Goal: Transaction & Acquisition: Download file/media

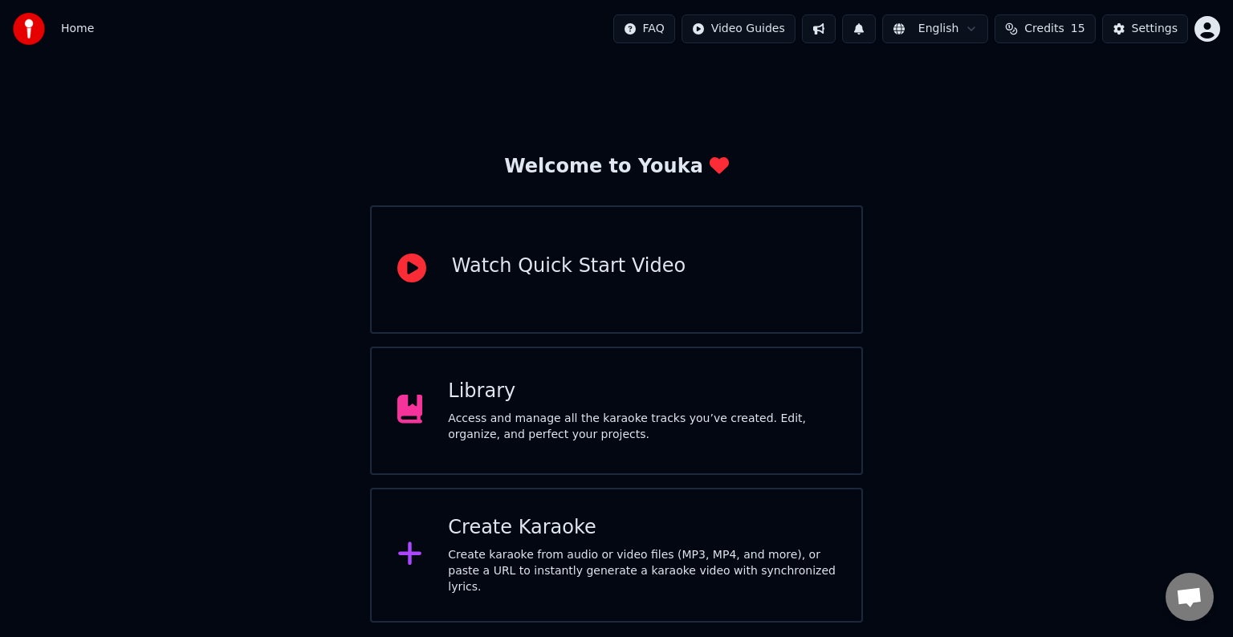
click at [479, 548] on div "Create Karaoke Create karaoke from audio or video files (MP3, MP4, and more), o…" at bounding box center [642, 555] width 388 height 80
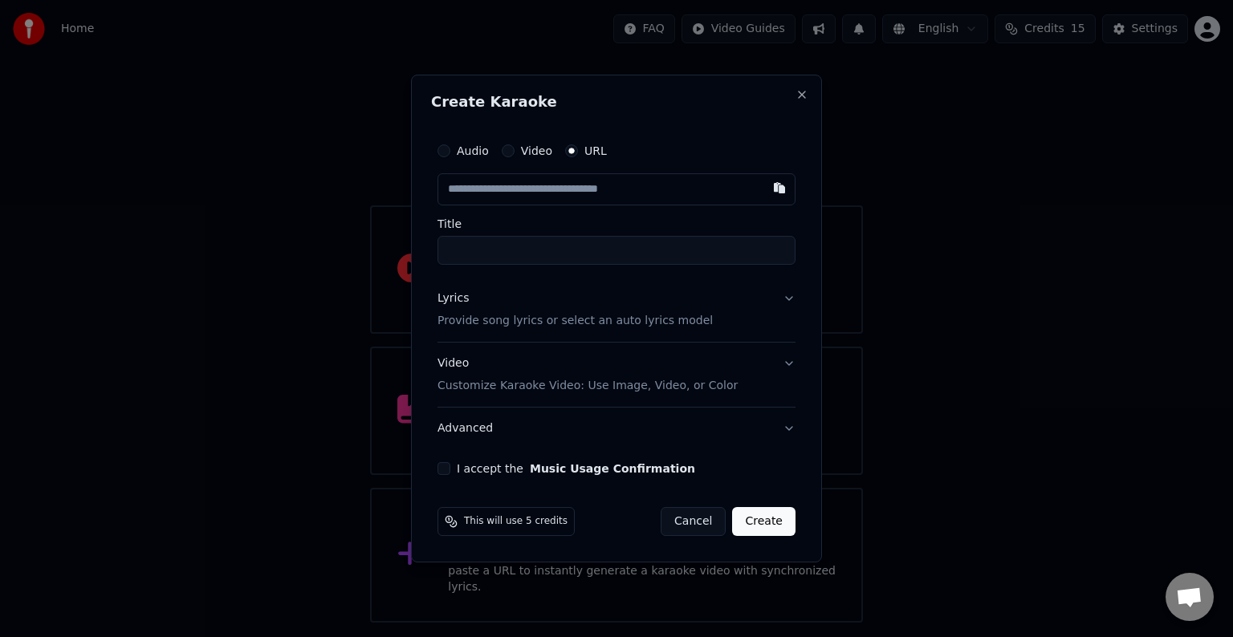
click at [536, 191] on input "text" at bounding box center [617, 189] width 358 height 32
paste input "**********"
type input "**********"
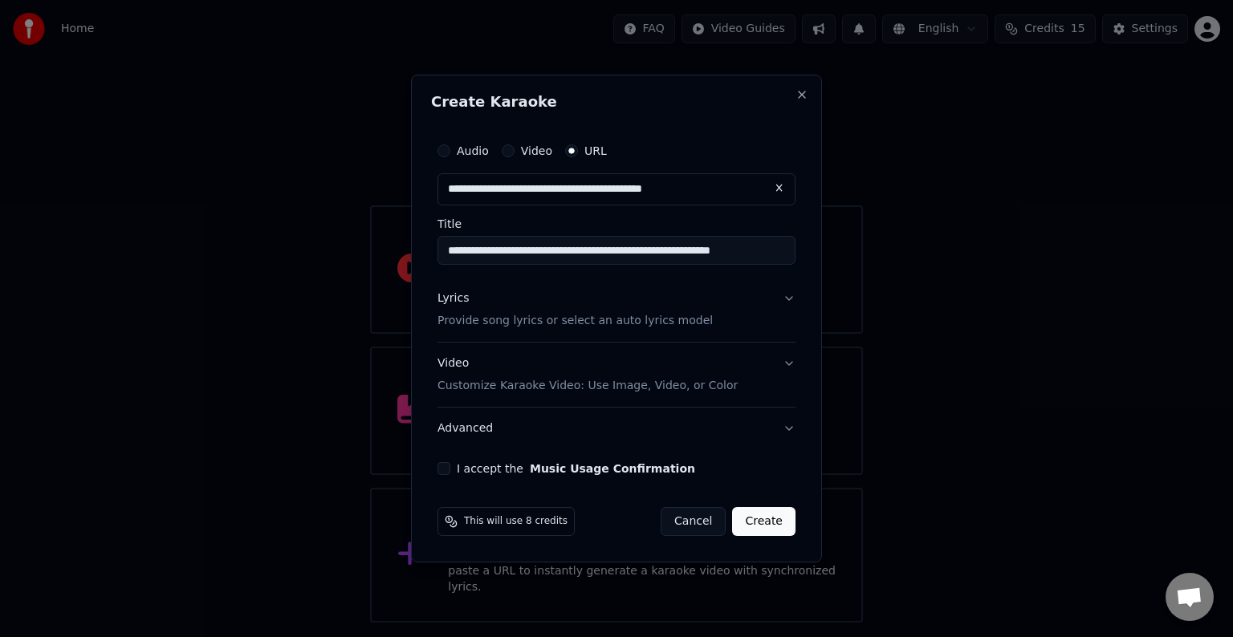
type input "**********"
click at [508, 323] on p "Provide song lyrics or select an auto lyrics model" at bounding box center [575, 321] width 275 height 16
type input "**********"
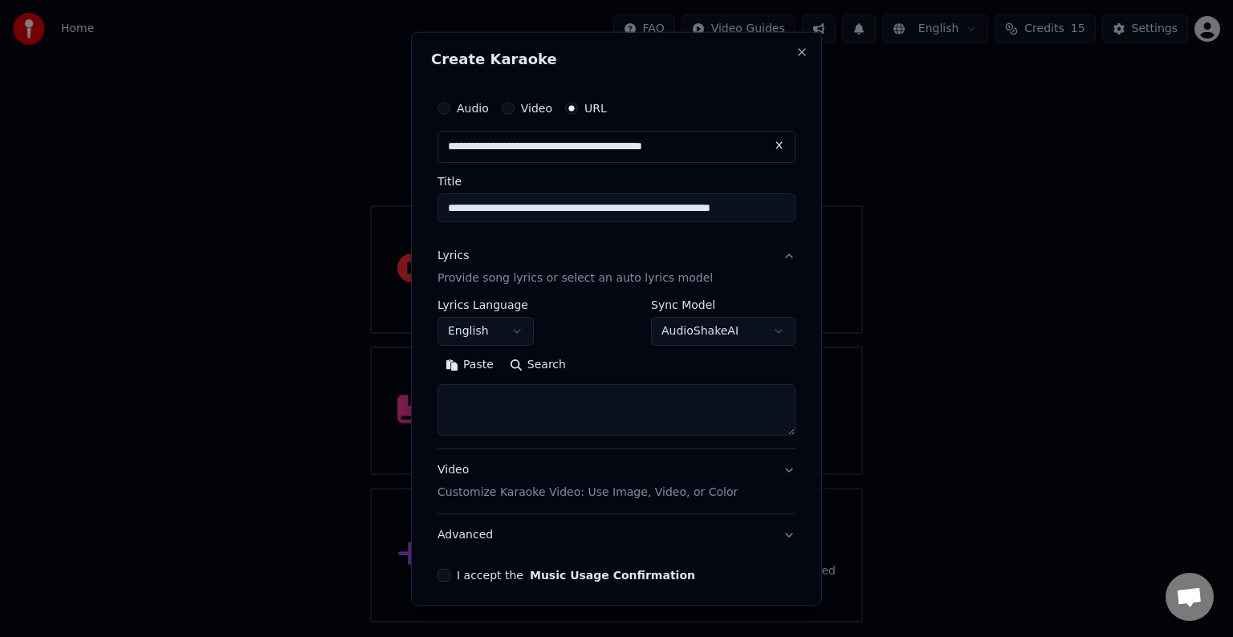
click at [489, 330] on button "English" at bounding box center [486, 331] width 96 height 29
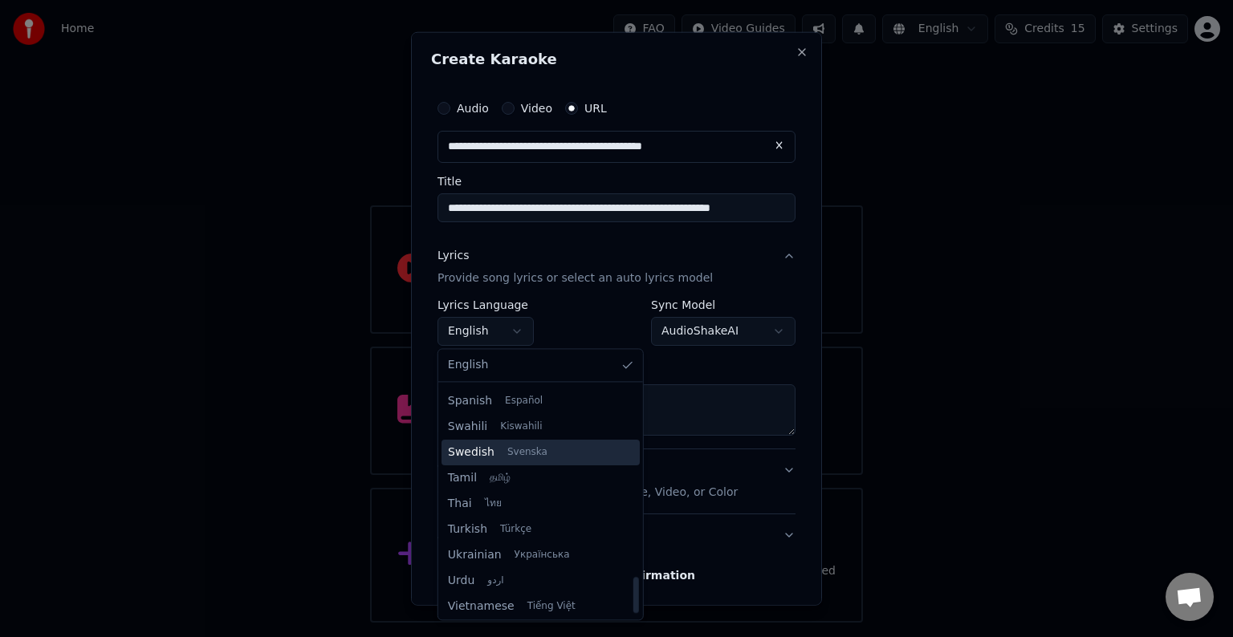
scroll to position [1232, 0]
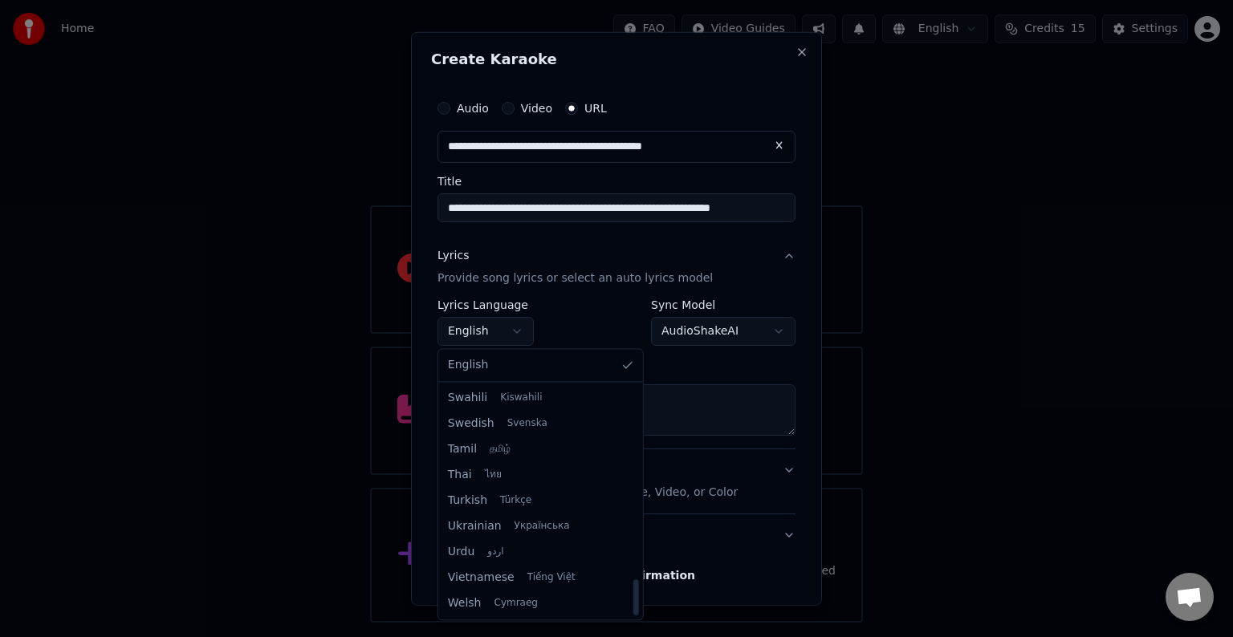
select select "**"
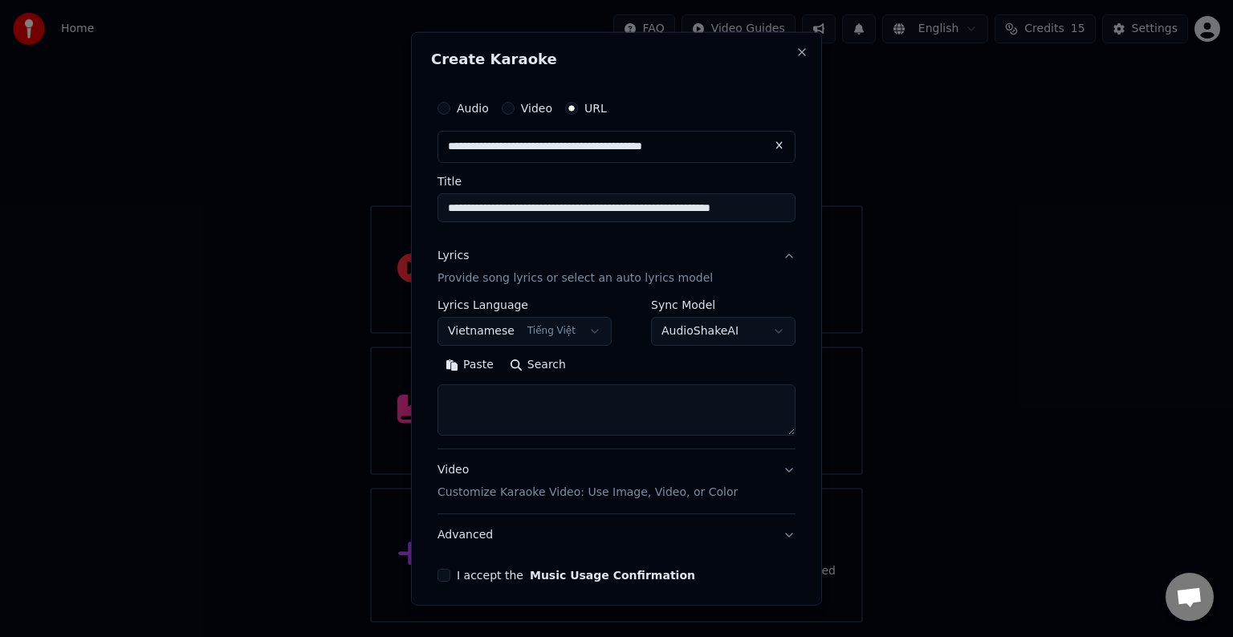
click at [504, 403] on textarea at bounding box center [617, 410] width 358 height 51
paste textarea "**********"
type textarea "**********"
click at [450, 574] on div "I accept the Music Usage Confirmation" at bounding box center [617, 575] width 358 height 13
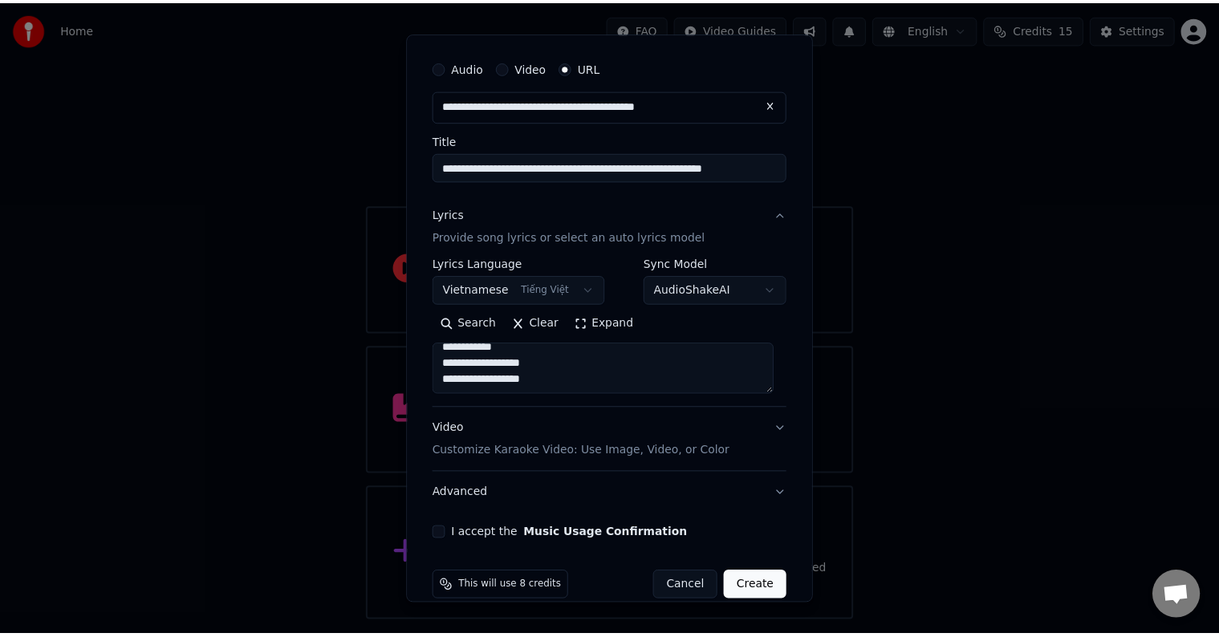
scroll to position [63, 0]
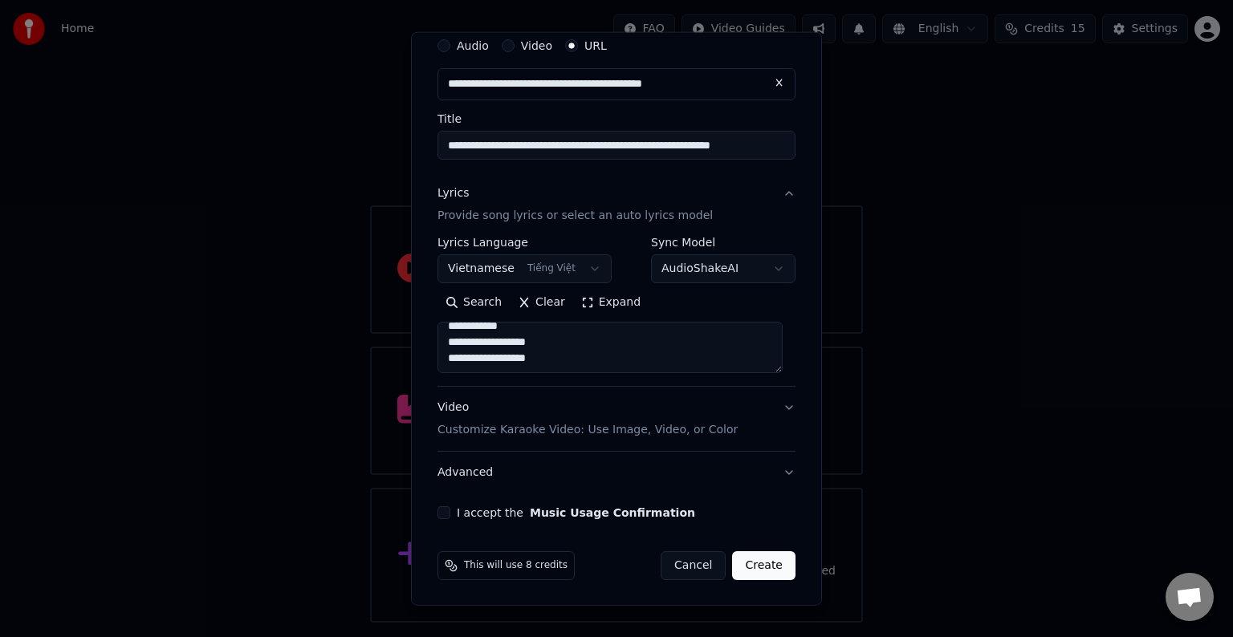
click at [445, 511] on button "I accept the Music Usage Confirmation" at bounding box center [444, 513] width 13 height 13
click at [759, 562] on button "Create" at bounding box center [763, 566] width 63 height 29
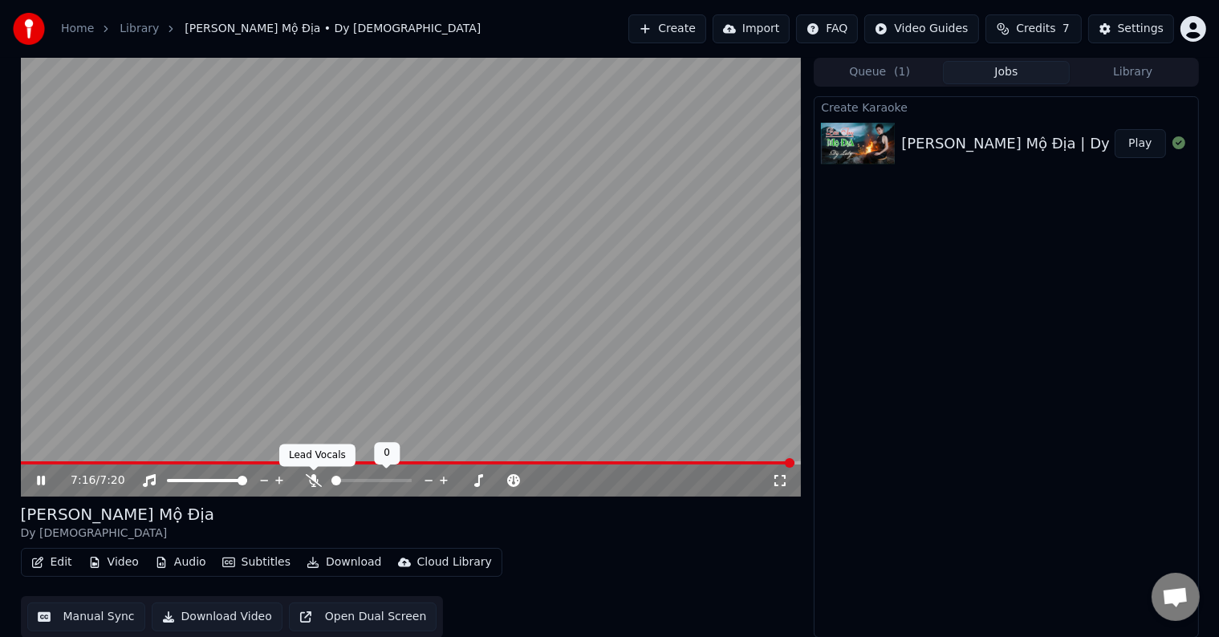
click at [311, 478] on icon at bounding box center [314, 480] width 16 height 13
click at [39, 478] on icon at bounding box center [41, 480] width 10 height 11
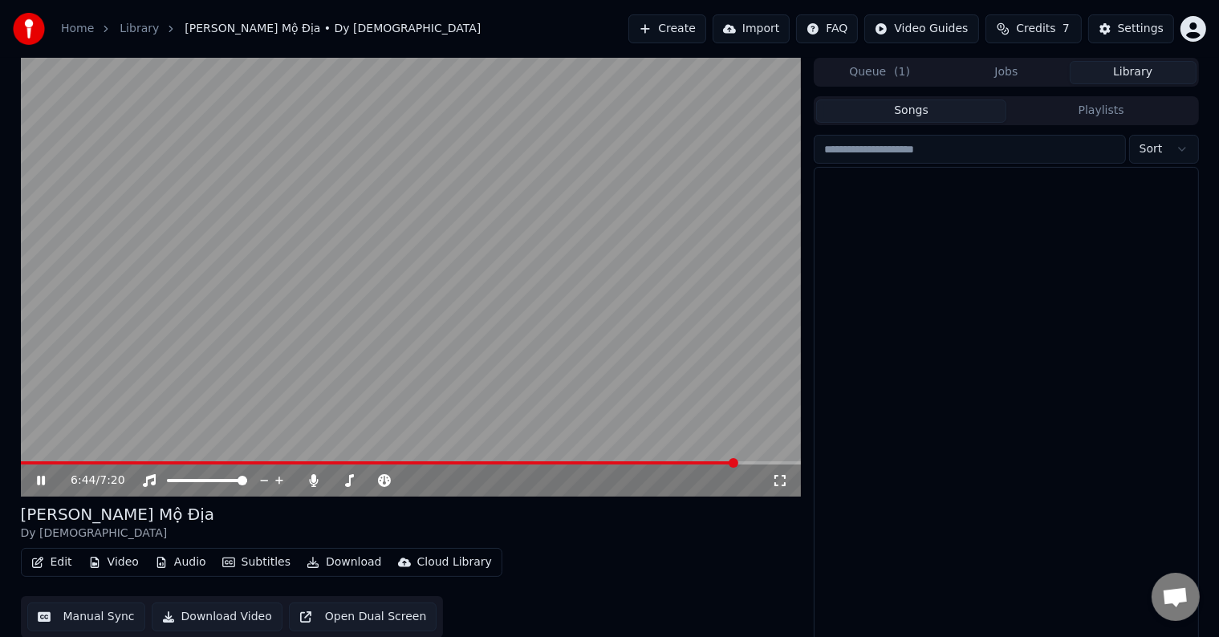
click at [1123, 75] on button "Library" at bounding box center [1133, 72] width 127 height 23
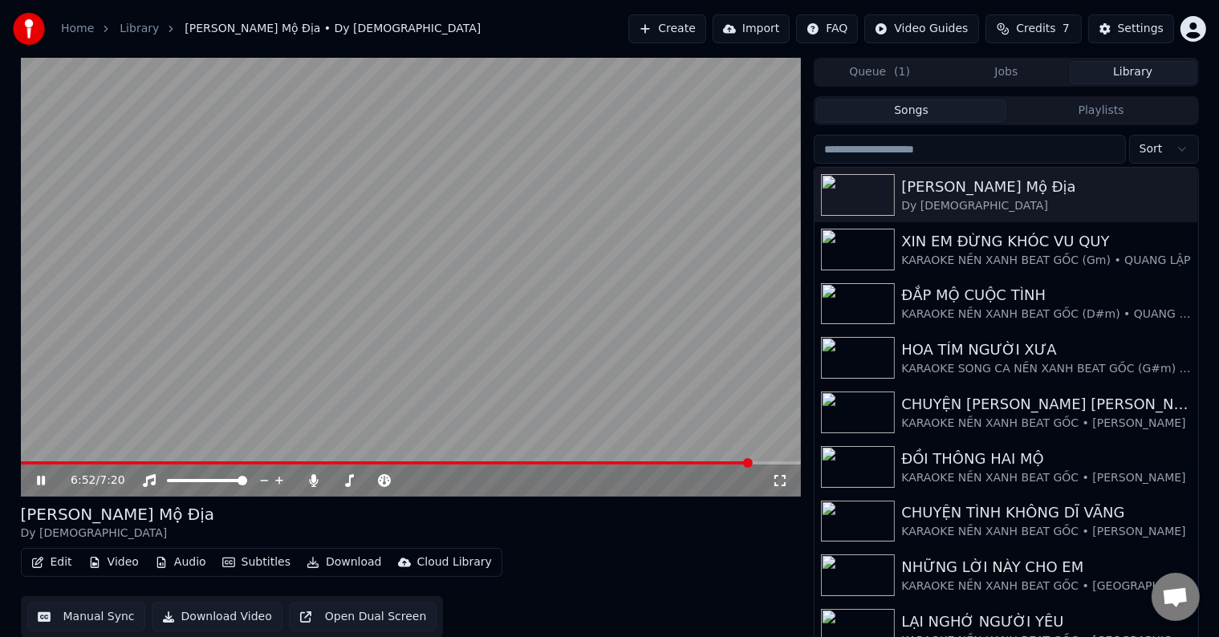
click at [58, 561] on button "Edit" at bounding box center [52, 563] width 54 height 22
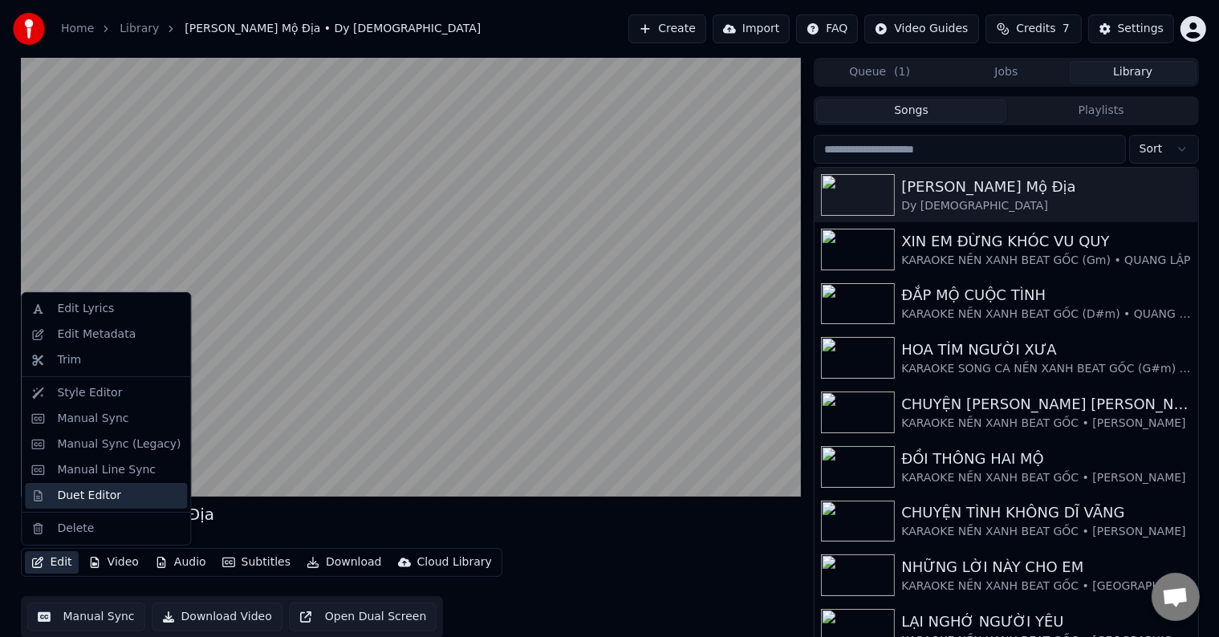
click at [93, 497] on div "Duet Editor" at bounding box center [89, 496] width 64 height 16
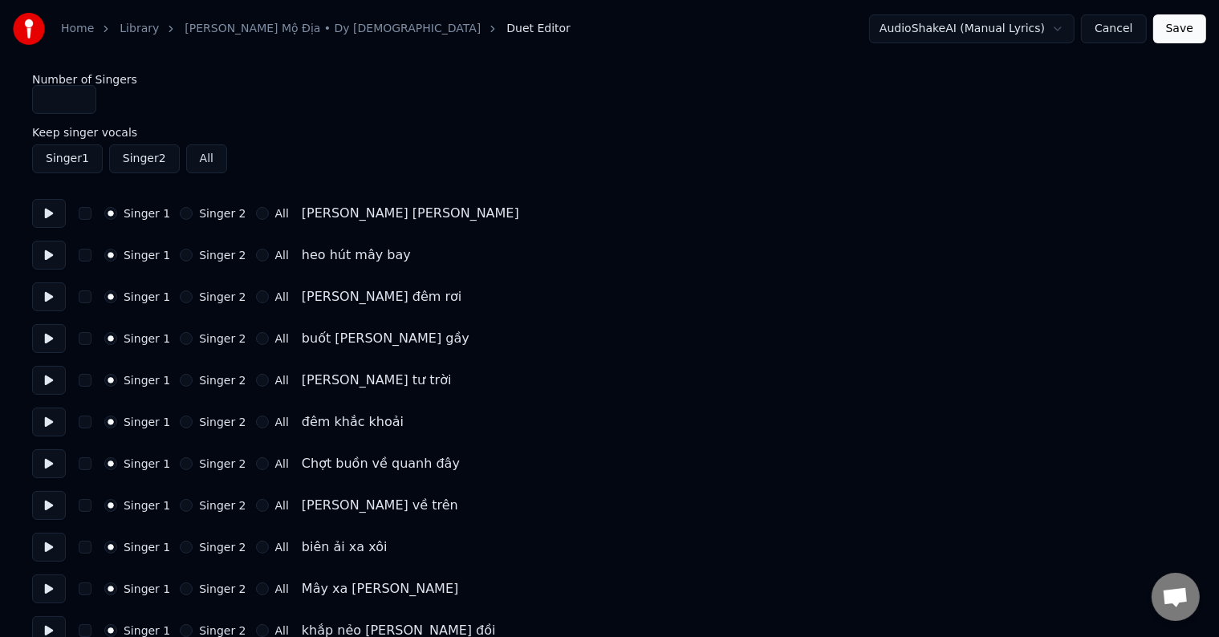
type input "*"
click at [80, 95] on input "*" at bounding box center [64, 99] width 64 height 29
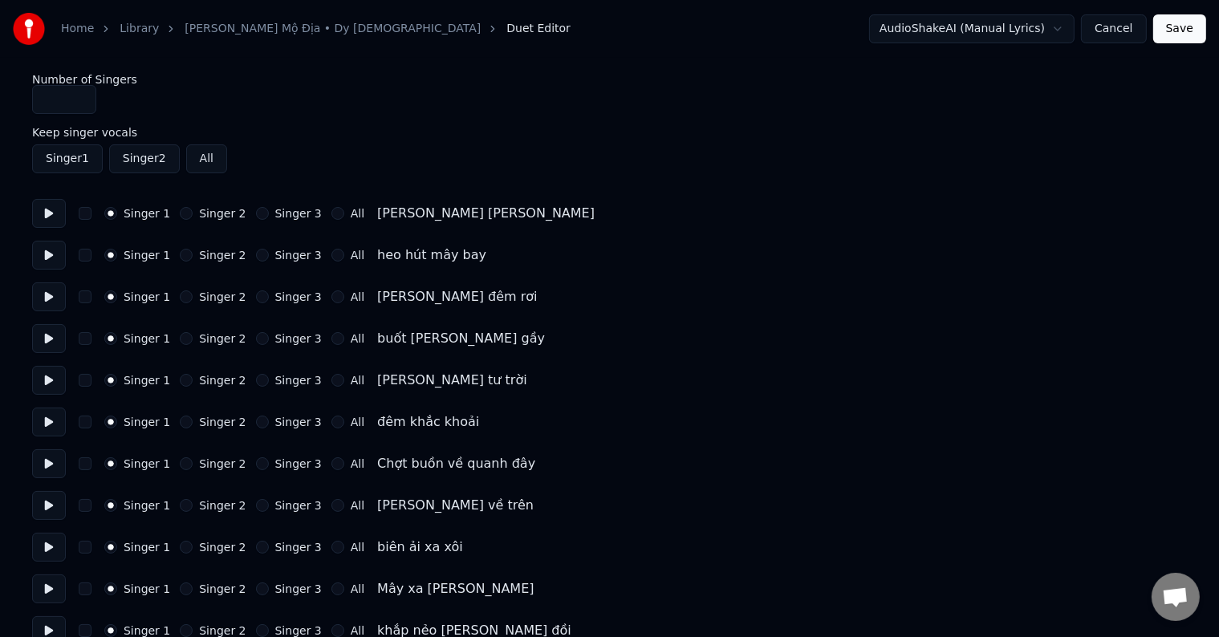
click at [291, 213] on label "Singer 3" at bounding box center [298, 213] width 47 height 11
click at [269, 213] on button "Singer 3" at bounding box center [262, 213] width 13 height 13
click at [291, 213] on label "Singer 3" at bounding box center [298, 213] width 47 height 11
click at [269, 213] on button "Singer 3" at bounding box center [262, 213] width 13 height 13
click at [280, 244] on div "Singer 1 Singer 2 Singer 3 All heo hút mây bay" at bounding box center [609, 255] width 1155 height 29
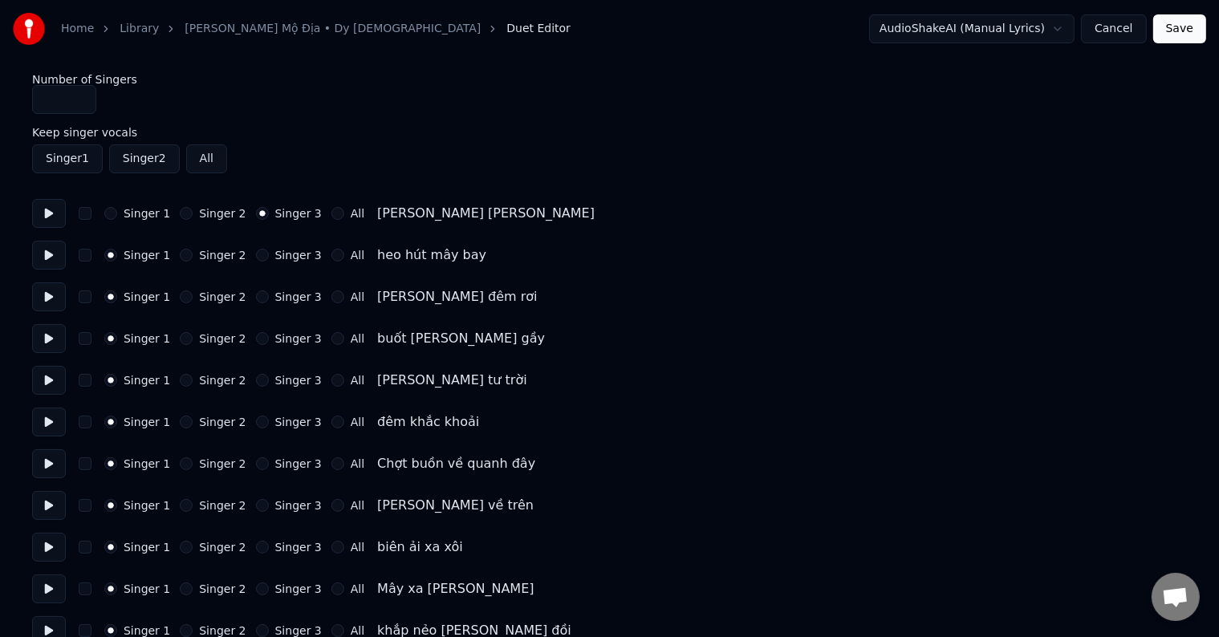
click at [280, 256] on label "Singer 3" at bounding box center [298, 255] width 47 height 11
click at [269, 256] on button "Singer 3" at bounding box center [262, 255] width 13 height 13
click at [280, 256] on label "Singer 3" at bounding box center [298, 255] width 47 height 11
click at [269, 256] on button "Singer 3" at bounding box center [262, 255] width 13 height 13
click at [279, 296] on label "Singer 3" at bounding box center [298, 296] width 47 height 11
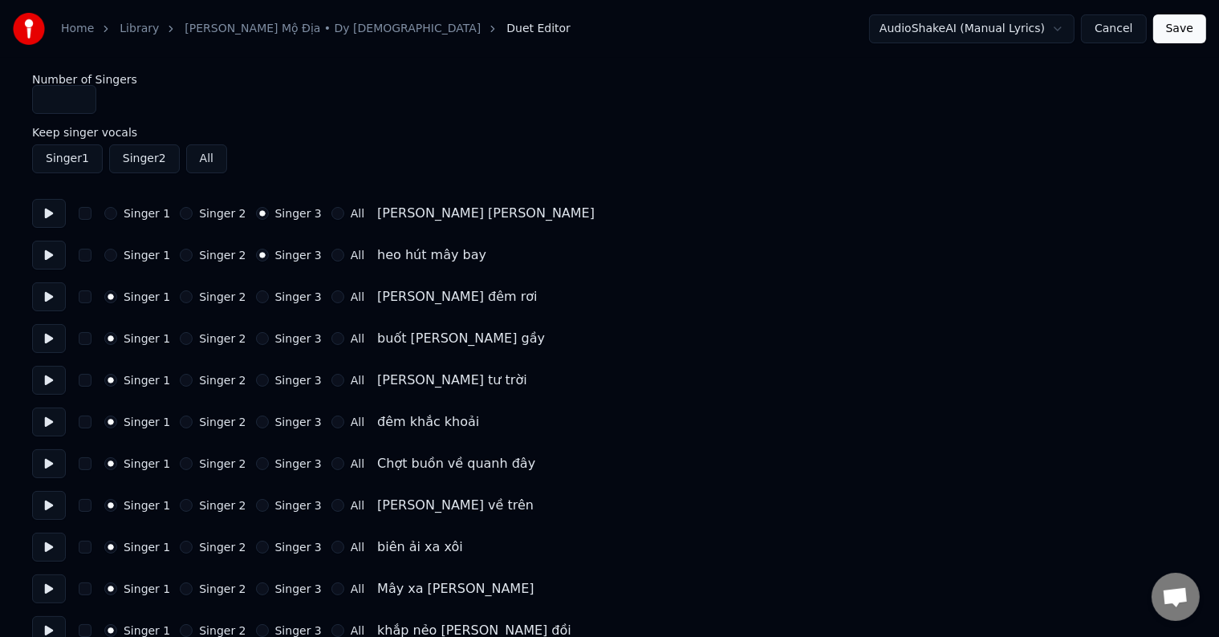
click at [269, 296] on button "Singer 3" at bounding box center [262, 297] width 13 height 13
click at [279, 296] on label "Singer 3" at bounding box center [298, 296] width 47 height 11
click at [269, 296] on button "Singer 3" at bounding box center [262, 297] width 13 height 13
click at [282, 340] on label "Singer 3" at bounding box center [298, 338] width 47 height 11
click at [269, 340] on button "Singer 3" at bounding box center [262, 338] width 13 height 13
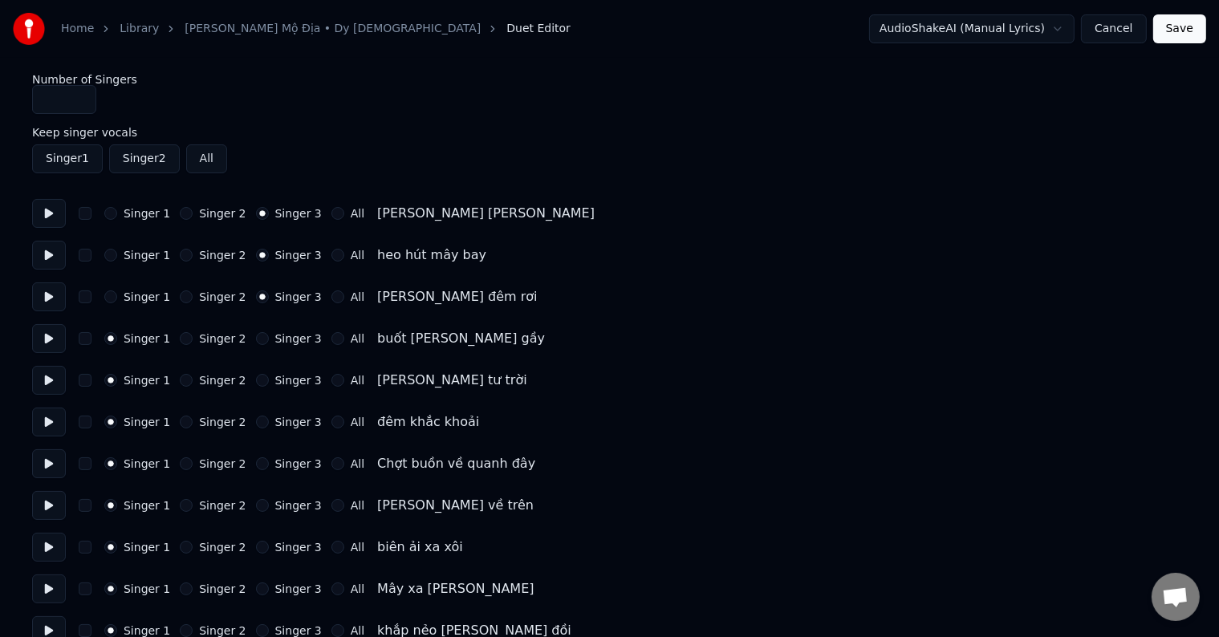
click at [282, 340] on label "Singer 3" at bounding box center [298, 338] width 47 height 11
click at [269, 340] on button "Singer 3" at bounding box center [262, 338] width 13 height 13
click at [282, 384] on label "Singer 3" at bounding box center [298, 380] width 47 height 11
click at [269, 384] on button "Singer 3" at bounding box center [262, 380] width 13 height 13
click at [282, 384] on label "Singer 3" at bounding box center [298, 380] width 47 height 11
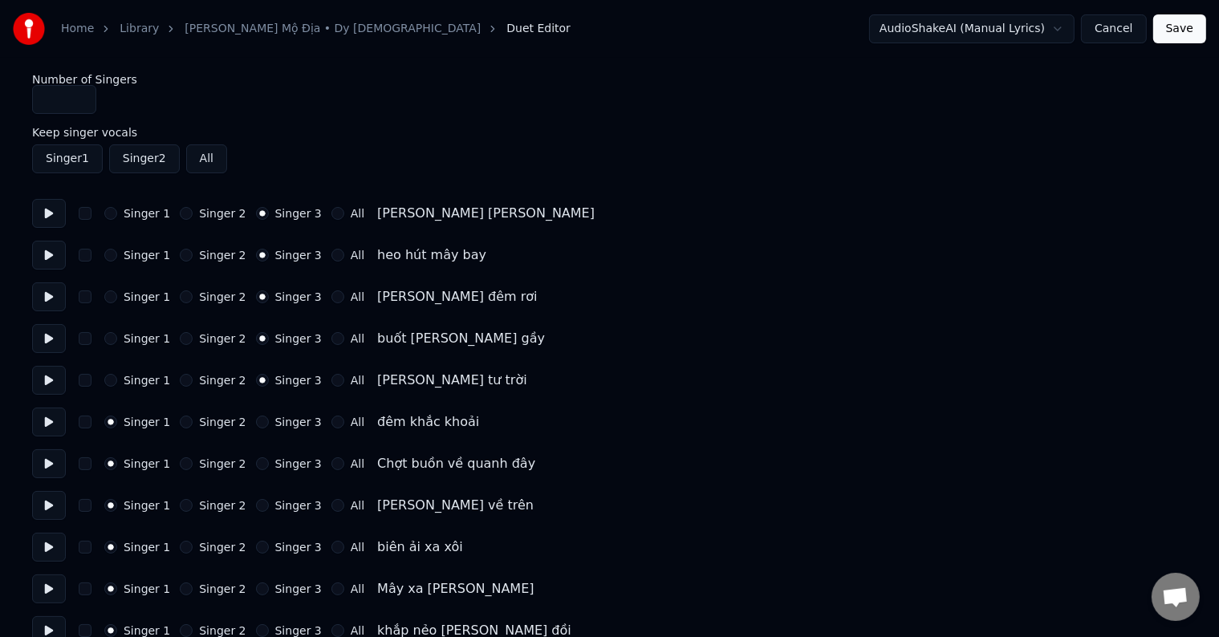
click at [269, 384] on button "Singer 3" at bounding box center [262, 380] width 13 height 13
click at [283, 422] on label "Singer 3" at bounding box center [298, 422] width 47 height 11
click at [269, 422] on button "Singer 3" at bounding box center [262, 422] width 13 height 13
click at [283, 422] on label "Singer 3" at bounding box center [298, 422] width 47 height 11
click at [269, 422] on button "Singer 3" at bounding box center [262, 422] width 13 height 13
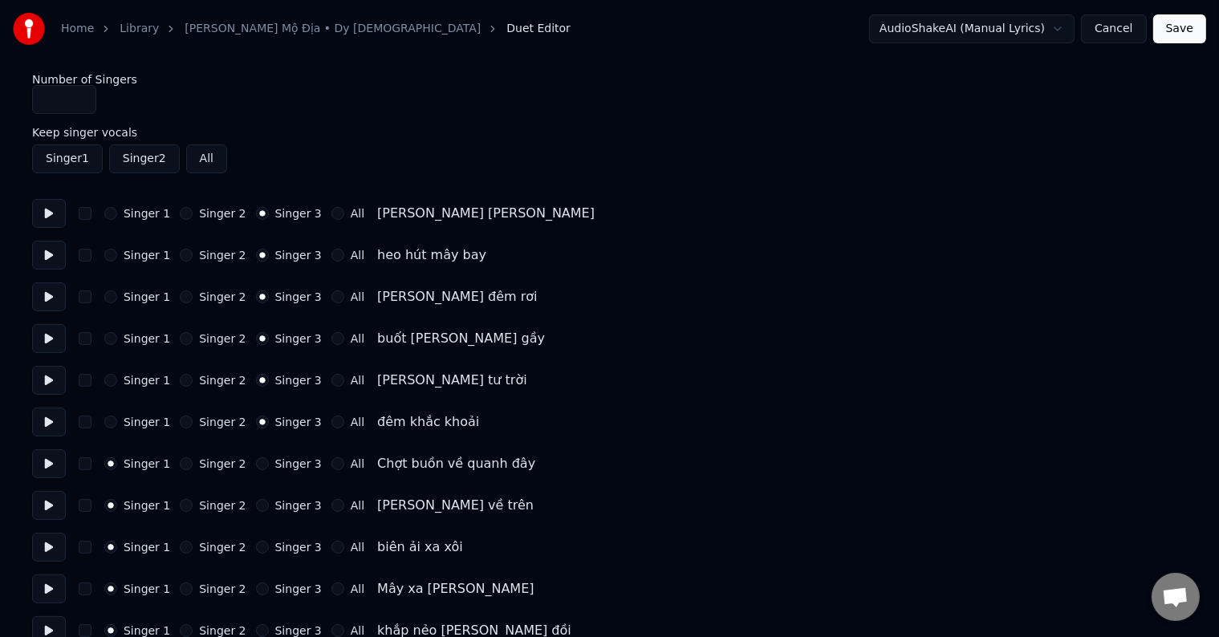
click at [287, 466] on label "Singer 3" at bounding box center [298, 463] width 47 height 11
click at [269, 466] on button "Singer 3" at bounding box center [262, 464] width 13 height 13
click at [287, 466] on label "Singer 3" at bounding box center [298, 463] width 47 height 11
click at [269, 466] on button "Singer 3" at bounding box center [262, 464] width 13 height 13
click at [287, 506] on label "Singer 3" at bounding box center [298, 505] width 47 height 11
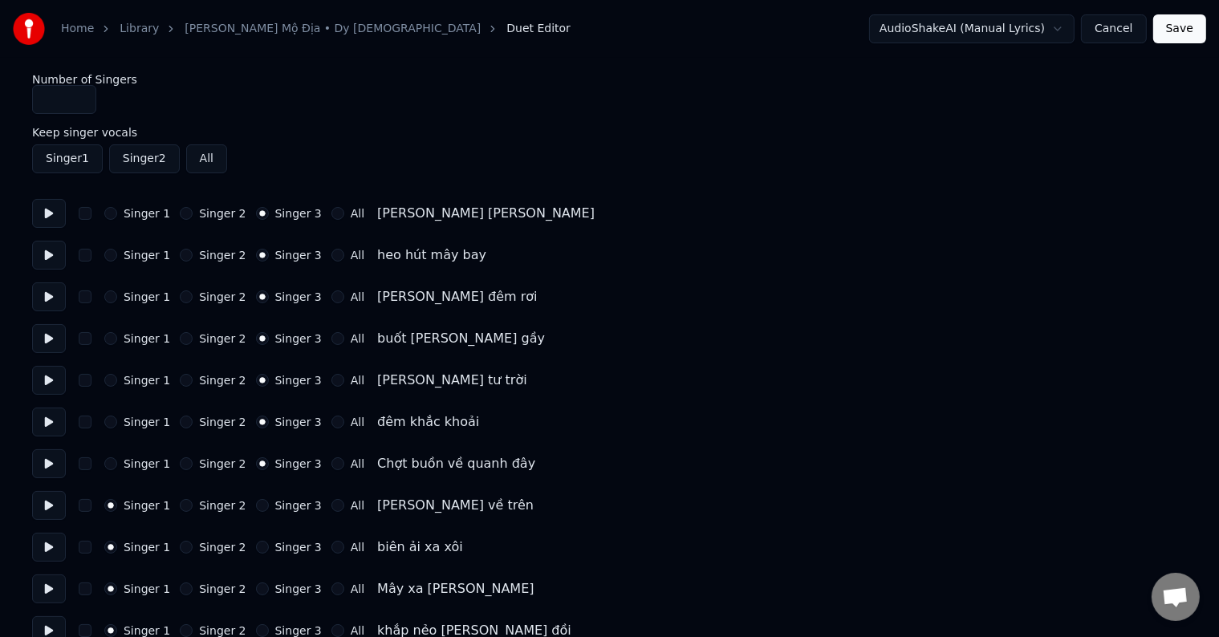
click at [269, 506] on button "Singer 3" at bounding box center [262, 505] width 13 height 13
click at [287, 507] on label "Singer 3" at bounding box center [298, 505] width 47 height 11
click at [269, 507] on button "Singer 3" at bounding box center [262, 505] width 13 height 13
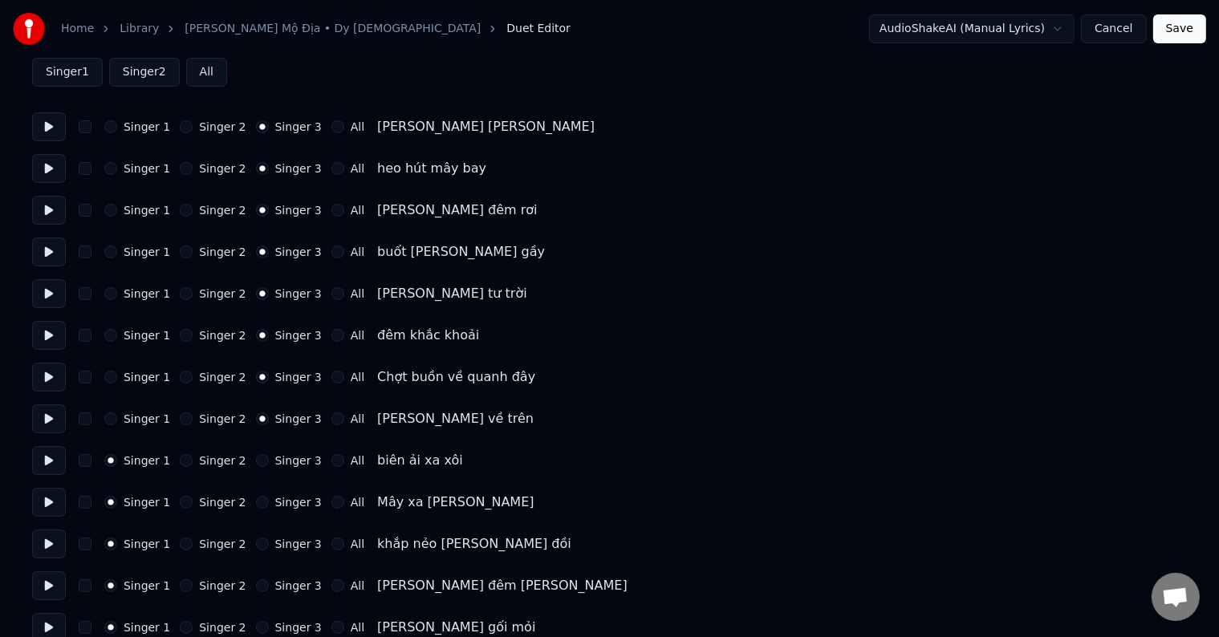
scroll to position [161, 0]
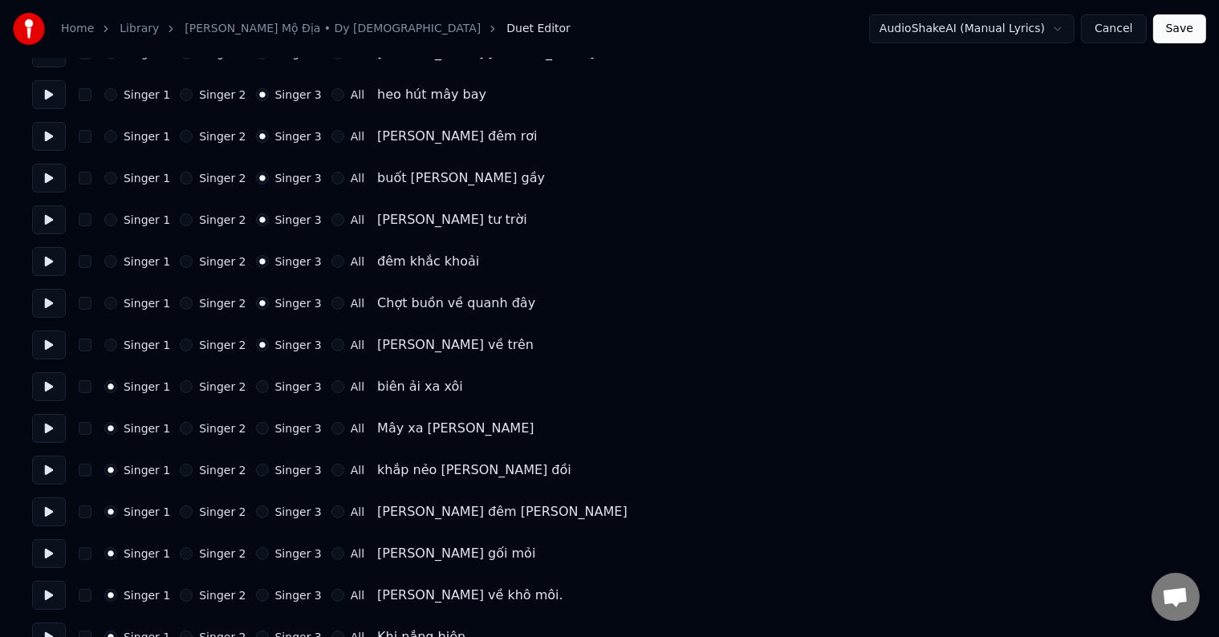
click at [283, 383] on label "Singer 3" at bounding box center [298, 386] width 47 height 11
click at [269, 383] on button "Singer 3" at bounding box center [262, 387] width 13 height 13
click at [283, 383] on label "Singer 3" at bounding box center [298, 386] width 47 height 11
click at [269, 383] on button "Singer 3" at bounding box center [262, 387] width 13 height 13
click at [286, 423] on label "Singer 3" at bounding box center [298, 428] width 47 height 11
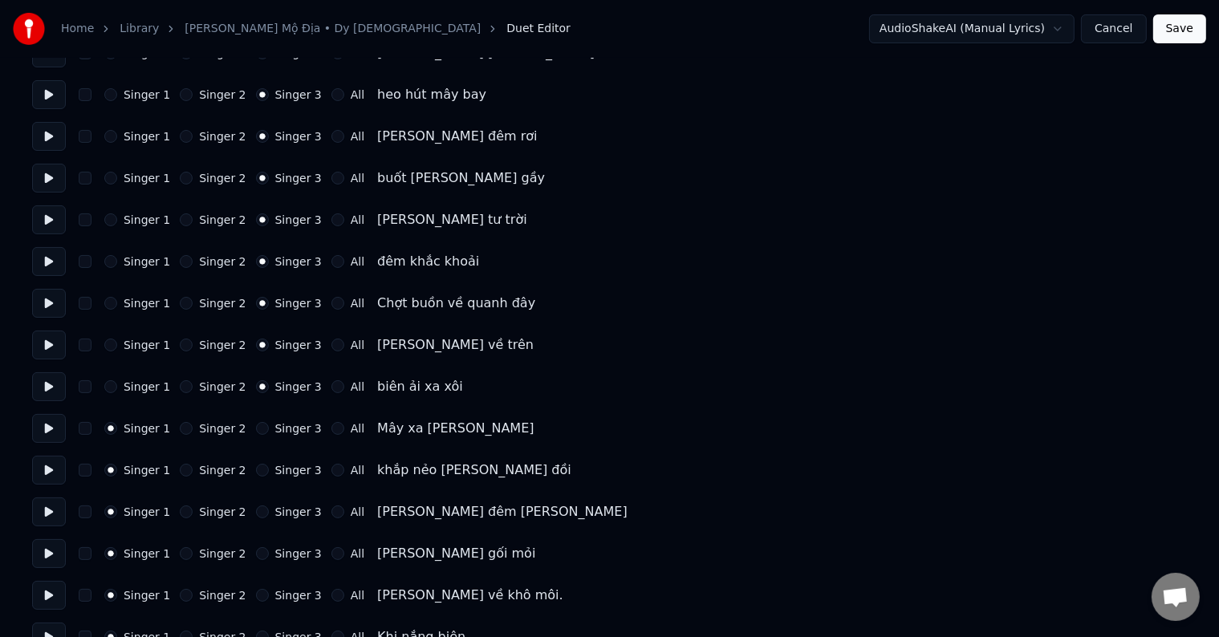
click at [269, 423] on button "Singer 3" at bounding box center [262, 428] width 13 height 13
click at [286, 423] on label "Singer 3" at bounding box center [298, 428] width 47 height 11
click at [269, 423] on button "Singer 3" at bounding box center [262, 428] width 13 height 13
click at [282, 472] on label "Singer 3" at bounding box center [298, 470] width 47 height 11
click at [269, 472] on button "Singer 3" at bounding box center [262, 470] width 13 height 13
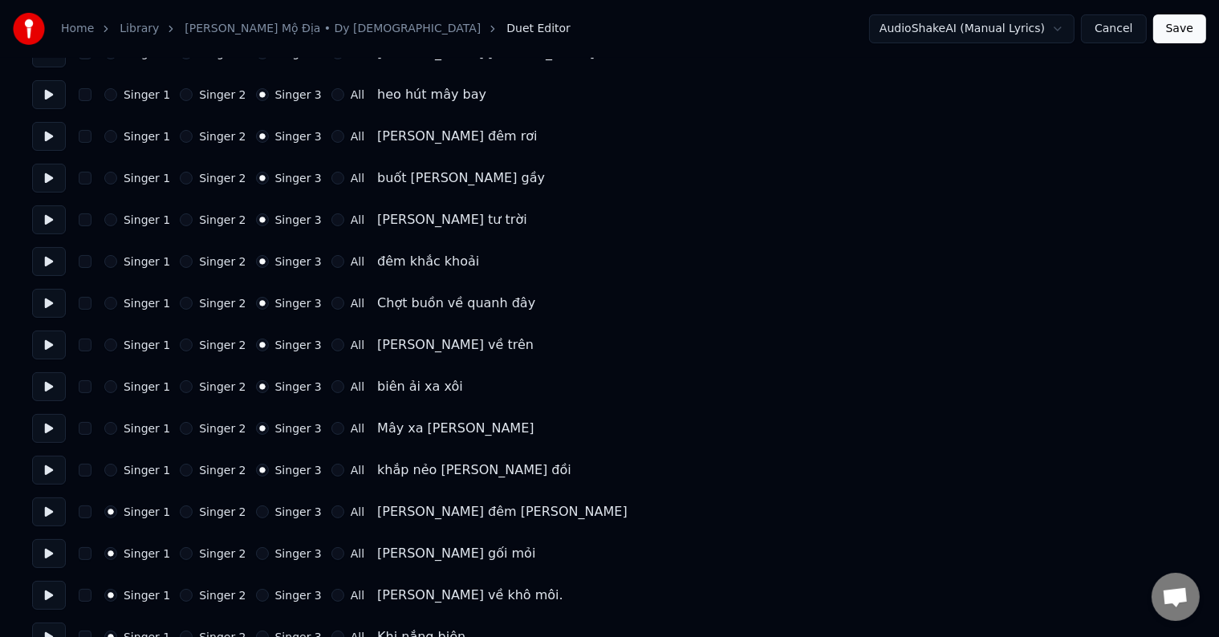
click at [282, 472] on label "Singer 3" at bounding box center [298, 470] width 47 height 11
click at [269, 472] on button "Singer 3" at bounding box center [262, 470] width 13 height 13
click at [279, 512] on label "Singer 3" at bounding box center [298, 512] width 47 height 11
click at [269, 512] on button "Singer 3" at bounding box center [262, 512] width 13 height 13
click at [279, 512] on label "Singer 3" at bounding box center [298, 512] width 47 height 11
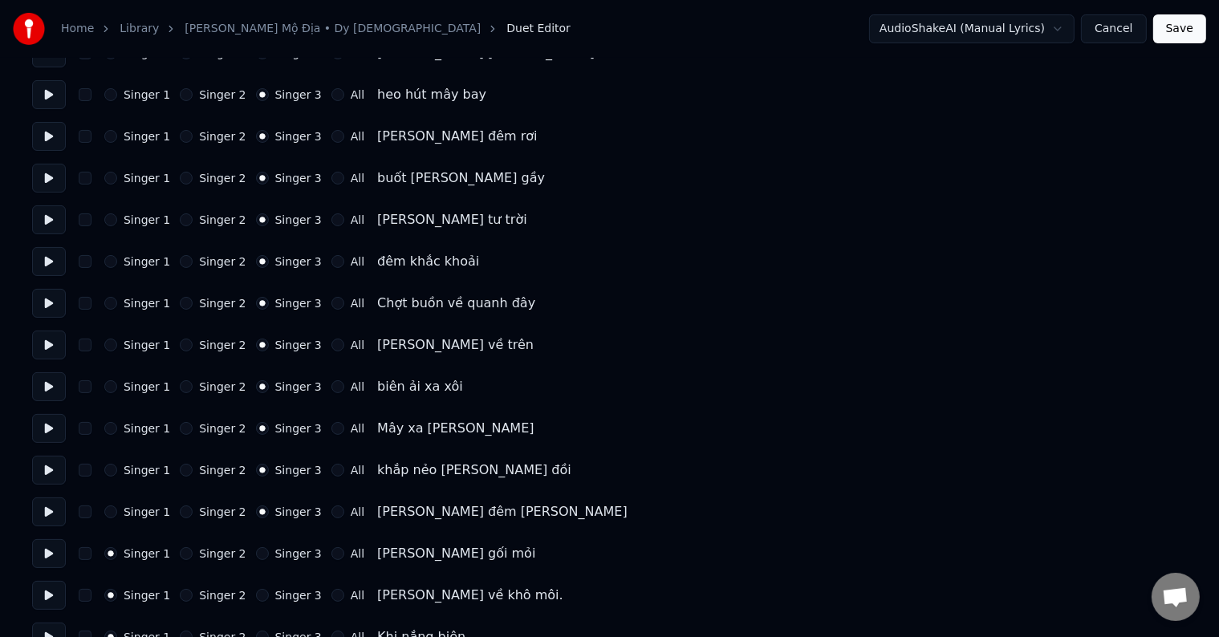
click at [269, 512] on button "Singer 3" at bounding box center [262, 512] width 13 height 13
click at [279, 553] on label "Singer 3" at bounding box center [298, 553] width 47 height 11
click at [269, 553] on button "Singer 3" at bounding box center [262, 554] width 13 height 13
click at [279, 553] on label "Singer 3" at bounding box center [298, 553] width 47 height 11
click at [269, 553] on button "Singer 3" at bounding box center [262, 554] width 13 height 13
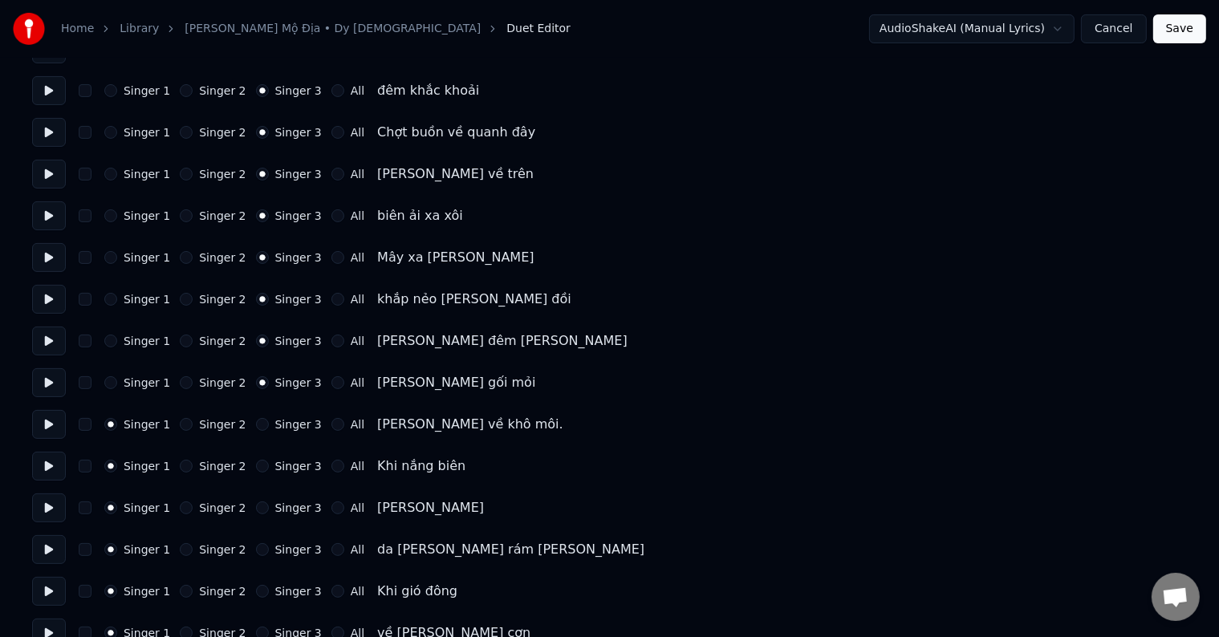
scroll to position [401, 0]
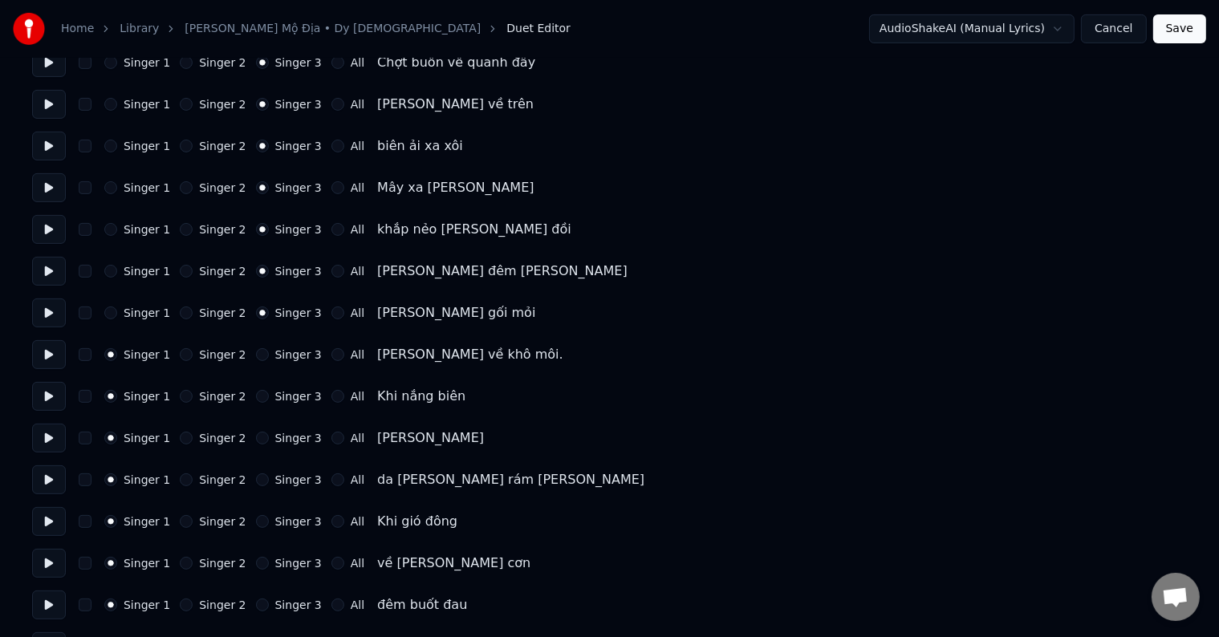
click at [276, 355] on label "Singer 3" at bounding box center [298, 354] width 47 height 11
click at [269, 355] on button "Singer 3" at bounding box center [262, 354] width 13 height 13
click at [276, 355] on label "Singer 3" at bounding box center [298, 354] width 47 height 11
click at [269, 355] on button "Singer 3" at bounding box center [262, 354] width 13 height 13
click at [279, 394] on label "Singer 3" at bounding box center [298, 396] width 47 height 11
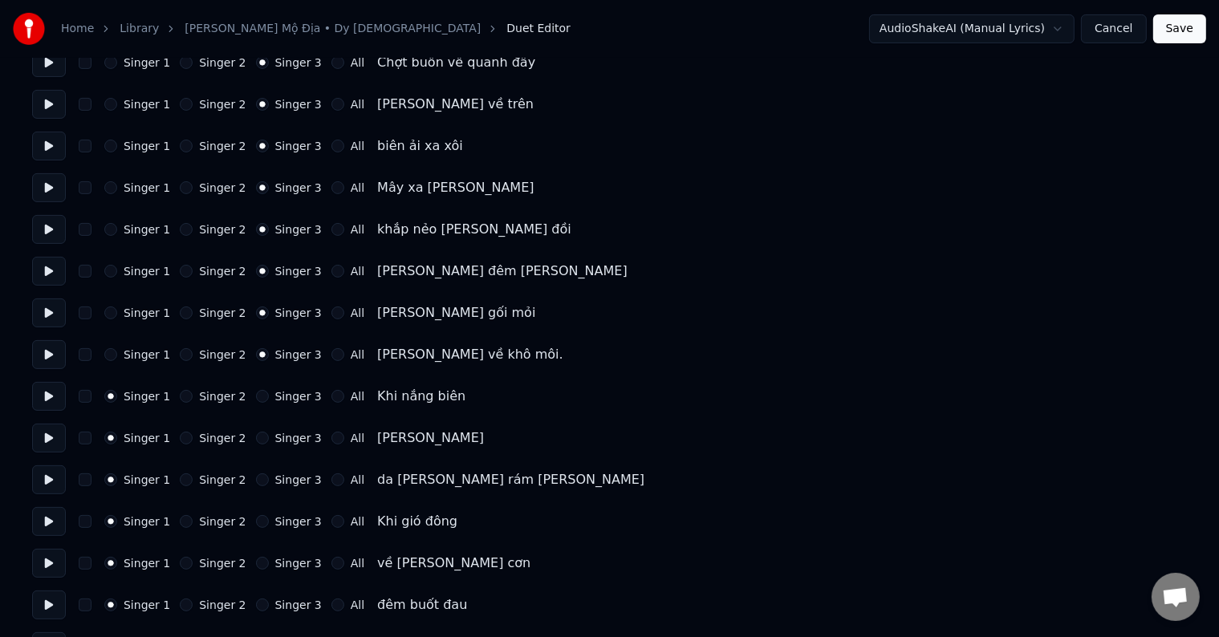
click at [269, 394] on button "Singer 3" at bounding box center [262, 396] width 13 height 13
click at [279, 394] on label "Singer 3" at bounding box center [298, 396] width 47 height 11
click at [269, 394] on button "Singer 3" at bounding box center [262, 396] width 13 height 13
click at [285, 434] on label "Singer 3" at bounding box center [298, 438] width 47 height 11
click at [269, 434] on button "Singer 3" at bounding box center [262, 438] width 13 height 13
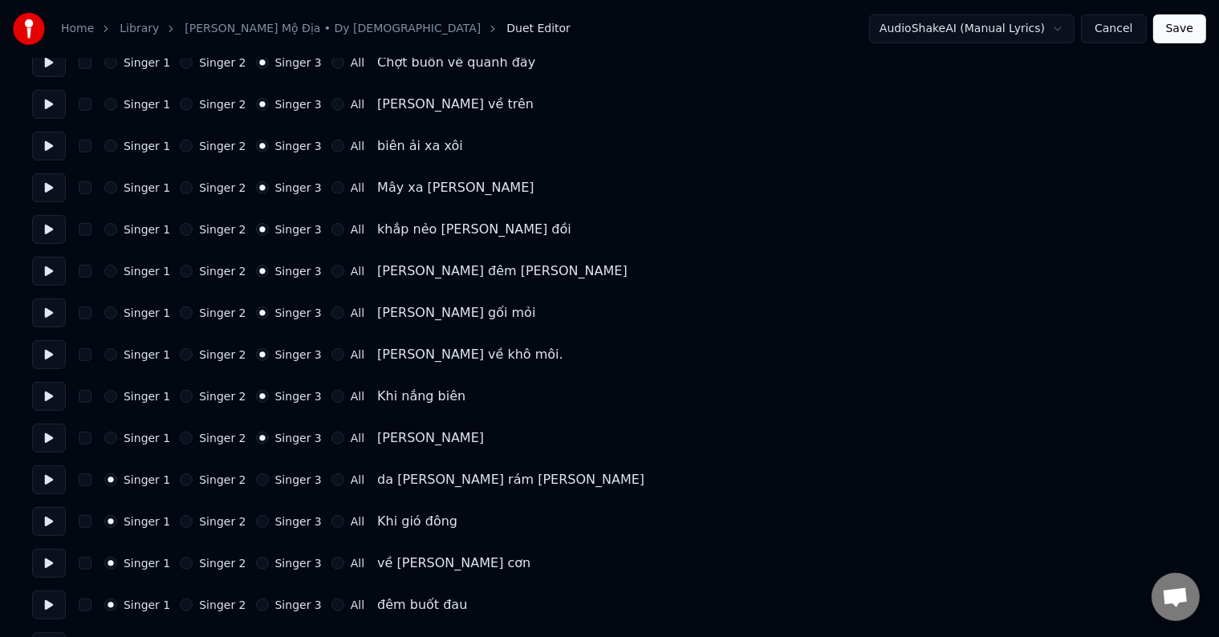
click at [285, 434] on label "Singer 3" at bounding box center [298, 438] width 47 height 11
click at [269, 434] on button "Singer 3" at bounding box center [262, 438] width 13 height 13
click at [285, 478] on label "Singer 3" at bounding box center [298, 479] width 47 height 11
click at [269, 478] on button "Singer 3" at bounding box center [262, 480] width 13 height 13
click at [285, 478] on label "Singer 3" at bounding box center [298, 479] width 47 height 11
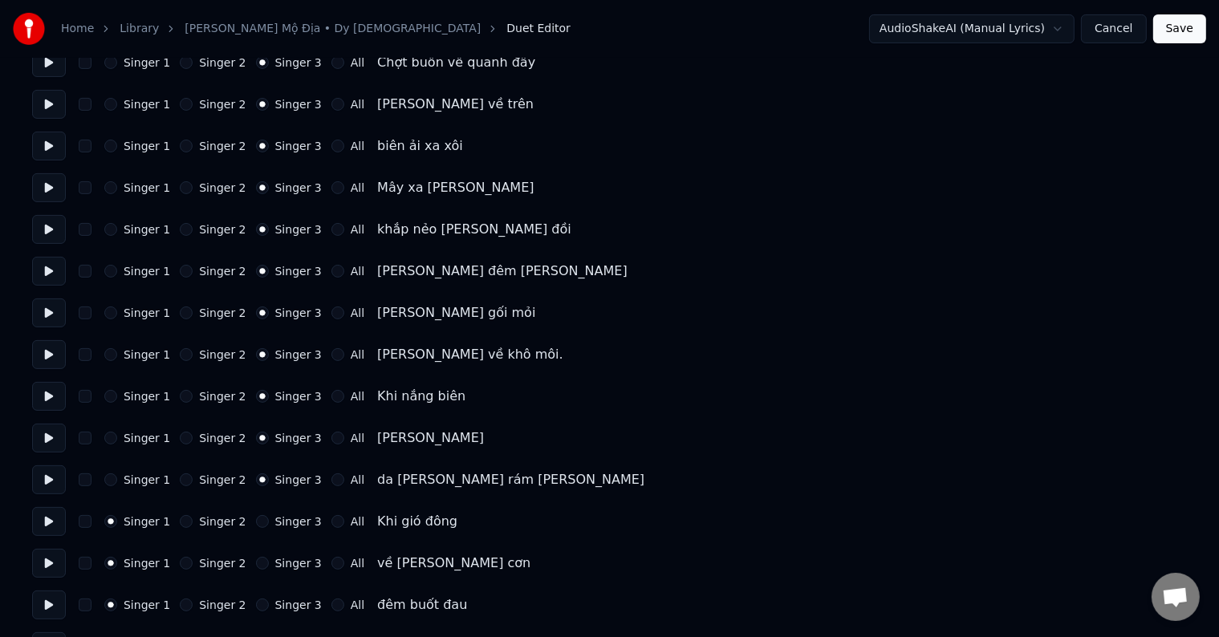
click at [269, 478] on button "Singer 3" at bounding box center [262, 480] width 13 height 13
click at [285, 512] on div "Singer 1 Singer 2 Singer 3 All Khi gió đông" at bounding box center [609, 521] width 1155 height 29
click at [283, 520] on label "Singer 3" at bounding box center [298, 521] width 47 height 11
click at [269, 520] on button "Singer 3" at bounding box center [262, 521] width 13 height 13
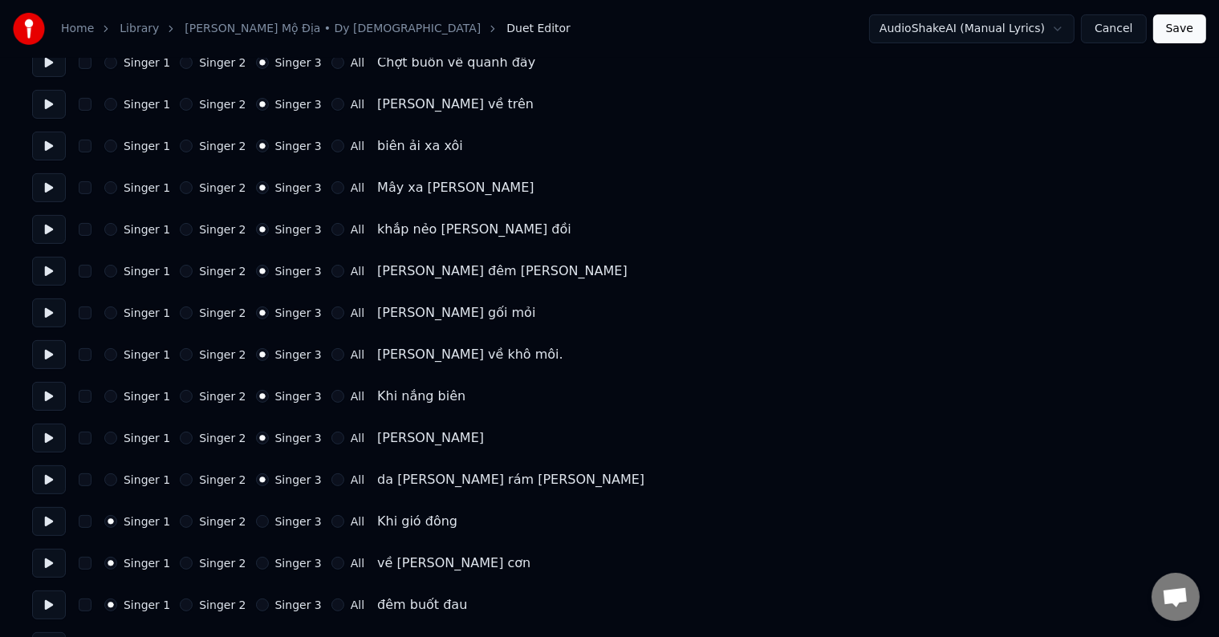
click at [283, 520] on label "Singer 3" at bounding box center [298, 521] width 47 height 11
click at [269, 520] on button "Singer 3" at bounding box center [262, 521] width 13 height 13
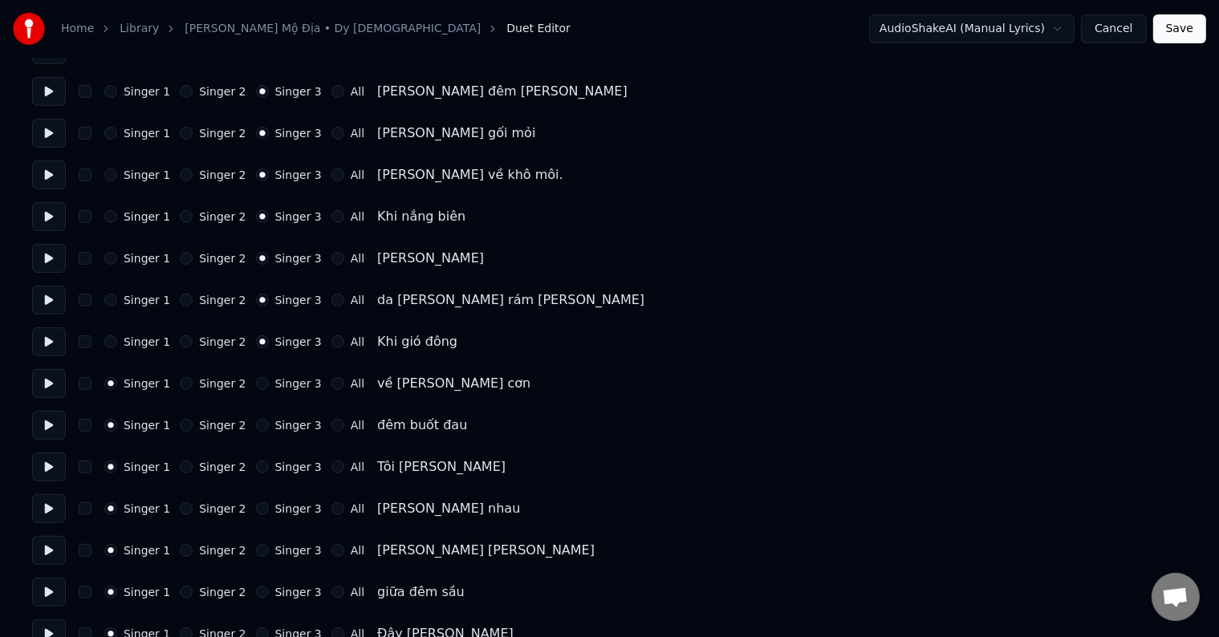
scroll to position [642, 0]
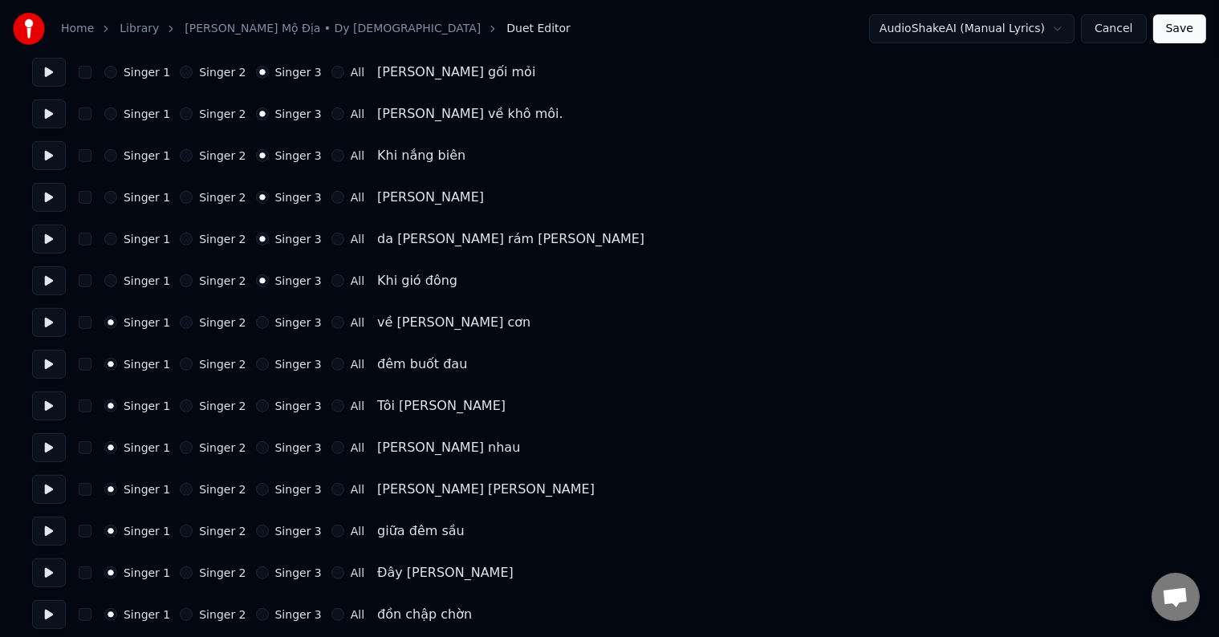
click at [277, 317] on label "Singer 3" at bounding box center [298, 322] width 47 height 11
click at [269, 316] on button "Singer 3" at bounding box center [262, 322] width 13 height 13
click at [277, 317] on label "Singer 3" at bounding box center [298, 322] width 47 height 11
click at [269, 316] on button "Singer 3" at bounding box center [262, 322] width 13 height 13
click at [281, 360] on label "Singer 3" at bounding box center [298, 364] width 47 height 11
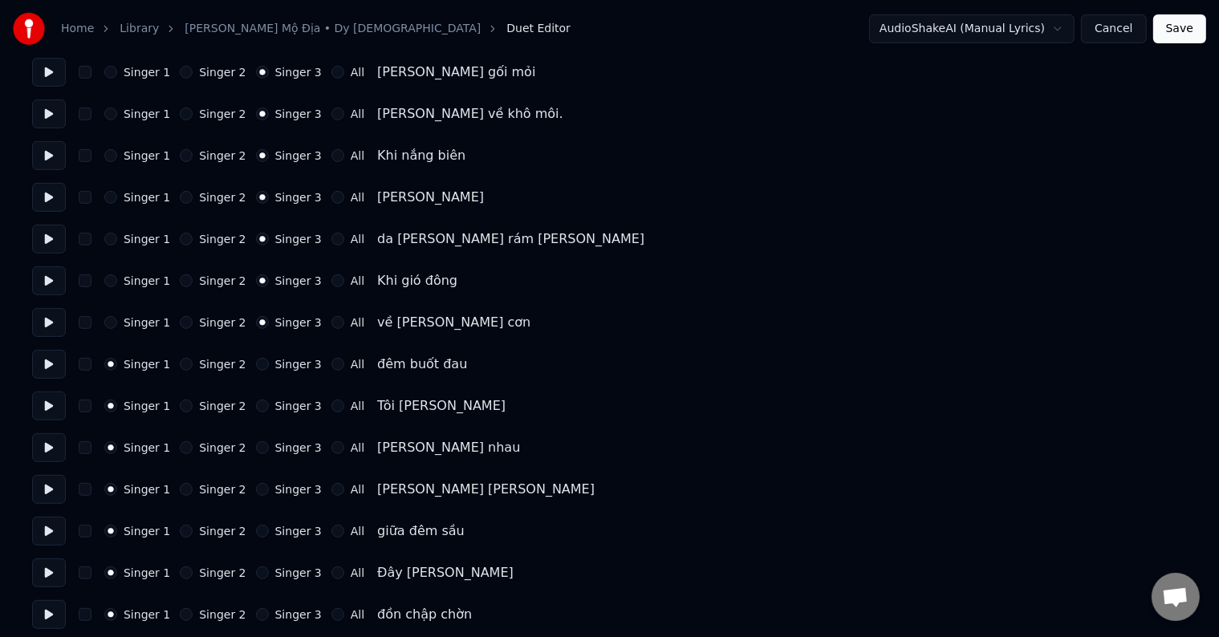
click at [269, 360] on button "Singer 3" at bounding box center [262, 364] width 13 height 13
click at [281, 360] on label "Singer 3" at bounding box center [298, 364] width 47 height 11
click at [269, 360] on button "Singer 3" at bounding box center [262, 364] width 13 height 13
click at [289, 401] on label "Singer 3" at bounding box center [298, 406] width 47 height 11
click at [269, 400] on button "Singer 3" at bounding box center [262, 406] width 13 height 13
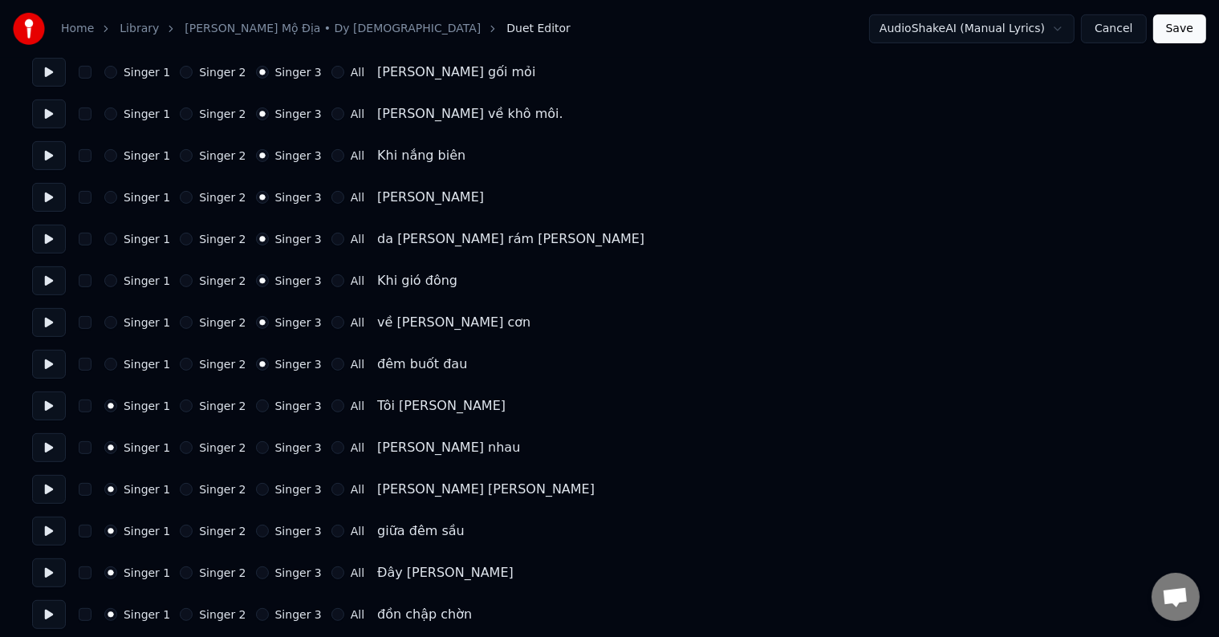
click at [289, 401] on label "Singer 3" at bounding box center [298, 406] width 47 height 11
click at [269, 400] on button "Singer 3" at bounding box center [262, 406] width 13 height 13
click at [289, 447] on label "Singer 3" at bounding box center [298, 447] width 47 height 11
click at [269, 447] on button "Singer 3" at bounding box center [262, 448] width 13 height 13
click at [289, 447] on label "Singer 3" at bounding box center [298, 447] width 47 height 11
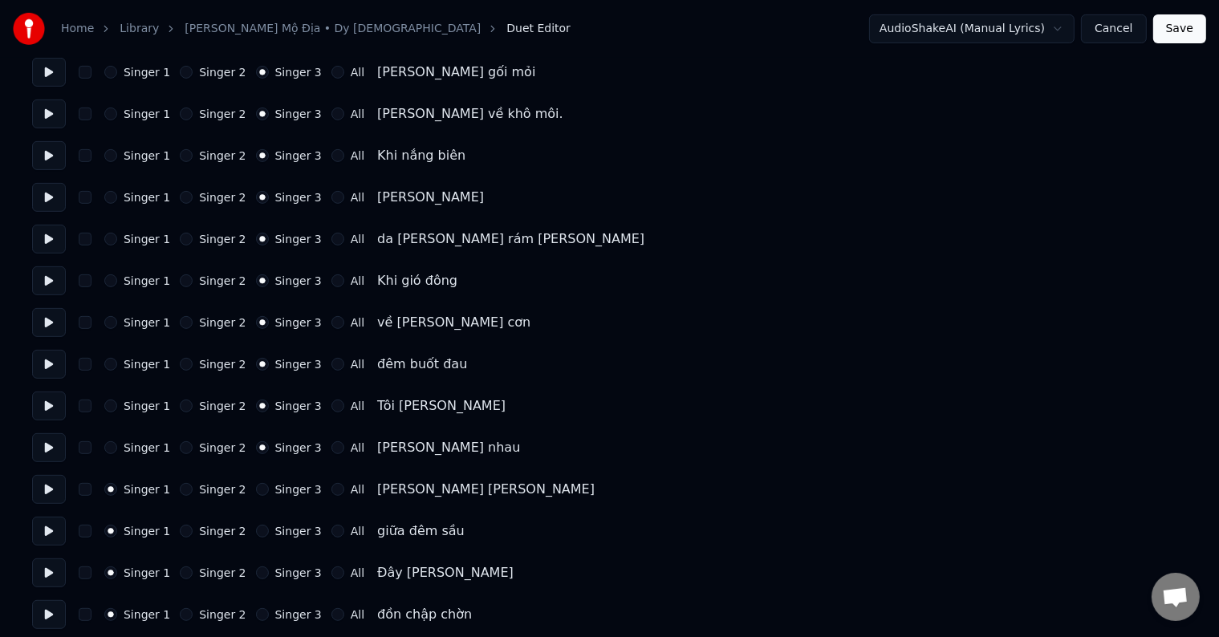
click at [269, 447] on button "Singer 3" at bounding box center [262, 448] width 13 height 13
click at [288, 479] on div "Singer 1 Singer 2 Singer 3 All [PERSON_NAME] [PERSON_NAME]" at bounding box center [609, 489] width 1155 height 29
click at [286, 491] on label "Singer 3" at bounding box center [298, 489] width 47 height 11
click at [269, 491] on button "Singer 3" at bounding box center [262, 489] width 13 height 13
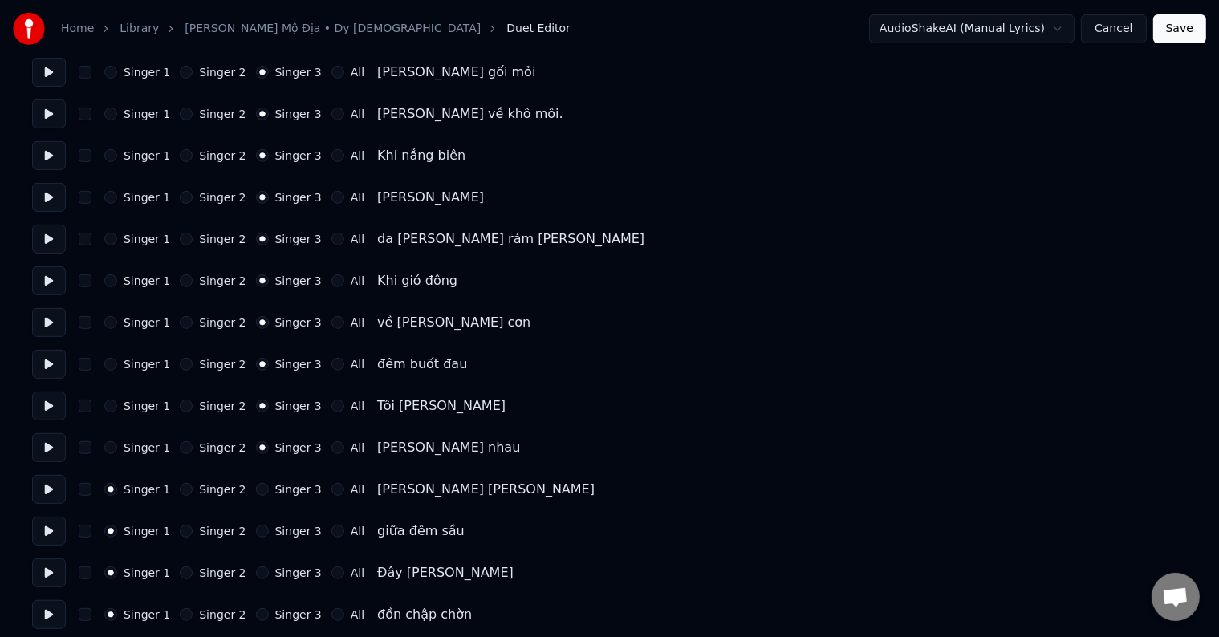
click at [286, 491] on label "Singer 3" at bounding box center [298, 489] width 47 height 11
click at [269, 491] on button "Singer 3" at bounding box center [262, 489] width 13 height 13
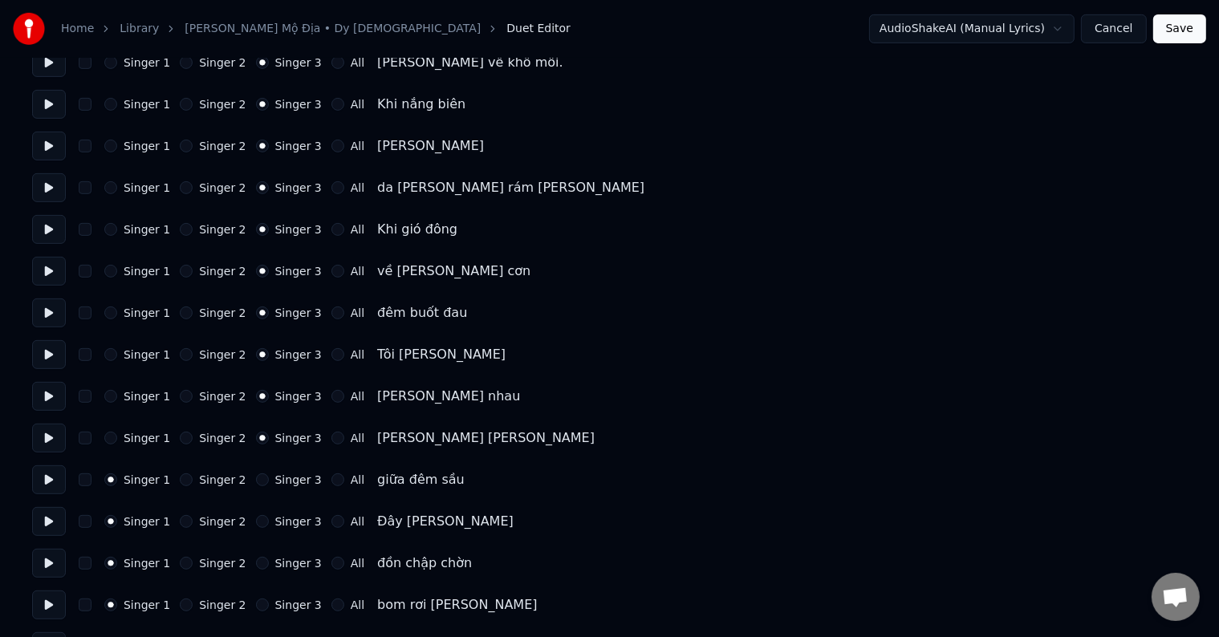
scroll to position [723, 0]
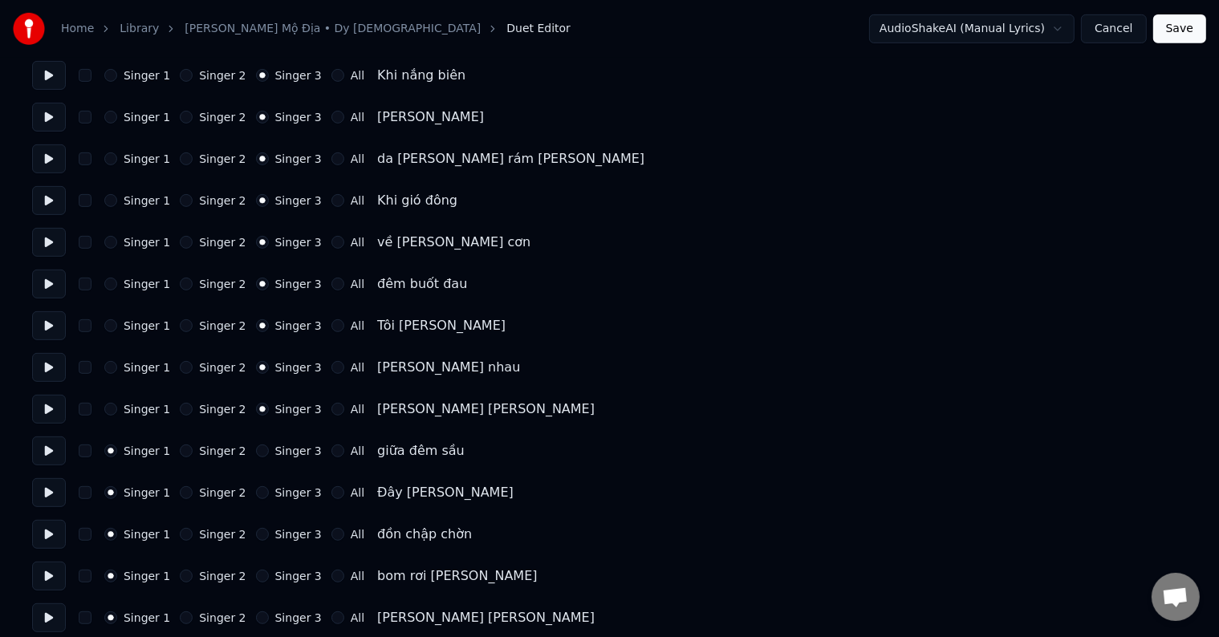
click at [275, 451] on label "Singer 3" at bounding box center [298, 451] width 47 height 11
click at [269, 451] on button "Singer 3" at bounding box center [262, 451] width 13 height 13
click at [275, 452] on label "Singer 3" at bounding box center [298, 451] width 47 height 11
click at [269, 452] on button "Singer 3" at bounding box center [262, 451] width 13 height 13
click at [276, 491] on label "Singer 3" at bounding box center [298, 492] width 47 height 11
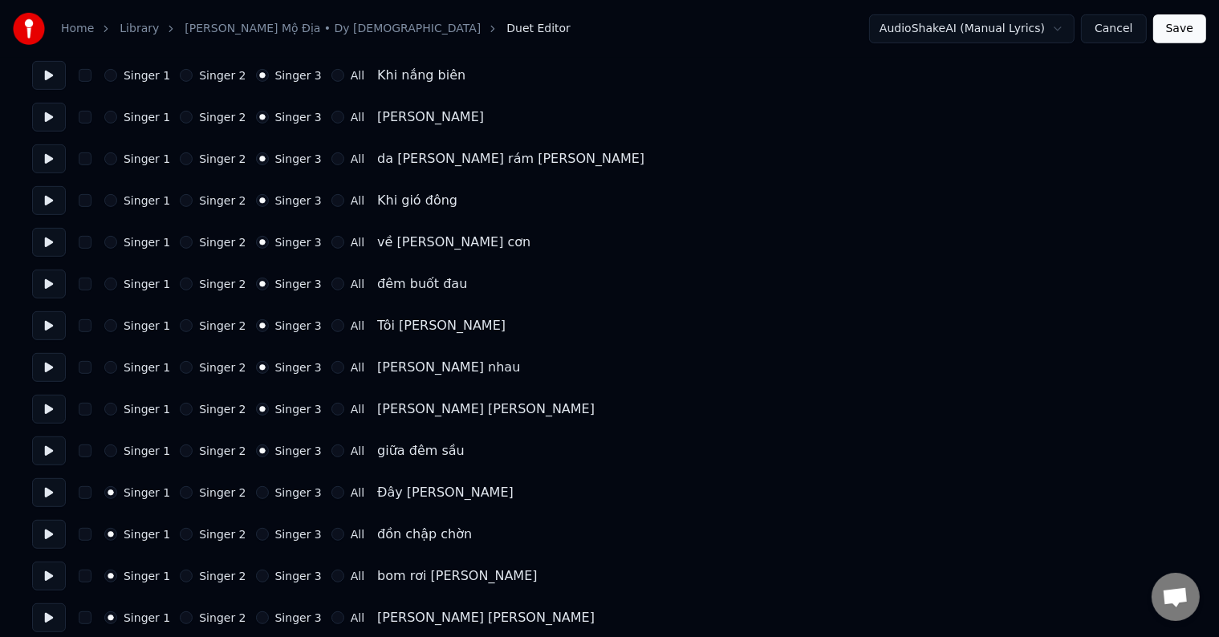
click at [269, 491] on button "Singer 3" at bounding box center [262, 493] width 13 height 13
click at [276, 491] on label "Singer 3" at bounding box center [298, 492] width 47 height 11
click at [269, 491] on button "Singer 3" at bounding box center [262, 493] width 13 height 13
click at [292, 538] on label "Singer 3" at bounding box center [298, 534] width 47 height 11
click at [269, 538] on button "Singer 3" at bounding box center [262, 534] width 13 height 13
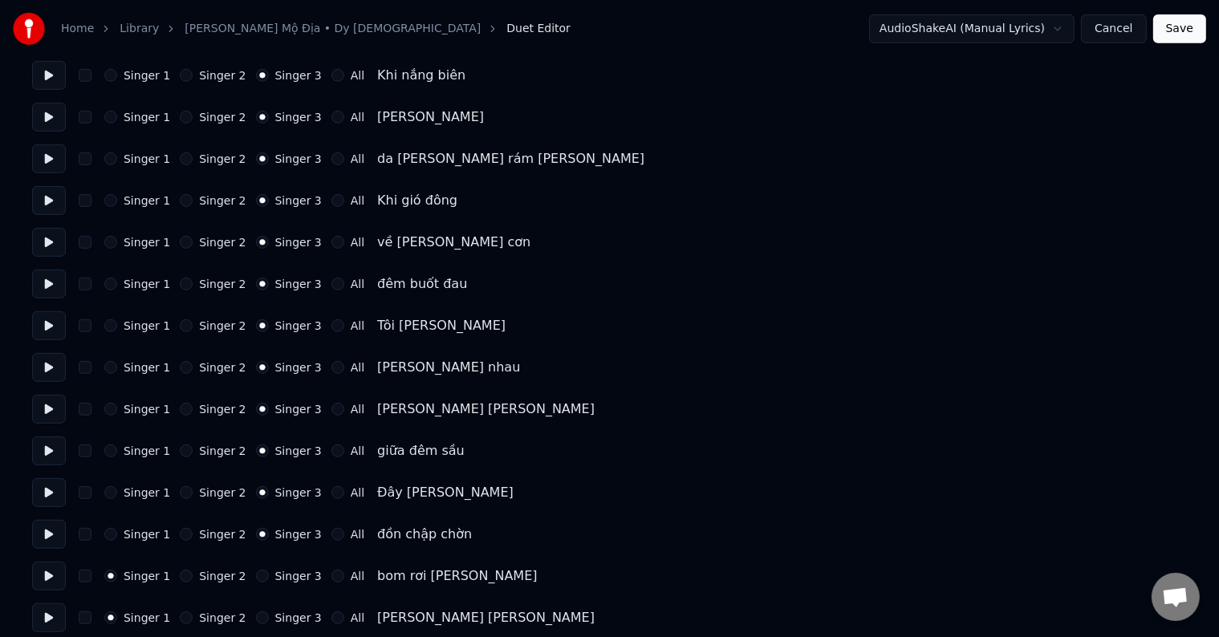
click at [292, 538] on label "Singer 3" at bounding box center [298, 534] width 47 height 11
click at [269, 538] on button "Singer 3" at bounding box center [262, 534] width 13 height 13
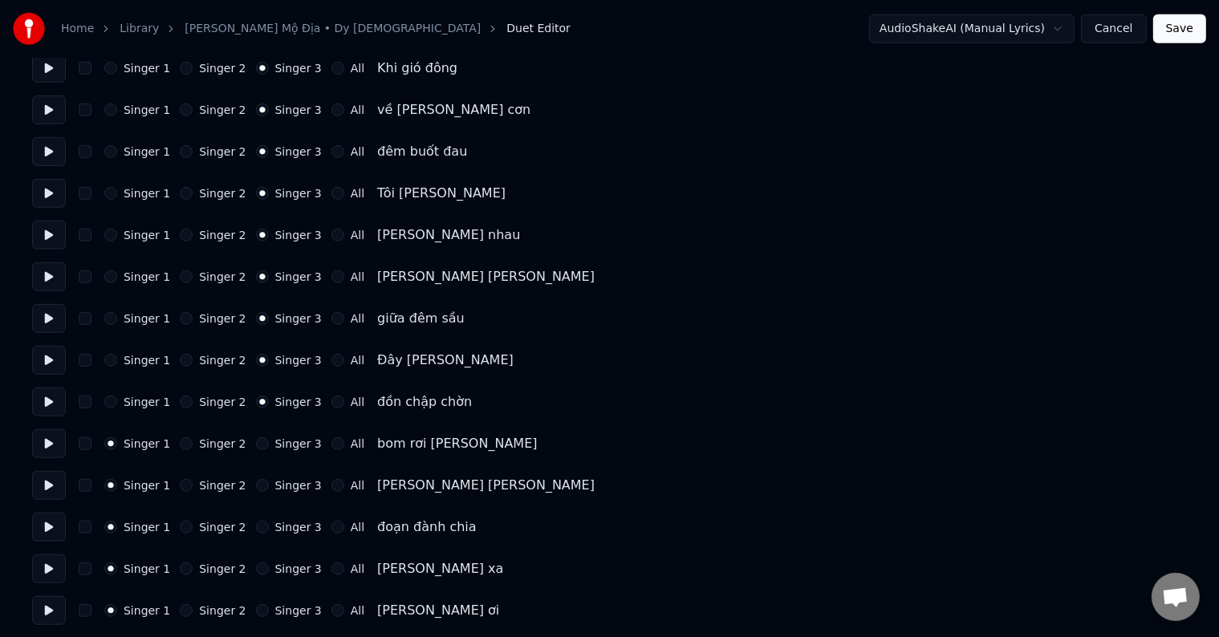
scroll to position [883, 0]
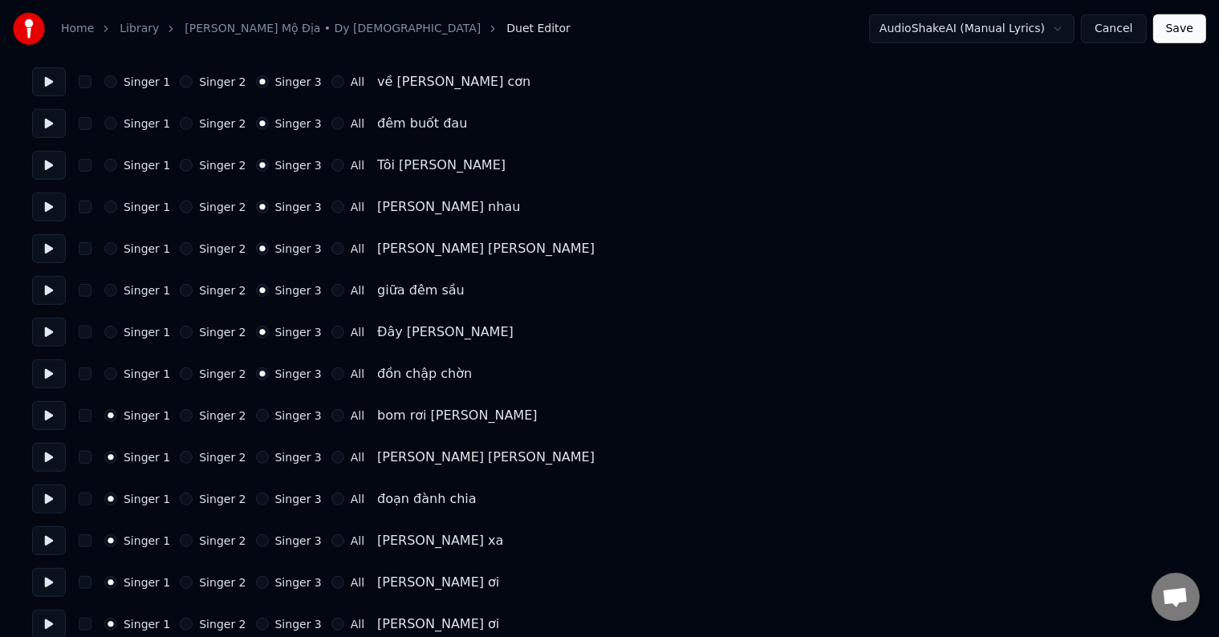
click at [275, 424] on div "Singer 1 Singer 2 Singer 3 All bom rơi [PERSON_NAME]" at bounding box center [609, 415] width 1155 height 29
click at [280, 416] on label "Singer 3" at bounding box center [298, 415] width 47 height 11
click at [269, 416] on button "Singer 3" at bounding box center [262, 415] width 13 height 13
click at [280, 416] on label "Singer 3" at bounding box center [298, 415] width 47 height 11
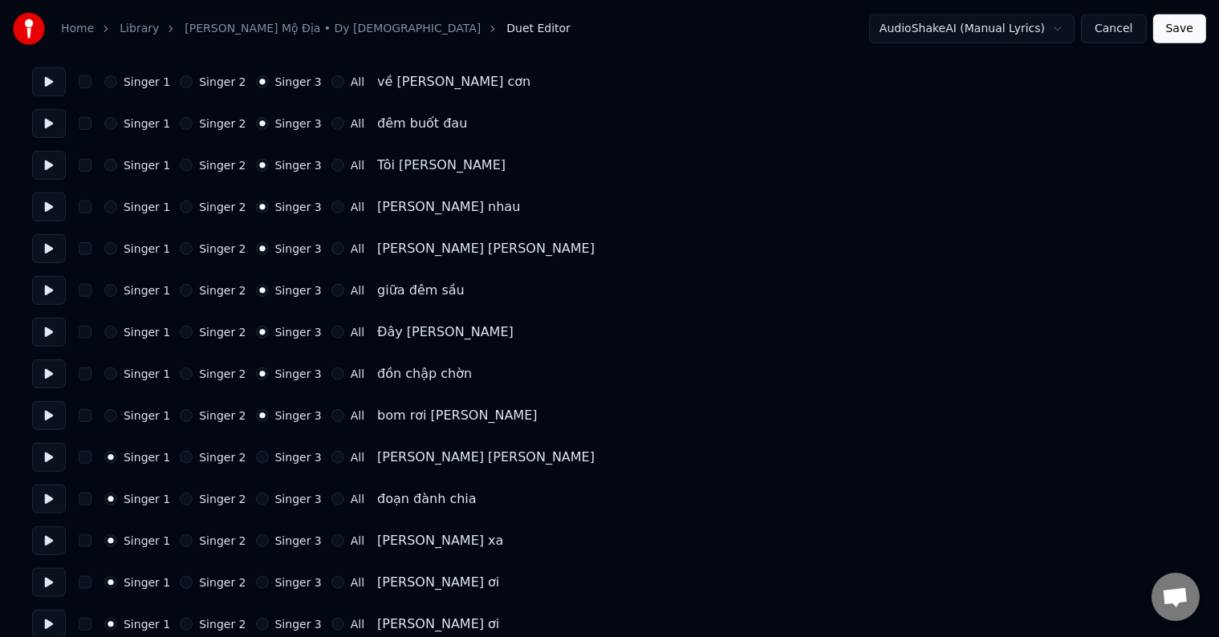
click at [269, 416] on button "Singer 3" at bounding box center [262, 415] width 13 height 13
click at [276, 458] on label "Singer 3" at bounding box center [298, 457] width 47 height 11
click at [269, 458] on button "Singer 3" at bounding box center [262, 457] width 13 height 13
click at [276, 458] on label "Singer 3" at bounding box center [298, 457] width 47 height 11
click at [269, 458] on button "Singer 3" at bounding box center [262, 457] width 13 height 13
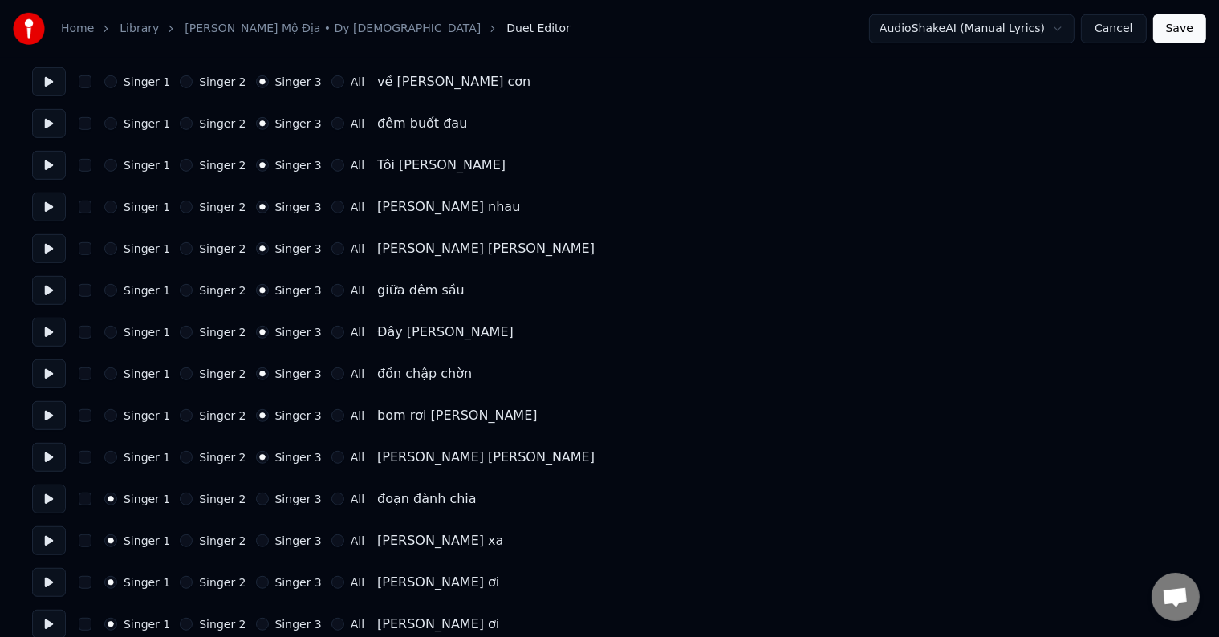
click at [279, 494] on label "Singer 3" at bounding box center [298, 499] width 47 height 11
click at [269, 493] on button "Singer 3" at bounding box center [262, 499] width 13 height 13
click at [279, 495] on label "Singer 3" at bounding box center [298, 499] width 47 height 11
click at [269, 495] on button "Singer 3" at bounding box center [262, 499] width 13 height 13
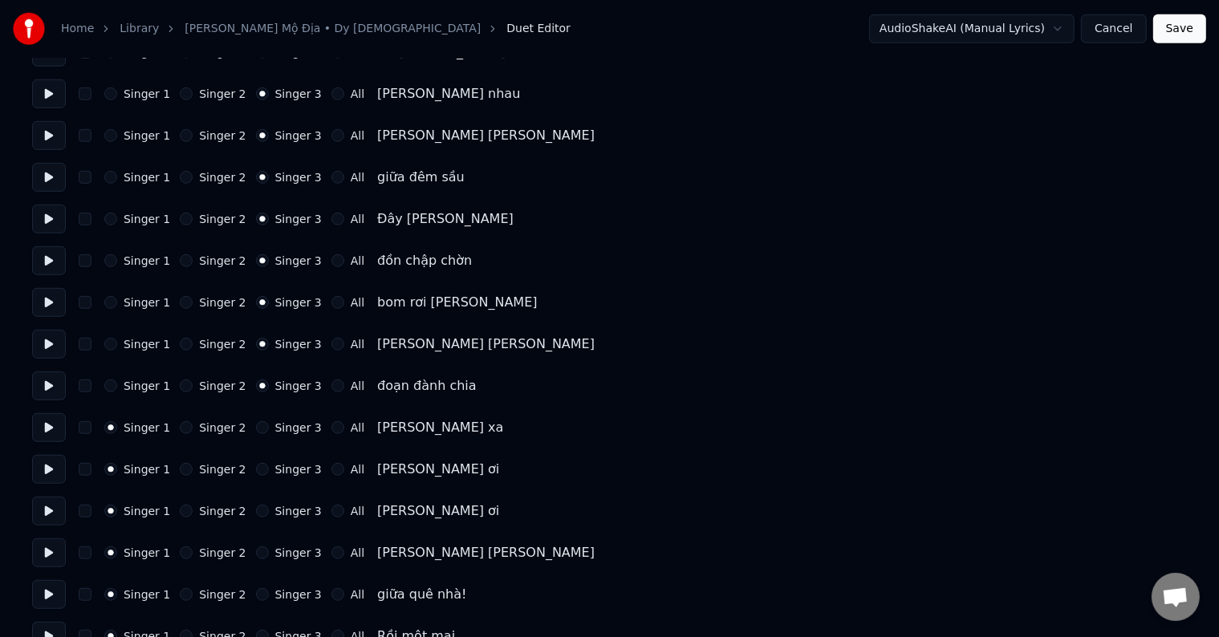
scroll to position [1124, 0]
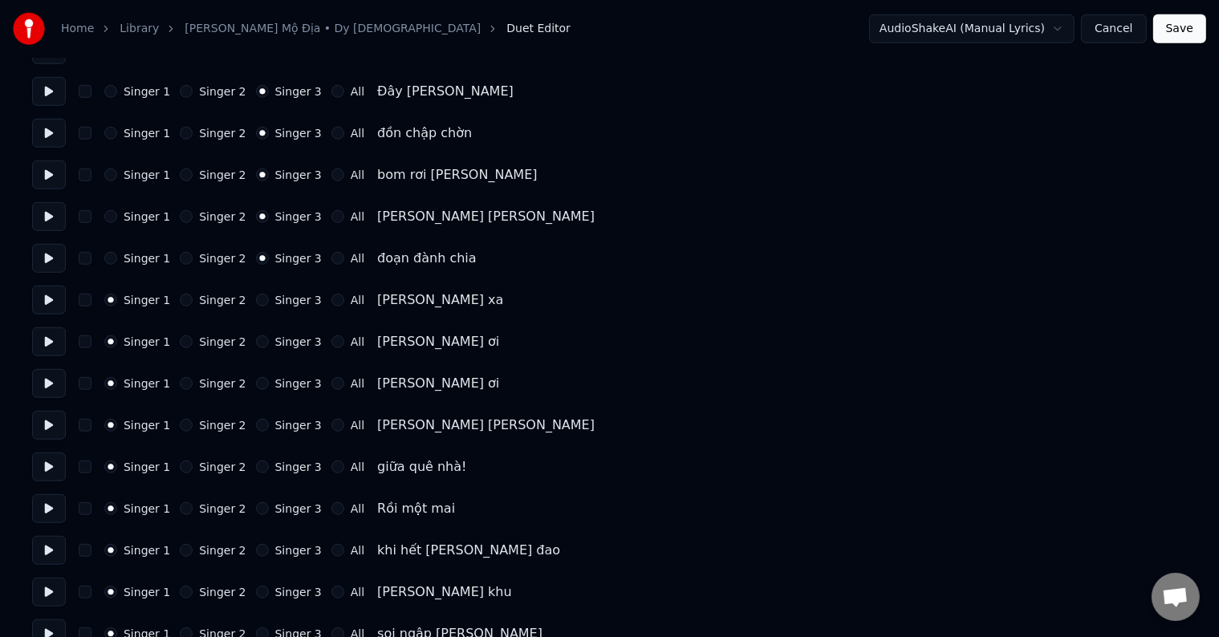
click at [277, 295] on label "Singer 3" at bounding box center [298, 300] width 47 height 11
click at [269, 294] on button "Singer 3" at bounding box center [262, 300] width 13 height 13
click at [277, 295] on label "Singer 3" at bounding box center [298, 300] width 47 height 11
click at [269, 294] on button "Singer 3" at bounding box center [262, 300] width 13 height 13
click at [276, 337] on label "Singer 3" at bounding box center [298, 341] width 47 height 11
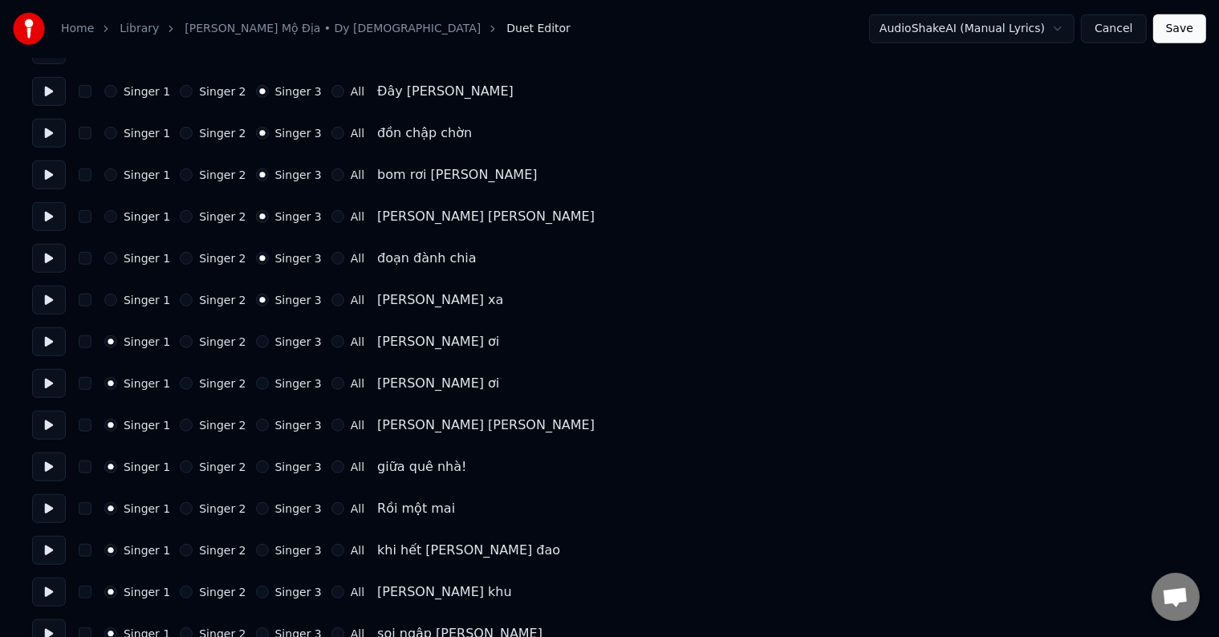
click at [269, 337] on button "Singer 3" at bounding box center [262, 342] width 13 height 13
click at [276, 337] on label "Singer 3" at bounding box center [298, 341] width 47 height 11
click at [269, 337] on button "Singer 3" at bounding box center [262, 342] width 13 height 13
click at [285, 382] on label "Singer 3" at bounding box center [298, 383] width 47 height 11
click at [269, 382] on button "Singer 3" at bounding box center [262, 383] width 13 height 13
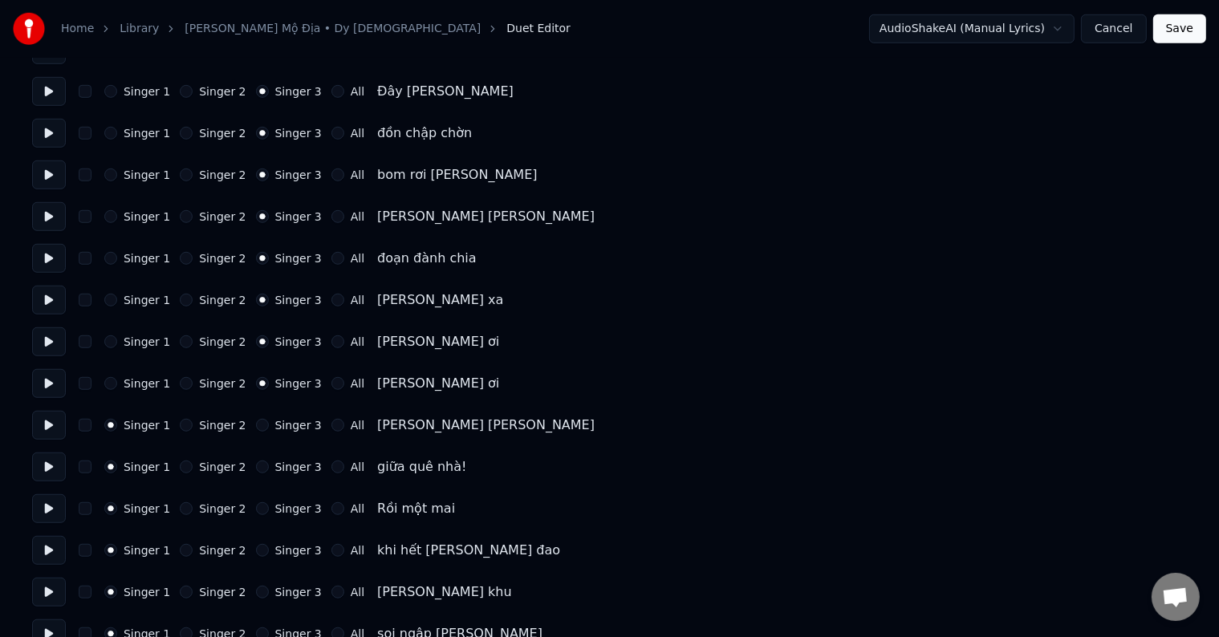
click at [285, 382] on label "Singer 3" at bounding box center [298, 383] width 47 height 11
click at [269, 382] on button "Singer 3" at bounding box center [262, 383] width 13 height 13
click at [285, 430] on label "Singer 3" at bounding box center [298, 425] width 47 height 11
click at [269, 430] on button "Singer 3" at bounding box center [262, 425] width 13 height 13
click at [285, 430] on label "Singer 3" at bounding box center [298, 425] width 47 height 11
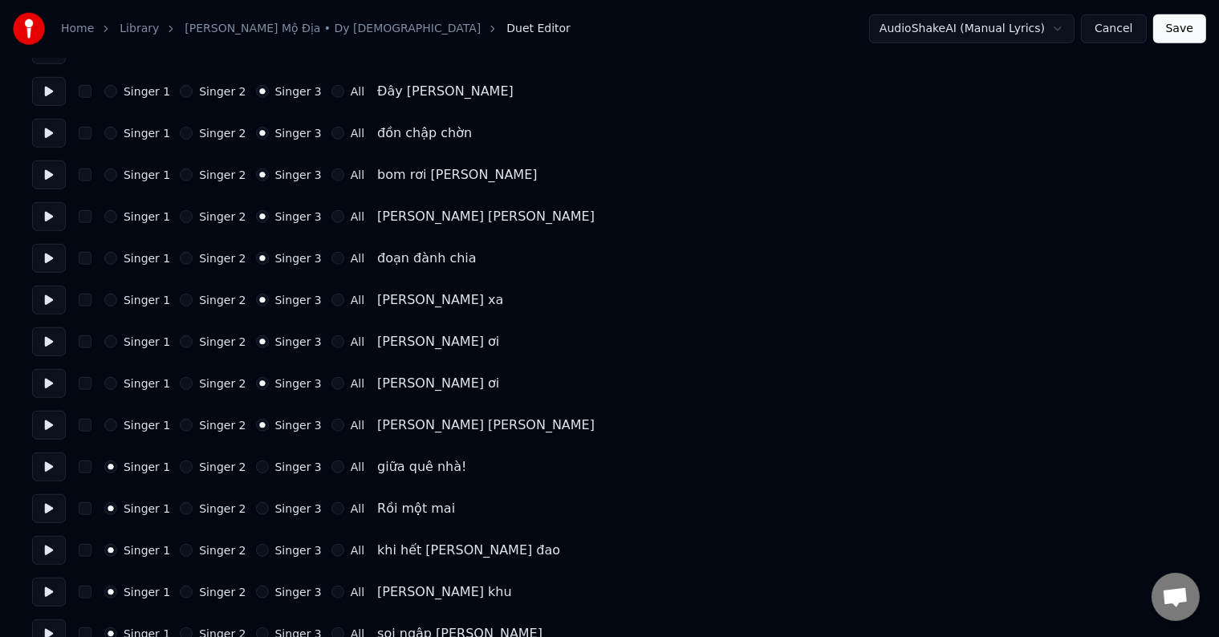
click at [269, 430] on button "Singer 3" at bounding box center [262, 425] width 13 height 13
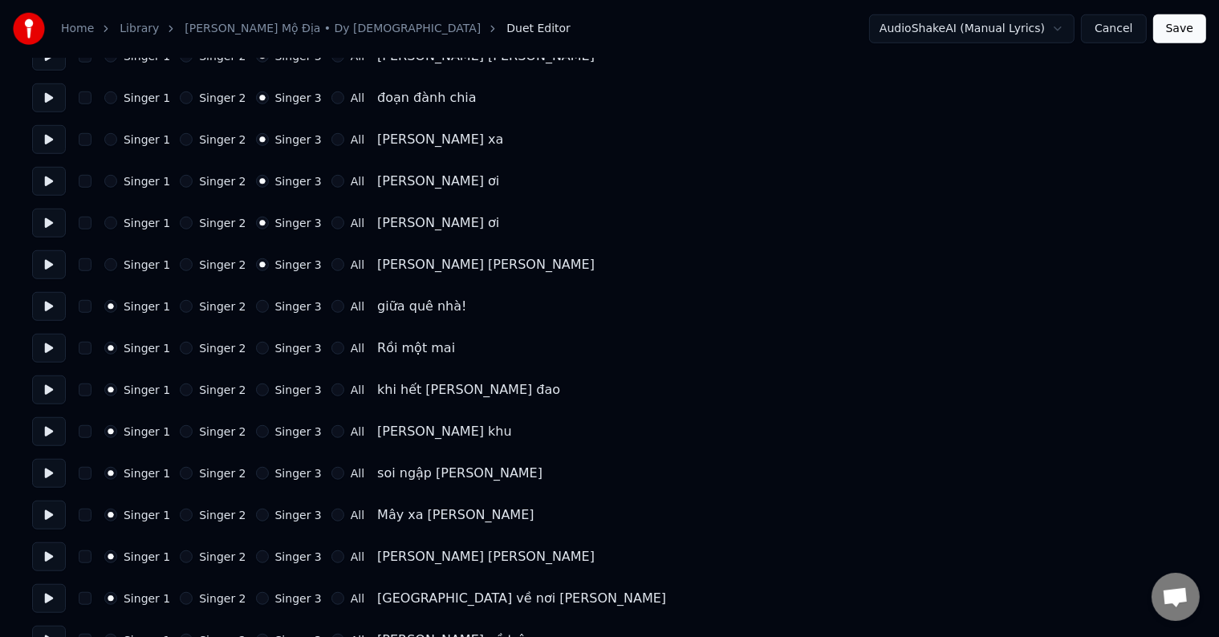
click at [279, 305] on label "Singer 3" at bounding box center [298, 306] width 47 height 11
click at [269, 305] on button "Singer 3" at bounding box center [262, 306] width 13 height 13
click at [279, 305] on label "Singer 3" at bounding box center [298, 306] width 47 height 11
click at [269, 305] on button "Singer 3" at bounding box center [262, 306] width 13 height 13
click at [276, 351] on label "Singer 3" at bounding box center [298, 348] width 47 height 11
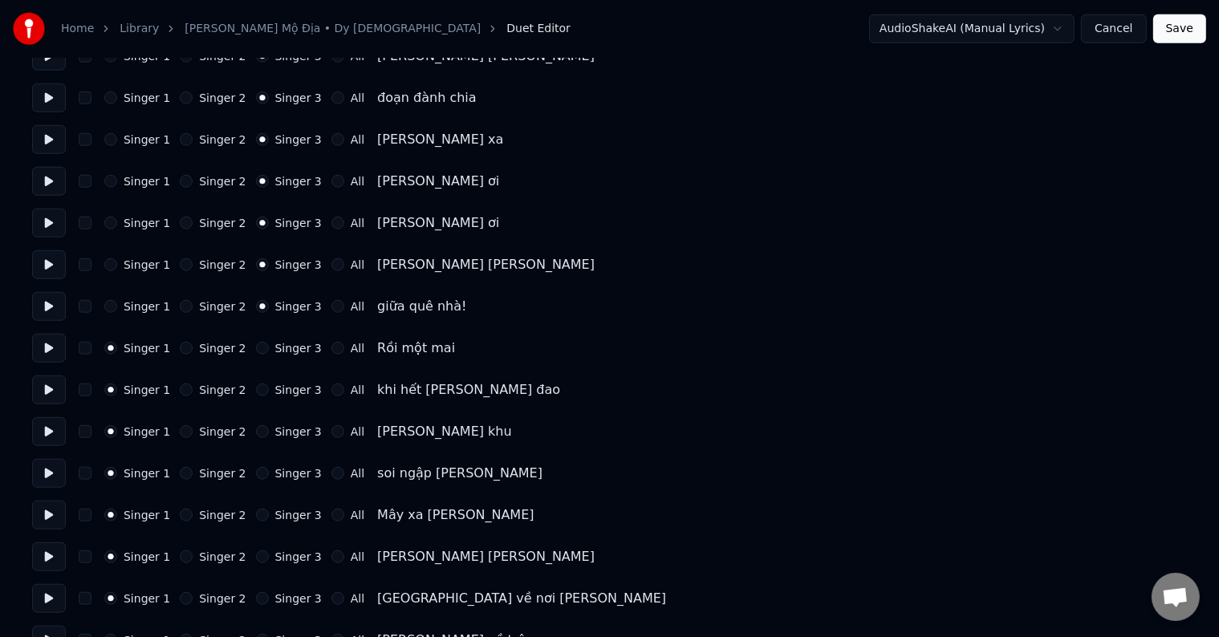
click at [269, 351] on button "Singer 3" at bounding box center [262, 348] width 13 height 13
click at [276, 351] on label "Singer 3" at bounding box center [298, 348] width 47 height 11
click at [269, 351] on button "Singer 3" at bounding box center [262, 348] width 13 height 13
click at [291, 390] on label "Singer 3" at bounding box center [298, 390] width 47 height 11
click at [269, 390] on button "Singer 3" at bounding box center [262, 390] width 13 height 13
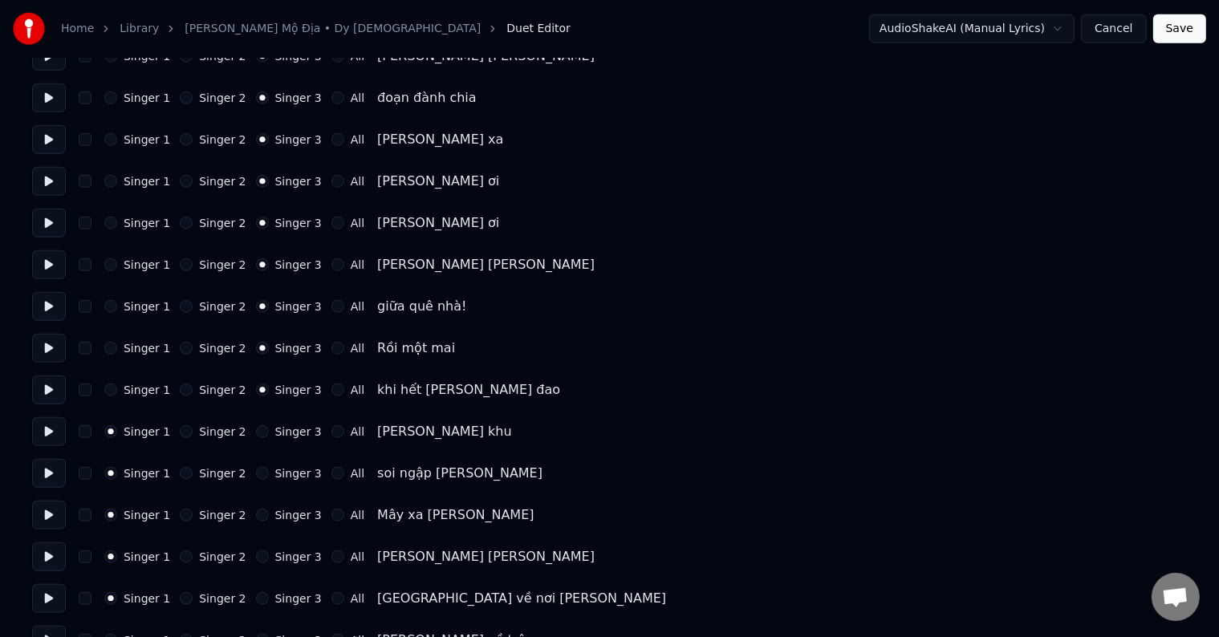
click at [291, 390] on label "Singer 3" at bounding box center [298, 390] width 47 height 11
click at [269, 390] on button "Singer 3" at bounding box center [262, 390] width 13 height 13
click at [286, 426] on label "Singer 3" at bounding box center [298, 431] width 47 height 11
click at [269, 425] on button "Singer 3" at bounding box center [262, 431] width 13 height 13
click at [286, 426] on label "Singer 3" at bounding box center [298, 431] width 47 height 11
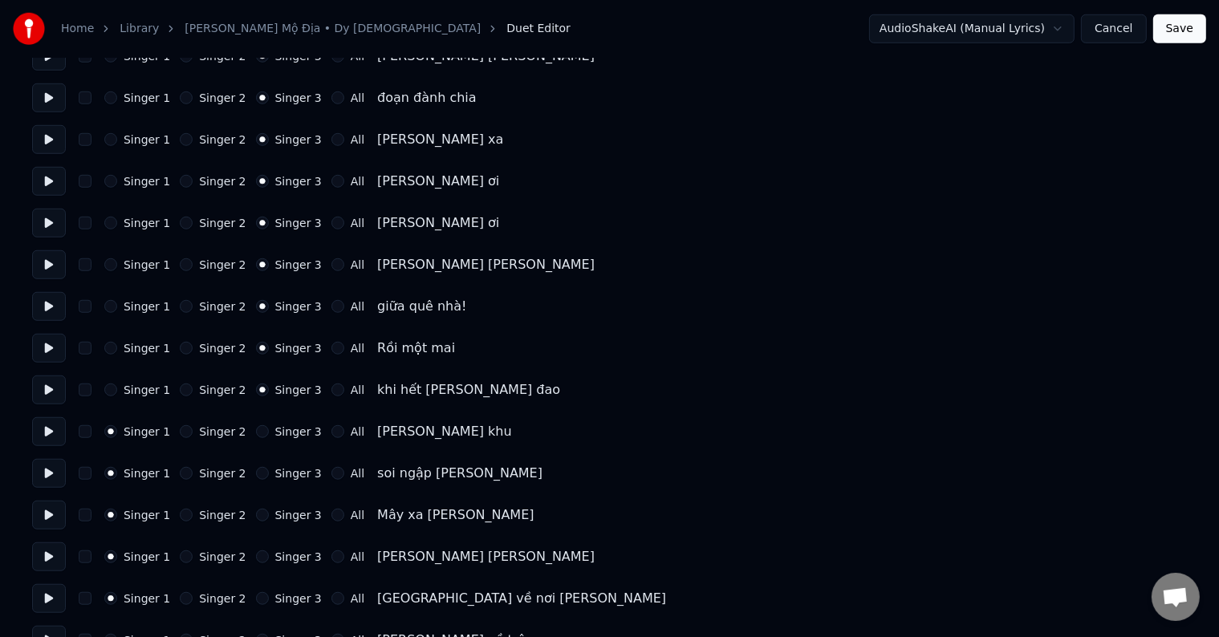
click at [269, 425] on button "Singer 3" at bounding box center [262, 431] width 13 height 13
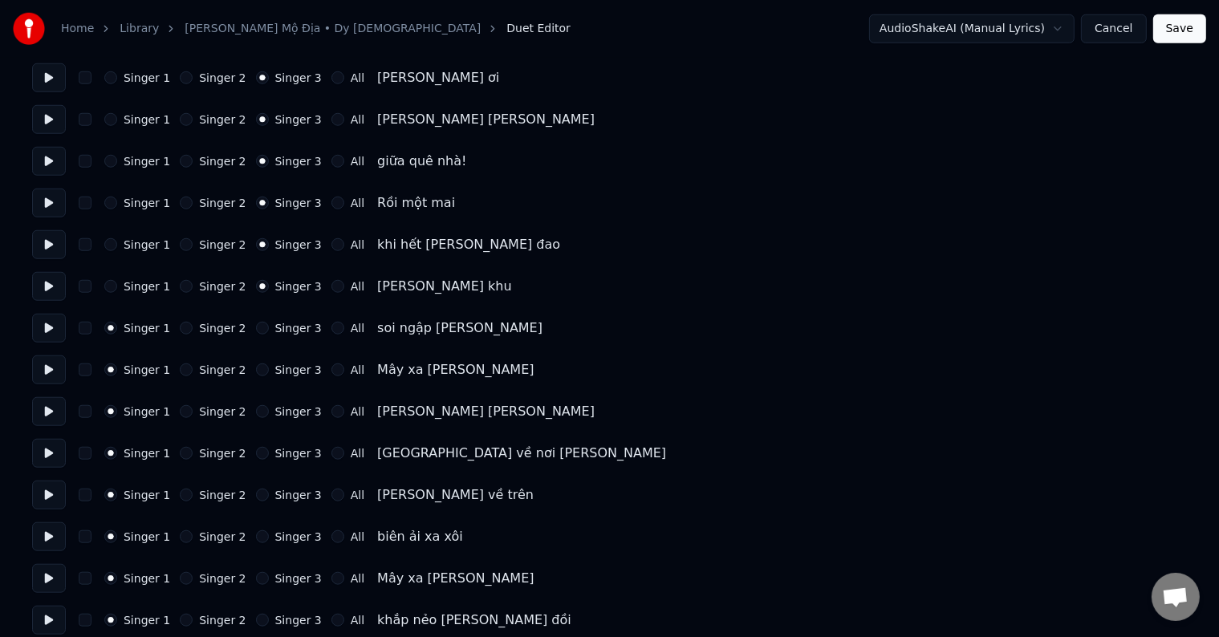
scroll to position [1525, 0]
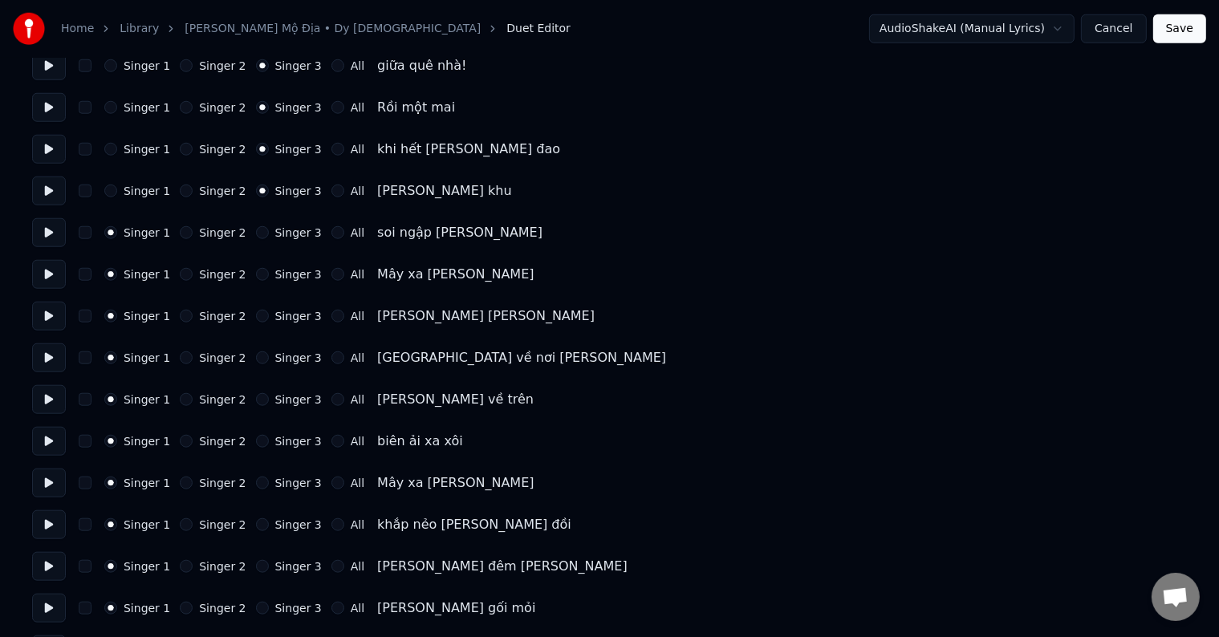
click at [289, 273] on label "Singer 3" at bounding box center [298, 274] width 47 height 11
click at [269, 273] on button "Singer 3" at bounding box center [262, 274] width 13 height 13
click at [289, 273] on label "Singer 3" at bounding box center [298, 274] width 47 height 11
click at [269, 273] on button "Singer 3" at bounding box center [262, 274] width 13 height 13
click at [283, 227] on label "Singer 3" at bounding box center [298, 232] width 47 height 11
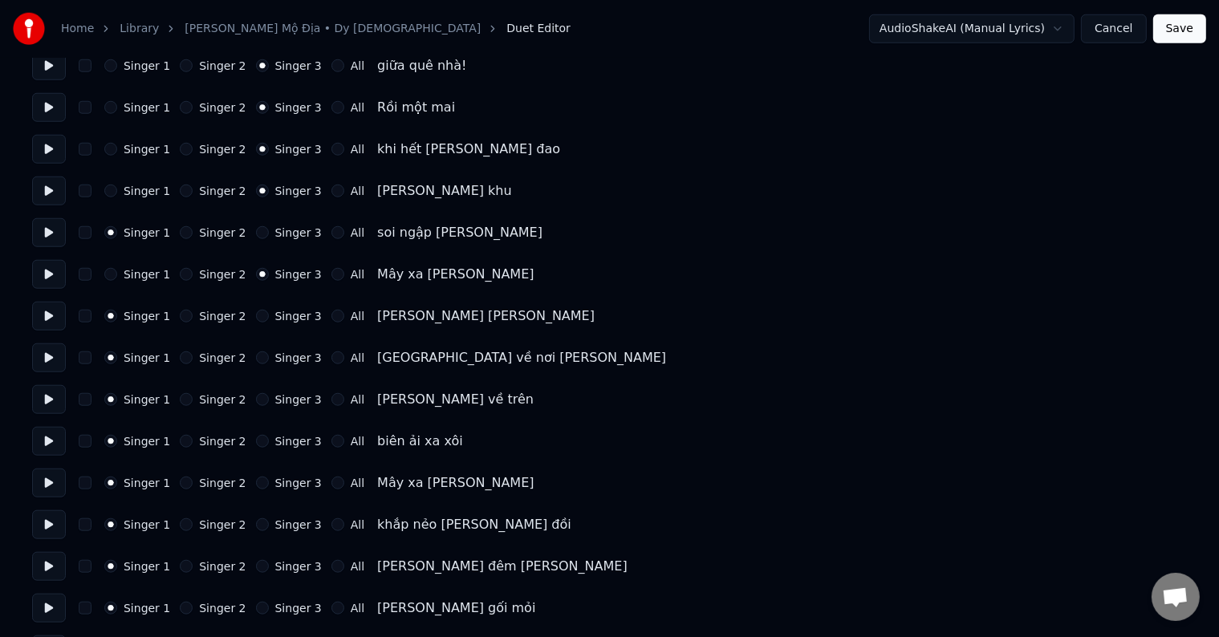
click at [269, 227] on button "Singer 3" at bounding box center [262, 232] width 13 height 13
click at [283, 227] on label "Singer 3" at bounding box center [298, 232] width 47 height 11
click at [269, 227] on button "Singer 3" at bounding box center [262, 232] width 13 height 13
click at [282, 320] on label "Singer 3" at bounding box center [298, 316] width 47 height 11
click at [269, 320] on button "Singer 3" at bounding box center [262, 316] width 13 height 13
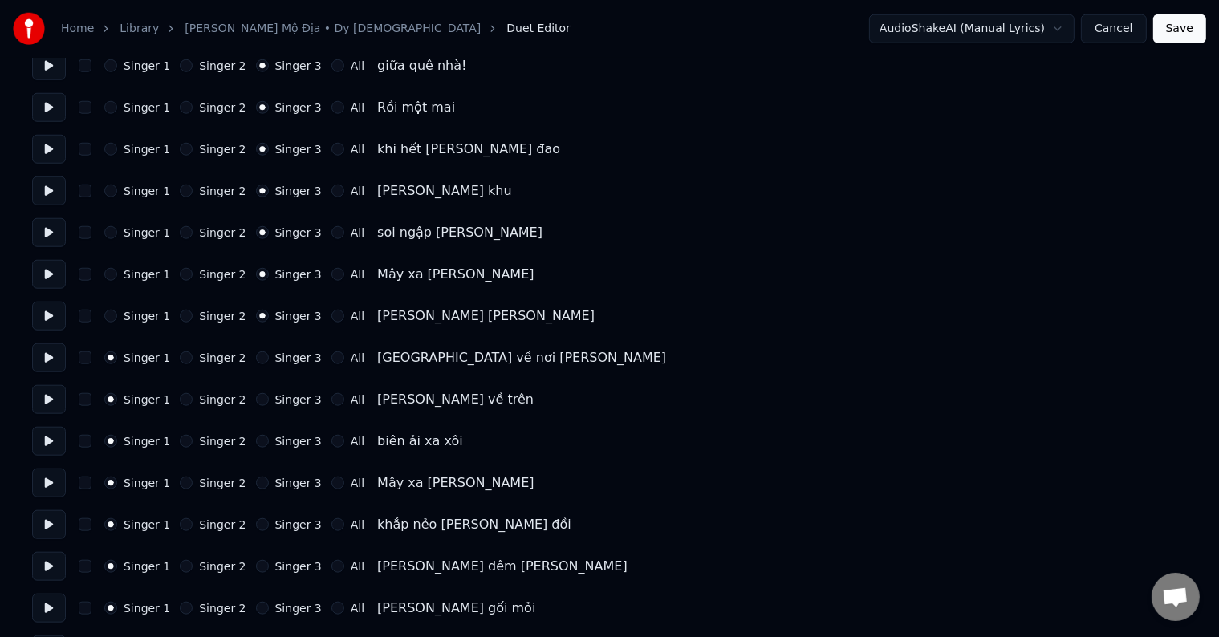
click at [282, 320] on label "Singer 3" at bounding box center [298, 316] width 47 height 11
click at [269, 320] on button "Singer 3" at bounding box center [262, 316] width 13 height 13
click at [282, 356] on label "Singer 3" at bounding box center [298, 357] width 47 height 11
click at [269, 356] on button "Singer 3" at bounding box center [262, 358] width 13 height 13
click at [282, 356] on label "Singer 3" at bounding box center [298, 357] width 47 height 11
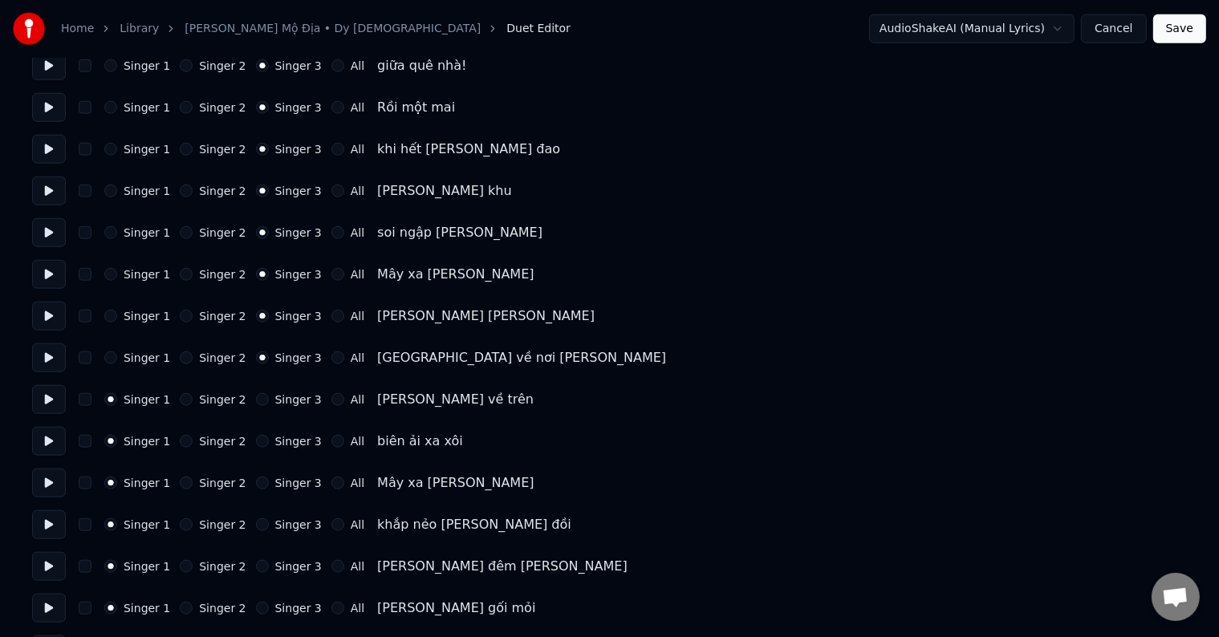
click at [269, 356] on button "Singer 3" at bounding box center [262, 358] width 13 height 13
click at [283, 395] on label "Singer 3" at bounding box center [298, 399] width 47 height 11
click at [269, 395] on button "Singer 3" at bounding box center [262, 399] width 13 height 13
click at [283, 395] on label "Singer 3" at bounding box center [298, 399] width 47 height 11
click at [269, 395] on button "Singer 3" at bounding box center [262, 399] width 13 height 13
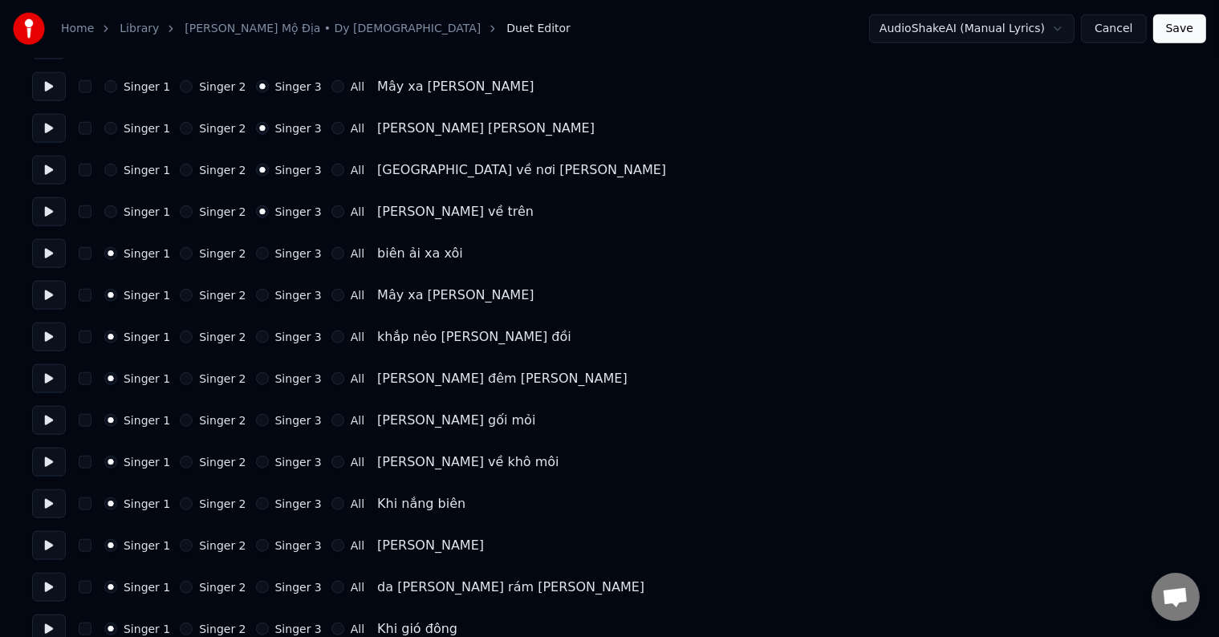
scroll to position [1766, 0]
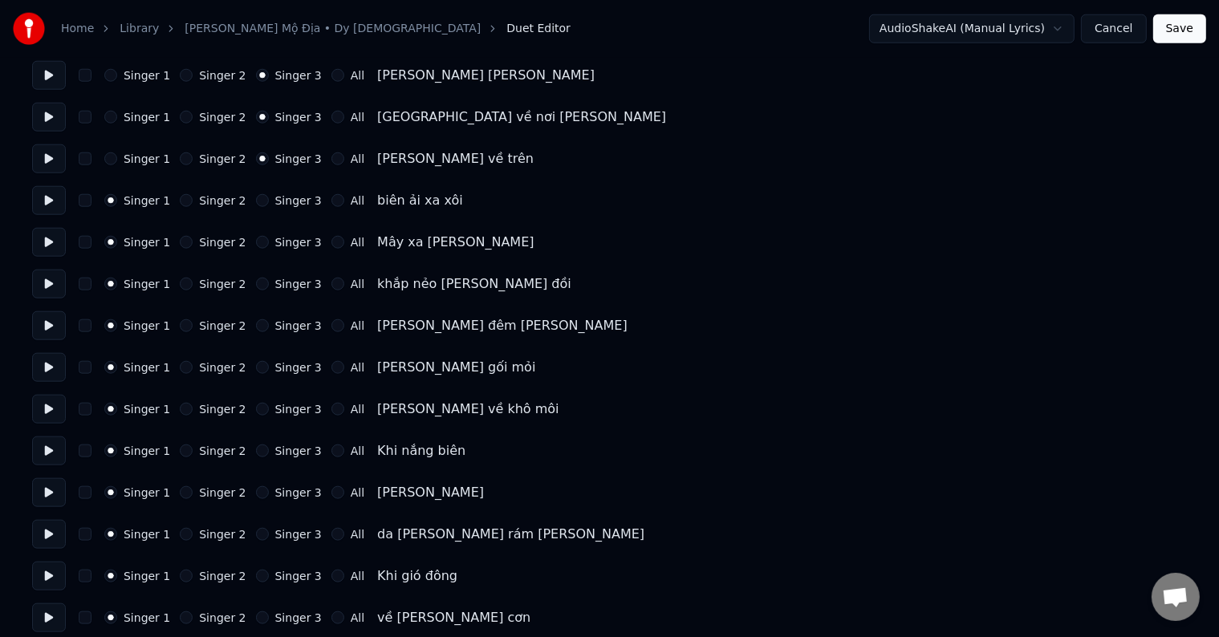
click at [275, 202] on label "Singer 3" at bounding box center [298, 200] width 47 height 11
click at [269, 202] on button "Singer 3" at bounding box center [262, 200] width 13 height 13
click at [275, 202] on label "Singer 3" at bounding box center [298, 200] width 47 height 11
click at [269, 202] on button "Singer 3" at bounding box center [262, 200] width 13 height 13
click at [275, 242] on label "Singer 3" at bounding box center [298, 242] width 47 height 11
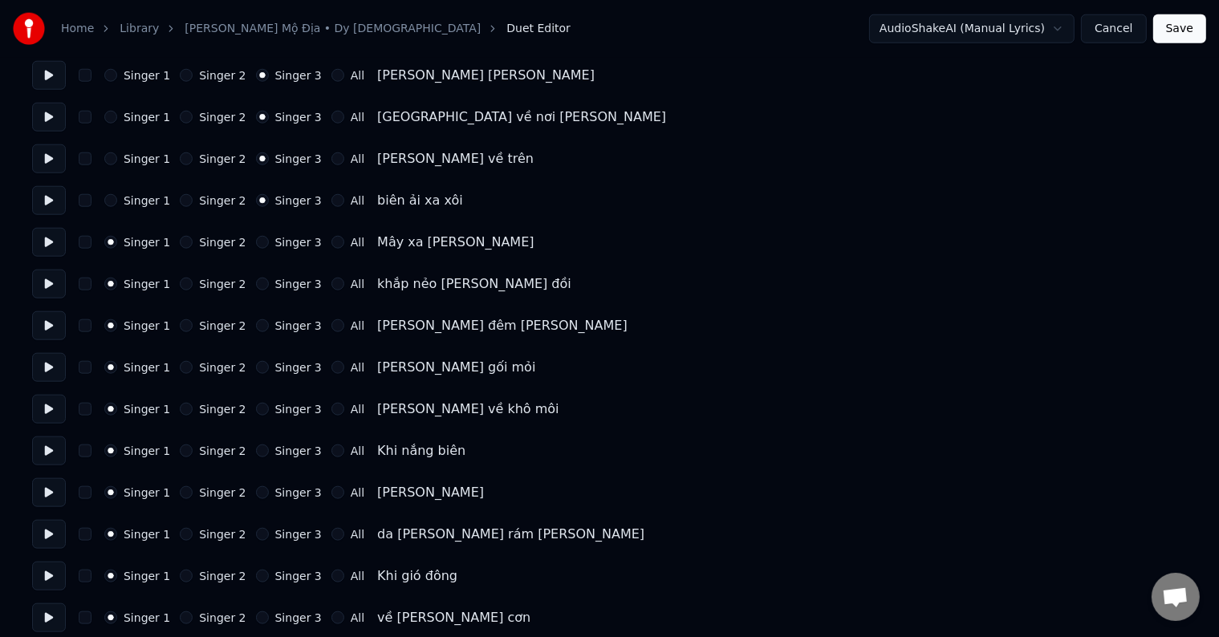
click at [269, 242] on button "Singer 3" at bounding box center [262, 242] width 13 height 13
click at [275, 242] on label "Singer 3" at bounding box center [298, 242] width 47 height 11
click at [269, 242] on button "Singer 3" at bounding box center [262, 242] width 13 height 13
click at [283, 286] on label "Singer 3" at bounding box center [298, 284] width 47 height 11
click at [269, 286] on button "Singer 3" at bounding box center [262, 284] width 13 height 13
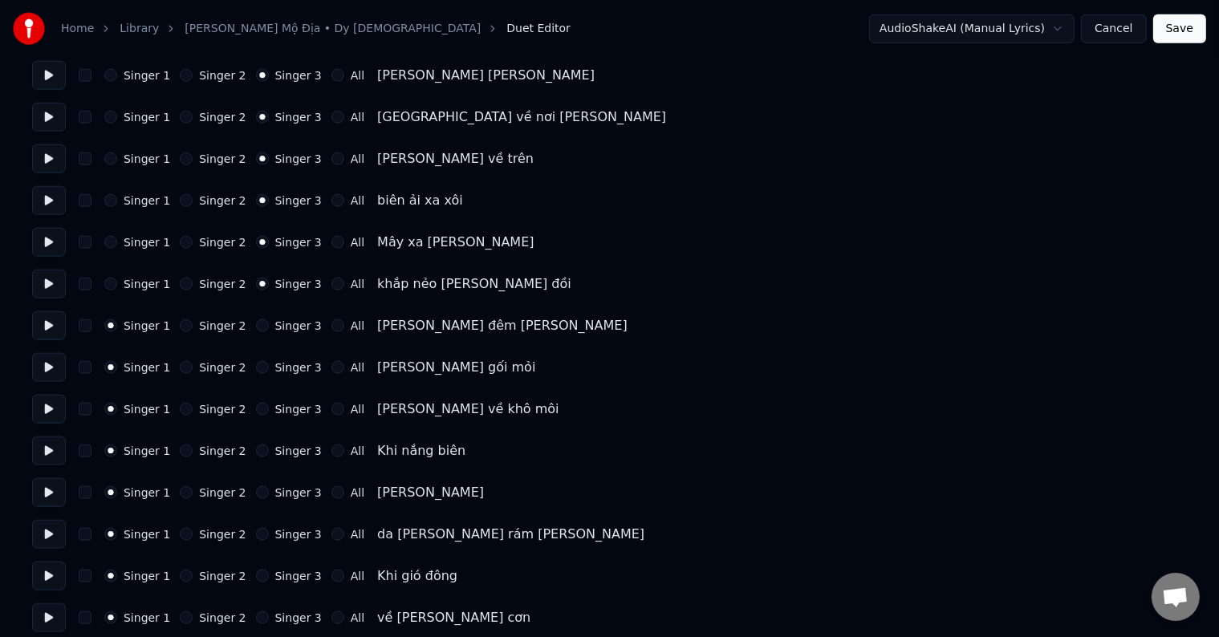
click at [283, 286] on label "Singer 3" at bounding box center [298, 284] width 47 height 11
click at [269, 286] on button "Singer 3" at bounding box center [262, 284] width 13 height 13
click at [283, 320] on label "Singer 3" at bounding box center [298, 325] width 47 height 11
click at [269, 320] on button "Singer 3" at bounding box center [262, 326] width 13 height 13
click at [283, 320] on label "Singer 3" at bounding box center [298, 325] width 47 height 11
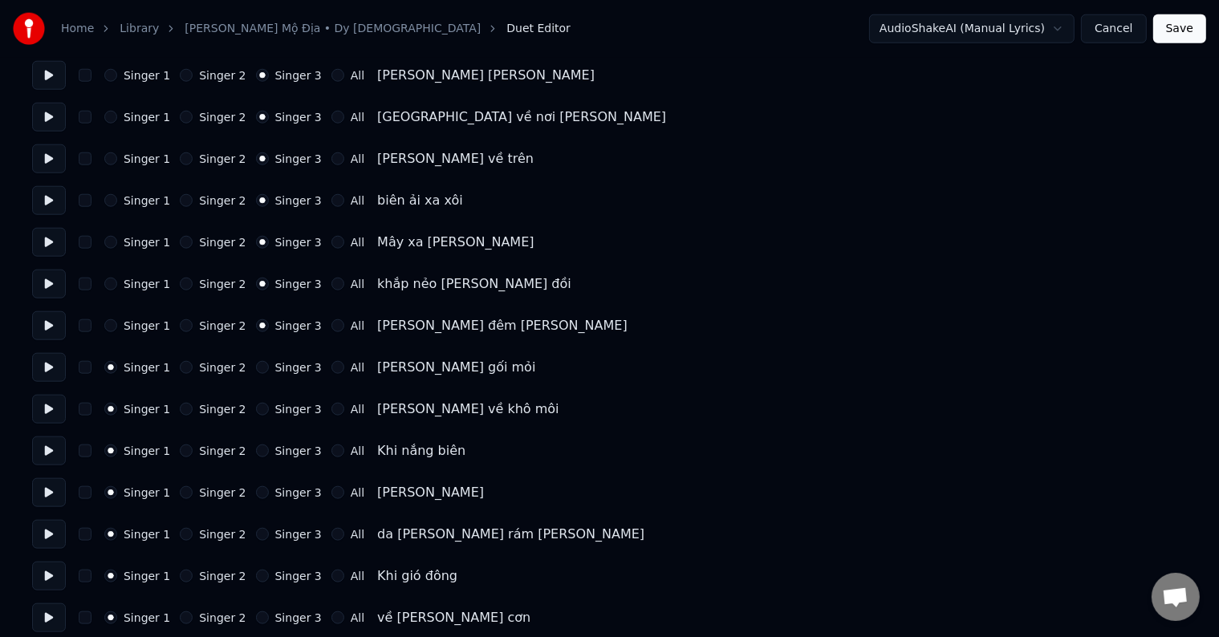
click at [269, 320] on button "Singer 3" at bounding box center [262, 326] width 13 height 13
click at [283, 363] on label "Singer 3" at bounding box center [298, 367] width 47 height 11
click at [269, 363] on button "Singer 3" at bounding box center [262, 367] width 13 height 13
click at [283, 363] on label "Singer 3" at bounding box center [298, 367] width 47 height 11
click at [269, 363] on button "Singer 3" at bounding box center [262, 367] width 13 height 13
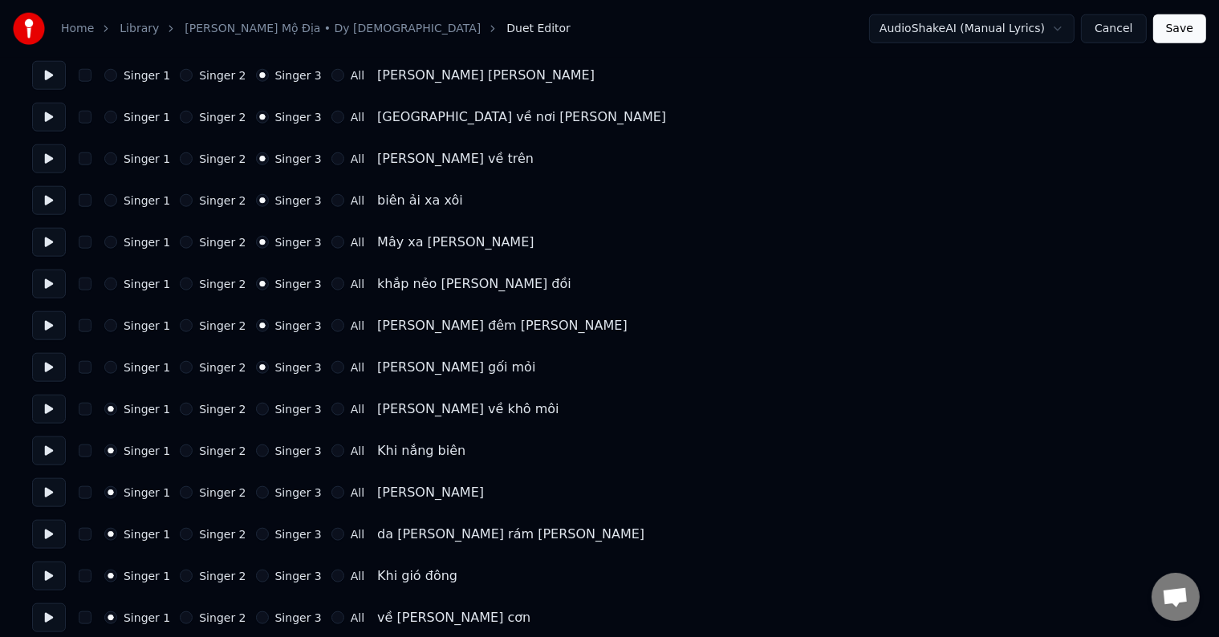
click at [280, 406] on label "Singer 3" at bounding box center [298, 409] width 47 height 11
click at [269, 406] on button "Singer 3" at bounding box center [262, 409] width 13 height 13
click at [280, 406] on label "Singer 3" at bounding box center [298, 409] width 47 height 11
click at [269, 406] on button "Singer 3" at bounding box center [262, 409] width 13 height 13
click at [277, 450] on label "Singer 3" at bounding box center [298, 451] width 47 height 11
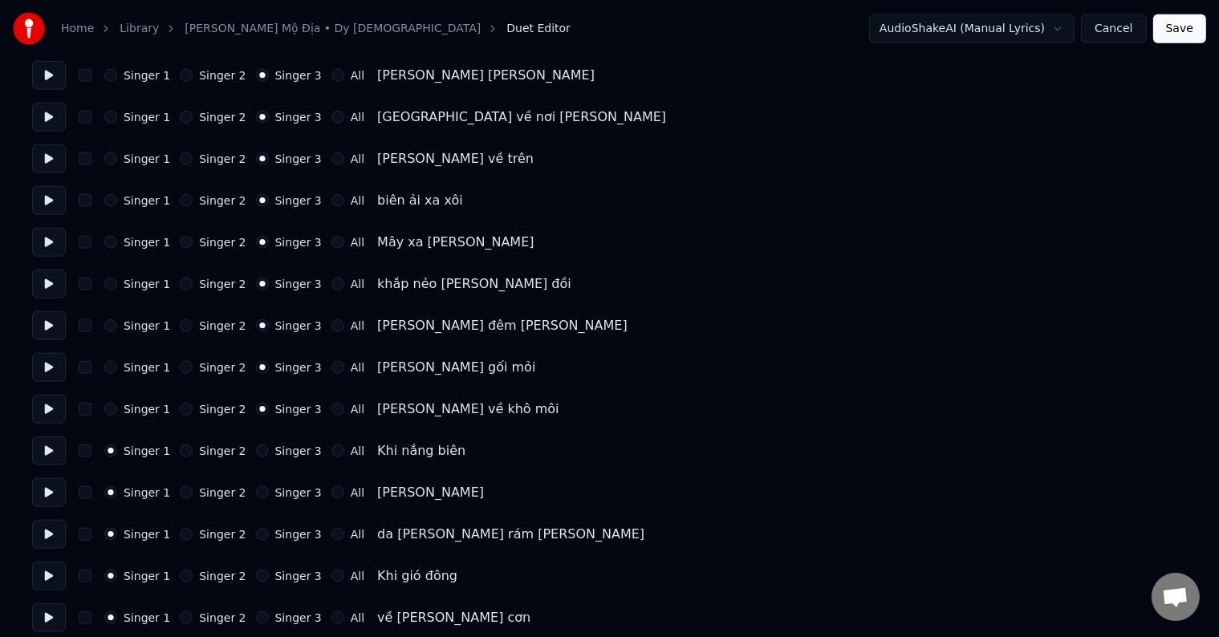
click at [269, 450] on button "Singer 3" at bounding box center [262, 451] width 13 height 13
click at [277, 450] on label "Singer 3" at bounding box center [298, 451] width 47 height 11
click at [269, 450] on button "Singer 3" at bounding box center [262, 451] width 13 height 13
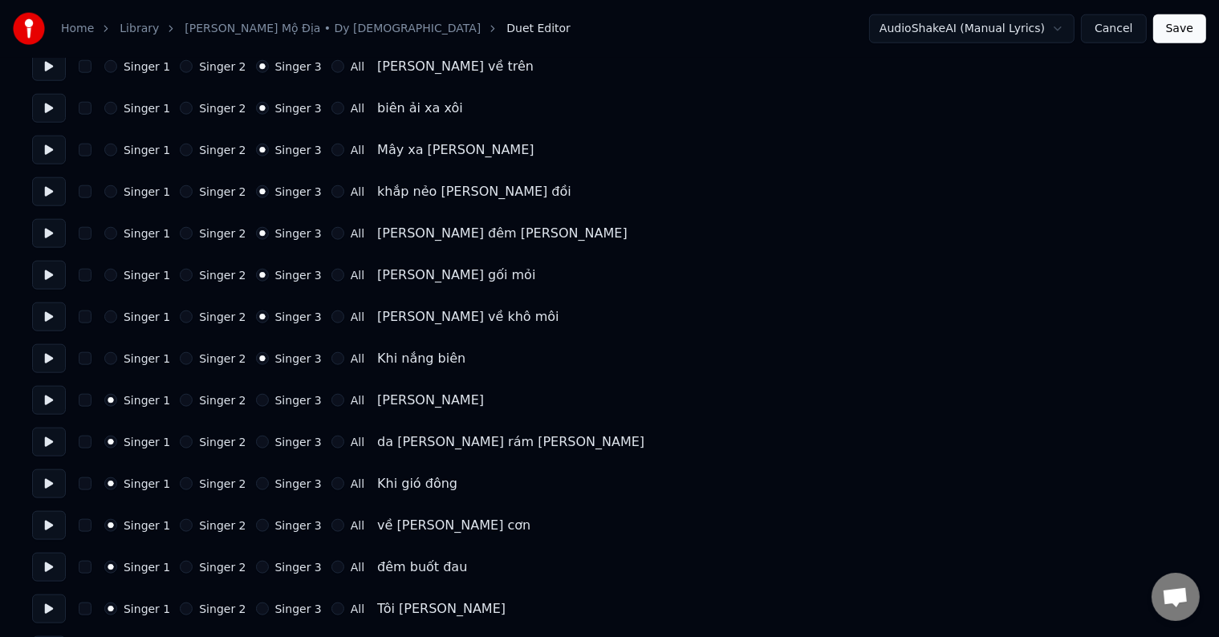
scroll to position [1927, 0]
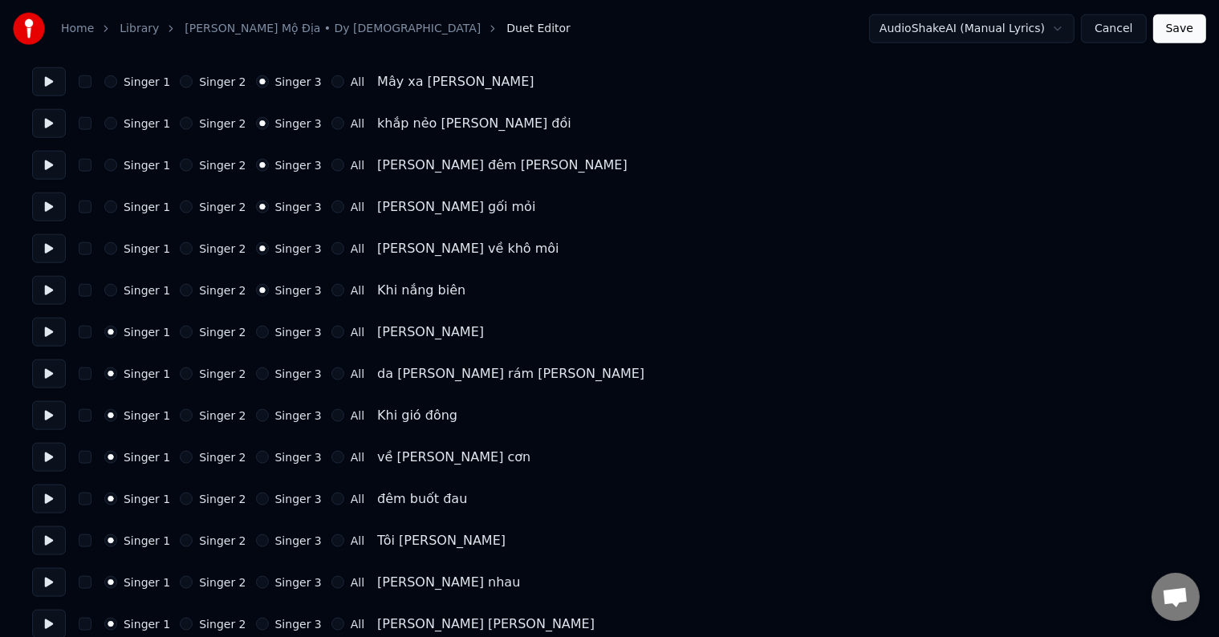
click at [280, 335] on label "Singer 3" at bounding box center [298, 332] width 47 height 11
click at [269, 335] on button "Singer 3" at bounding box center [262, 332] width 13 height 13
click at [280, 335] on label "Singer 3" at bounding box center [298, 332] width 47 height 11
click at [269, 335] on button "Singer 3" at bounding box center [262, 332] width 13 height 13
click at [279, 373] on label "Singer 3" at bounding box center [298, 373] width 47 height 11
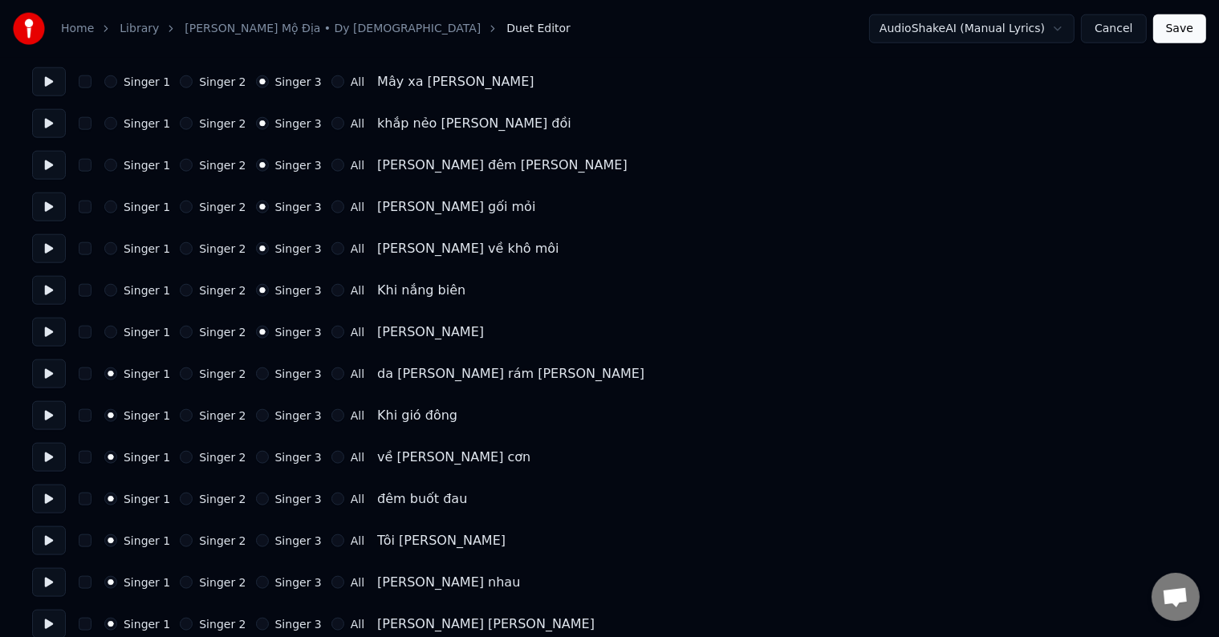
click at [269, 373] on button "Singer 3" at bounding box center [262, 374] width 13 height 13
click at [279, 373] on label "Singer 3" at bounding box center [298, 373] width 47 height 11
click at [269, 373] on button "Singer 3" at bounding box center [262, 374] width 13 height 13
click at [275, 412] on label "Singer 3" at bounding box center [298, 415] width 47 height 11
click at [269, 412] on button "Singer 3" at bounding box center [262, 415] width 13 height 13
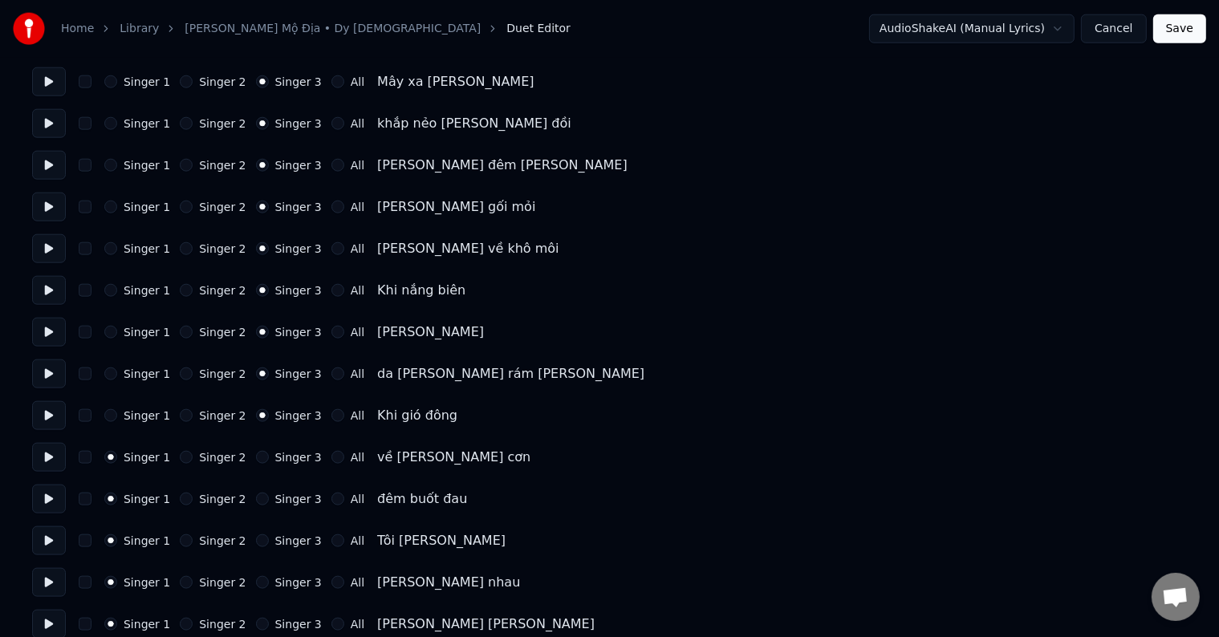
click at [275, 412] on label "Singer 3" at bounding box center [298, 415] width 47 height 11
click at [269, 412] on button "Singer 3" at bounding box center [262, 415] width 13 height 13
click at [279, 458] on label "Singer 3" at bounding box center [298, 457] width 47 height 11
click at [269, 458] on button "Singer 3" at bounding box center [262, 457] width 13 height 13
click at [279, 458] on label "Singer 3" at bounding box center [298, 457] width 47 height 11
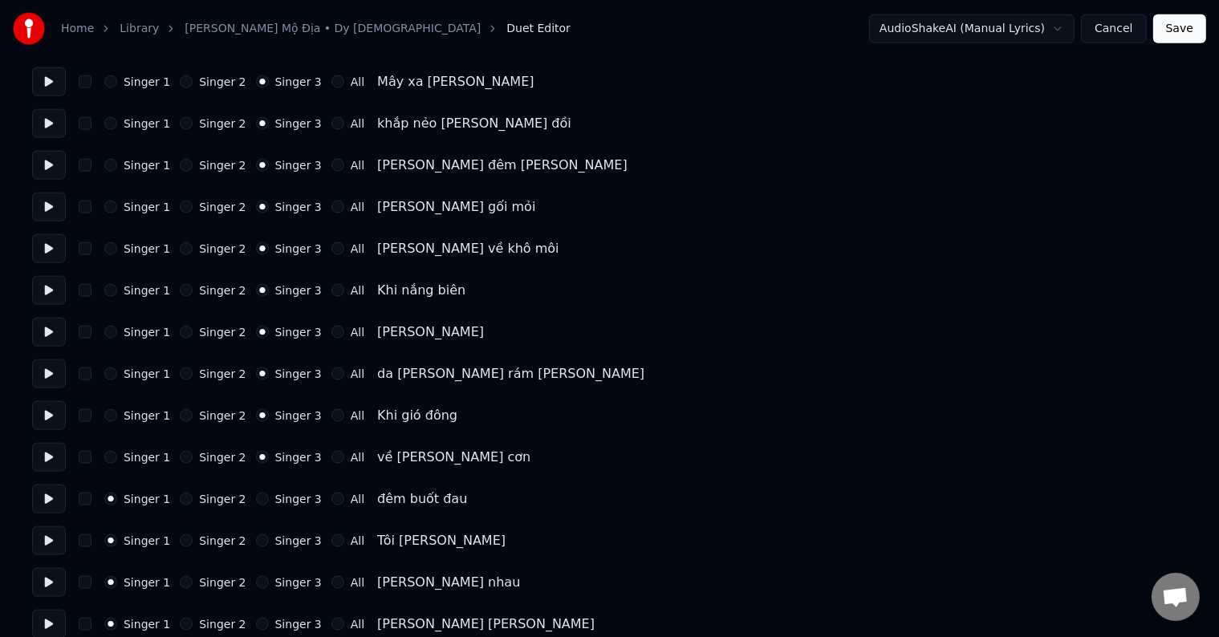
click at [269, 458] on button "Singer 3" at bounding box center [262, 457] width 13 height 13
click at [282, 507] on div "Singer 1 Singer 2 Singer 3 All đêm buốt đau" at bounding box center [609, 499] width 1155 height 29
click at [283, 497] on label "Singer 3" at bounding box center [298, 499] width 47 height 11
click at [269, 497] on button "Singer 3" at bounding box center [262, 499] width 13 height 13
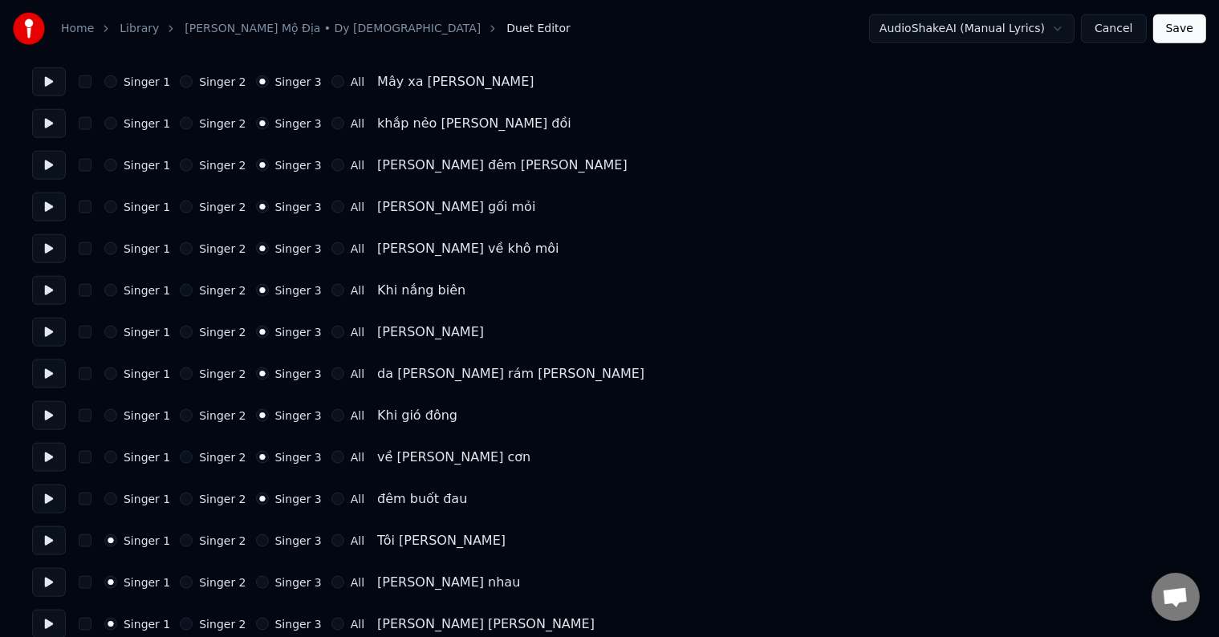
click at [283, 497] on label "Singer 3" at bounding box center [298, 499] width 47 height 11
click at [269, 497] on button "Singer 3" at bounding box center [262, 499] width 13 height 13
click at [279, 547] on label "Singer 3" at bounding box center [298, 540] width 47 height 11
click at [269, 548] on button "Singer 3" at bounding box center [262, 541] width 13 height 13
click at [279, 547] on label "Singer 3" at bounding box center [298, 540] width 47 height 11
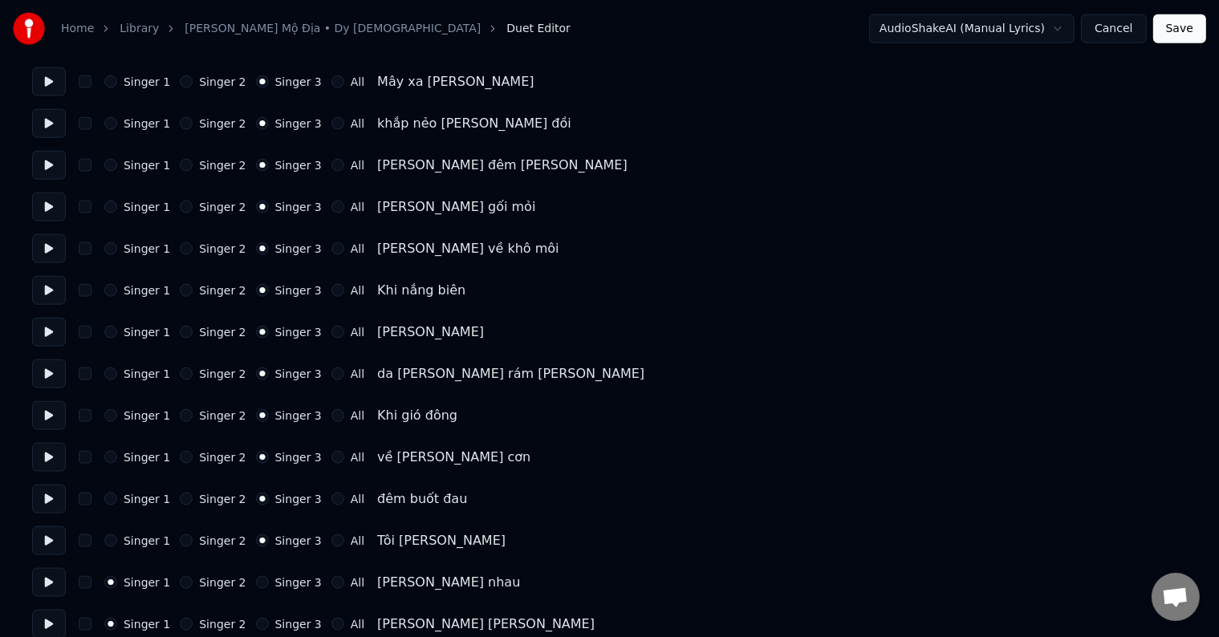
click at [269, 548] on button "Singer 3" at bounding box center [262, 541] width 13 height 13
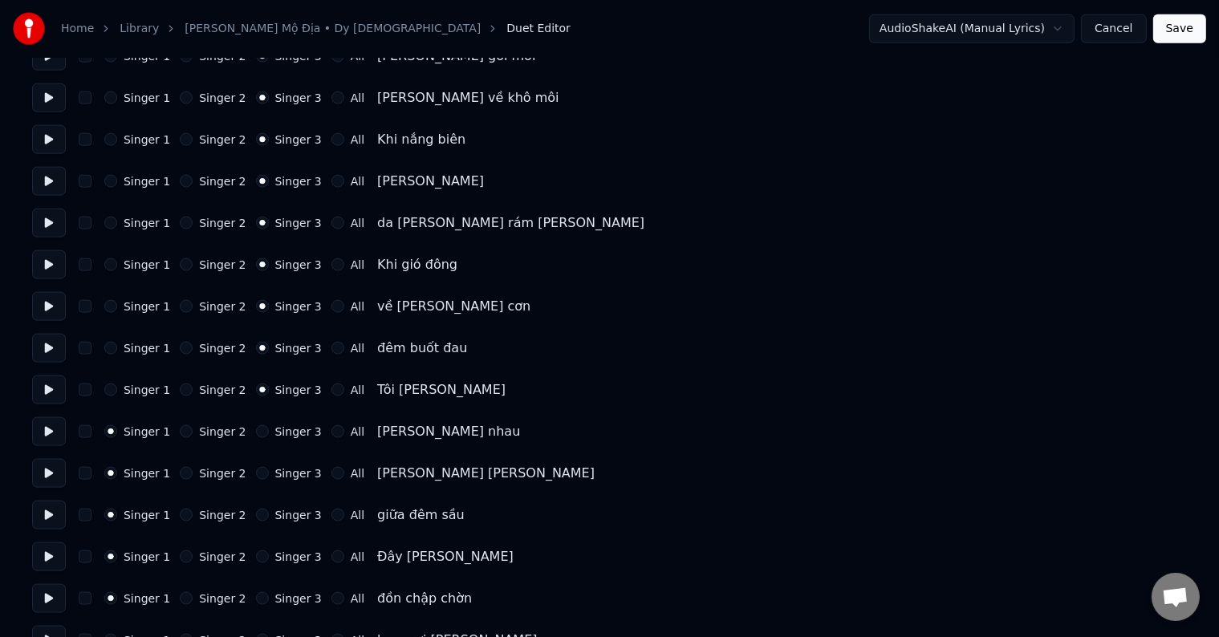
scroll to position [2248, 0]
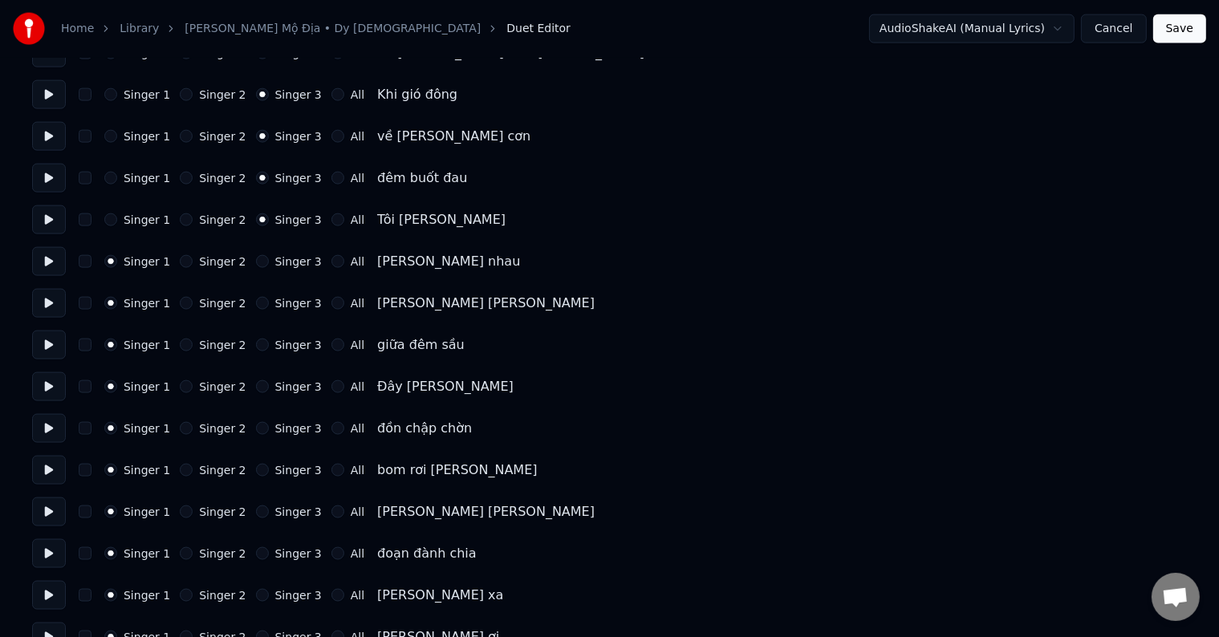
click at [279, 265] on label "Singer 3" at bounding box center [298, 261] width 47 height 11
click at [269, 265] on button "Singer 3" at bounding box center [262, 261] width 13 height 13
click at [279, 265] on label "Singer 3" at bounding box center [298, 261] width 47 height 11
click at [269, 265] on button "Singer 3" at bounding box center [262, 261] width 13 height 13
click at [284, 298] on label "Singer 3" at bounding box center [298, 303] width 47 height 11
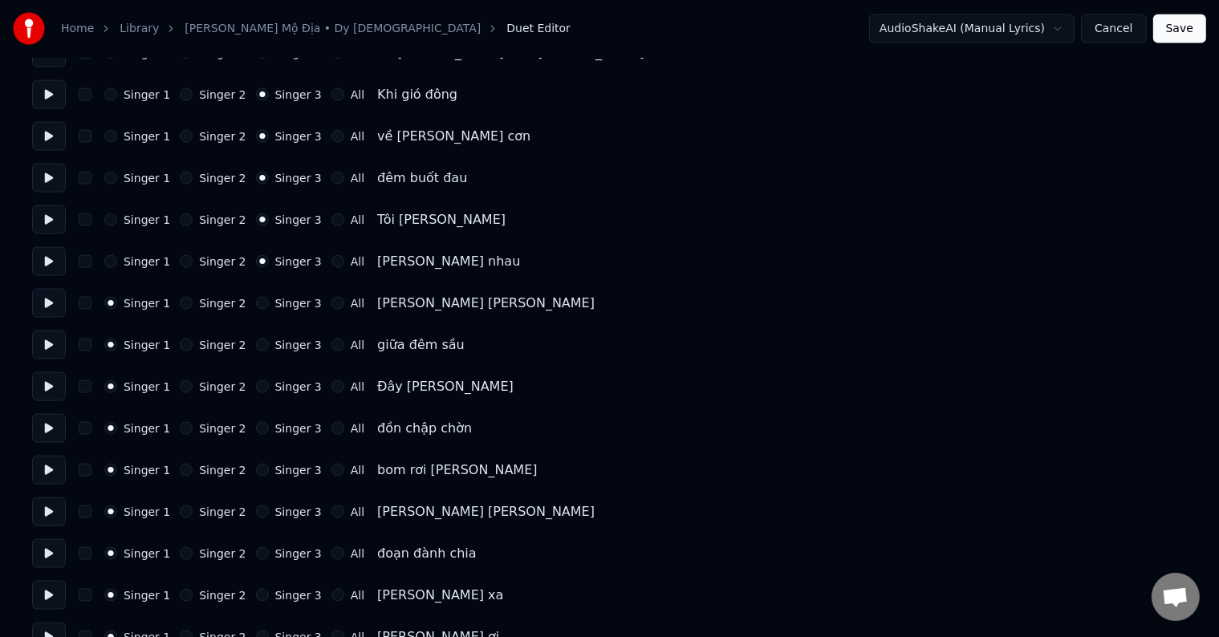
click at [269, 297] on button "Singer 3" at bounding box center [262, 303] width 13 height 13
click at [284, 298] on label "Singer 3" at bounding box center [298, 303] width 47 height 11
click at [269, 297] on button "Singer 3" at bounding box center [262, 303] width 13 height 13
click at [286, 348] on label "Singer 3" at bounding box center [298, 345] width 47 height 11
click at [269, 348] on button "Singer 3" at bounding box center [262, 345] width 13 height 13
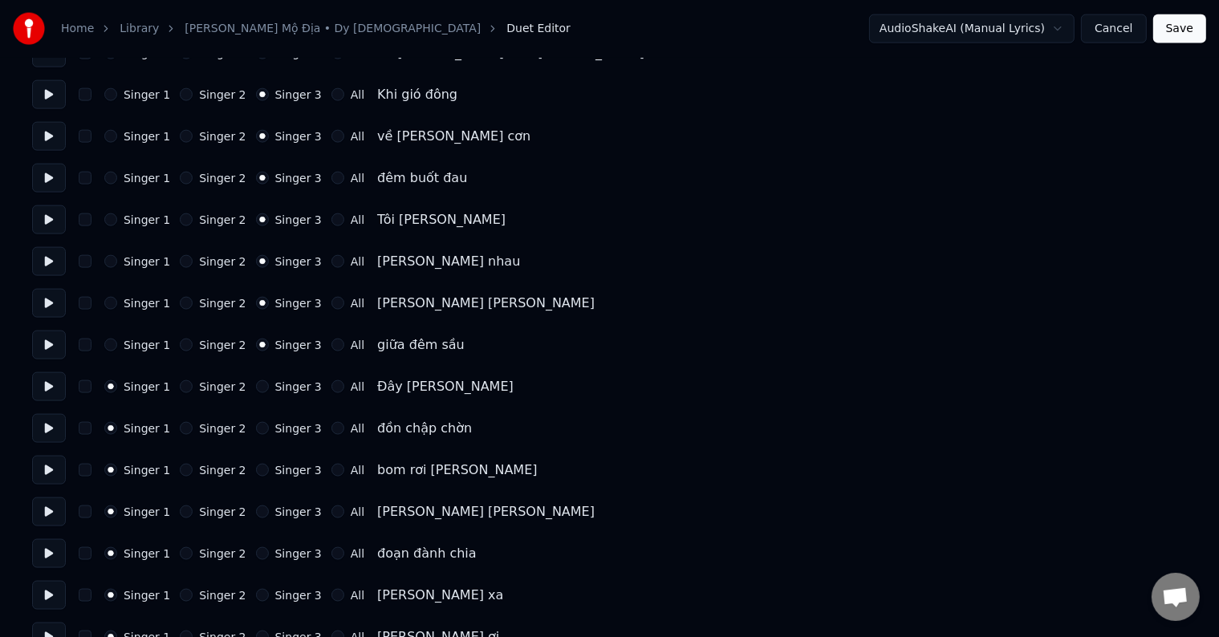
click at [286, 348] on label "Singer 3" at bounding box center [298, 345] width 47 height 11
click at [269, 348] on button "Singer 3" at bounding box center [262, 345] width 13 height 13
click at [286, 389] on label "Singer 3" at bounding box center [298, 386] width 47 height 11
click at [269, 389] on button "Singer 3" at bounding box center [262, 387] width 13 height 13
click at [286, 389] on label "Singer 3" at bounding box center [298, 386] width 47 height 11
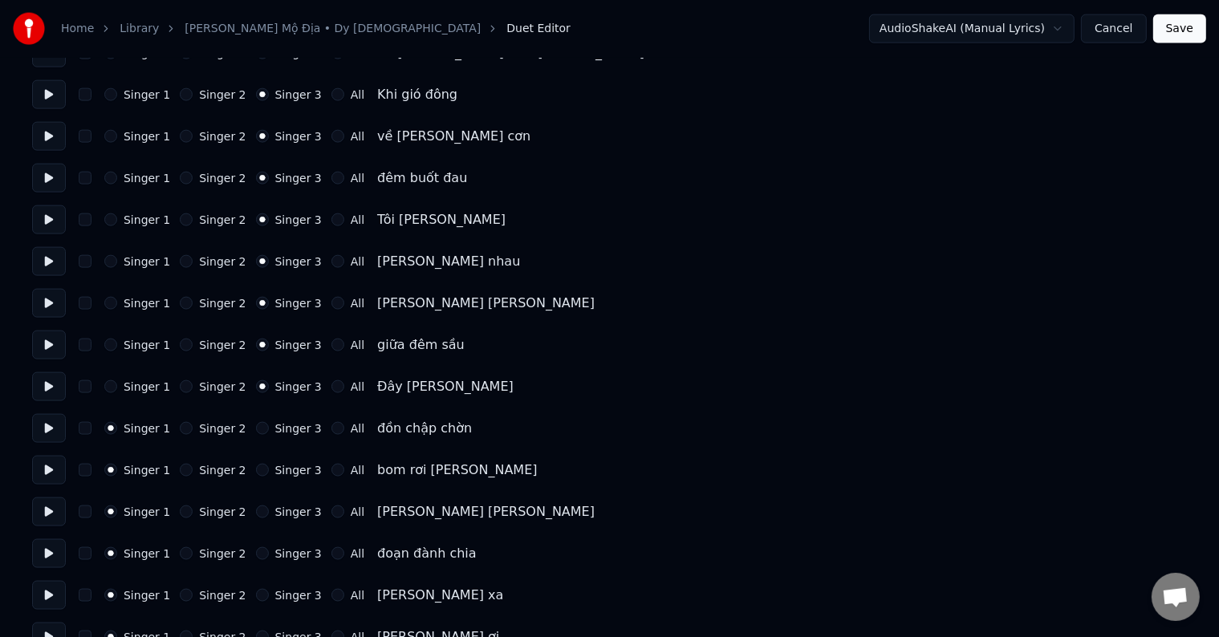
click at [269, 389] on button "Singer 3" at bounding box center [262, 387] width 13 height 13
click at [283, 434] on label "Singer 3" at bounding box center [298, 428] width 47 height 11
click at [269, 435] on button "Singer 3" at bounding box center [262, 428] width 13 height 13
click at [284, 425] on label "Singer 3" at bounding box center [298, 428] width 47 height 11
click at [269, 425] on button "Singer 3" at bounding box center [262, 428] width 13 height 13
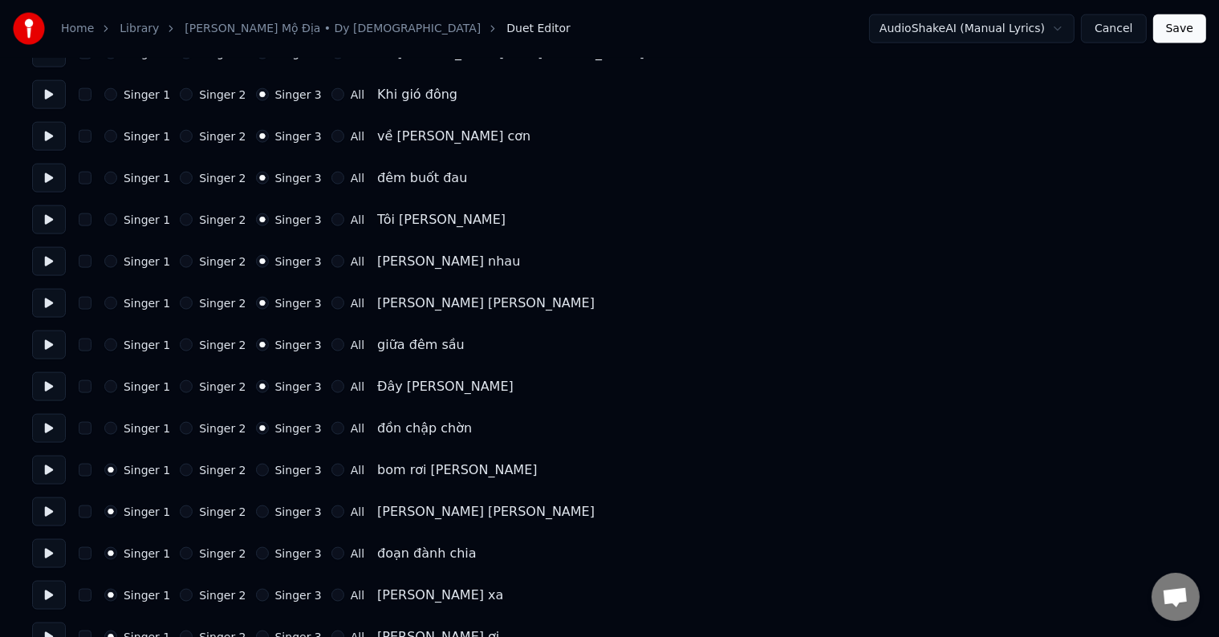
click at [283, 472] on label "Singer 3" at bounding box center [298, 470] width 47 height 11
click at [269, 472] on button "Singer 3" at bounding box center [262, 470] width 13 height 13
click at [283, 472] on label "Singer 3" at bounding box center [298, 470] width 47 height 11
click at [269, 472] on button "Singer 3" at bounding box center [262, 470] width 13 height 13
click at [279, 509] on label "Singer 3" at bounding box center [298, 512] width 47 height 11
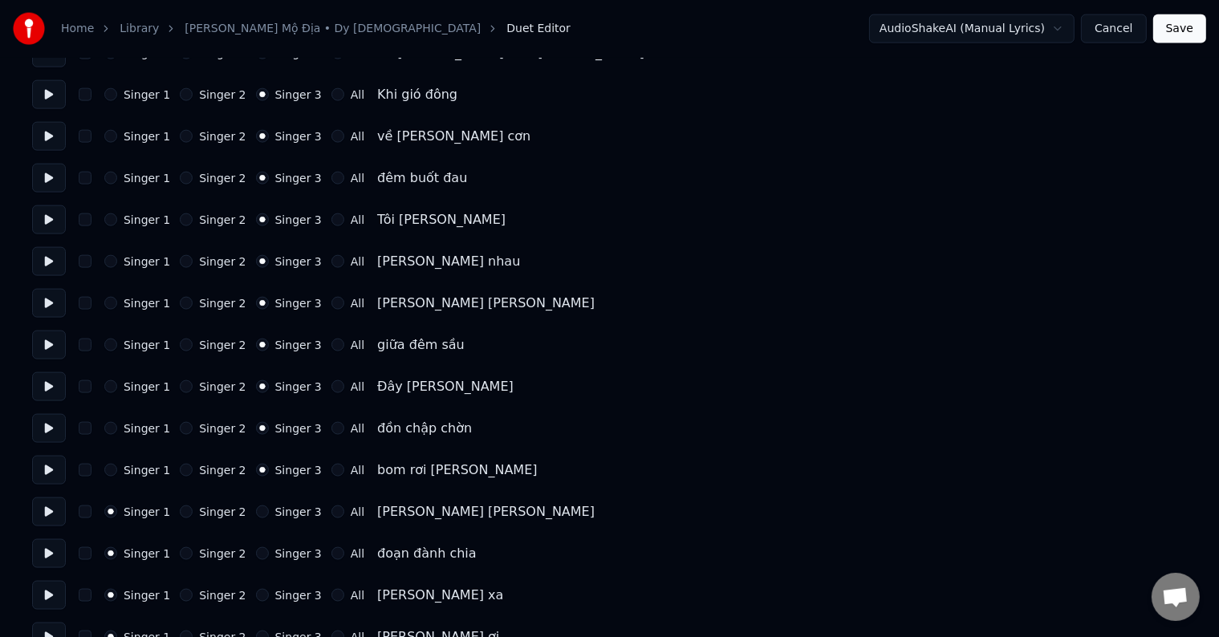
click at [269, 509] on button "Singer 3" at bounding box center [262, 512] width 13 height 13
click at [279, 509] on label "Singer 3" at bounding box center [298, 512] width 47 height 11
click at [269, 509] on button "Singer 3" at bounding box center [262, 512] width 13 height 13
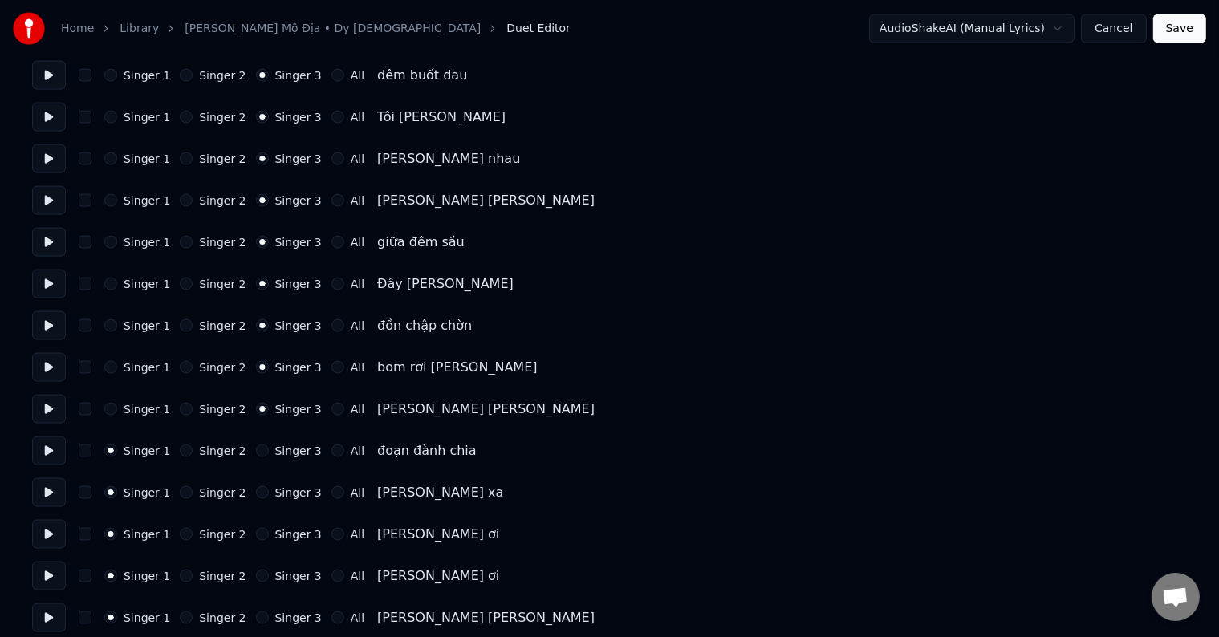
scroll to position [2408, 0]
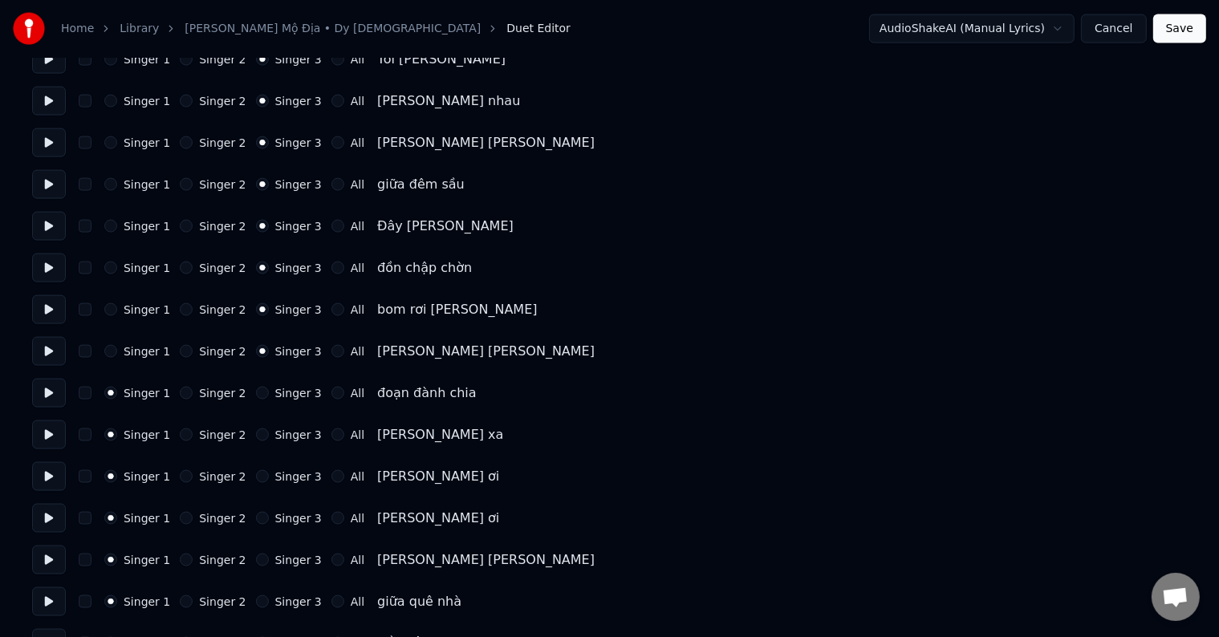
click at [279, 393] on label "Singer 3" at bounding box center [298, 393] width 47 height 11
click at [269, 393] on button "Singer 3" at bounding box center [262, 393] width 13 height 13
click at [279, 393] on label "Singer 3" at bounding box center [298, 393] width 47 height 11
click at [269, 393] on button "Singer 3" at bounding box center [262, 393] width 13 height 13
click at [279, 430] on label "Singer 3" at bounding box center [298, 435] width 47 height 11
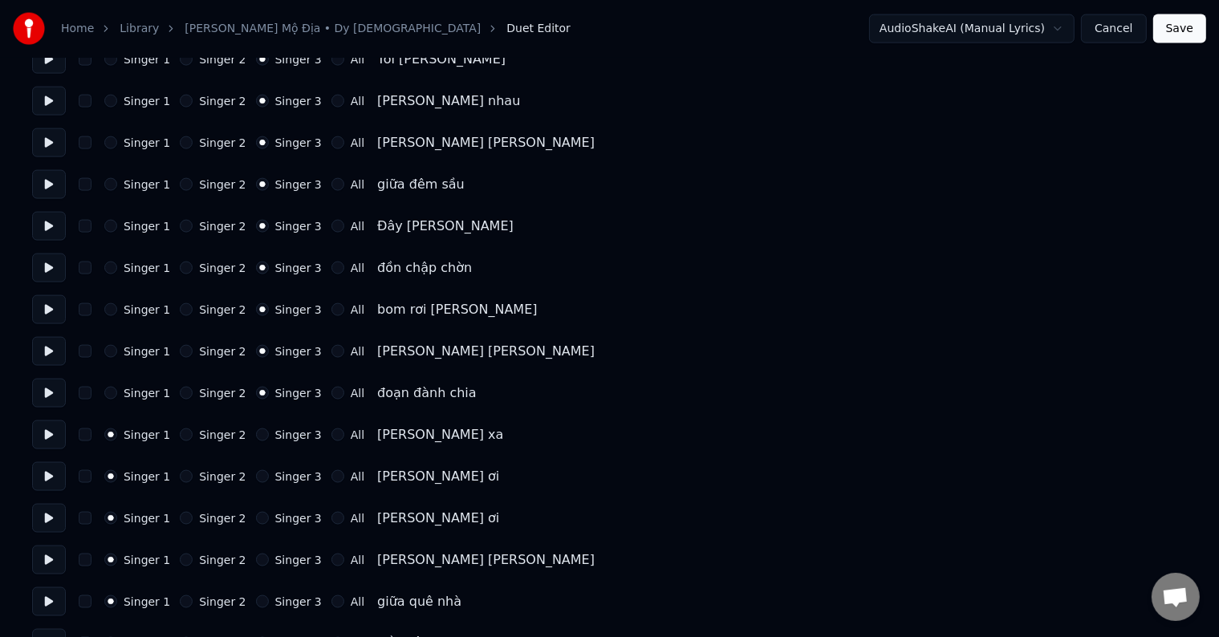
click at [269, 429] on button "Singer 3" at bounding box center [262, 435] width 13 height 13
click at [279, 430] on label "Singer 3" at bounding box center [298, 435] width 47 height 11
click at [269, 429] on button "Singer 3" at bounding box center [262, 435] width 13 height 13
click at [282, 472] on label "Singer 3" at bounding box center [298, 476] width 47 height 11
click at [269, 472] on button "Singer 3" at bounding box center [262, 476] width 13 height 13
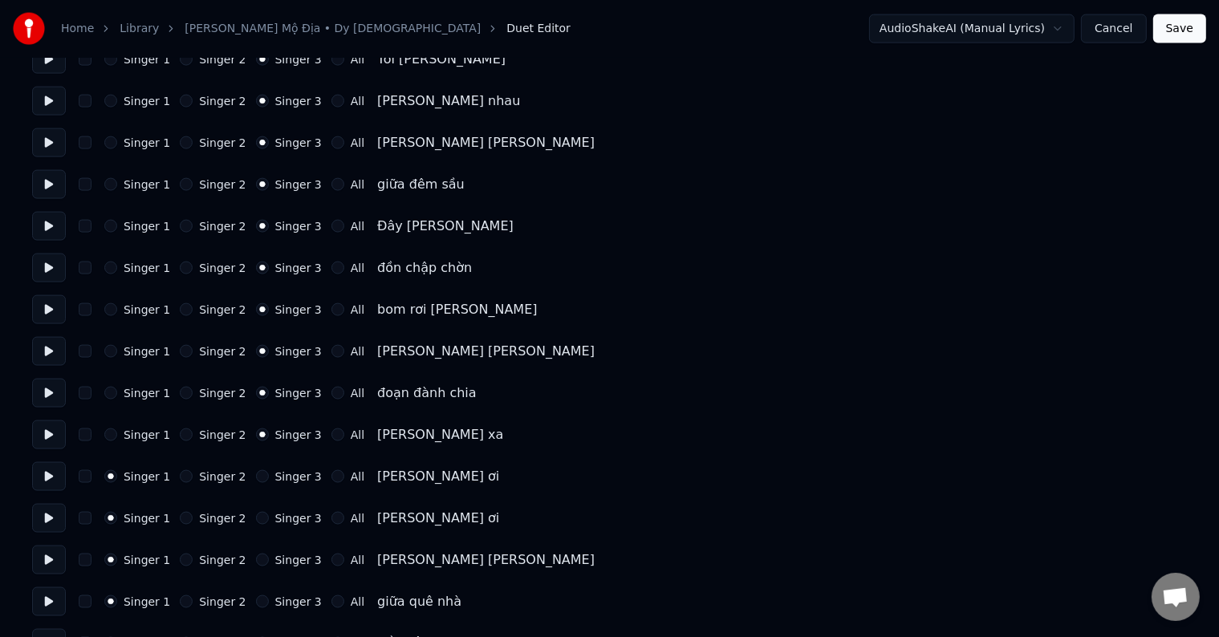
click at [282, 472] on label "Singer 3" at bounding box center [298, 476] width 47 height 11
click at [269, 472] on button "Singer 3" at bounding box center [262, 476] width 13 height 13
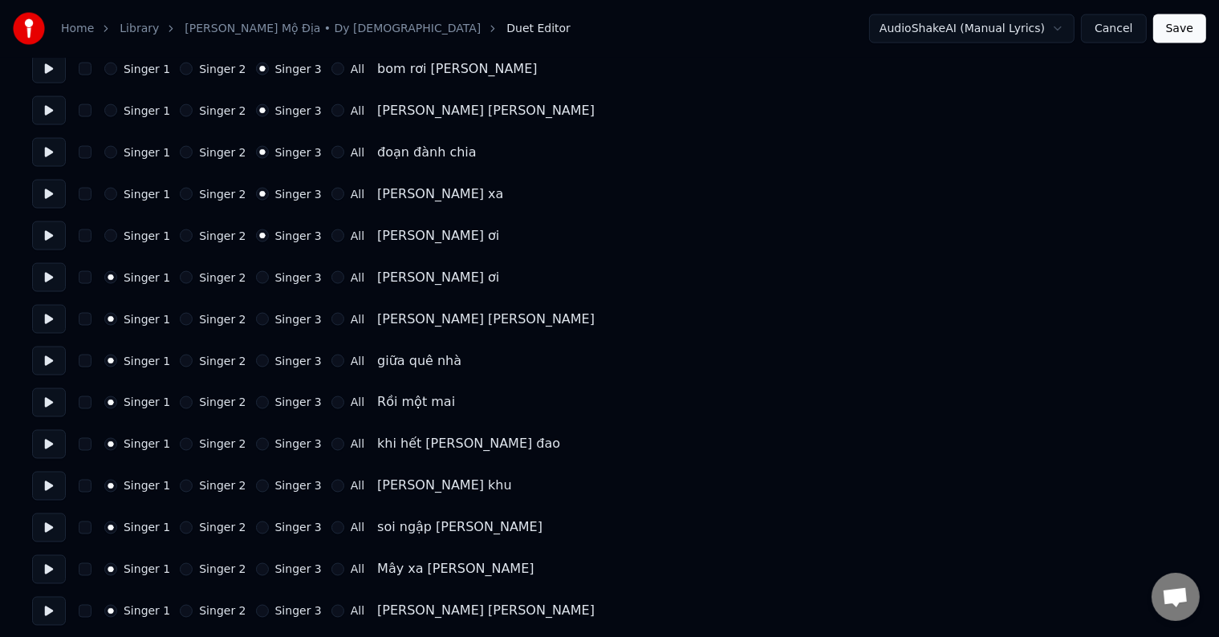
click at [284, 276] on label "Singer 3" at bounding box center [298, 277] width 47 height 11
click at [269, 276] on button "Singer 3" at bounding box center [262, 277] width 13 height 13
click at [284, 276] on label "Singer 3" at bounding box center [298, 277] width 47 height 11
click at [269, 276] on button "Singer 3" at bounding box center [262, 277] width 13 height 13
click at [275, 319] on label "Singer 3" at bounding box center [298, 319] width 47 height 11
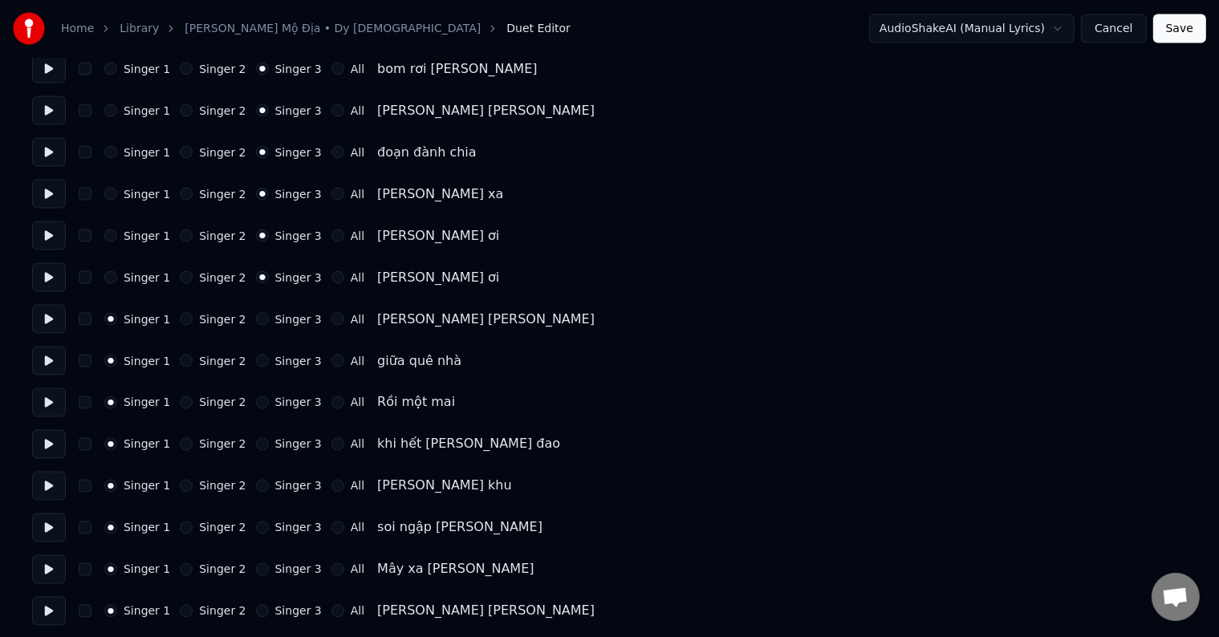
click at [269, 319] on button "Singer 3" at bounding box center [262, 319] width 13 height 13
click at [275, 319] on label "Singer 3" at bounding box center [298, 319] width 47 height 11
click at [269, 319] on button "Singer 3" at bounding box center [262, 319] width 13 height 13
click at [275, 366] on label "Singer 3" at bounding box center [298, 361] width 47 height 11
click at [269, 366] on button "Singer 3" at bounding box center [262, 361] width 13 height 13
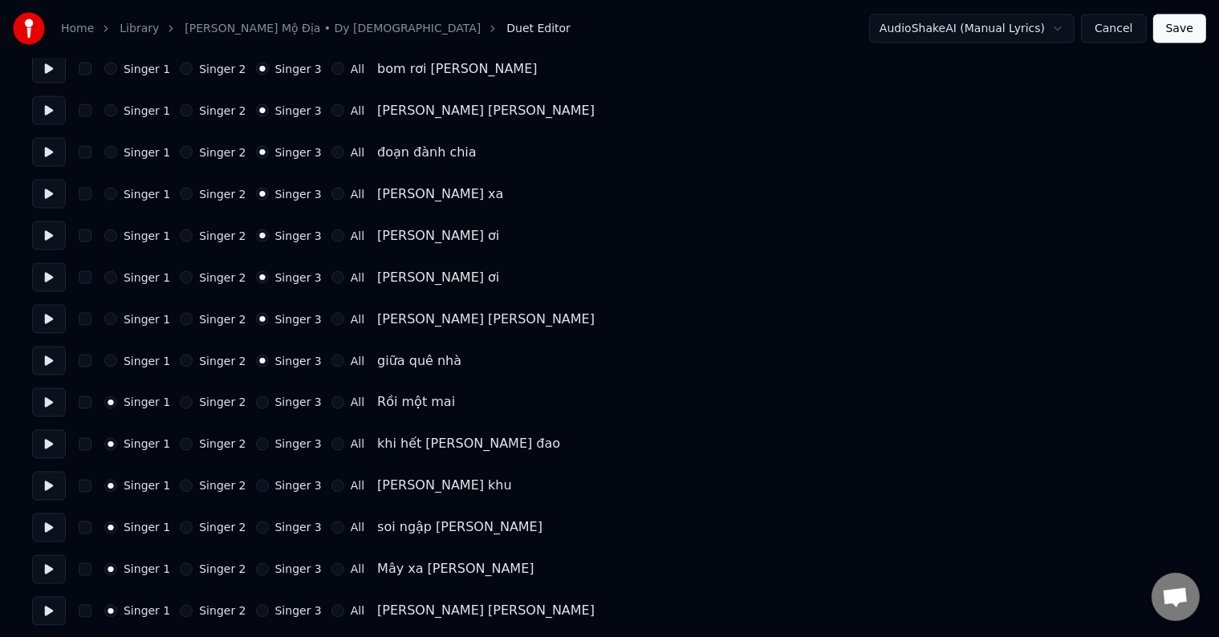
click at [275, 366] on label "Singer 3" at bounding box center [298, 361] width 47 height 11
click at [269, 366] on button "Singer 3" at bounding box center [262, 361] width 13 height 13
click at [275, 404] on label "Singer 3" at bounding box center [298, 402] width 47 height 11
click at [269, 404] on button "Singer 3" at bounding box center [262, 403] width 13 height 13
click at [275, 404] on label "Singer 3" at bounding box center [298, 402] width 47 height 11
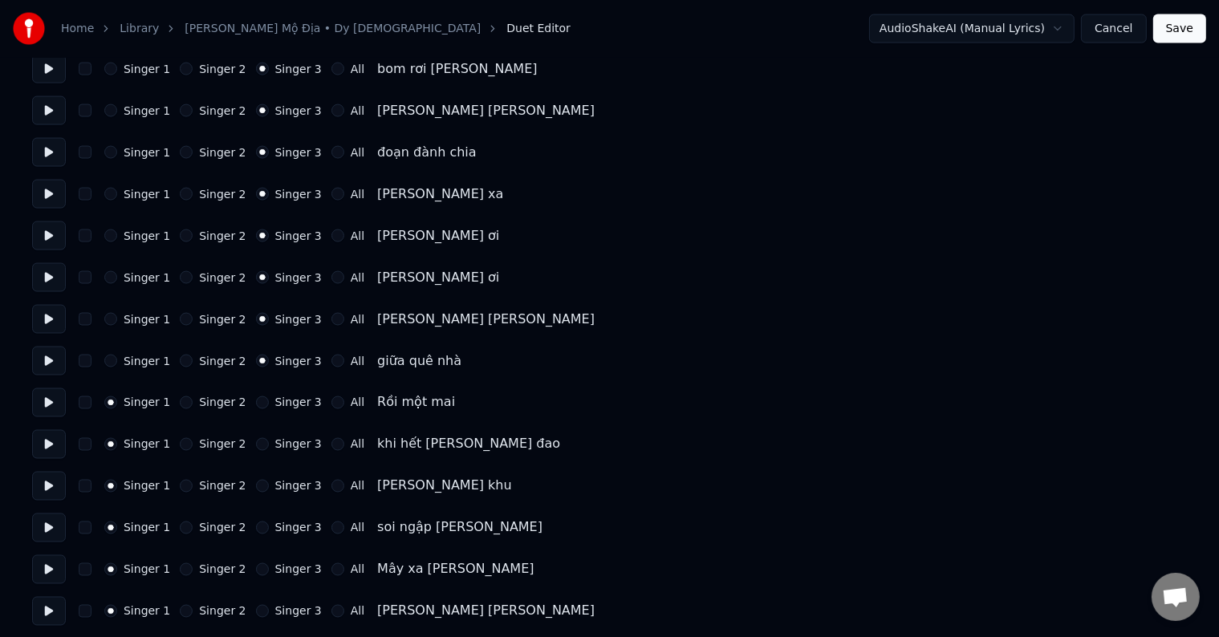
click at [269, 404] on button "Singer 3" at bounding box center [262, 403] width 13 height 13
click at [280, 450] on label "Singer 3" at bounding box center [298, 444] width 47 height 11
click at [269, 451] on button "Singer 3" at bounding box center [262, 444] width 13 height 13
click at [283, 450] on label "Singer 3" at bounding box center [298, 444] width 47 height 11
click at [269, 450] on button "Singer 3" at bounding box center [262, 444] width 13 height 13
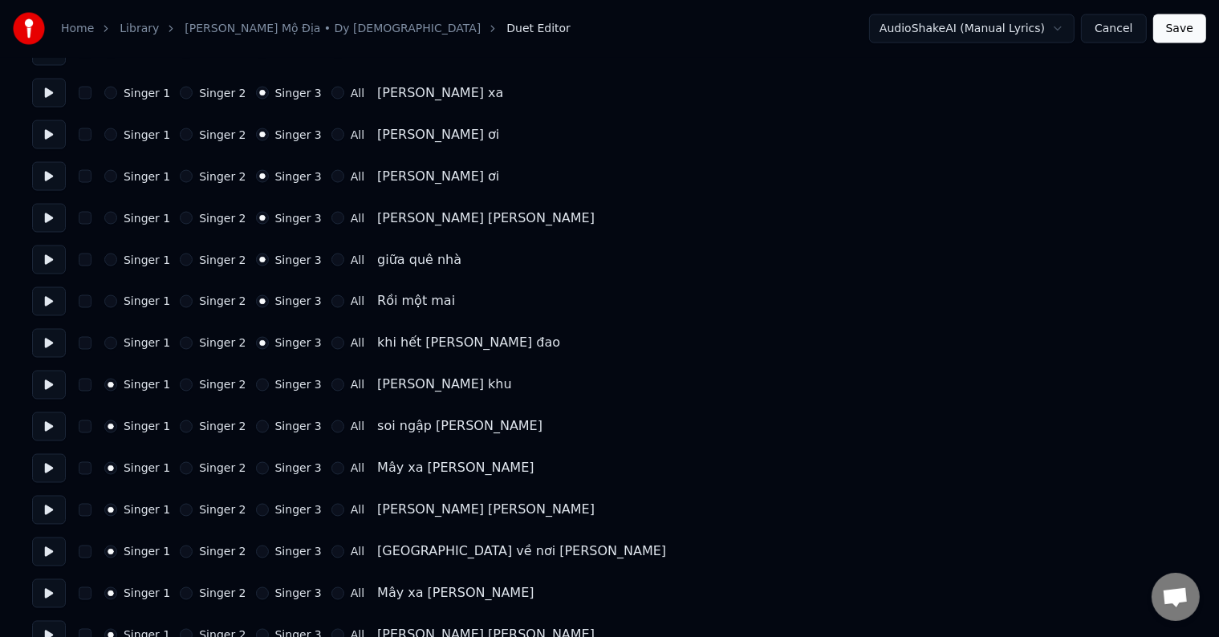
scroll to position [2810, 0]
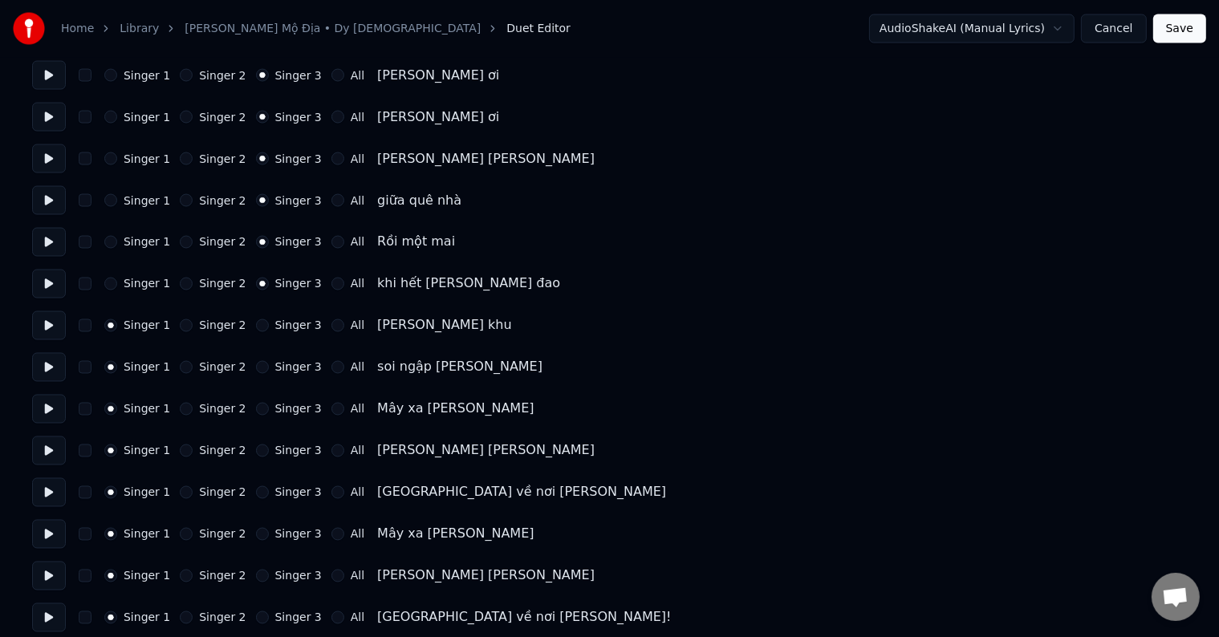
click at [286, 323] on label "Singer 3" at bounding box center [298, 325] width 47 height 11
click at [269, 323] on button "Singer 3" at bounding box center [262, 326] width 13 height 13
click at [286, 323] on label "Singer 3" at bounding box center [298, 325] width 47 height 11
click at [269, 323] on button "Singer 3" at bounding box center [262, 326] width 13 height 13
click at [282, 366] on label "Singer 3" at bounding box center [298, 367] width 47 height 11
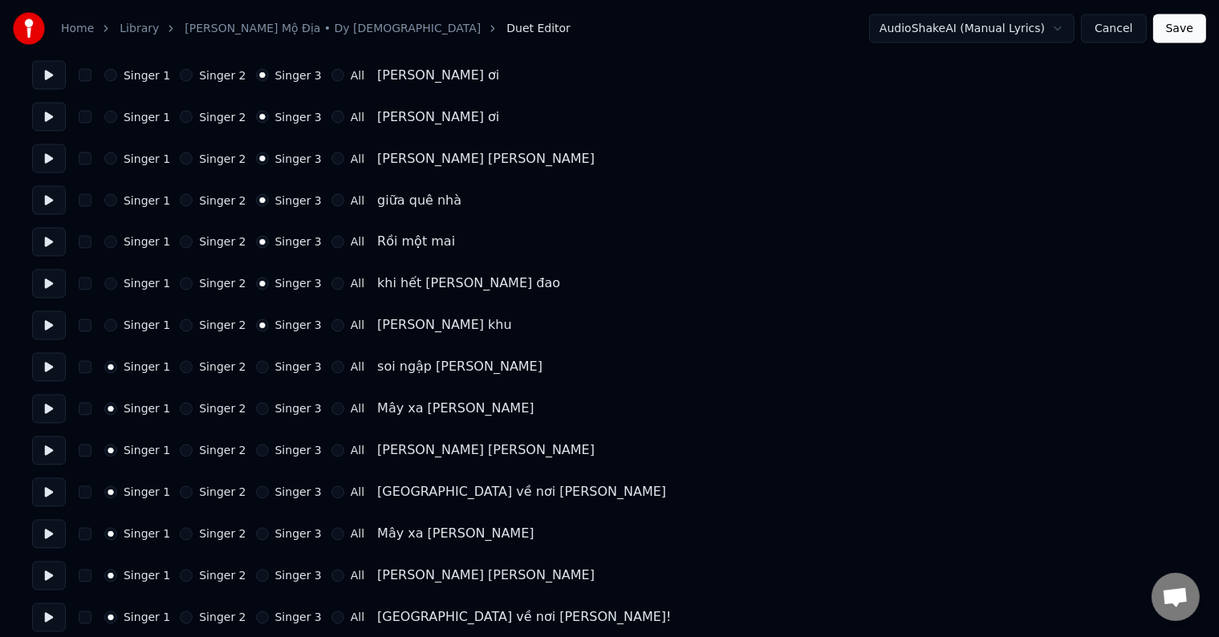
click at [269, 366] on button "Singer 3" at bounding box center [262, 367] width 13 height 13
click at [282, 366] on label "Singer 3" at bounding box center [298, 367] width 47 height 11
click at [269, 366] on button "Singer 3" at bounding box center [262, 367] width 13 height 13
click at [282, 408] on label "Singer 3" at bounding box center [298, 409] width 47 height 11
click at [269, 408] on button "Singer 3" at bounding box center [262, 409] width 13 height 13
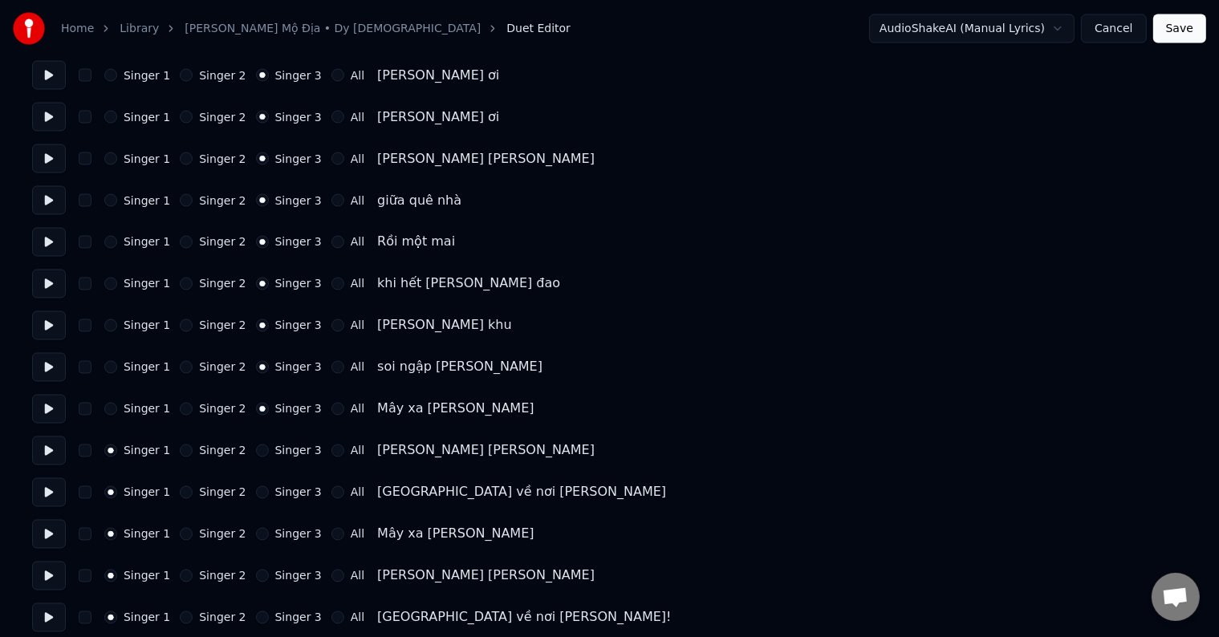
click at [282, 408] on label "Singer 3" at bounding box center [298, 409] width 47 height 11
click at [269, 408] on button "Singer 3" at bounding box center [262, 409] width 13 height 13
click at [279, 446] on label "Singer 3" at bounding box center [298, 451] width 47 height 11
click at [269, 446] on button "Singer 3" at bounding box center [262, 451] width 13 height 13
click at [279, 446] on label "Singer 3" at bounding box center [298, 451] width 47 height 11
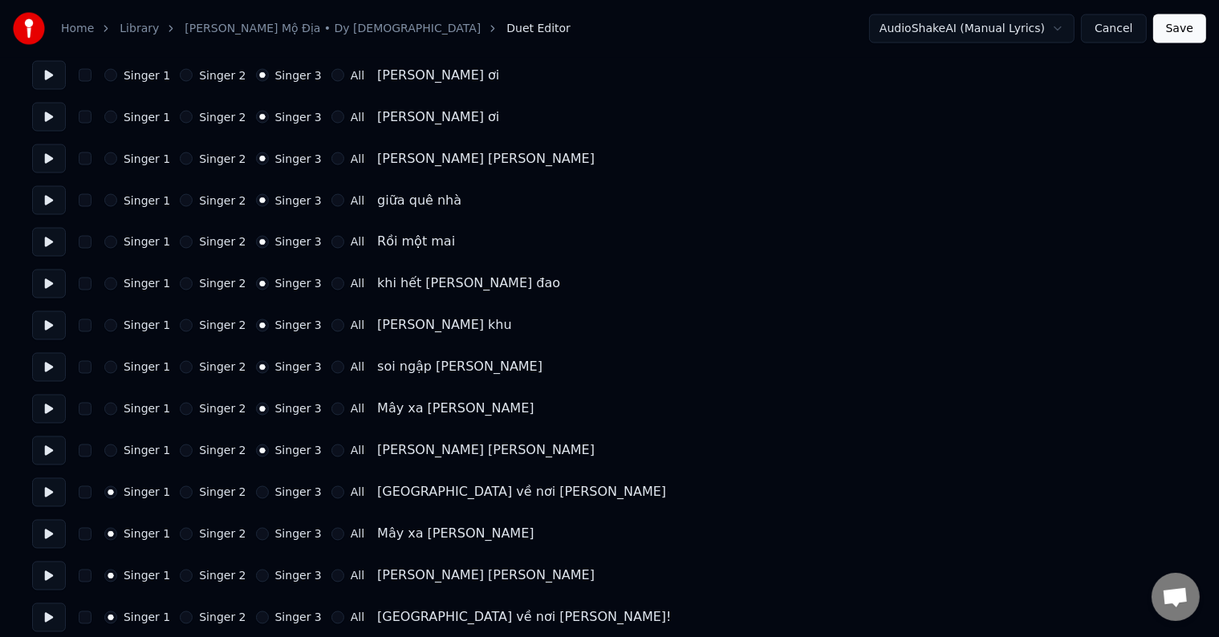
click at [269, 445] on button "Singer 3" at bounding box center [262, 451] width 13 height 13
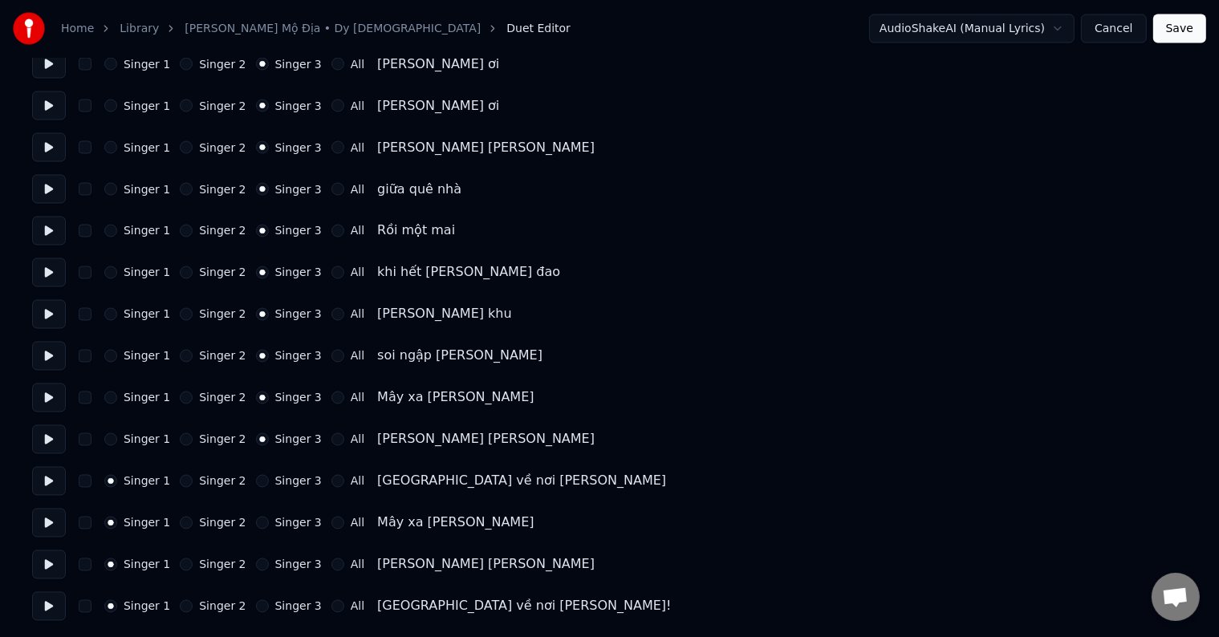
click at [283, 485] on label "Singer 3" at bounding box center [298, 481] width 47 height 11
click at [269, 485] on button "Singer 3" at bounding box center [262, 481] width 13 height 13
click at [283, 485] on label "Singer 3" at bounding box center [298, 481] width 47 height 11
click at [269, 485] on button "Singer 3" at bounding box center [262, 481] width 13 height 13
click at [276, 531] on div "Singer 1 Singer 2 Singer 3 All Mây xa [PERSON_NAME]" at bounding box center [609, 523] width 1155 height 29
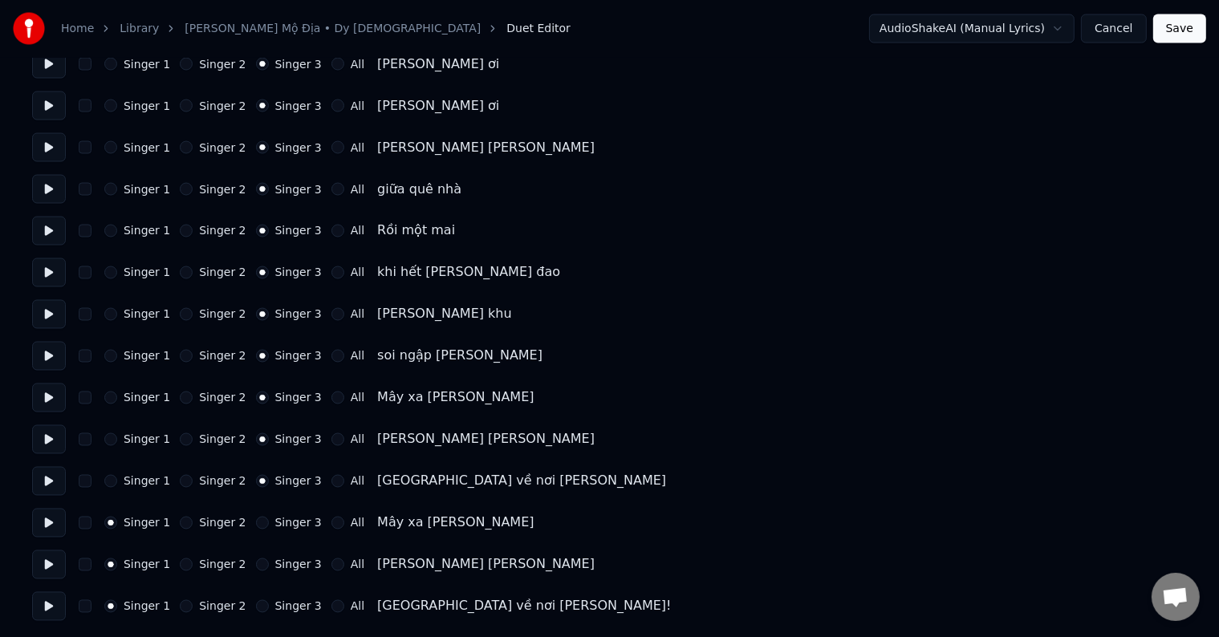
click at [279, 527] on label "Singer 3" at bounding box center [298, 523] width 47 height 11
click at [269, 527] on button "Singer 3" at bounding box center [262, 523] width 13 height 13
click at [279, 527] on label "Singer 3" at bounding box center [298, 523] width 47 height 11
click at [269, 527] on button "Singer 3" at bounding box center [262, 523] width 13 height 13
click at [280, 563] on label "Singer 3" at bounding box center [298, 565] width 47 height 11
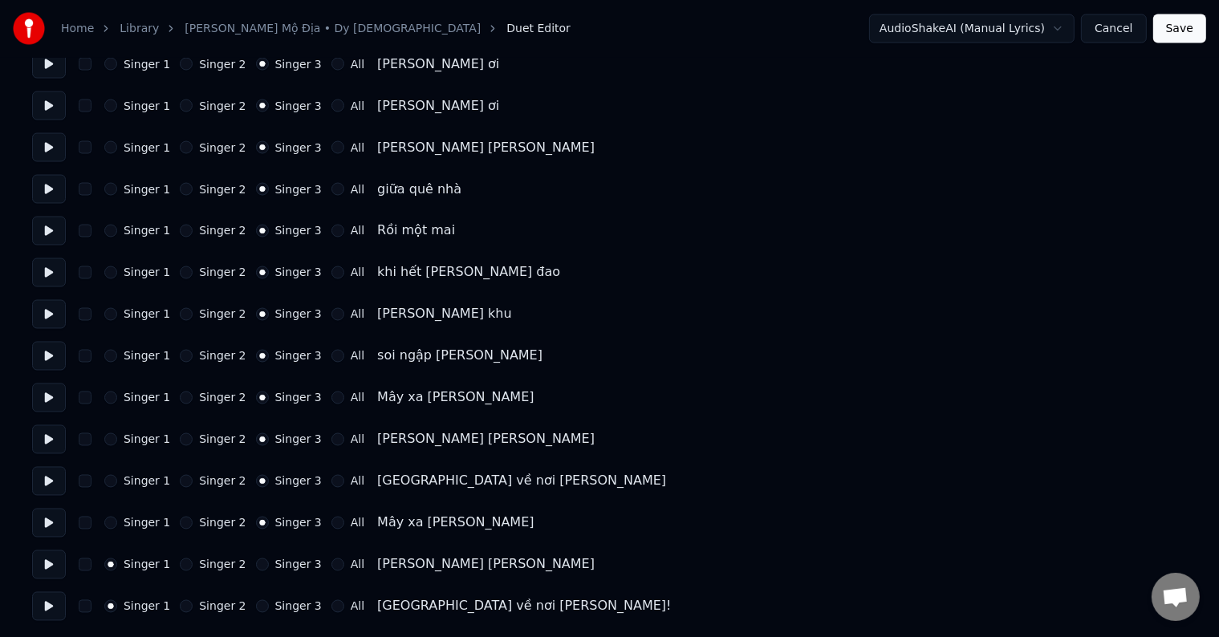
click at [269, 563] on button "Singer 3" at bounding box center [262, 565] width 13 height 13
click at [280, 563] on label "Singer 3" at bounding box center [298, 565] width 47 height 11
click at [269, 563] on button "Singer 3" at bounding box center [262, 565] width 13 height 13
click at [280, 606] on label "Singer 3" at bounding box center [298, 606] width 47 height 11
click at [269, 606] on button "Singer 3" at bounding box center [262, 607] width 13 height 13
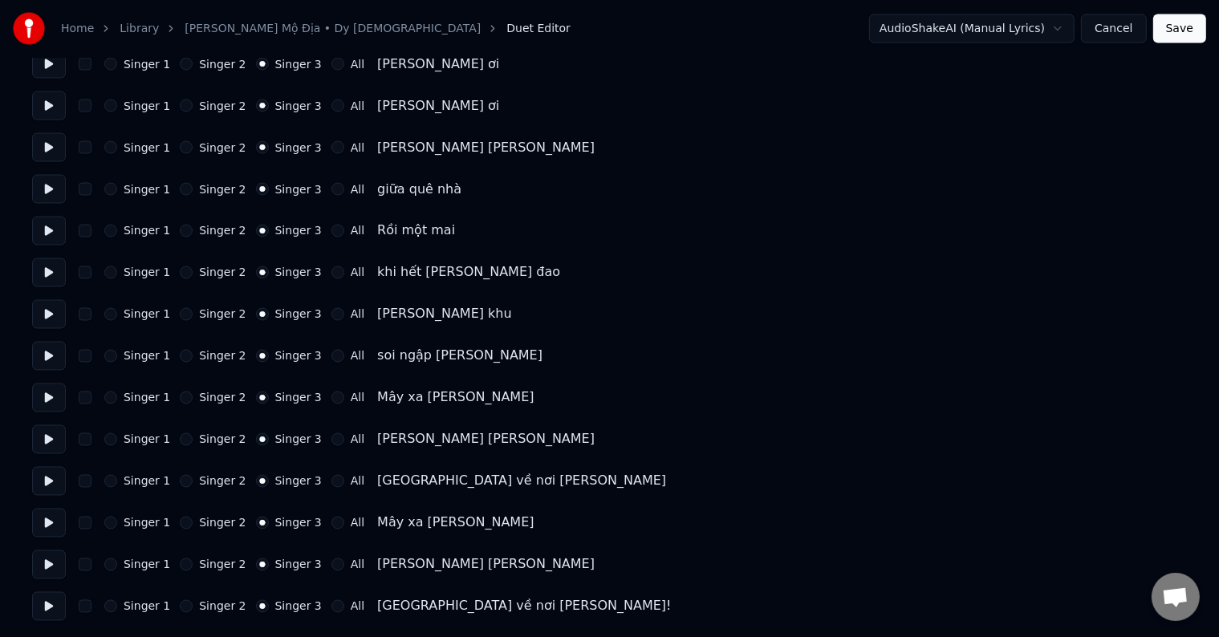
click at [280, 606] on label "Singer 3" at bounding box center [298, 606] width 47 height 11
click at [269, 606] on button "Singer 3" at bounding box center [262, 607] width 13 height 13
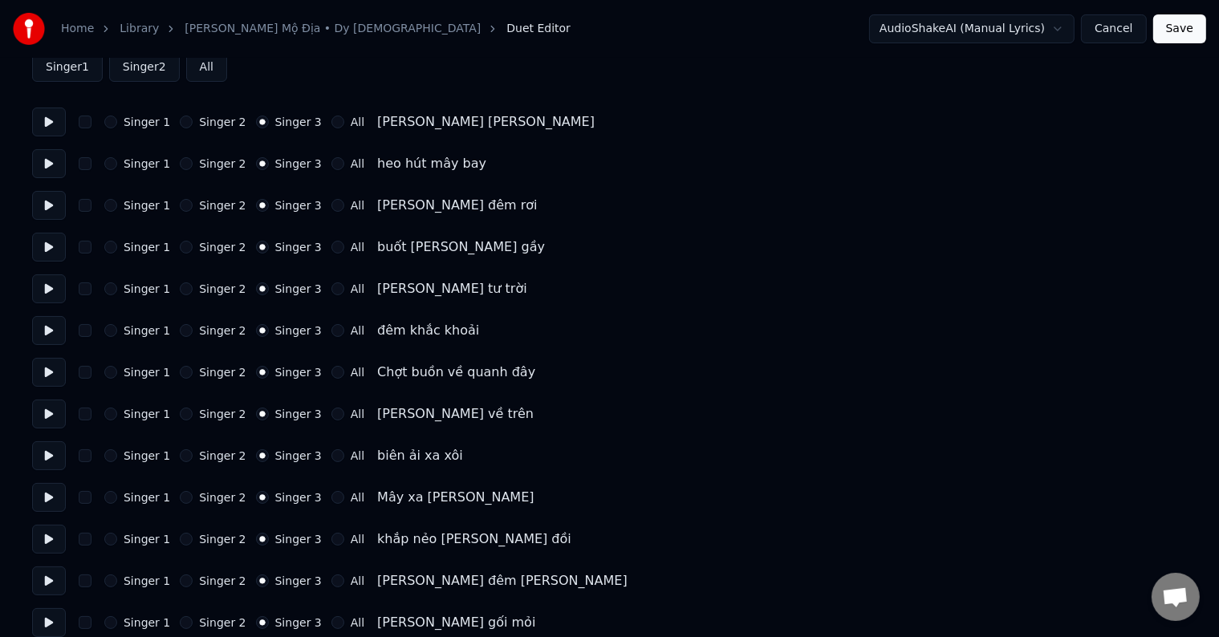
scroll to position [0, 0]
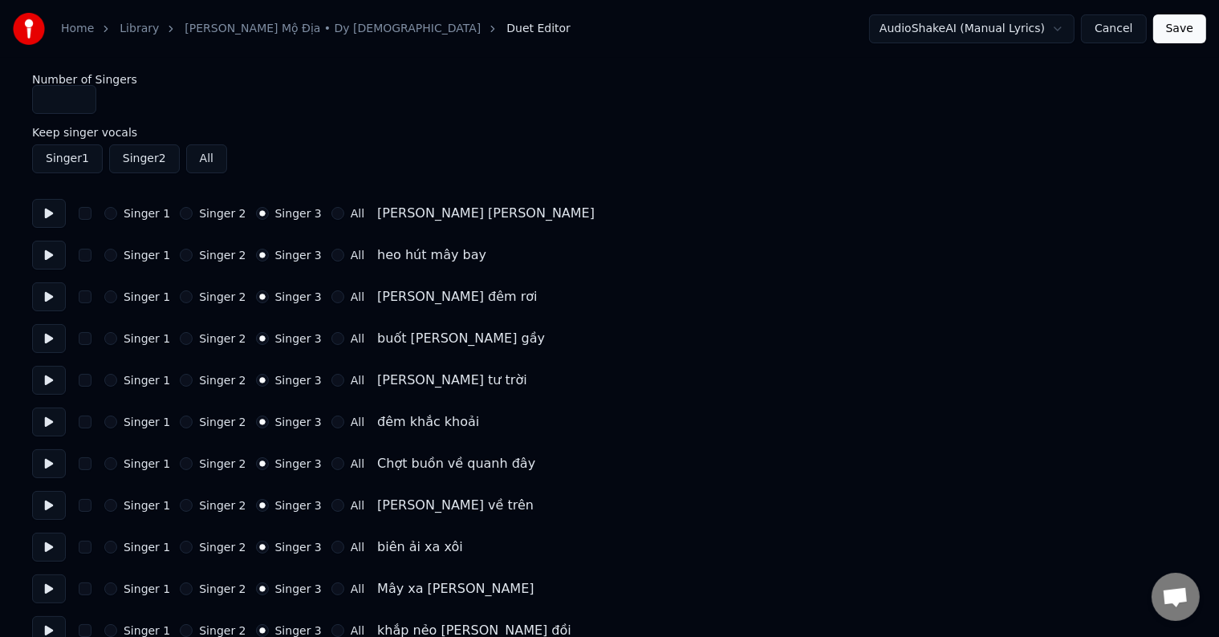
click at [1193, 26] on button "Save" at bounding box center [1180, 28] width 53 height 29
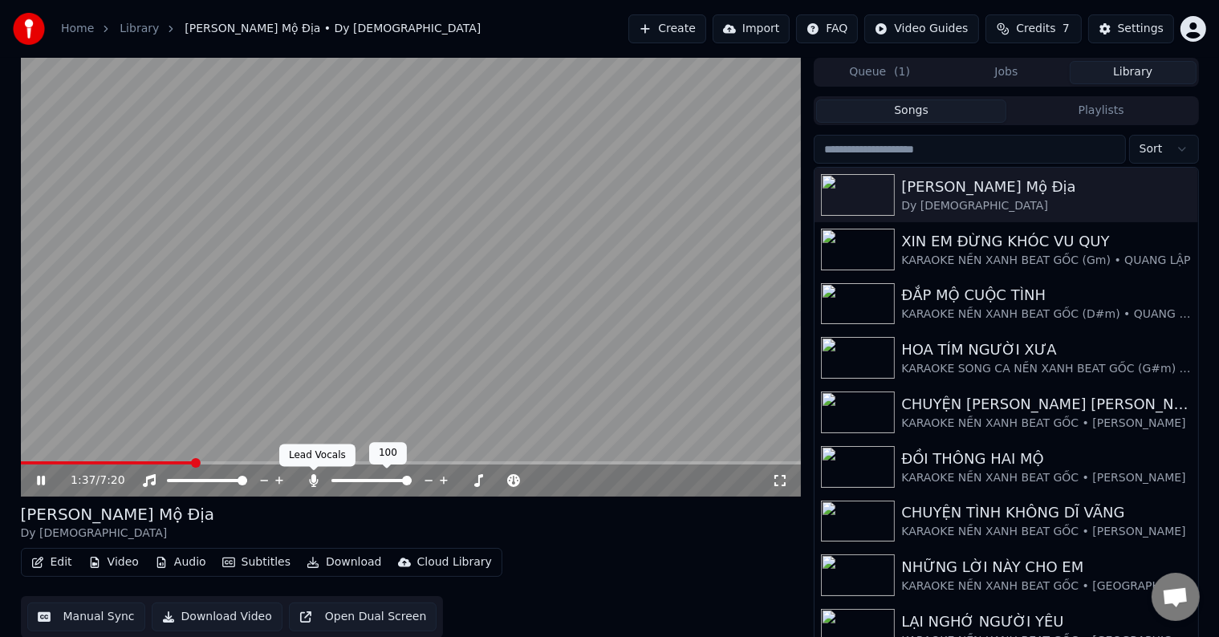
click at [311, 477] on icon at bounding box center [314, 480] width 9 height 13
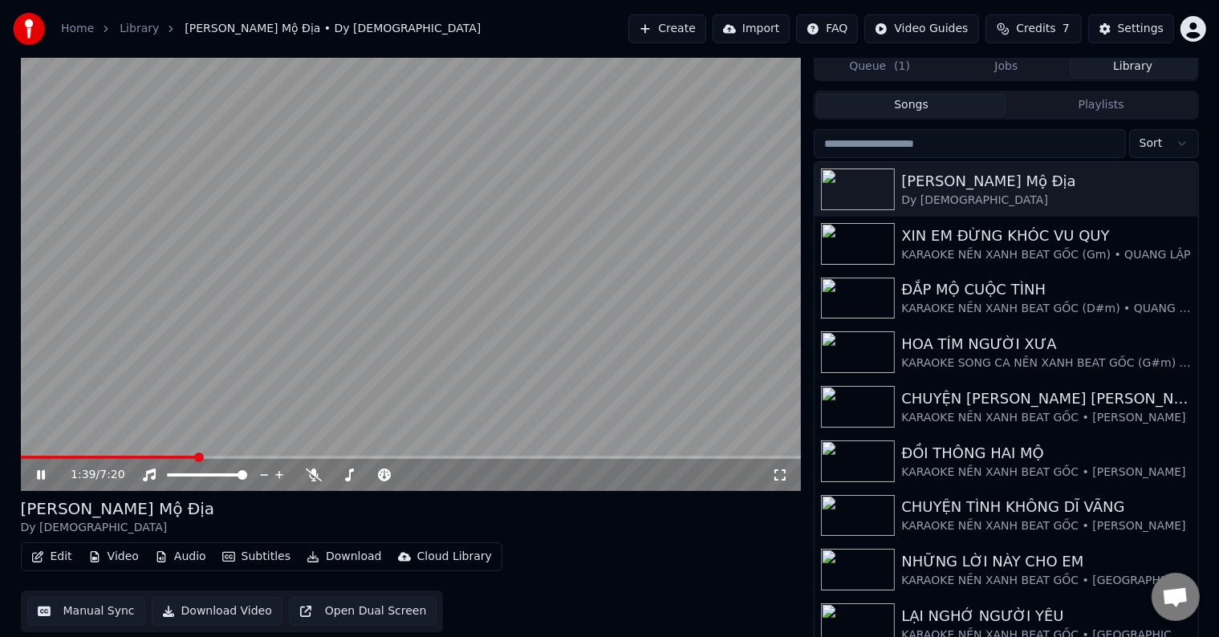
scroll to position [7, 0]
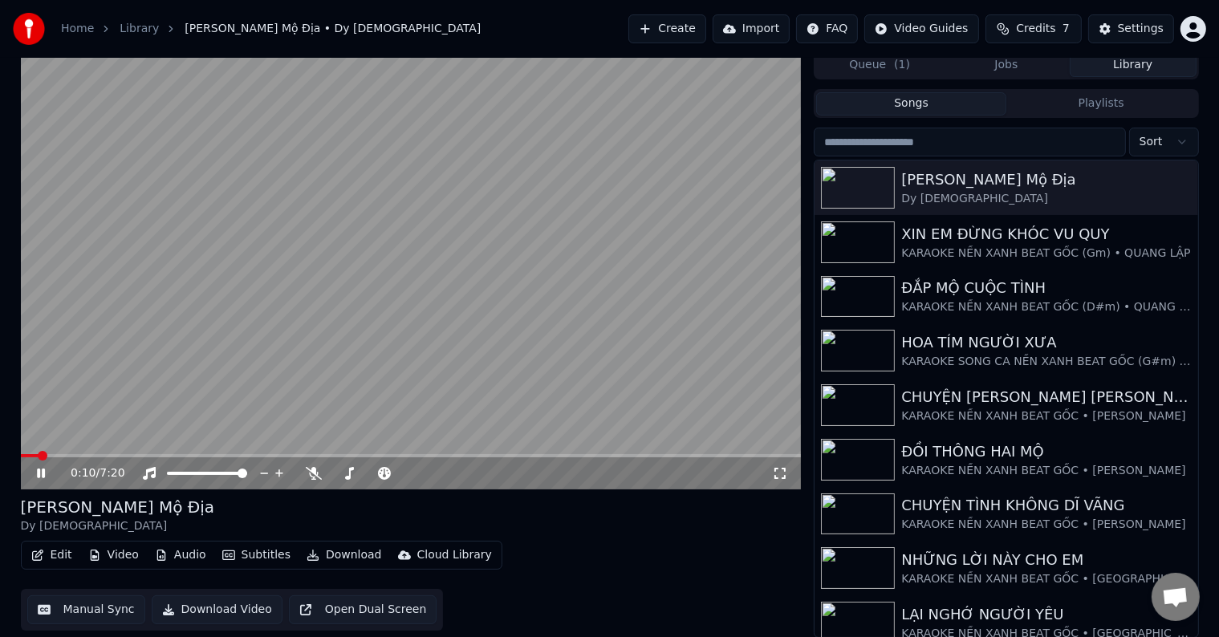
click at [39, 455] on span at bounding box center [43, 456] width 10 height 10
click at [73, 451] on span at bounding box center [78, 456] width 10 height 10
click at [100, 451] on span at bounding box center [105, 456] width 10 height 10
click at [88, 451] on span at bounding box center [92, 456] width 10 height 10
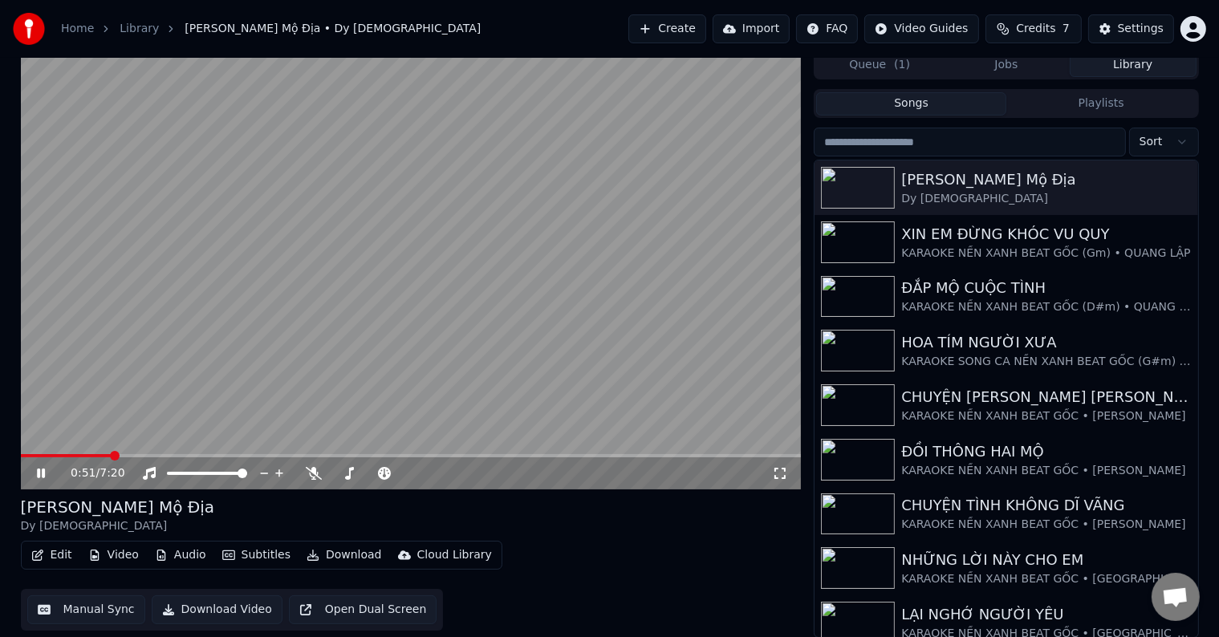
click at [110, 454] on span at bounding box center [115, 456] width 10 height 10
click at [104, 453] on span at bounding box center [108, 456] width 10 height 10
click at [96, 453] on span at bounding box center [101, 456] width 10 height 10
click at [92, 451] on span at bounding box center [96, 456] width 10 height 10
click at [1133, 35] on div "Settings" at bounding box center [1141, 29] width 46 height 16
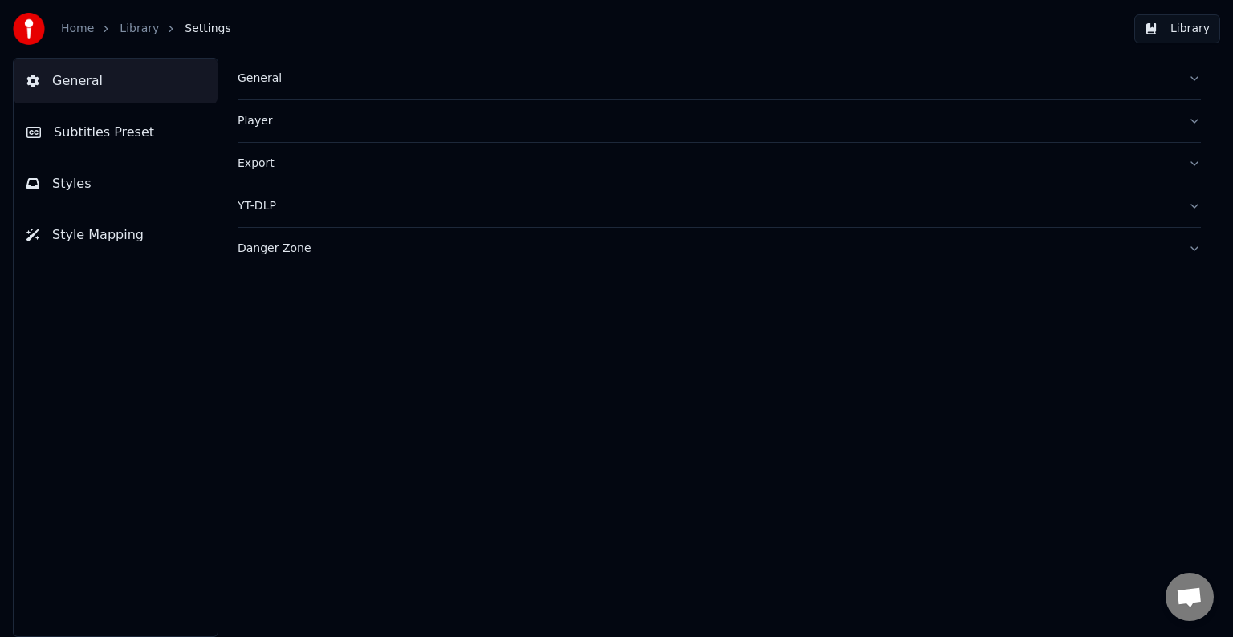
click at [87, 136] on span "Subtitles Preset" at bounding box center [104, 132] width 100 height 19
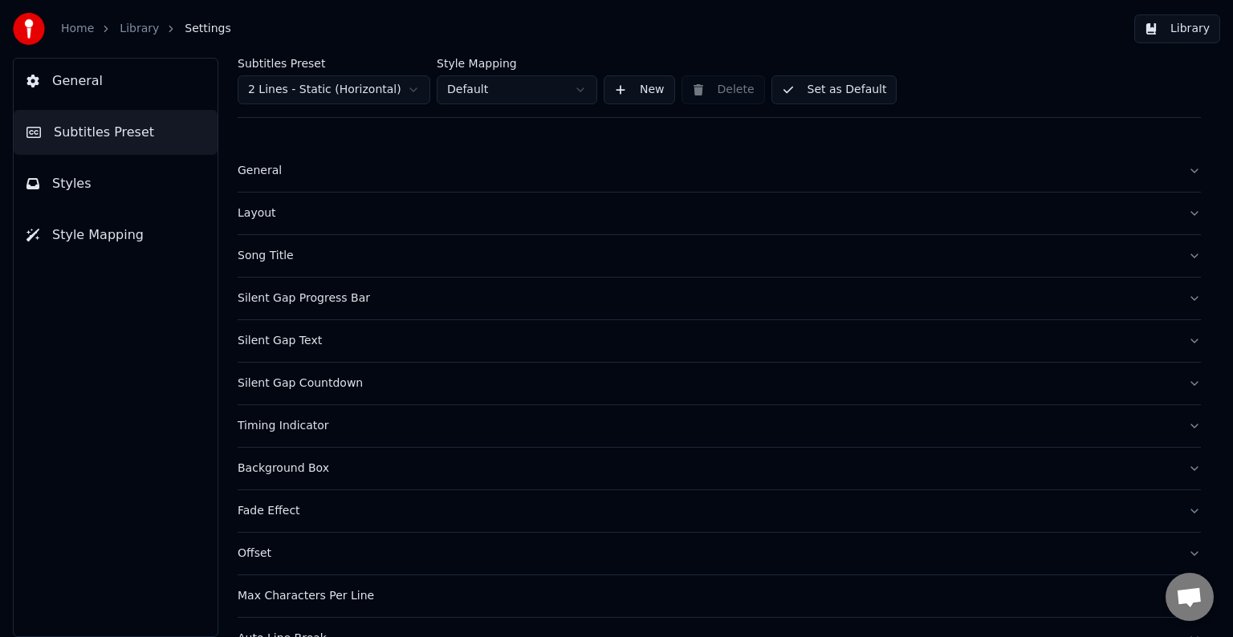
click at [280, 257] on div "Song Title" at bounding box center [707, 256] width 938 height 16
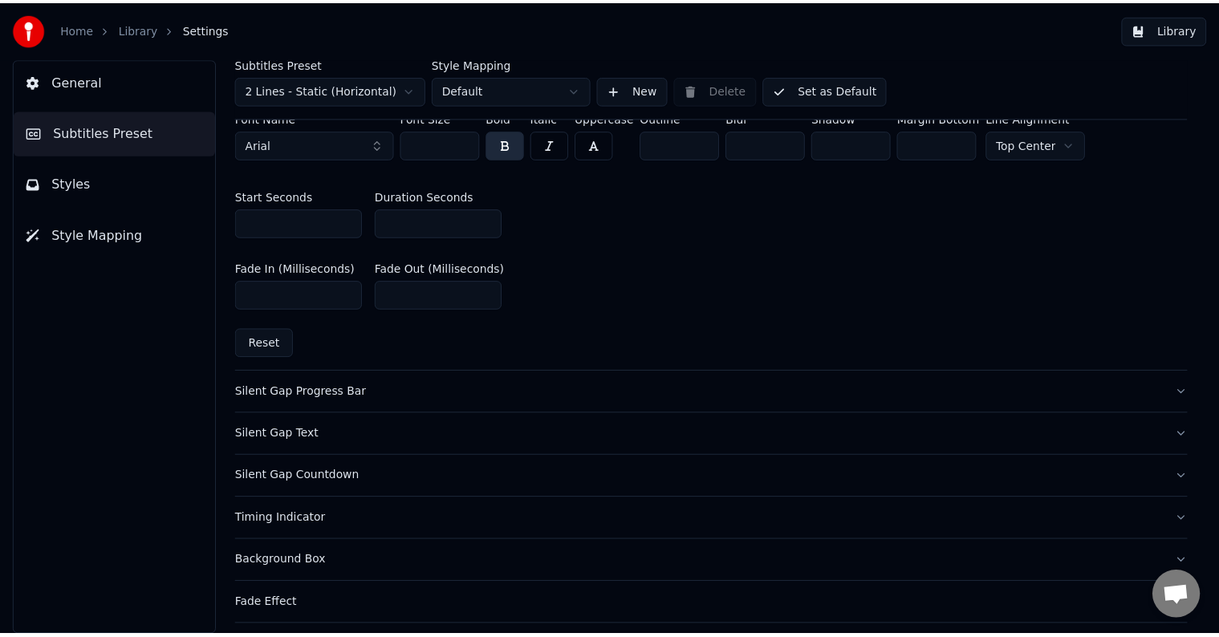
scroll to position [642, 0]
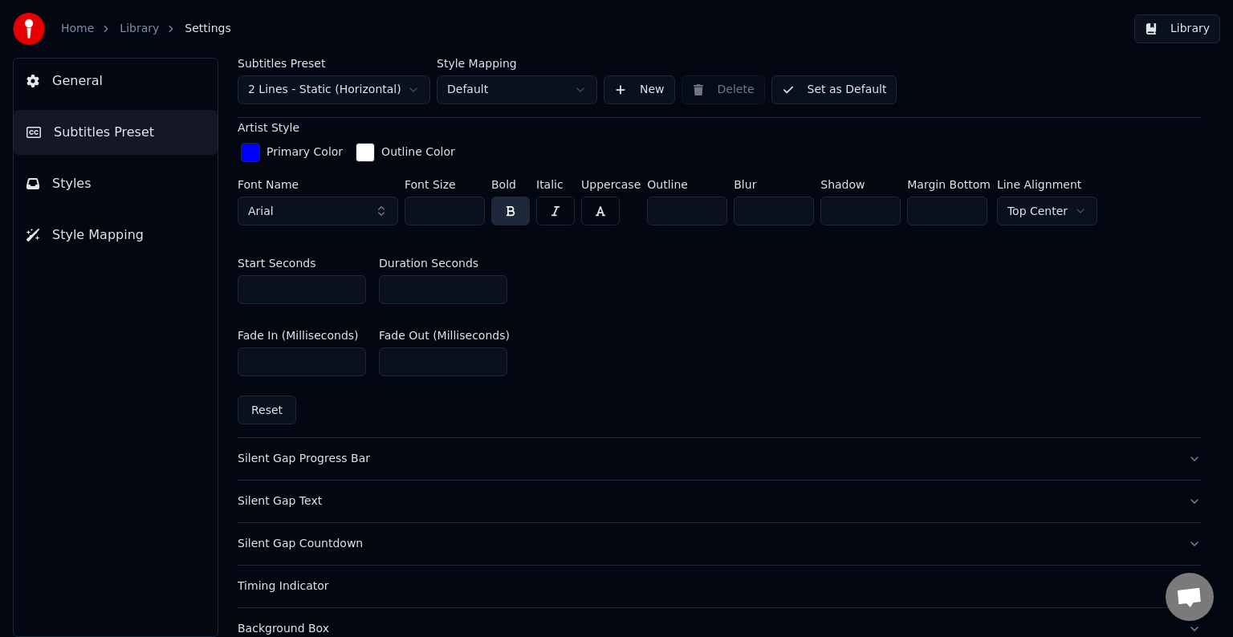
drag, startPoint x: 385, startPoint y: 286, endPoint x: 430, endPoint y: 285, distance: 44.2
click at [430, 285] on input "**" at bounding box center [443, 289] width 128 height 29
type input "**"
click at [1188, 29] on button "Library" at bounding box center [1177, 28] width 86 height 29
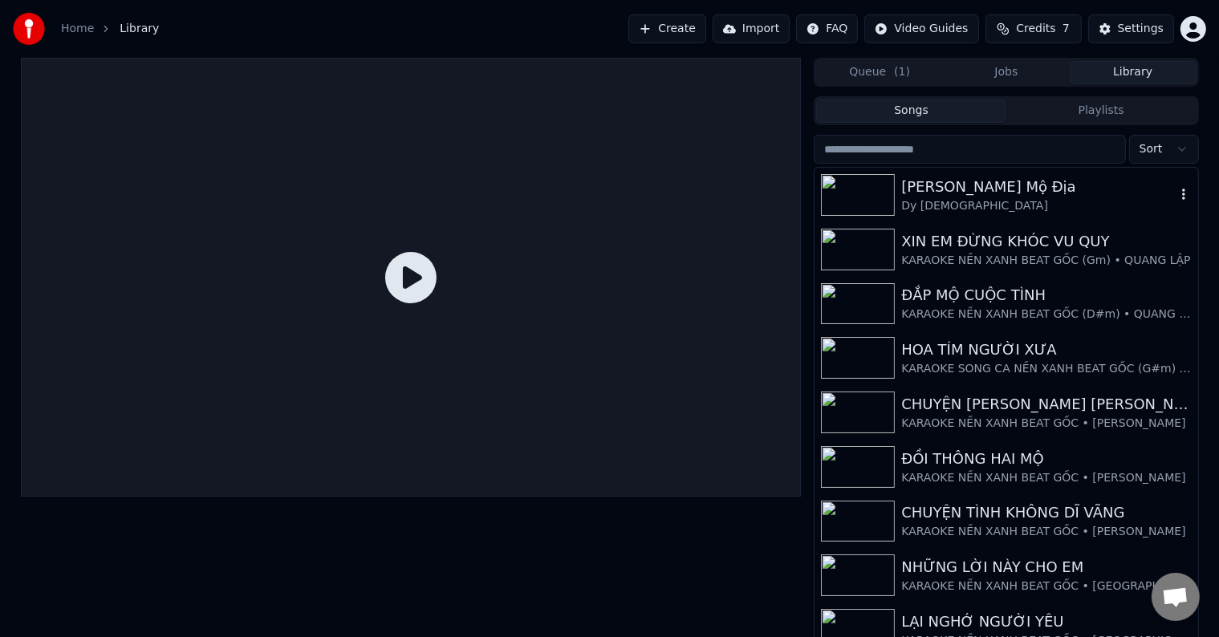
click at [987, 189] on div "[PERSON_NAME] Mộ Địa" at bounding box center [1039, 187] width 274 height 22
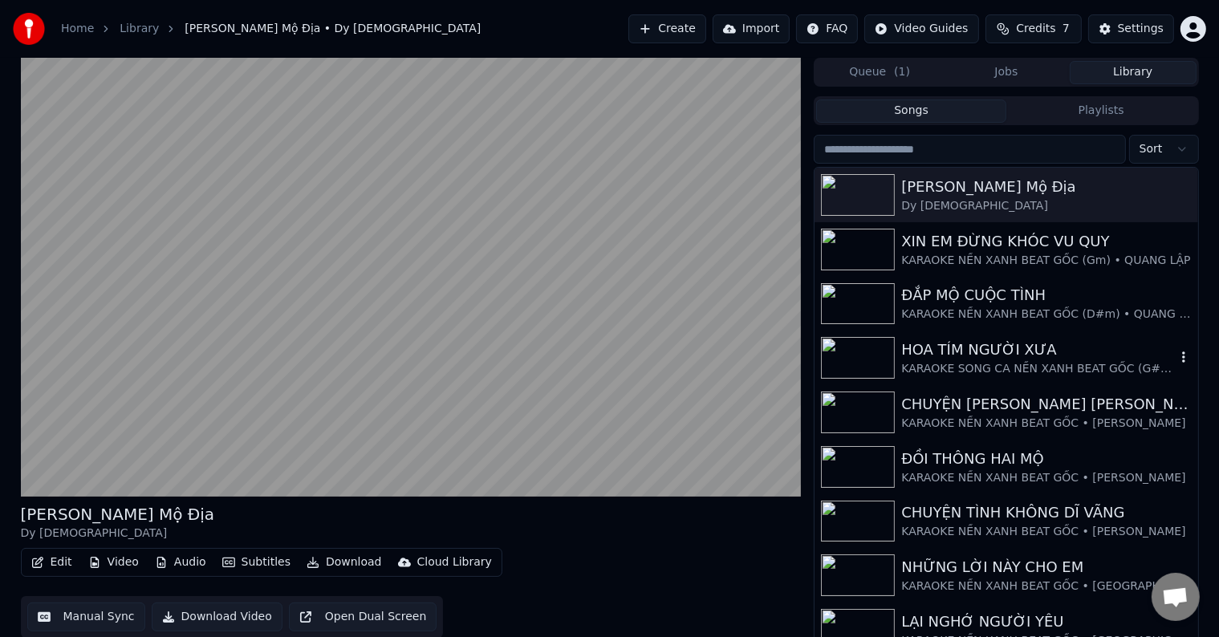
click at [991, 366] on div "KARAOKE SONG CA NỀN XANH BEAT GỐC (G#m) • NHƯ QUỲNH" at bounding box center [1039, 369] width 274 height 16
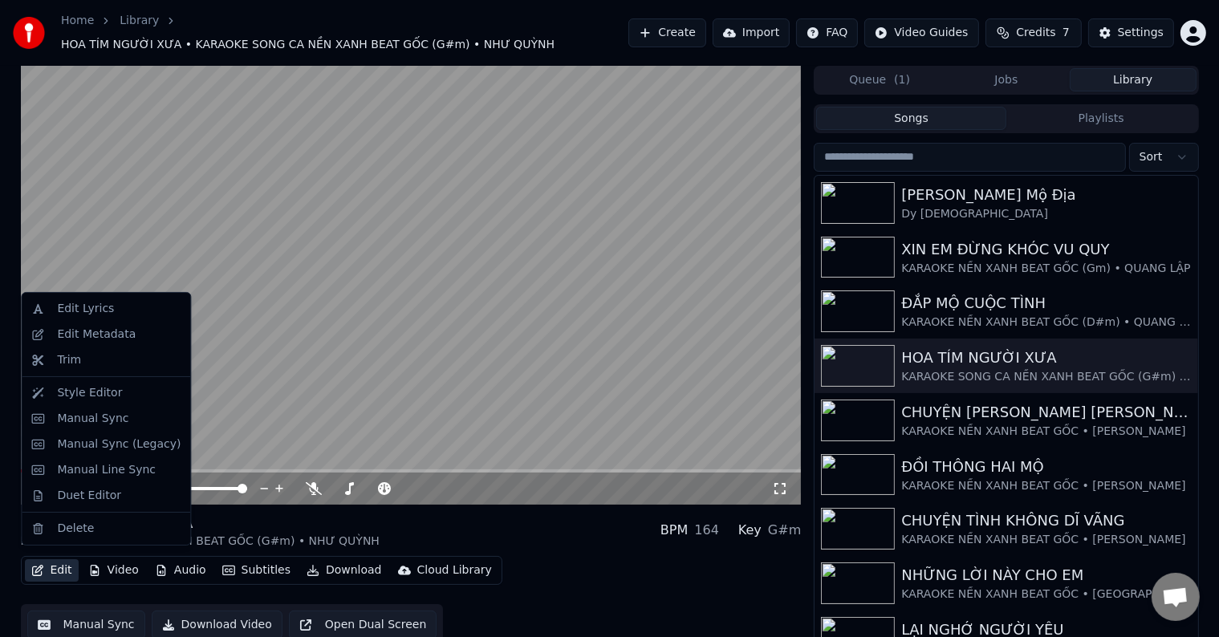
click at [58, 563] on button "Edit" at bounding box center [52, 571] width 54 height 22
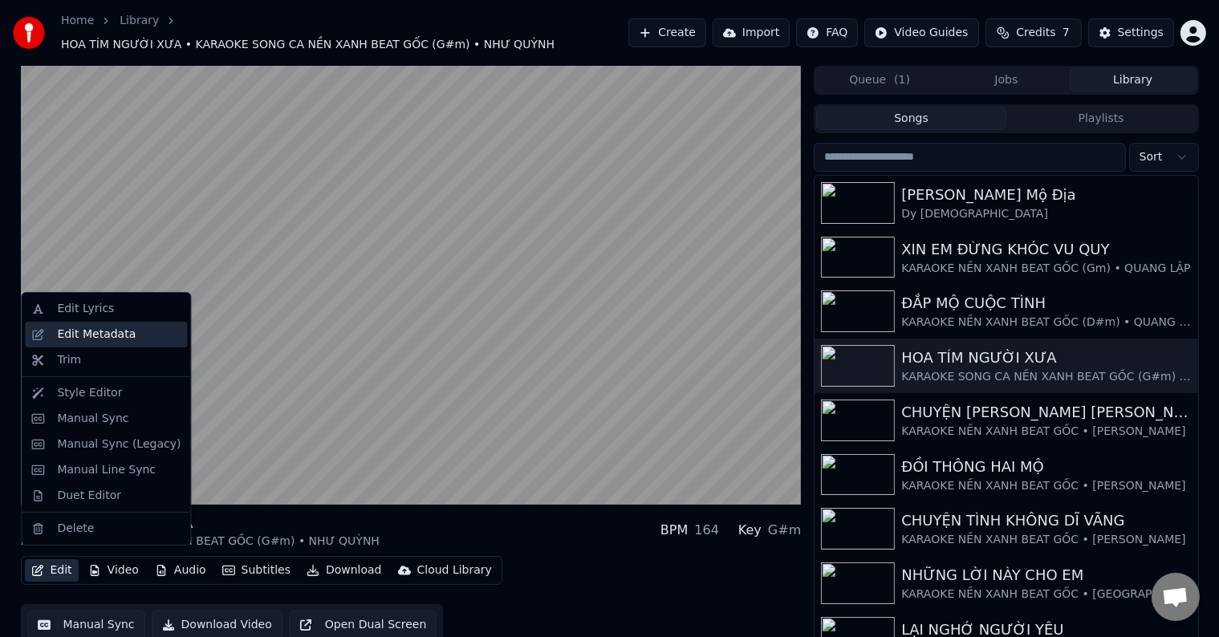
click at [92, 334] on div "Edit Metadata" at bounding box center [96, 335] width 79 height 16
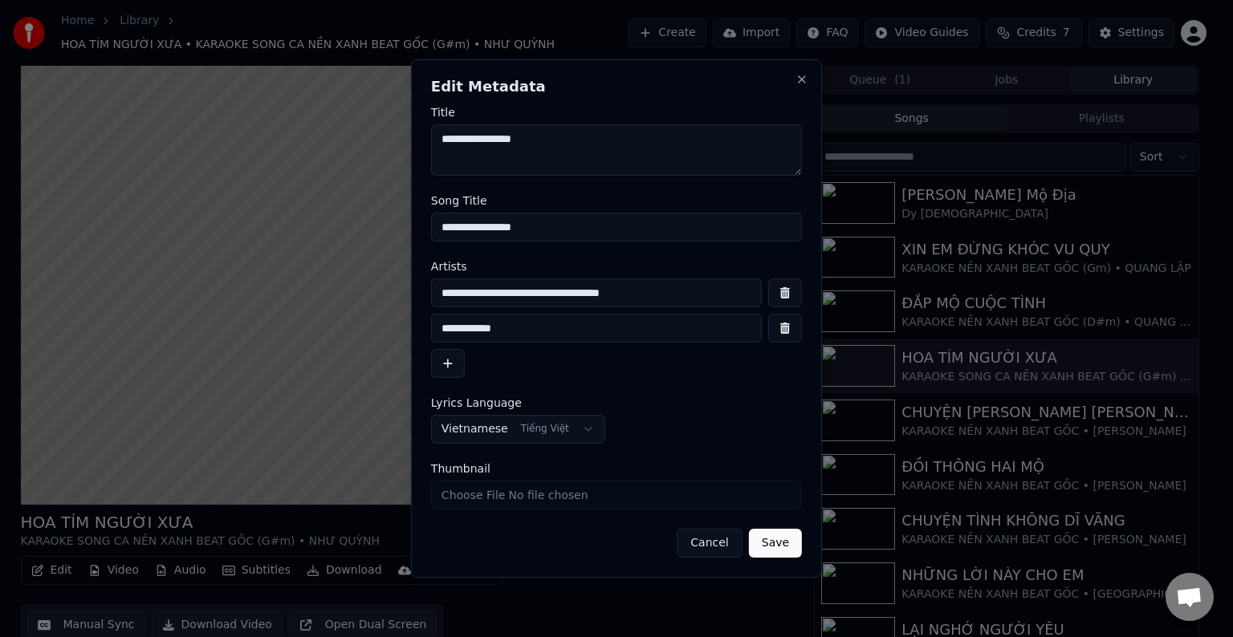
drag, startPoint x: 697, startPoint y: 295, endPoint x: 417, endPoint y: 295, distance: 280.2
click at [417, 295] on div "**********" at bounding box center [616, 318] width 411 height 519
click at [716, 544] on button "Cancel" at bounding box center [709, 543] width 65 height 29
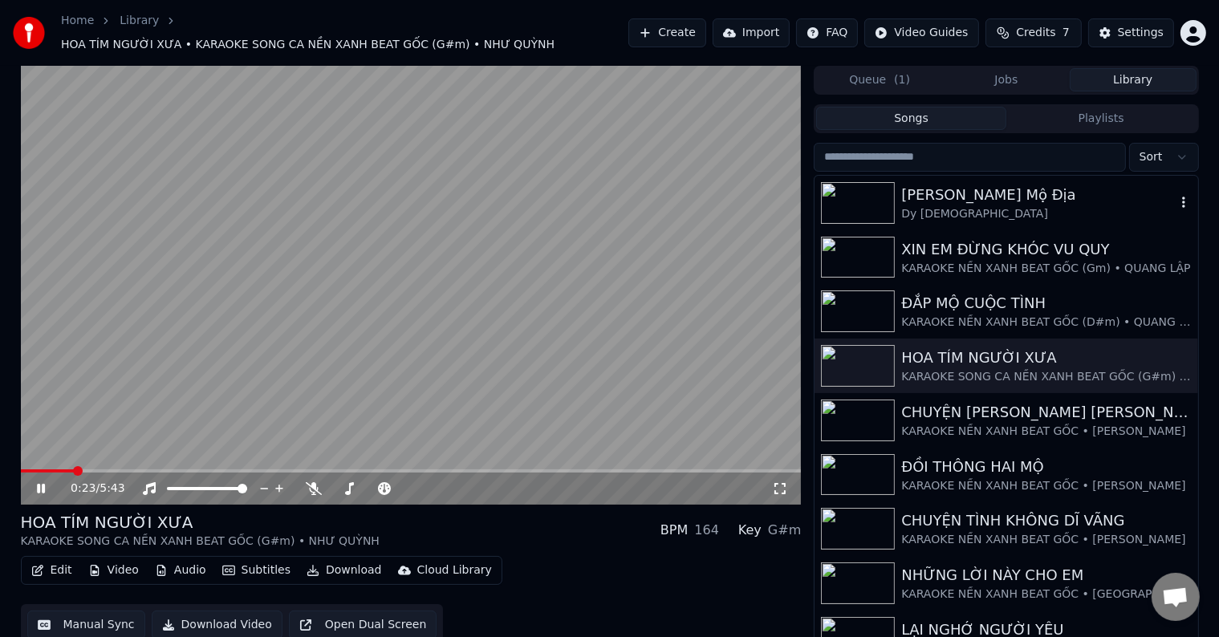
click at [975, 186] on div "[PERSON_NAME] Mộ Địa" at bounding box center [1039, 195] width 274 height 22
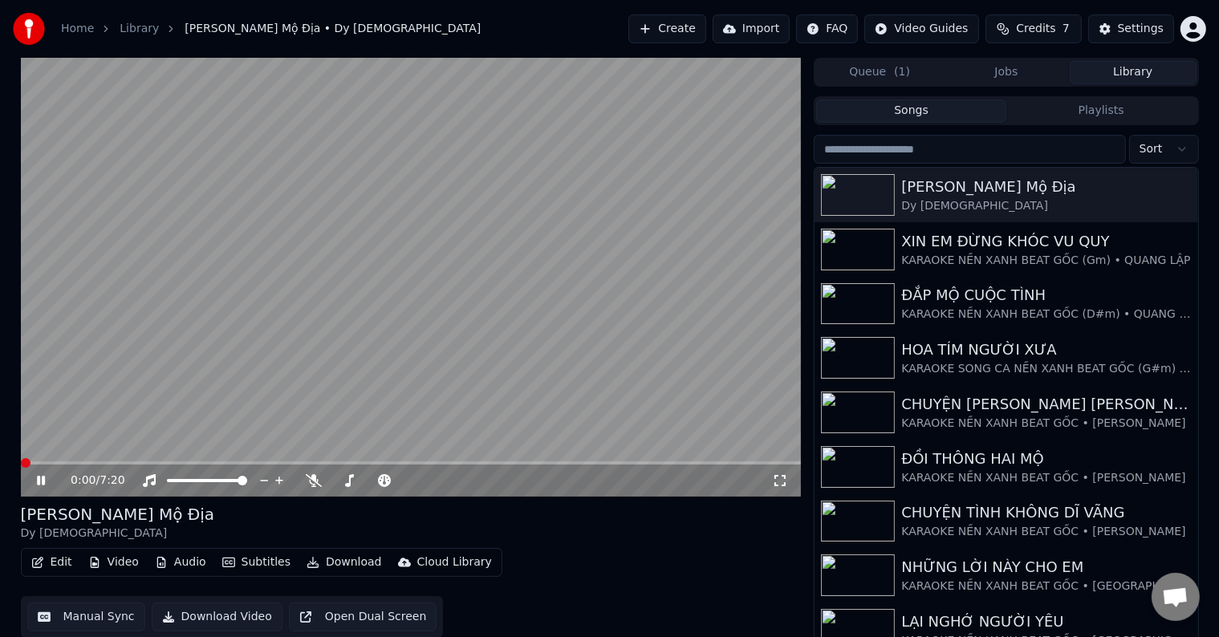
click at [54, 565] on button "Edit" at bounding box center [52, 563] width 54 height 22
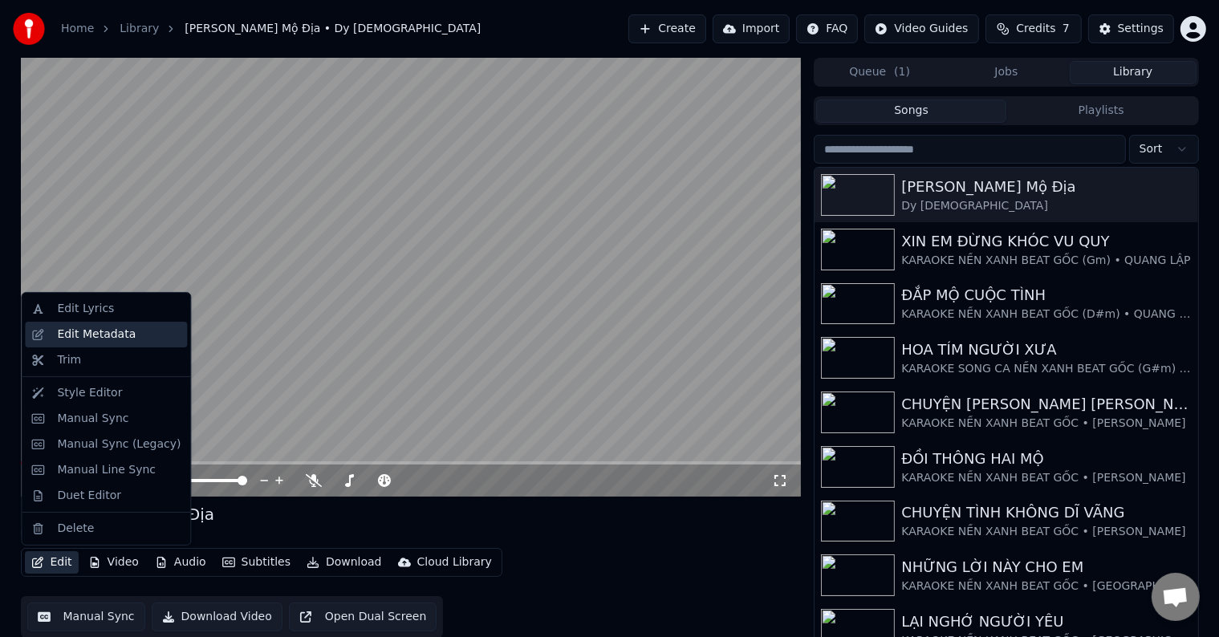
click at [124, 328] on div "Edit Metadata" at bounding box center [96, 335] width 79 height 16
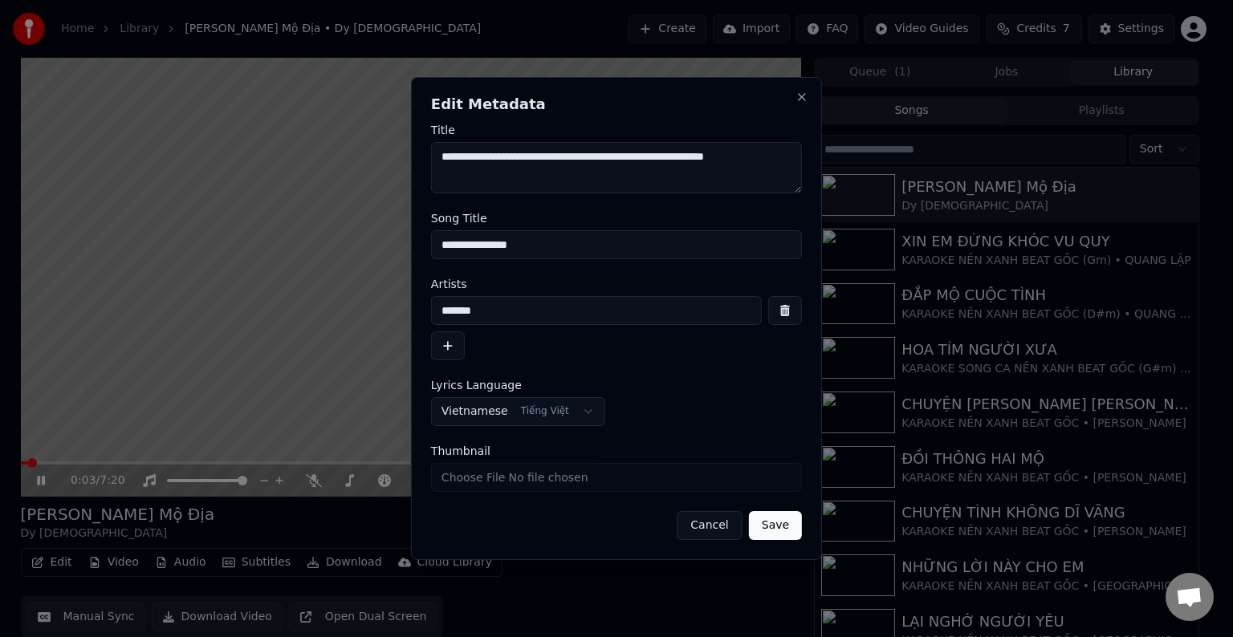
click at [515, 311] on input "*******" at bounding box center [596, 310] width 331 height 29
drag, startPoint x: 553, startPoint y: 318, endPoint x: 382, endPoint y: 318, distance: 171.0
click at [382, 318] on body "Home Library [PERSON_NAME] Mộ Địa • Dy [DEMOGRAPHIC_DATA] Create Import FAQ Vid…" at bounding box center [609, 318] width 1219 height 637
paste input "**********"
type input "**********"
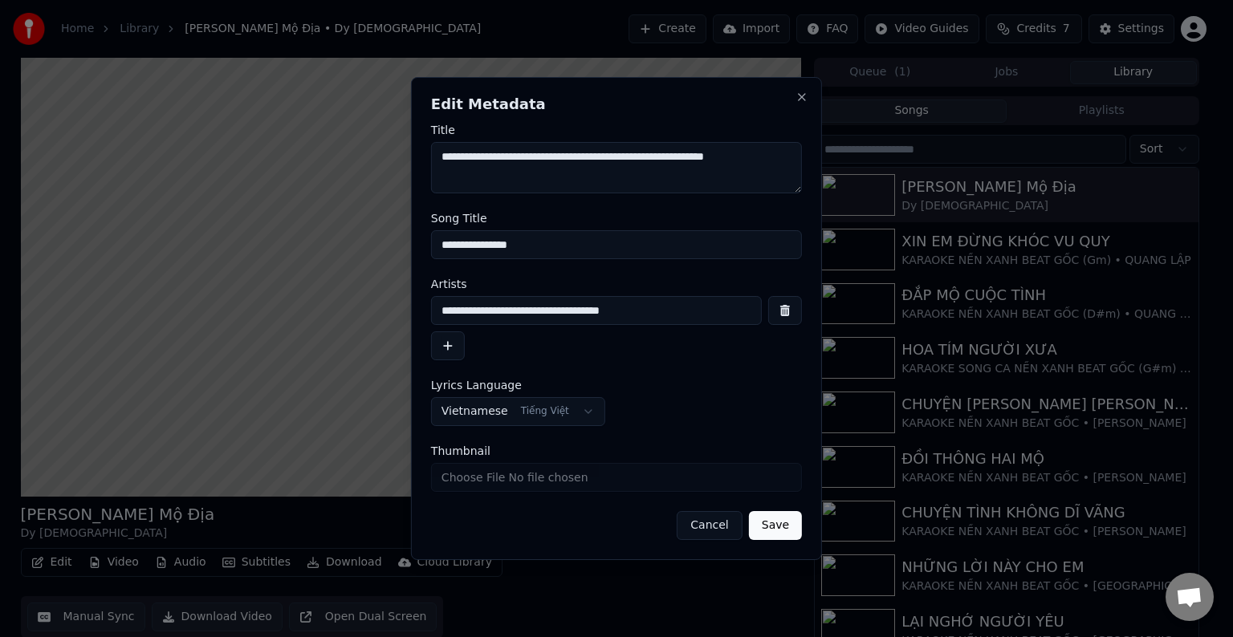
click at [495, 344] on div "**********" at bounding box center [616, 328] width 371 height 64
click at [450, 346] on button "button" at bounding box center [448, 346] width 34 height 29
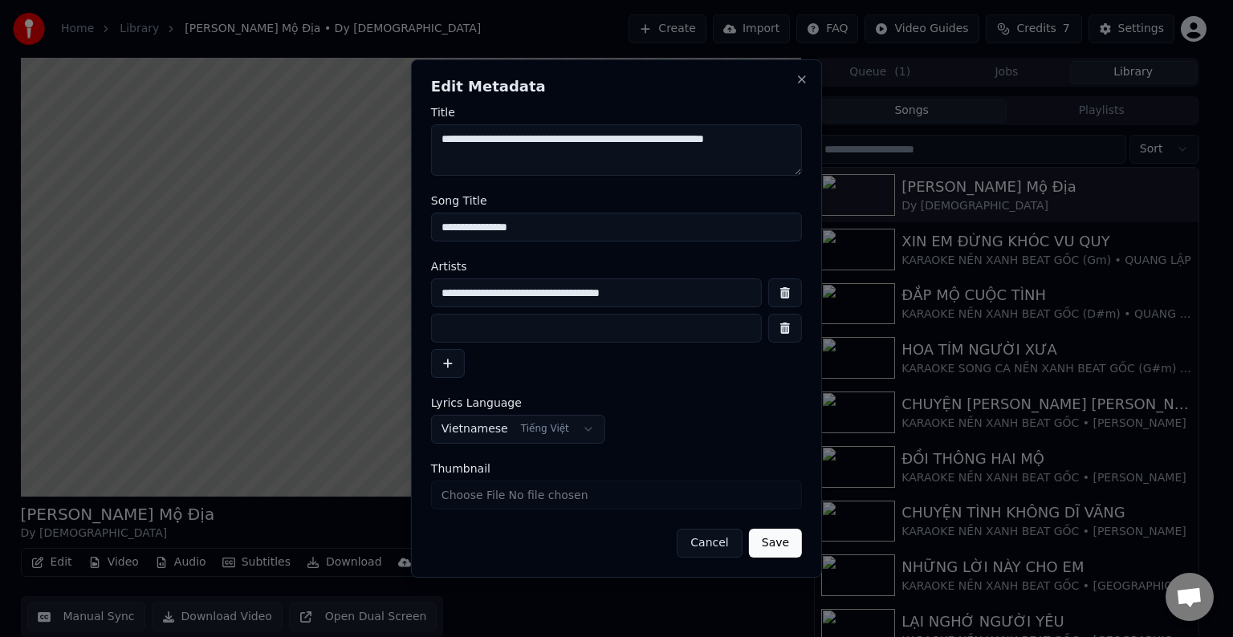
click at [488, 339] on input at bounding box center [596, 328] width 331 height 29
click at [491, 333] on input at bounding box center [596, 328] width 331 height 29
type input "*******"
drag, startPoint x: 533, startPoint y: 227, endPoint x: 362, endPoint y: 227, distance: 171.0
click at [362, 227] on body "Home Library [PERSON_NAME] Mộ Địa • Dy [DEMOGRAPHIC_DATA] Create Import FAQ Vid…" at bounding box center [609, 318] width 1219 height 637
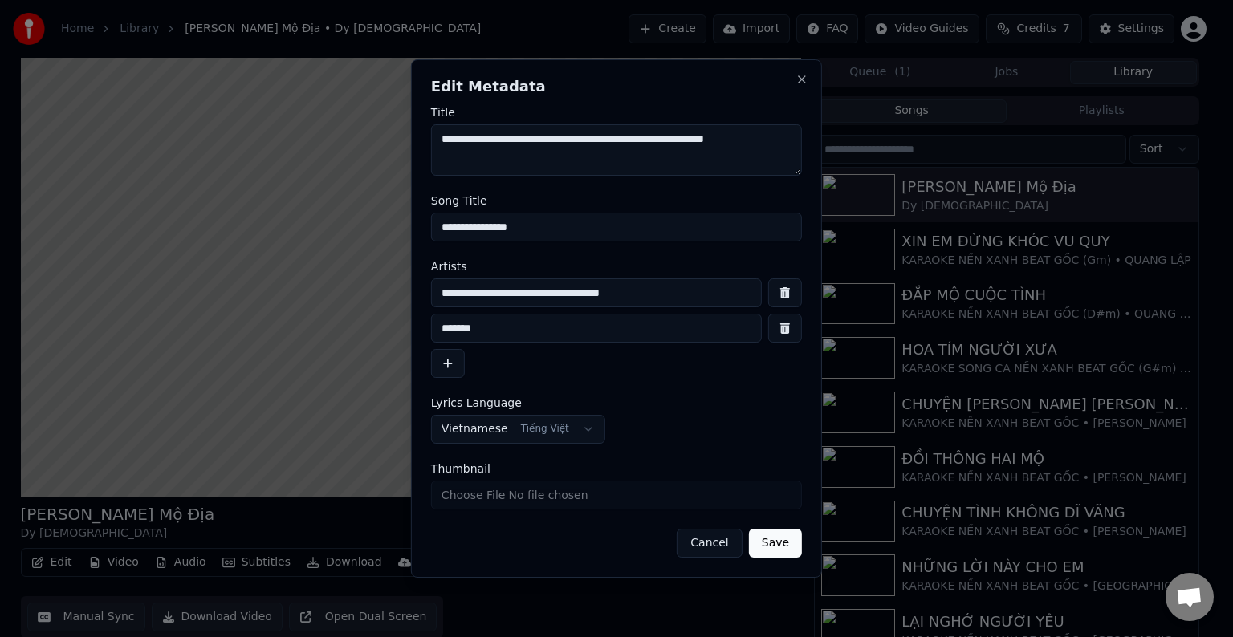
type input "**********"
click at [779, 543] on button "Save" at bounding box center [775, 543] width 53 height 29
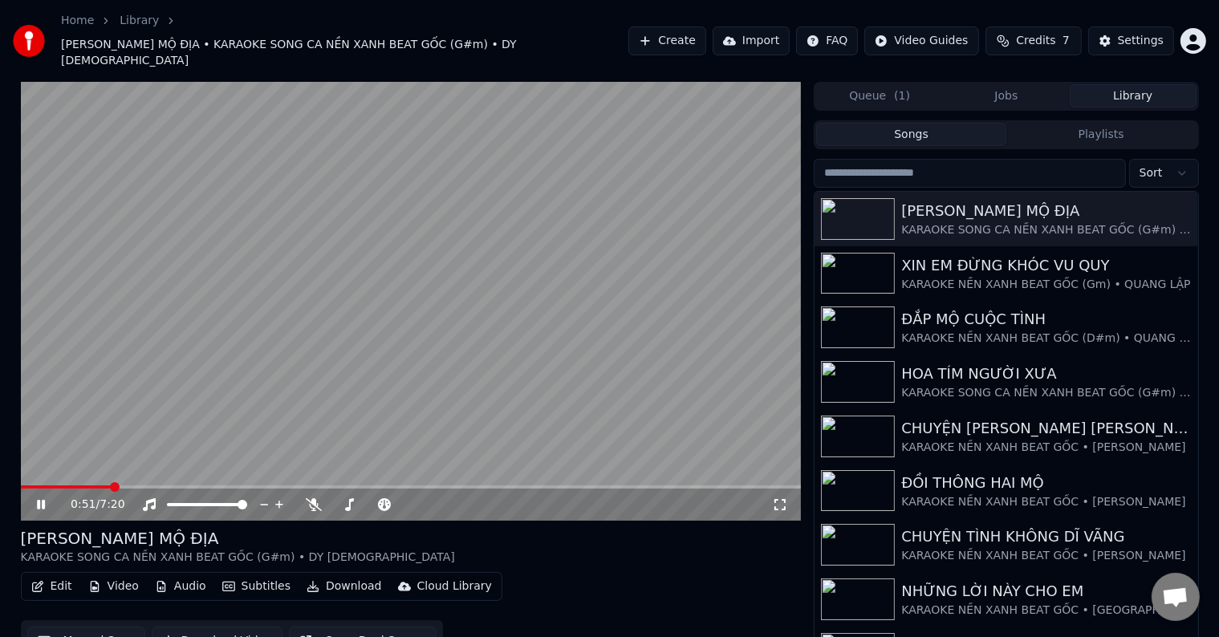
click at [718, 591] on div "Edit Video Audio Subtitles Download Cloud Library Manual Sync Download Video Op…" at bounding box center [411, 617] width 781 height 90
click at [310, 474] on span at bounding box center [314, 471] width 8 height 8
click at [311, 499] on icon at bounding box center [314, 505] width 16 height 13
click at [620, 619] on div "Edit Video Audio Subtitles Download Cloud Library Manual Sync Download Video Op…" at bounding box center [411, 617] width 781 height 90
click at [311, 499] on icon at bounding box center [314, 505] width 16 height 13
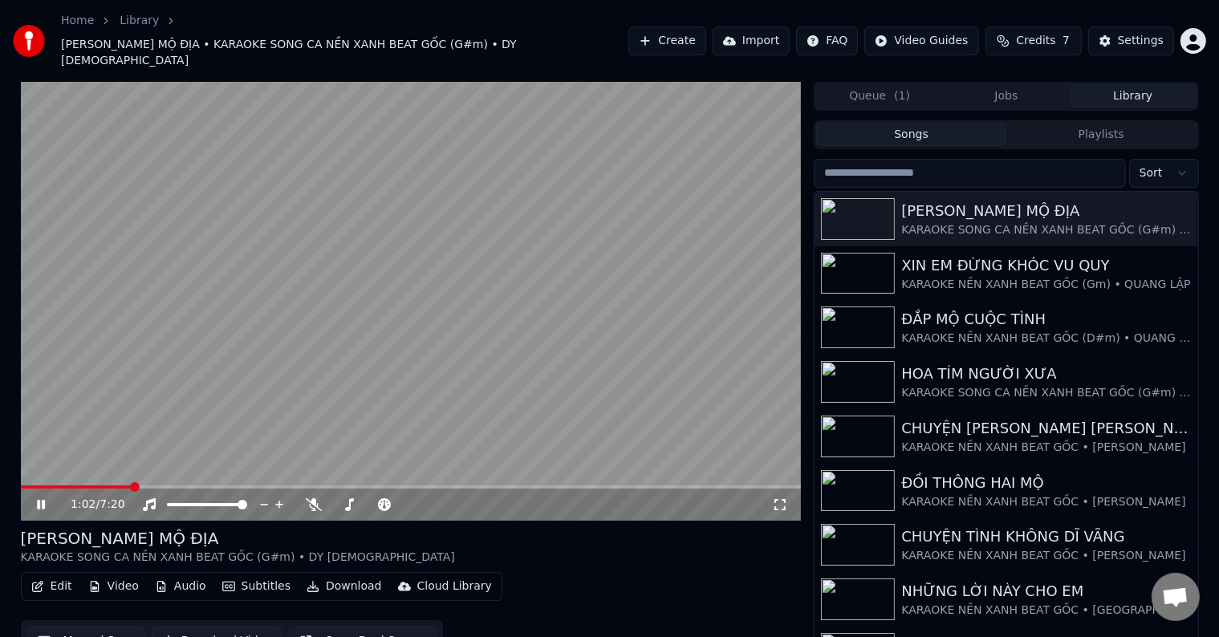
drag, startPoint x: 128, startPoint y: 459, endPoint x: 0, endPoint y: 462, distance: 128.5
click at [0, 462] on div "1:02 / 7:20 [PERSON_NAME] MỘ ĐỊA KARAOKE SONG CA NỀN XANH BEAT GỐC (G#m) • DY […" at bounding box center [609, 376] width 1219 height 588
click at [21, 482] on span at bounding box center [26, 487] width 10 height 10
click at [48, 460] on video at bounding box center [411, 301] width 781 height 439
click at [39, 499] on icon at bounding box center [41, 504] width 10 height 11
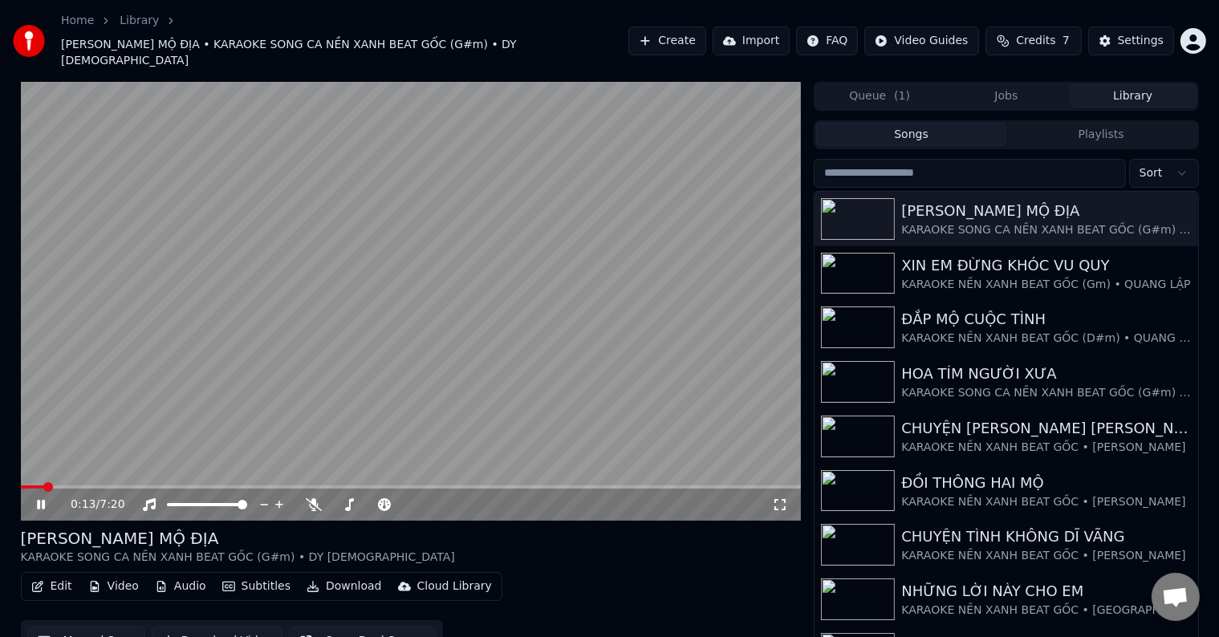
click at [63, 576] on button "Edit" at bounding box center [52, 587] width 54 height 22
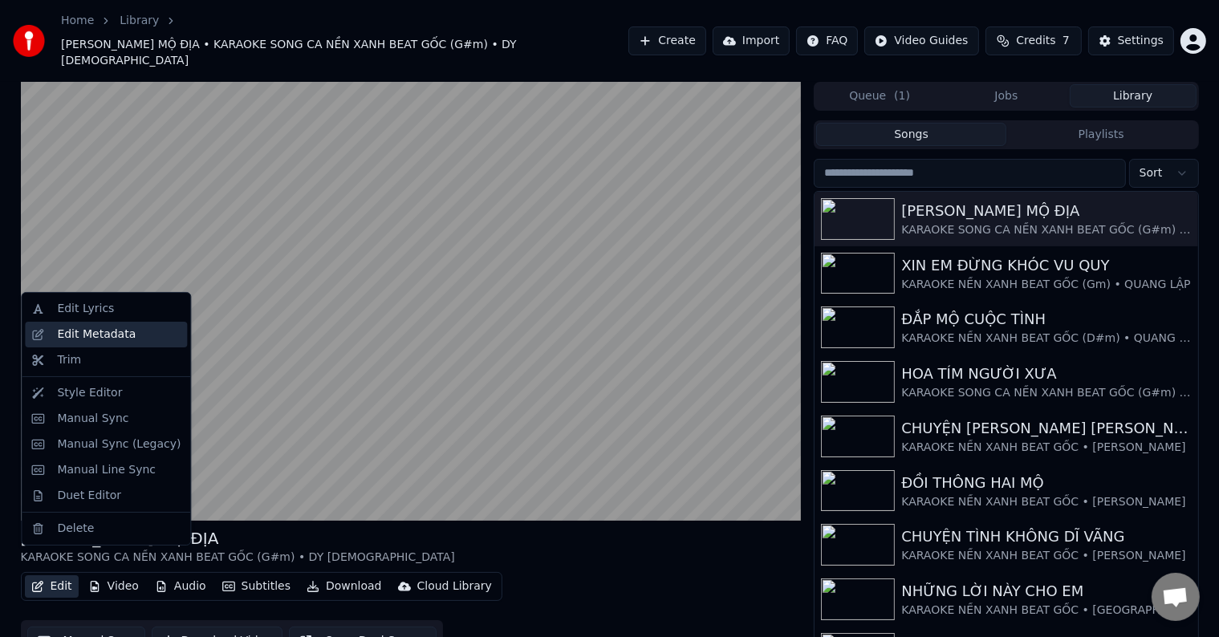
click at [76, 334] on div "Edit Metadata" at bounding box center [96, 335] width 79 height 16
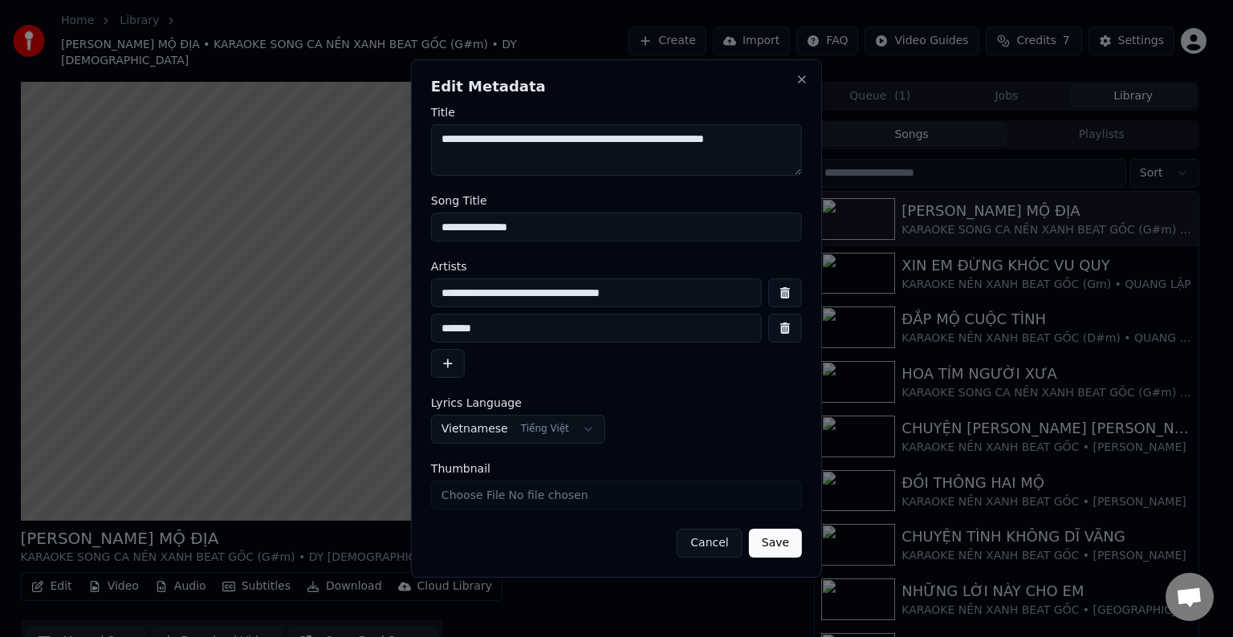
click at [697, 292] on input "**********" at bounding box center [596, 293] width 331 height 29
type input "**********"
click at [773, 539] on button "Save" at bounding box center [775, 543] width 53 height 29
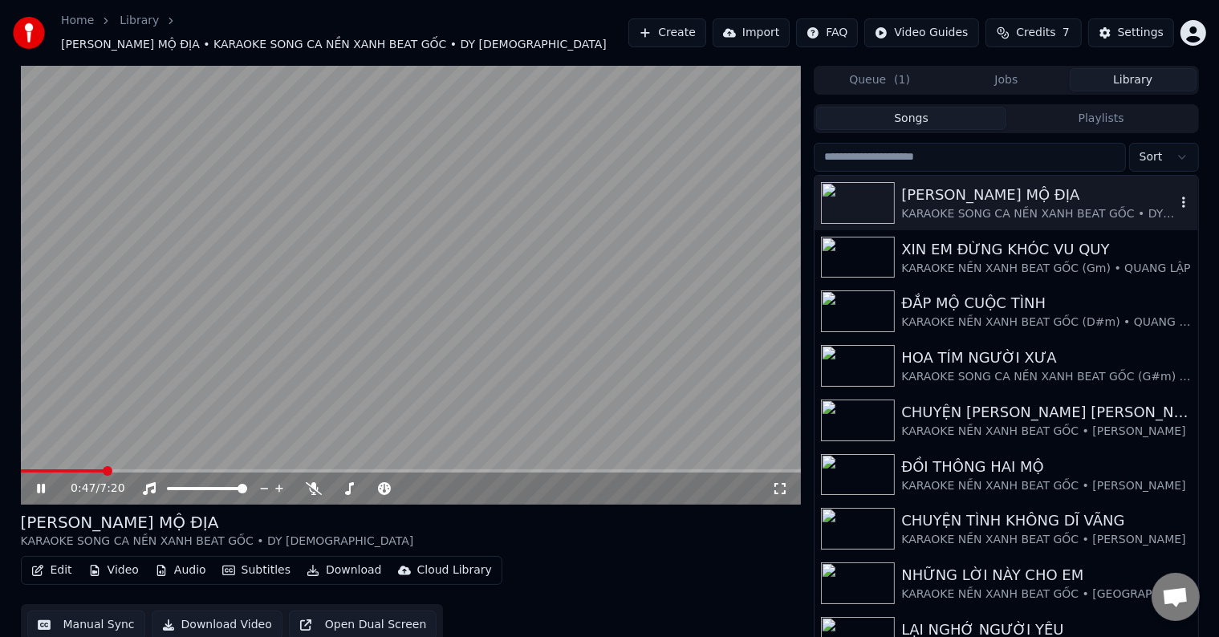
click at [977, 190] on div "[PERSON_NAME] MỘ ĐỊA" at bounding box center [1039, 195] width 274 height 22
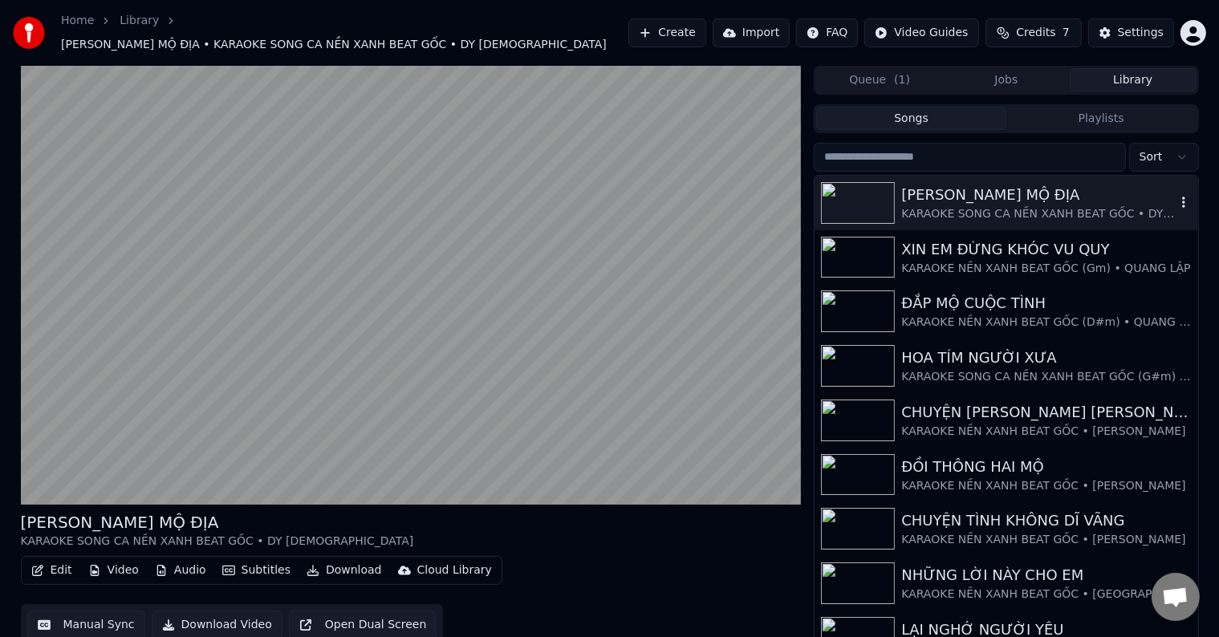
click at [977, 190] on div "[PERSON_NAME] MỘ ĐỊA" at bounding box center [1039, 195] width 274 height 22
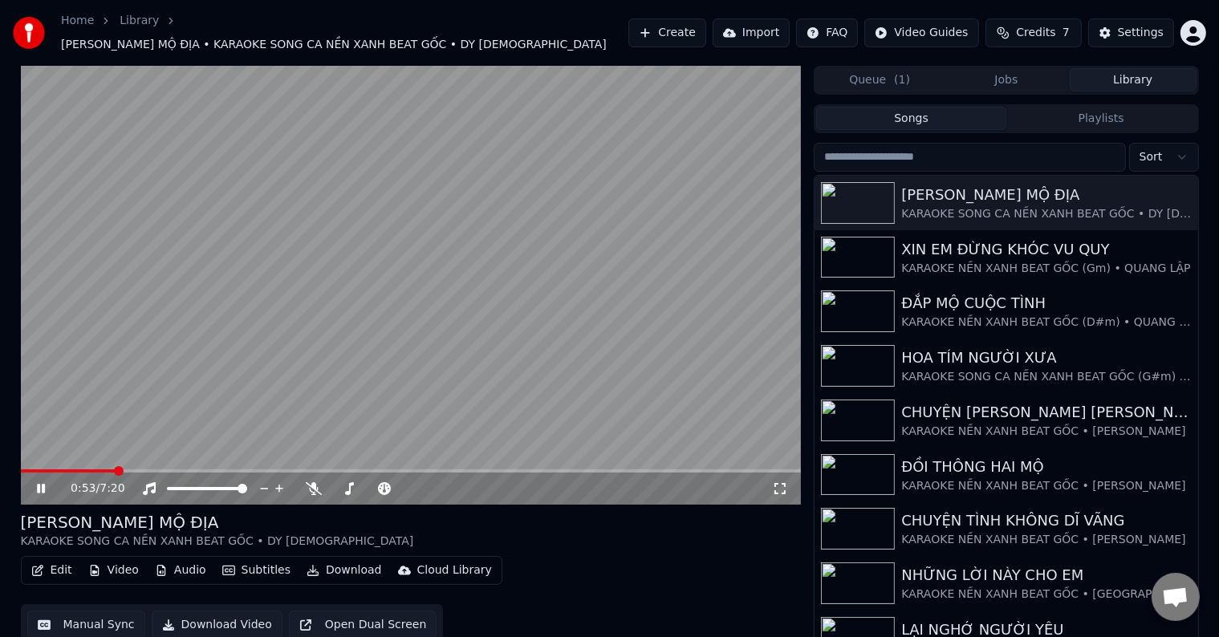
click at [646, 577] on div "Edit Video Audio Subtitles Download Cloud Library Manual Sync Download Video Op…" at bounding box center [411, 601] width 781 height 90
click at [59, 466] on span at bounding box center [64, 471] width 10 height 10
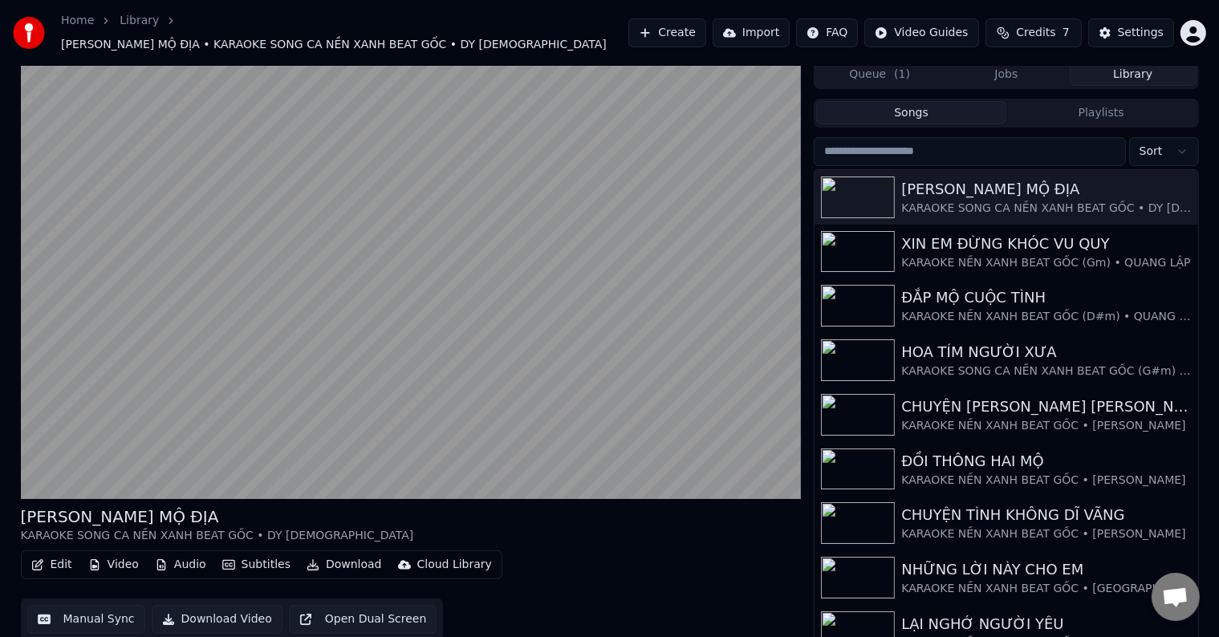
scroll to position [7, 0]
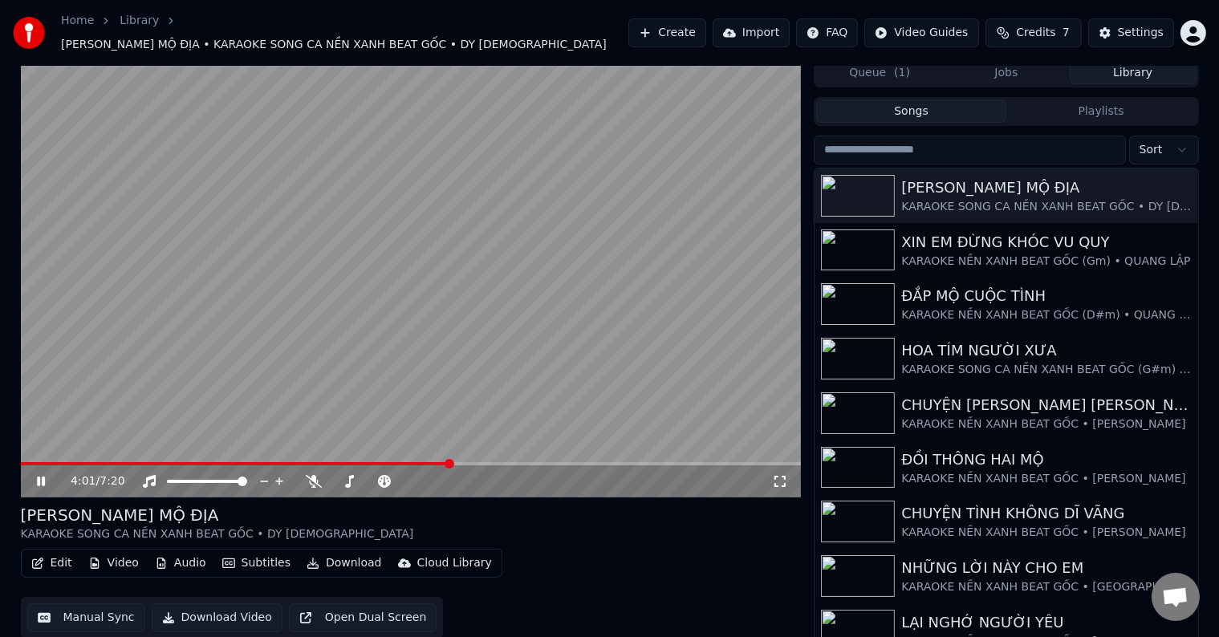
click at [263, 450] on video at bounding box center [411, 278] width 781 height 439
click at [251, 450] on video at bounding box center [411, 278] width 781 height 439
click at [212, 459] on span at bounding box center [215, 464] width 10 height 10
click at [199, 609] on button "Download Video" at bounding box center [217, 618] width 131 height 29
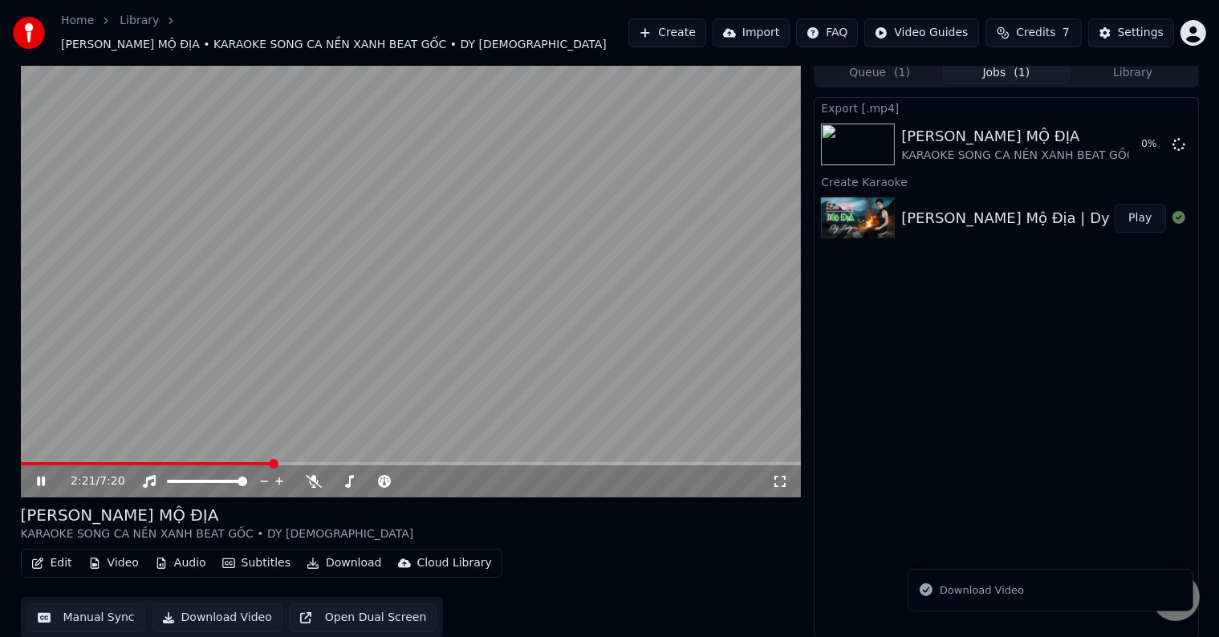
scroll to position [1, 0]
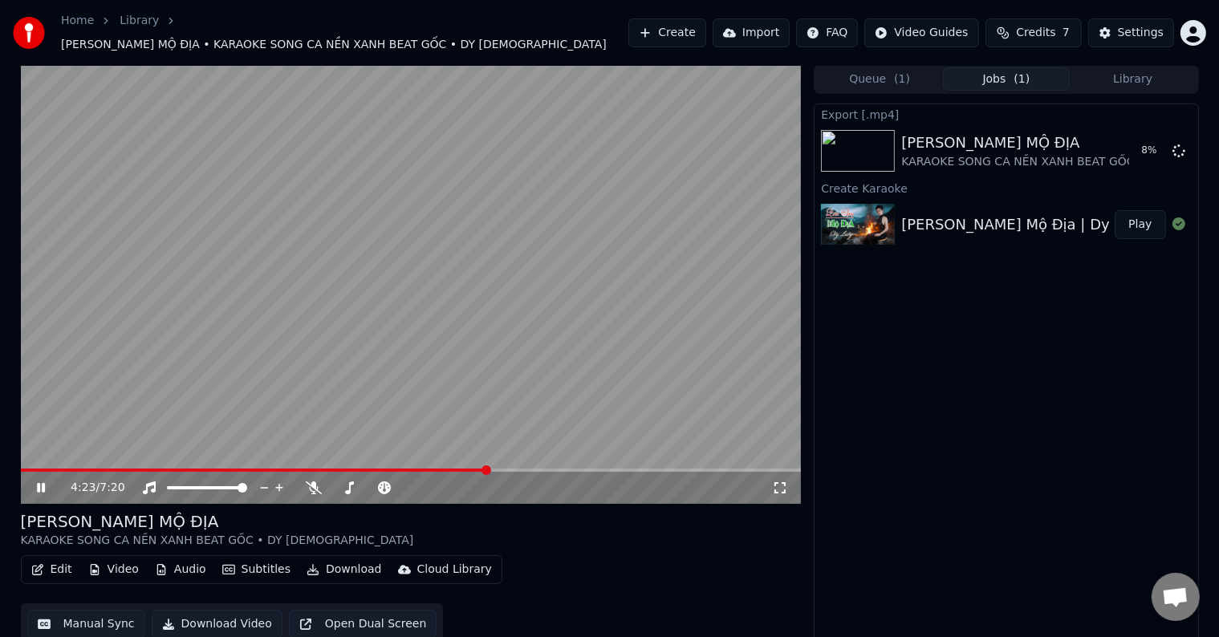
click at [132, 353] on video at bounding box center [411, 284] width 781 height 439
click at [34, 482] on icon at bounding box center [53, 488] width 38 height 13
click at [328, 562] on button "Download" at bounding box center [344, 570] width 88 height 22
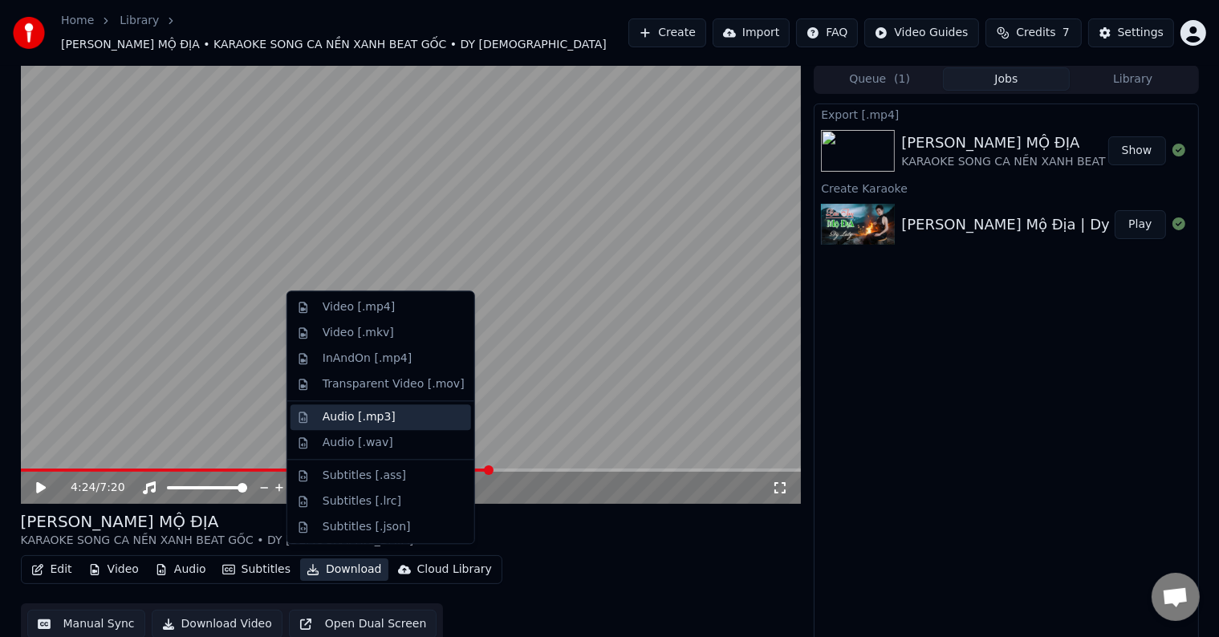
click at [369, 420] on div "Audio [.mp3]" at bounding box center [359, 417] width 73 height 16
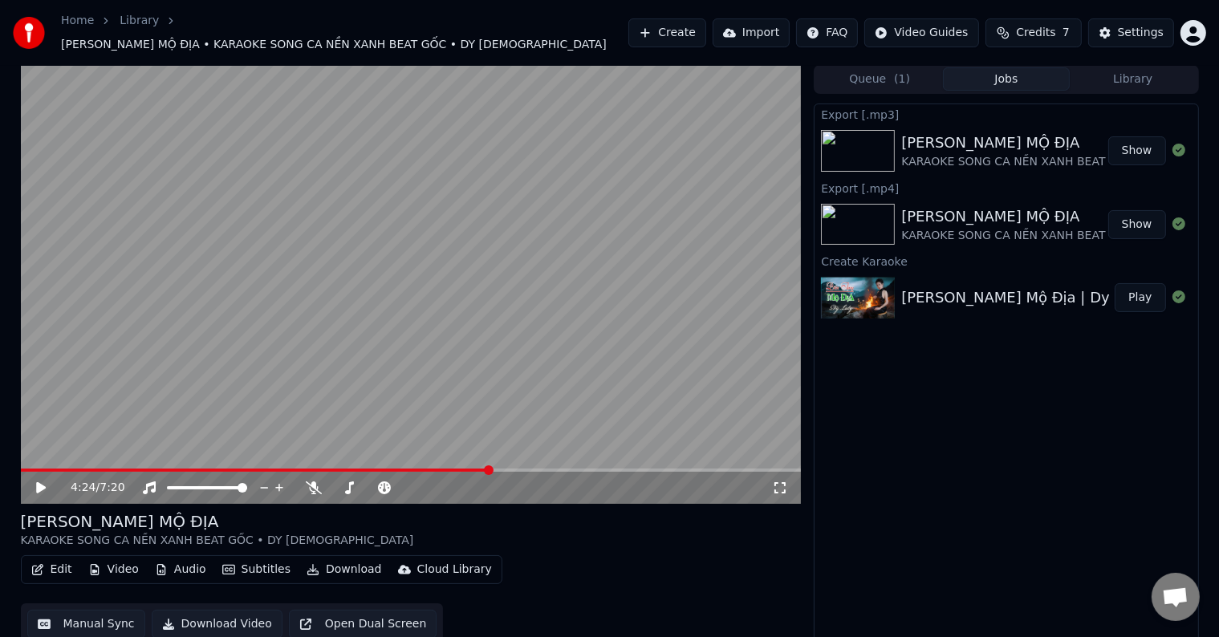
click at [1138, 214] on button "Show" at bounding box center [1138, 224] width 58 height 29
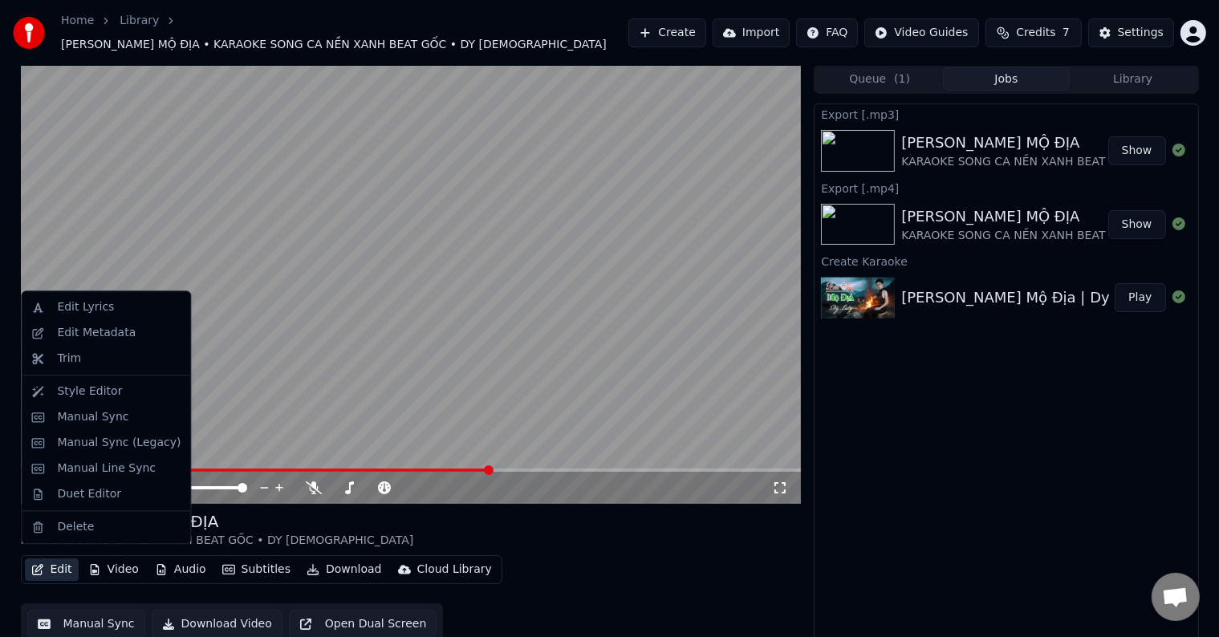
click at [61, 559] on button "Edit" at bounding box center [52, 570] width 54 height 22
click at [94, 492] on div "Duet Editor" at bounding box center [89, 495] width 64 height 16
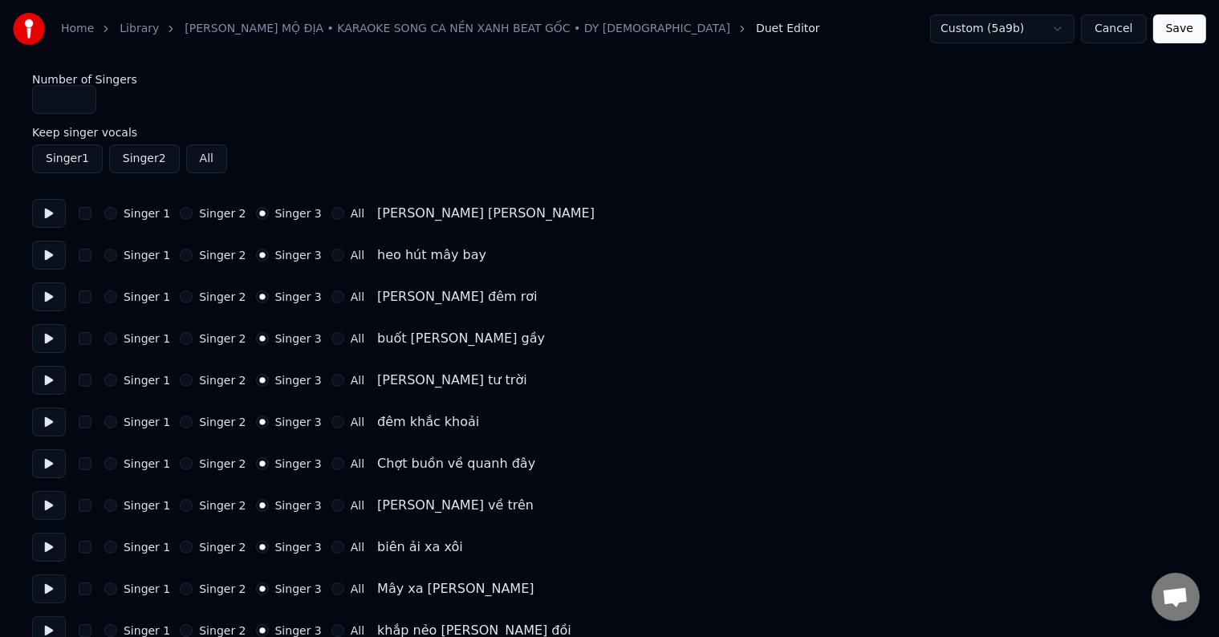
click at [199, 212] on label "Singer 2" at bounding box center [222, 213] width 47 height 11
click at [193, 212] on button "Singer 2" at bounding box center [186, 213] width 13 height 13
click at [199, 212] on label "Singer 2" at bounding box center [222, 213] width 47 height 11
click at [193, 212] on button "Singer 2" at bounding box center [186, 213] width 13 height 13
click at [193, 246] on div "Singer 1 Singer 2 Singer 3 All heo hút mây bay" at bounding box center [609, 255] width 1155 height 29
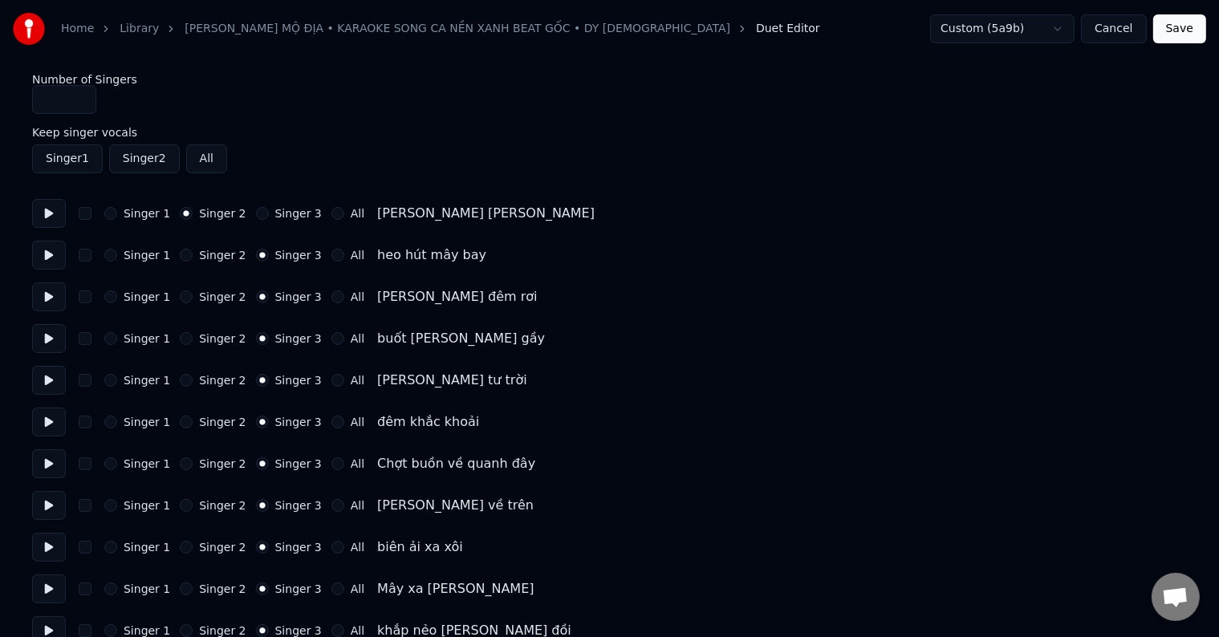
click at [210, 252] on label "Singer 2" at bounding box center [222, 255] width 47 height 11
click at [193, 252] on button "Singer 2" at bounding box center [186, 255] width 13 height 13
click at [210, 252] on label "Singer 2" at bounding box center [222, 255] width 47 height 11
click at [193, 252] on button "Singer 2" at bounding box center [186, 255] width 13 height 13
click at [209, 292] on label "Singer 2" at bounding box center [222, 296] width 47 height 11
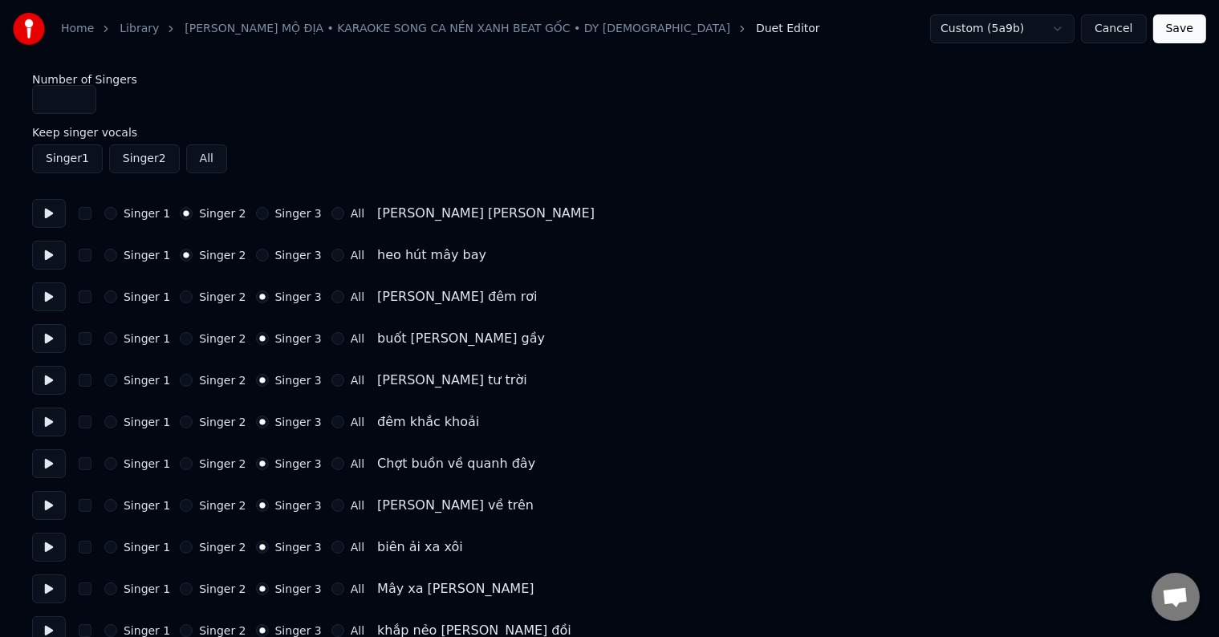
click at [193, 292] on button "Singer 2" at bounding box center [186, 297] width 13 height 13
click at [209, 292] on label "Singer 2" at bounding box center [222, 296] width 47 height 11
click at [193, 292] on button "Singer 2" at bounding box center [186, 297] width 13 height 13
click at [206, 343] on label "Singer 2" at bounding box center [222, 338] width 47 height 11
click at [193, 343] on button "Singer 2" at bounding box center [186, 338] width 13 height 13
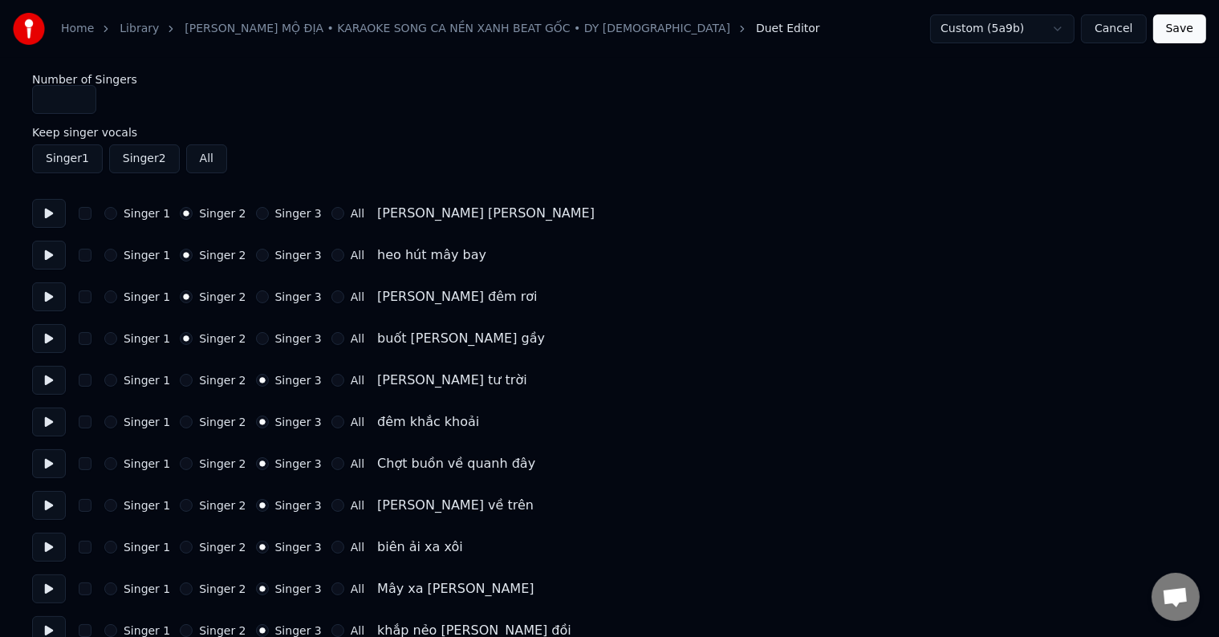
click at [206, 343] on label "Singer 2" at bounding box center [222, 338] width 47 height 11
click at [193, 343] on button "Singer 2" at bounding box center [186, 338] width 13 height 13
click at [206, 386] on label "Singer 2" at bounding box center [222, 380] width 47 height 11
click at [193, 386] on button "Singer 2" at bounding box center [186, 380] width 13 height 13
click at [206, 386] on label "Singer 2" at bounding box center [222, 380] width 47 height 11
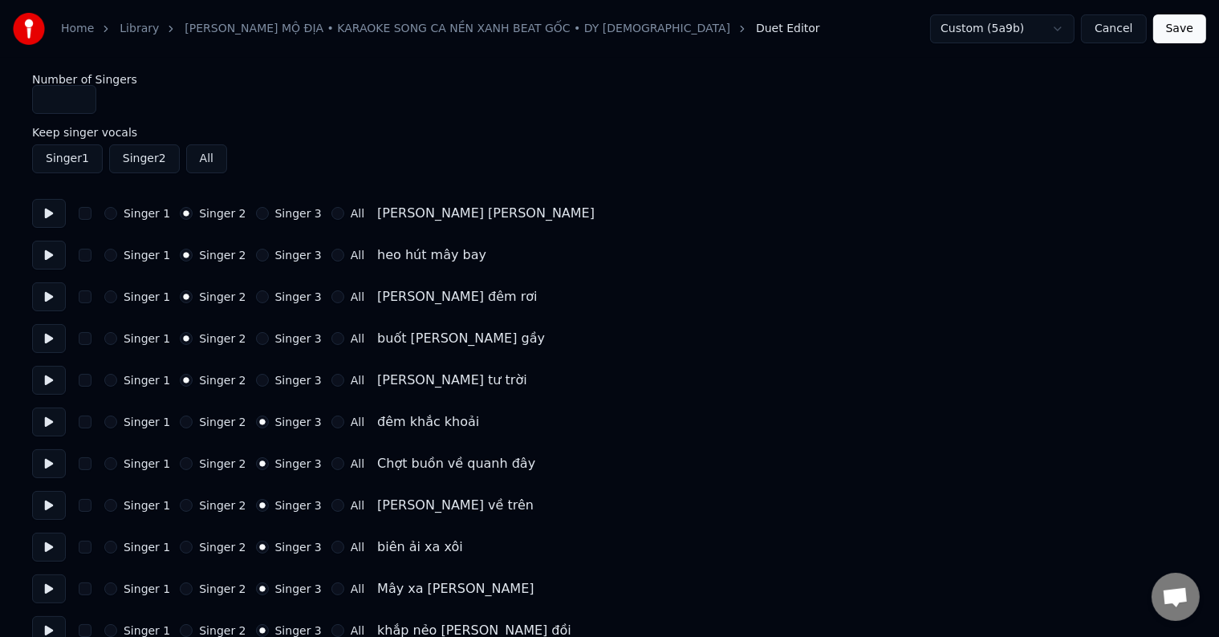
click at [193, 386] on button "Singer 2" at bounding box center [186, 380] width 13 height 13
click at [136, 212] on label "Singer 1" at bounding box center [147, 213] width 47 height 11
click at [117, 212] on button "Singer 1" at bounding box center [110, 213] width 13 height 13
click at [136, 212] on label "Singer 1" at bounding box center [147, 213] width 47 height 11
click at [117, 212] on button "Singer 1" at bounding box center [110, 213] width 13 height 13
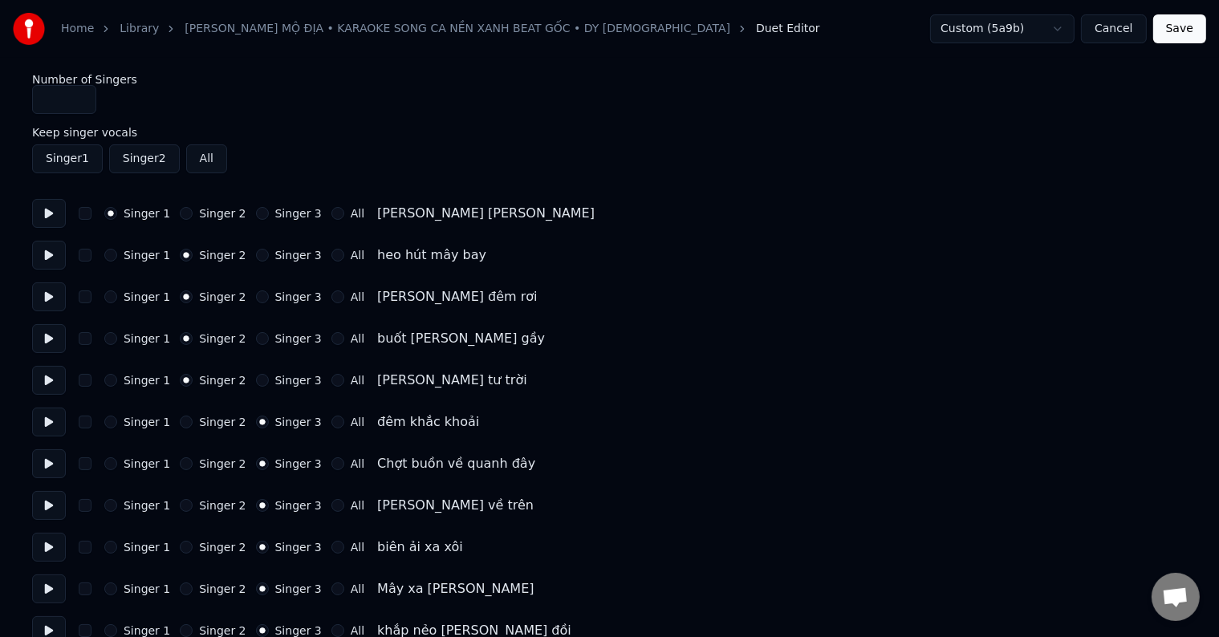
click at [145, 253] on label "Singer 1" at bounding box center [147, 255] width 47 height 11
click at [117, 253] on button "Singer 1" at bounding box center [110, 255] width 13 height 13
click at [145, 253] on label "Singer 1" at bounding box center [147, 255] width 47 height 11
click at [117, 253] on button "Singer 1" at bounding box center [110, 255] width 13 height 13
click at [152, 302] on label "Singer 1" at bounding box center [147, 296] width 47 height 11
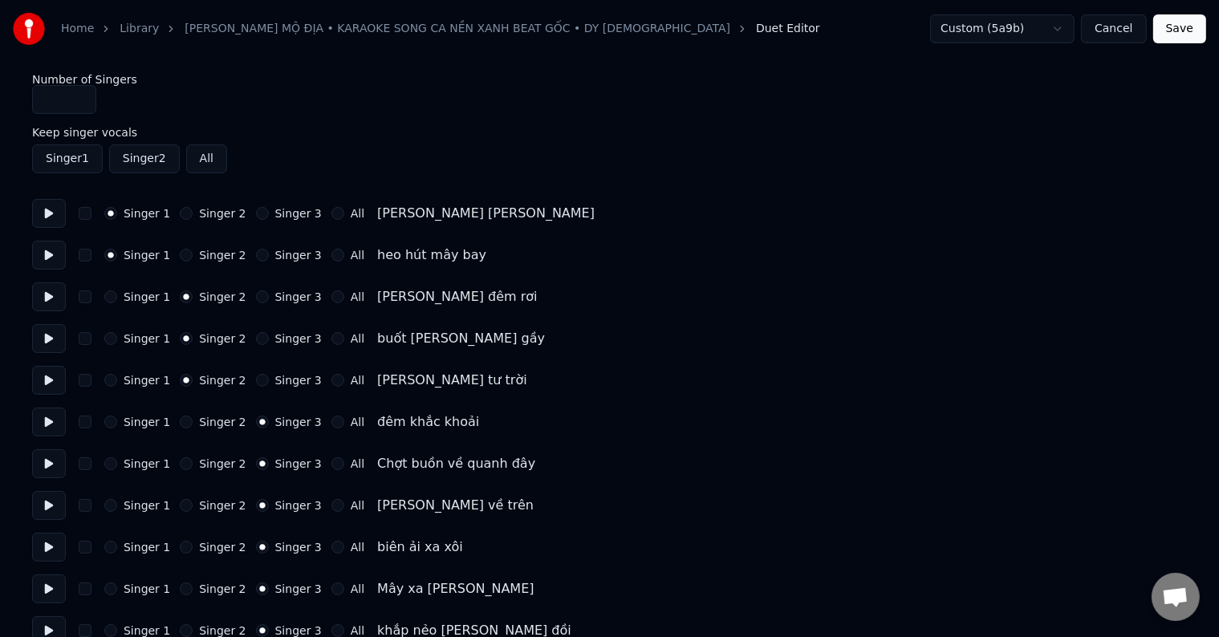
click at [117, 302] on button "Singer 1" at bounding box center [110, 297] width 13 height 13
click at [152, 302] on label "Singer 1" at bounding box center [147, 296] width 47 height 11
click at [117, 302] on button "Singer 1" at bounding box center [110, 297] width 13 height 13
click at [151, 336] on label "Singer 1" at bounding box center [147, 338] width 47 height 11
click at [117, 336] on button "Singer 1" at bounding box center [110, 338] width 13 height 13
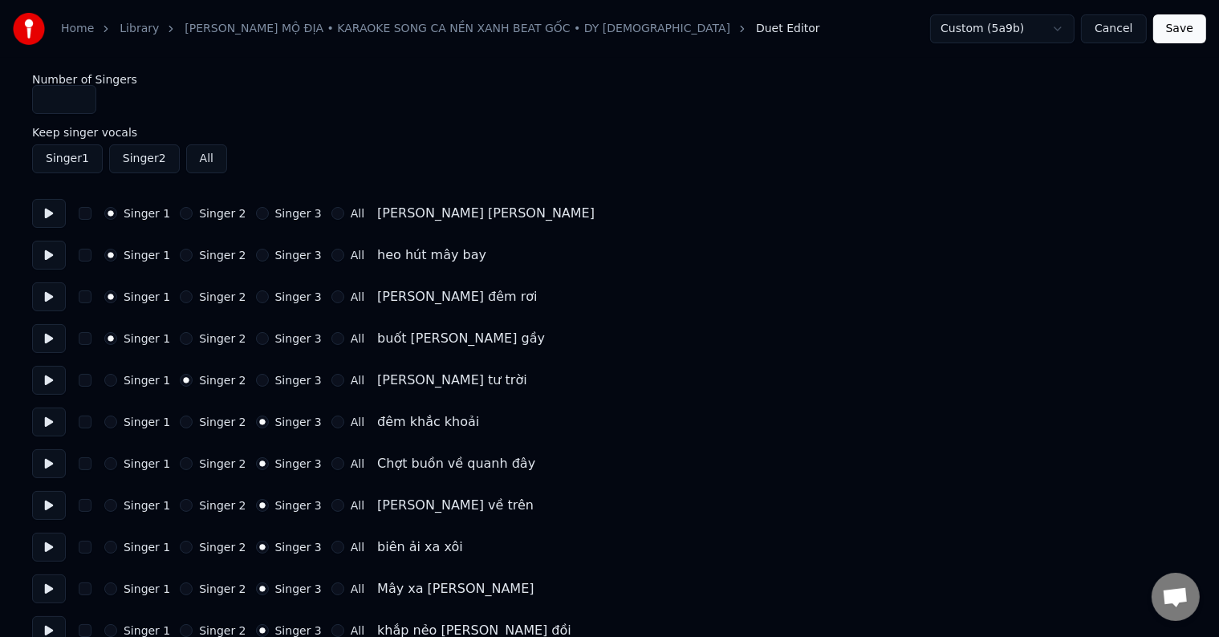
click at [151, 336] on label "Singer 1" at bounding box center [147, 338] width 47 height 11
click at [117, 336] on button "Singer 1" at bounding box center [110, 338] width 13 height 13
drag, startPoint x: 149, startPoint y: 371, endPoint x: 148, endPoint y: 379, distance: 8.1
click at [149, 372] on div "Singer 1 Singer 2 Singer 3 All [PERSON_NAME] tư trời" at bounding box center [609, 380] width 1155 height 29
click at [148, 382] on label "Singer 1" at bounding box center [147, 380] width 47 height 11
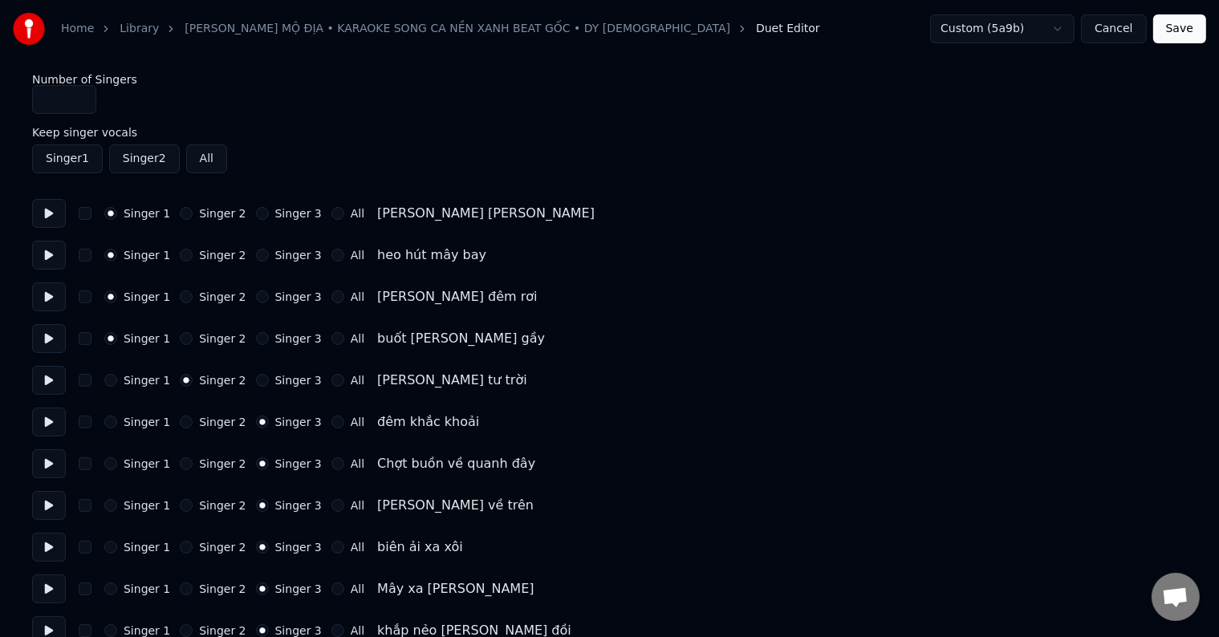
click at [117, 382] on button "Singer 1" at bounding box center [110, 380] width 13 height 13
click at [148, 382] on label "Singer 1" at bounding box center [147, 380] width 47 height 11
click at [117, 382] on button "Singer 1" at bounding box center [110, 380] width 13 height 13
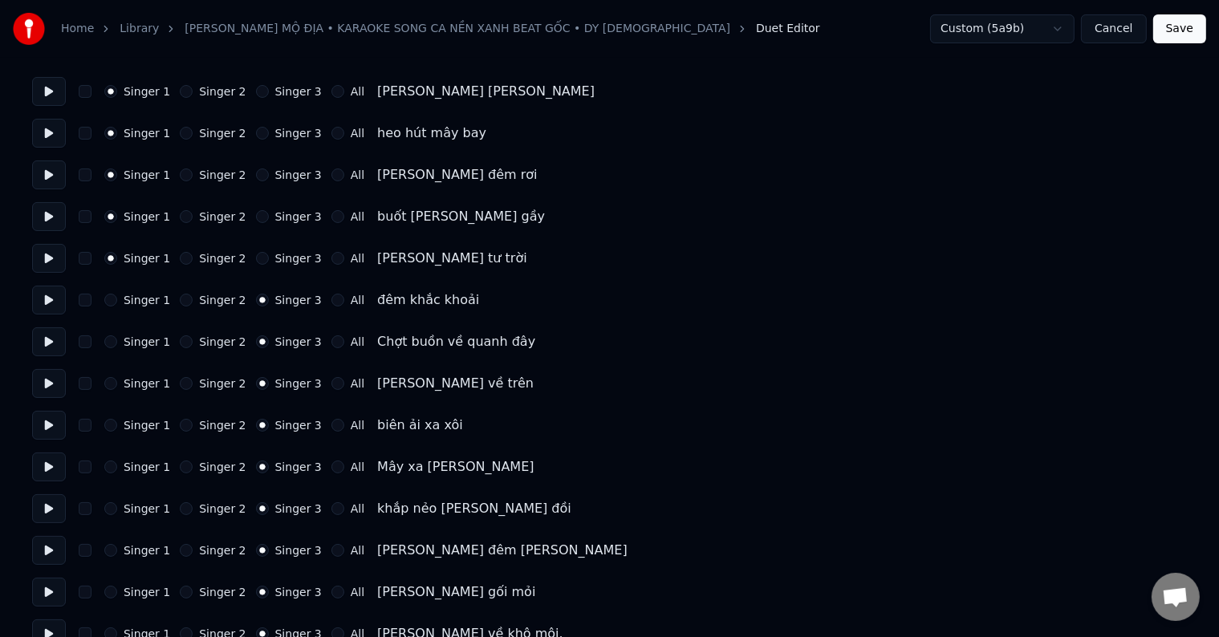
scroll to position [241, 0]
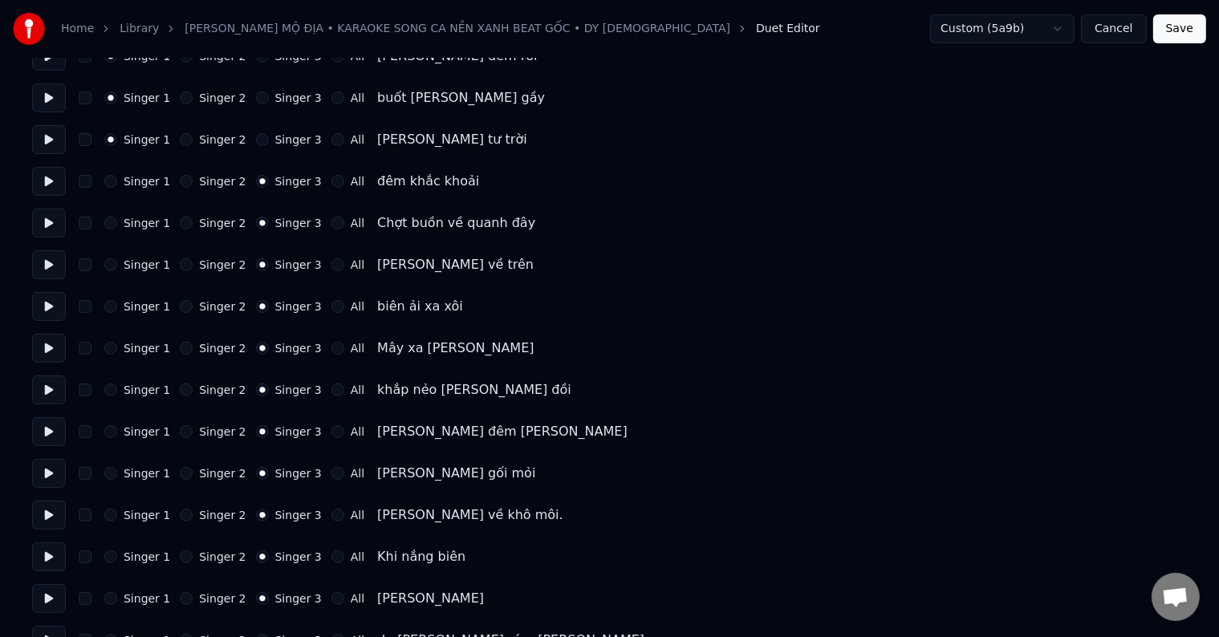
click at [140, 186] on label "Singer 1" at bounding box center [147, 181] width 47 height 11
click at [117, 186] on button "Singer 1" at bounding box center [110, 181] width 13 height 13
click at [140, 186] on label "Singer 1" at bounding box center [147, 181] width 47 height 11
click at [117, 186] on button "Singer 1" at bounding box center [110, 181] width 13 height 13
click at [146, 226] on label "Singer 1" at bounding box center [147, 223] width 47 height 11
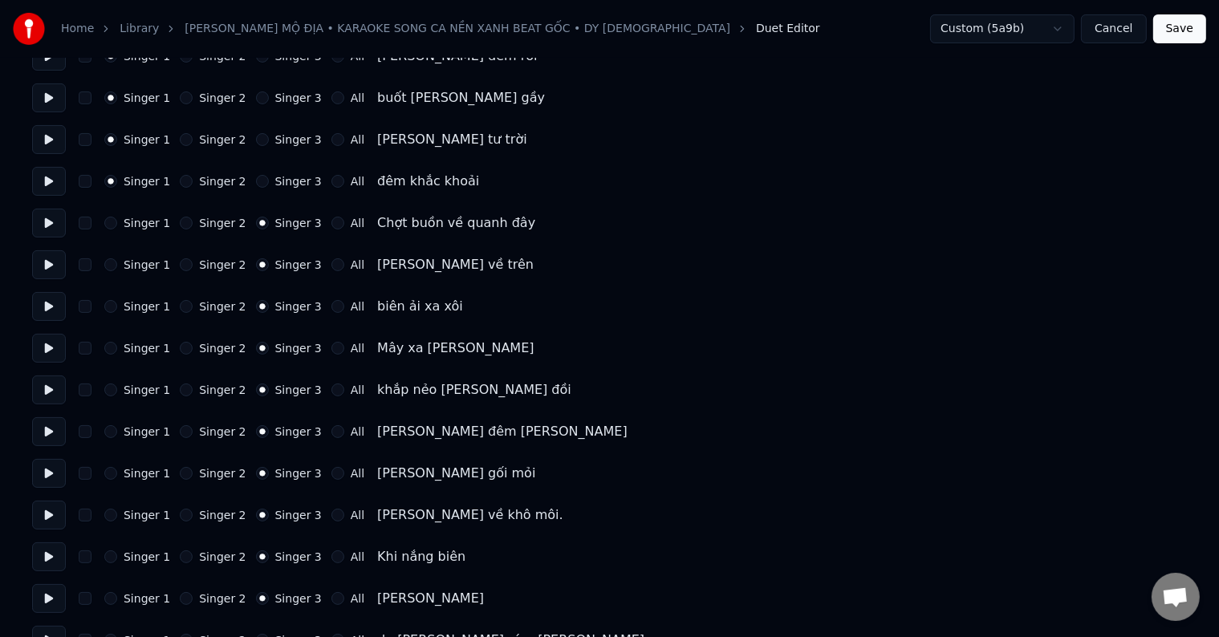
click at [117, 226] on button "Singer 1" at bounding box center [110, 223] width 13 height 13
click at [146, 226] on label "Singer 1" at bounding box center [147, 223] width 47 height 11
click at [117, 226] on button "Singer 1" at bounding box center [110, 223] width 13 height 13
click at [144, 263] on label "Singer 1" at bounding box center [147, 264] width 47 height 11
click at [117, 263] on button "Singer 1" at bounding box center [110, 265] width 13 height 13
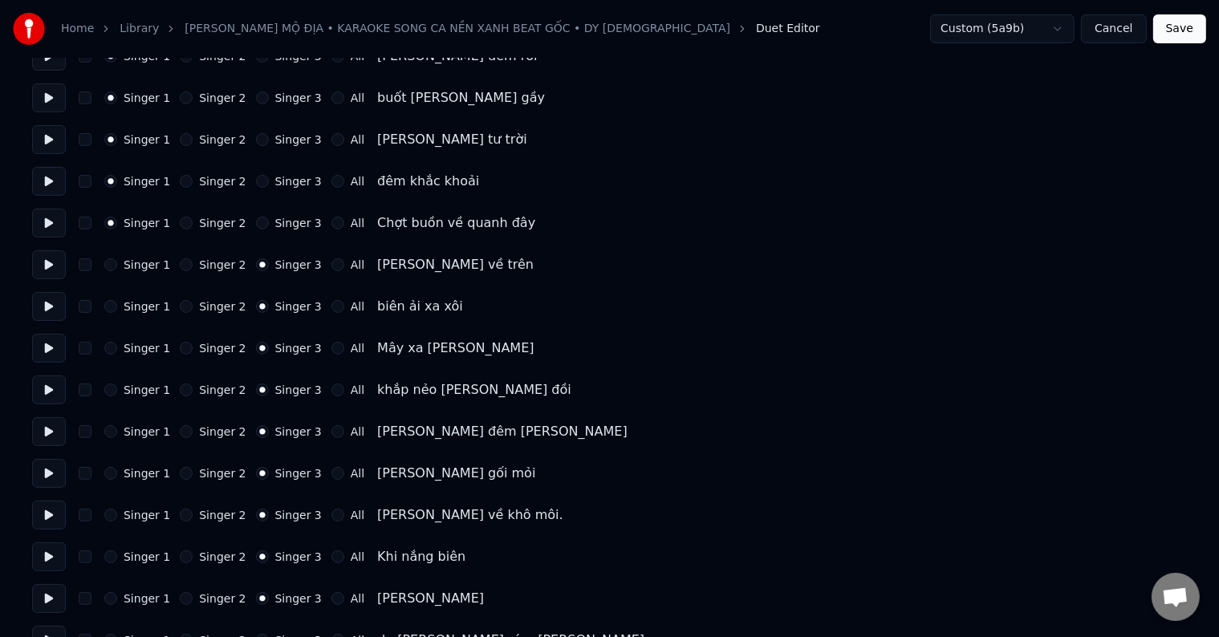
click at [144, 263] on label "Singer 1" at bounding box center [147, 264] width 47 height 11
click at [117, 263] on button "Singer 1" at bounding box center [110, 265] width 13 height 13
click at [140, 310] on label "Singer 1" at bounding box center [147, 306] width 47 height 11
click at [117, 310] on button "Singer 1" at bounding box center [110, 306] width 13 height 13
click at [140, 310] on label "Singer 1" at bounding box center [147, 306] width 47 height 11
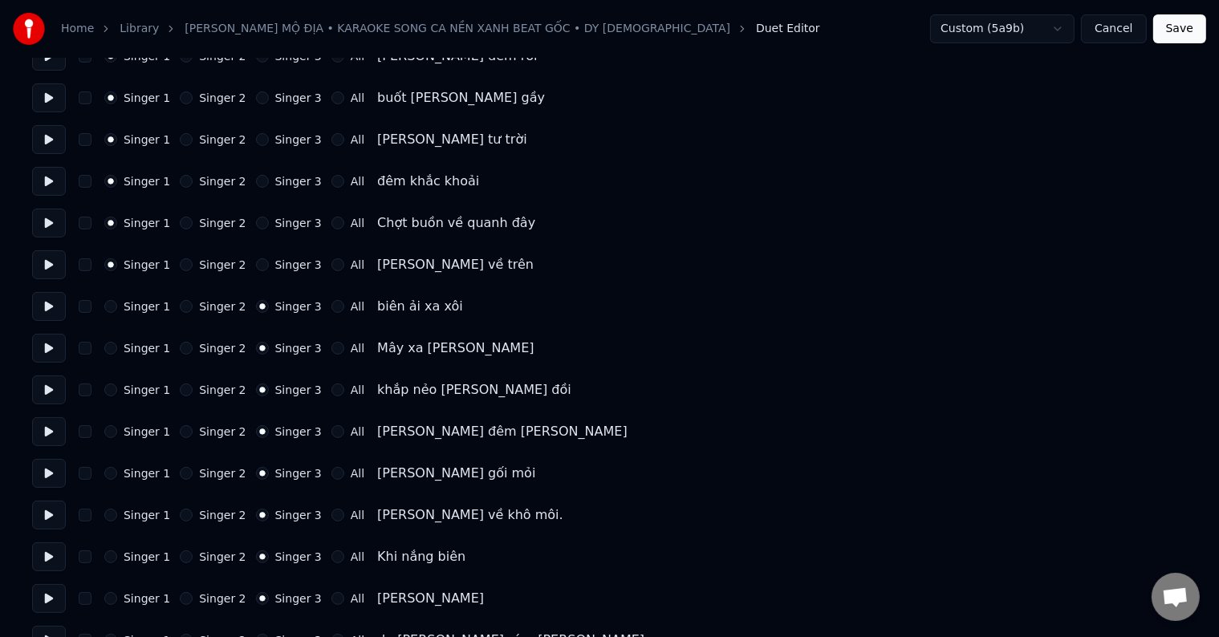
click at [117, 310] on button "Singer 1" at bounding box center [110, 306] width 13 height 13
click at [136, 349] on label "Singer 1" at bounding box center [147, 348] width 47 height 11
click at [117, 349] on button "Singer 1" at bounding box center [110, 348] width 13 height 13
click at [136, 349] on label "Singer 1" at bounding box center [147, 348] width 47 height 11
click at [117, 349] on button "Singer 1" at bounding box center [110, 348] width 13 height 13
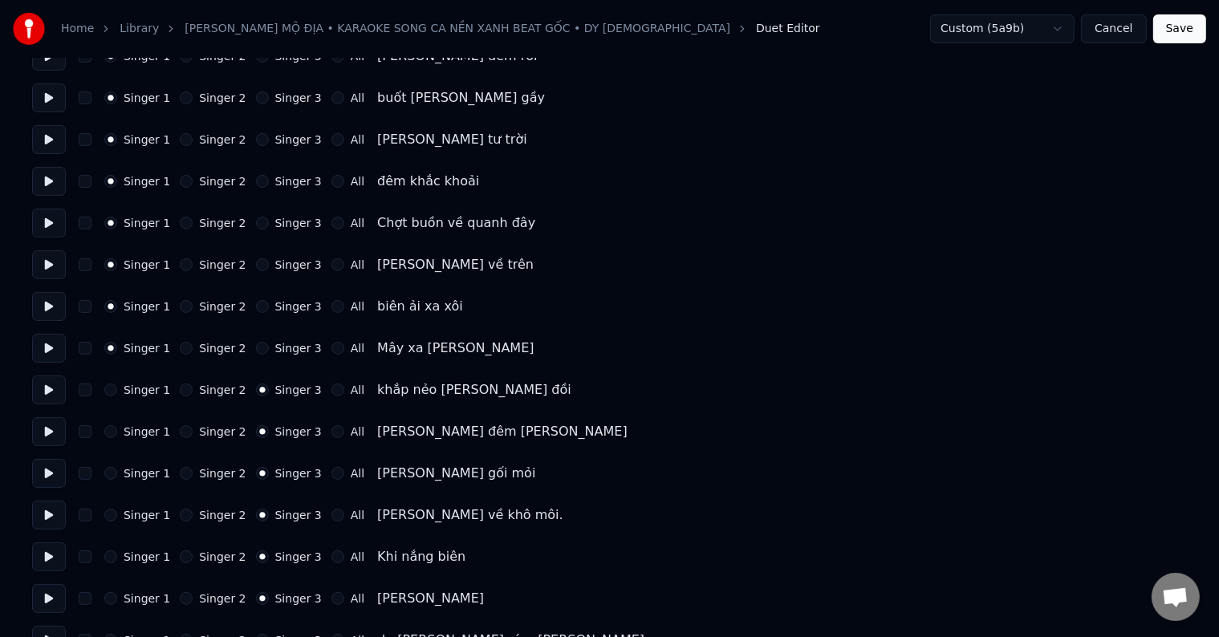
click at [136, 388] on label "Singer 1" at bounding box center [147, 390] width 47 height 11
click at [117, 388] on button "Singer 1" at bounding box center [110, 390] width 13 height 13
click at [136, 388] on label "Singer 1" at bounding box center [147, 390] width 47 height 11
click at [117, 388] on button "Singer 1" at bounding box center [110, 390] width 13 height 13
click at [138, 434] on label "Singer 1" at bounding box center [147, 431] width 47 height 11
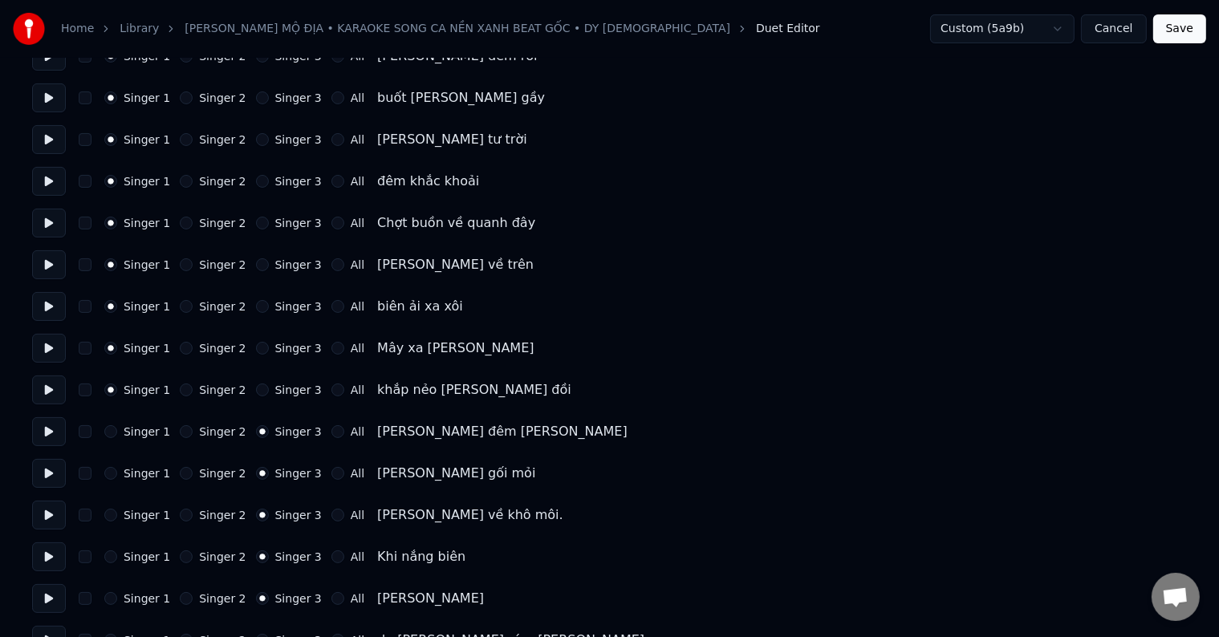
click at [117, 434] on button "Singer 1" at bounding box center [110, 431] width 13 height 13
click at [138, 434] on label "Singer 1" at bounding box center [147, 431] width 47 height 11
click at [117, 434] on button "Singer 1" at bounding box center [110, 431] width 13 height 13
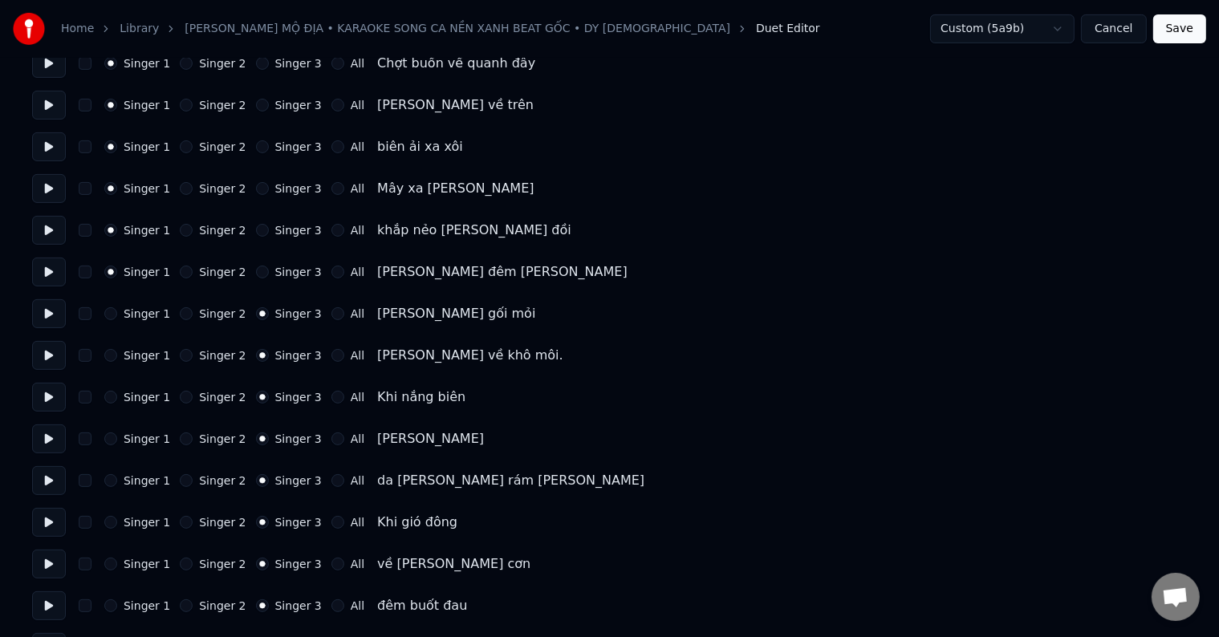
scroll to position [401, 0]
click at [136, 316] on label "Singer 1" at bounding box center [147, 312] width 47 height 11
click at [117, 316] on button "Singer 1" at bounding box center [110, 313] width 13 height 13
click at [136, 316] on label "Singer 1" at bounding box center [147, 312] width 47 height 11
click at [117, 316] on button "Singer 1" at bounding box center [110, 313] width 13 height 13
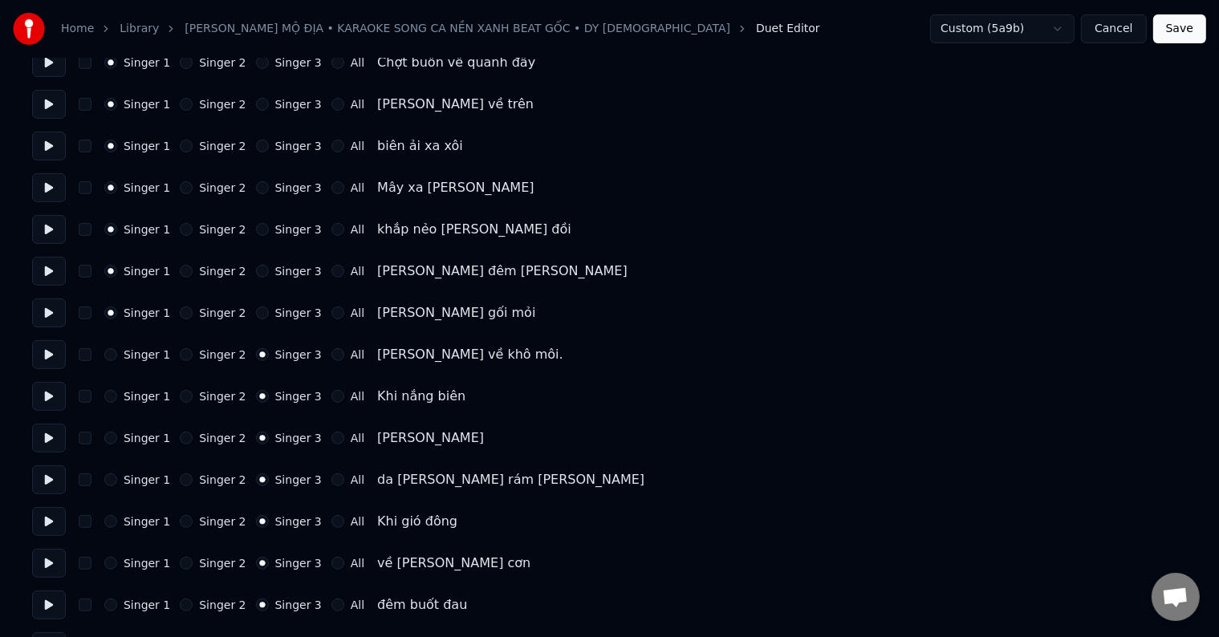
click at [140, 351] on label "Singer 1" at bounding box center [147, 354] width 47 height 11
click at [117, 351] on button "Singer 1" at bounding box center [110, 354] width 13 height 13
click at [140, 351] on label "Singer 1" at bounding box center [147, 354] width 47 height 11
click at [117, 351] on button "Singer 1" at bounding box center [110, 354] width 13 height 13
click at [145, 396] on label "Singer 1" at bounding box center [147, 396] width 47 height 11
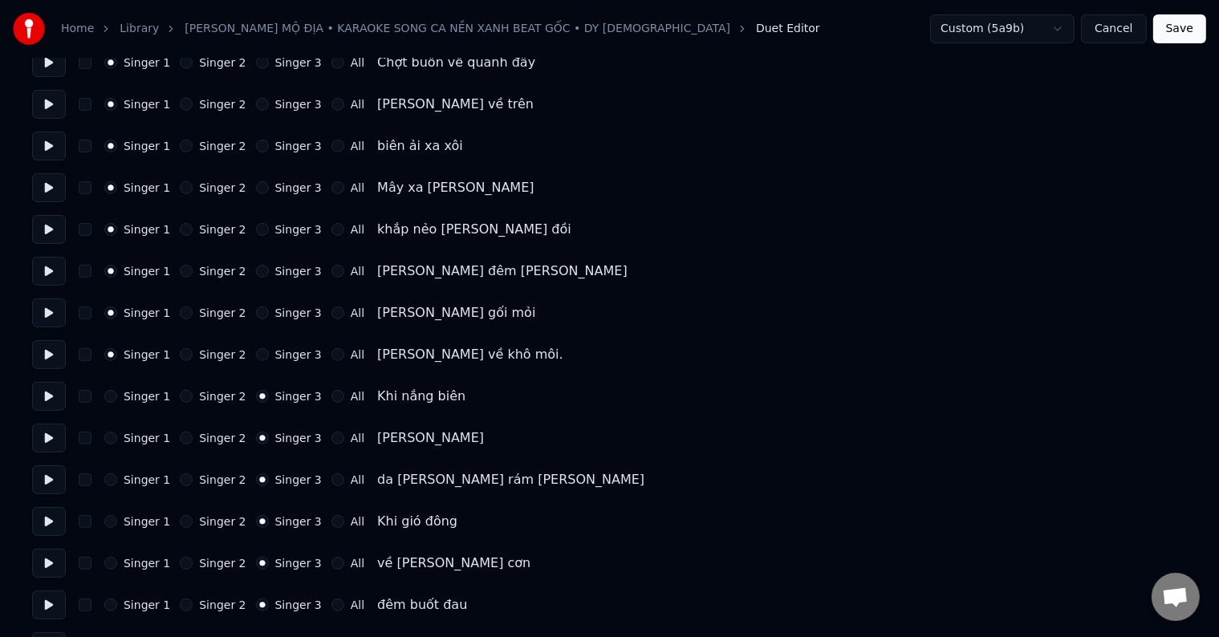
click at [117, 396] on button "Singer 1" at bounding box center [110, 396] width 13 height 13
click at [145, 396] on label "Singer 1" at bounding box center [147, 396] width 47 height 11
click at [117, 396] on button "Singer 1" at bounding box center [110, 396] width 13 height 13
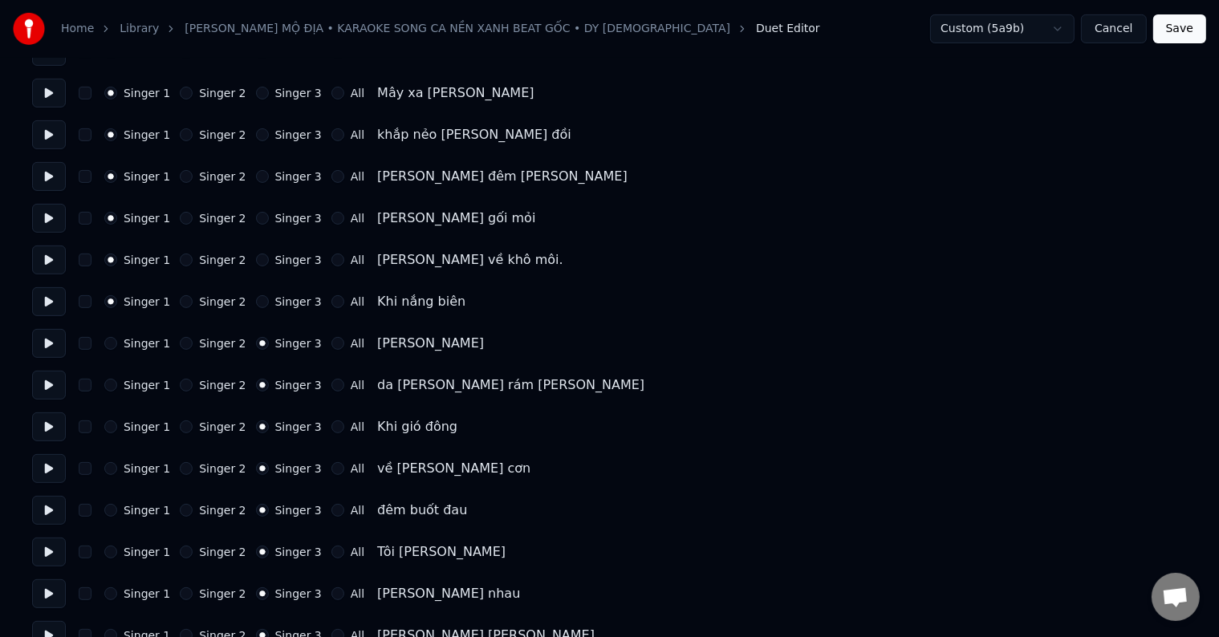
scroll to position [562, 0]
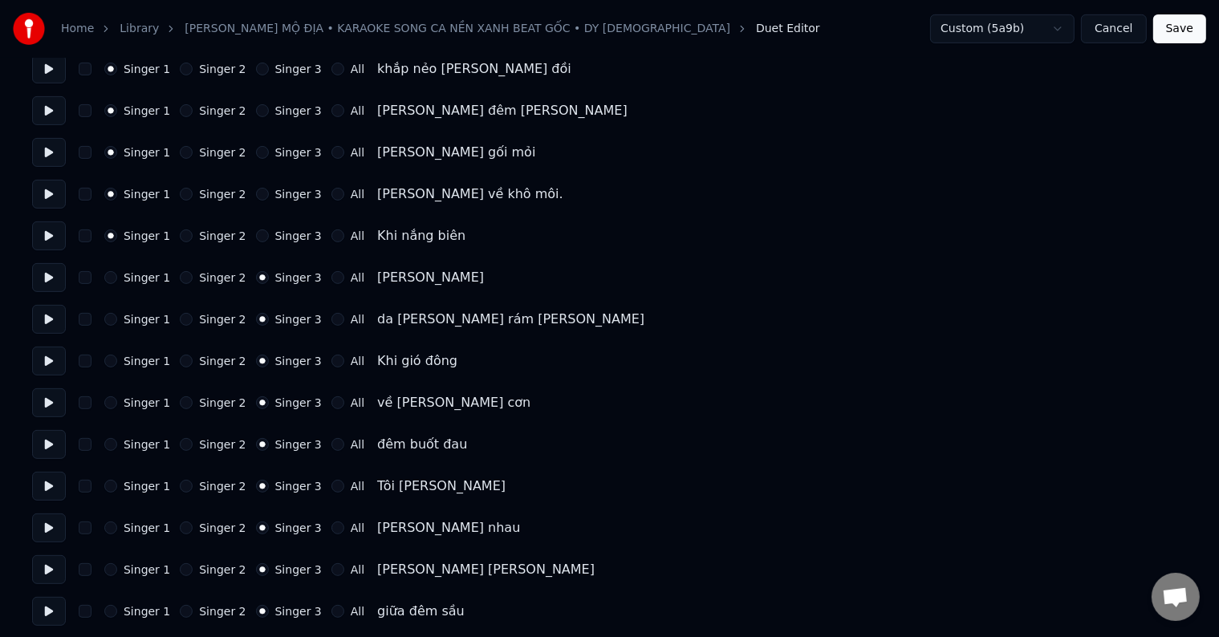
click at [145, 276] on label "Singer 1" at bounding box center [147, 277] width 47 height 11
click at [117, 276] on button "Singer 1" at bounding box center [110, 277] width 13 height 13
click at [145, 276] on label "Singer 1" at bounding box center [147, 277] width 47 height 11
click at [117, 276] on button "Singer 1" at bounding box center [110, 277] width 13 height 13
click at [141, 321] on label "Singer 1" at bounding box center [147, 319] width 47 height 11
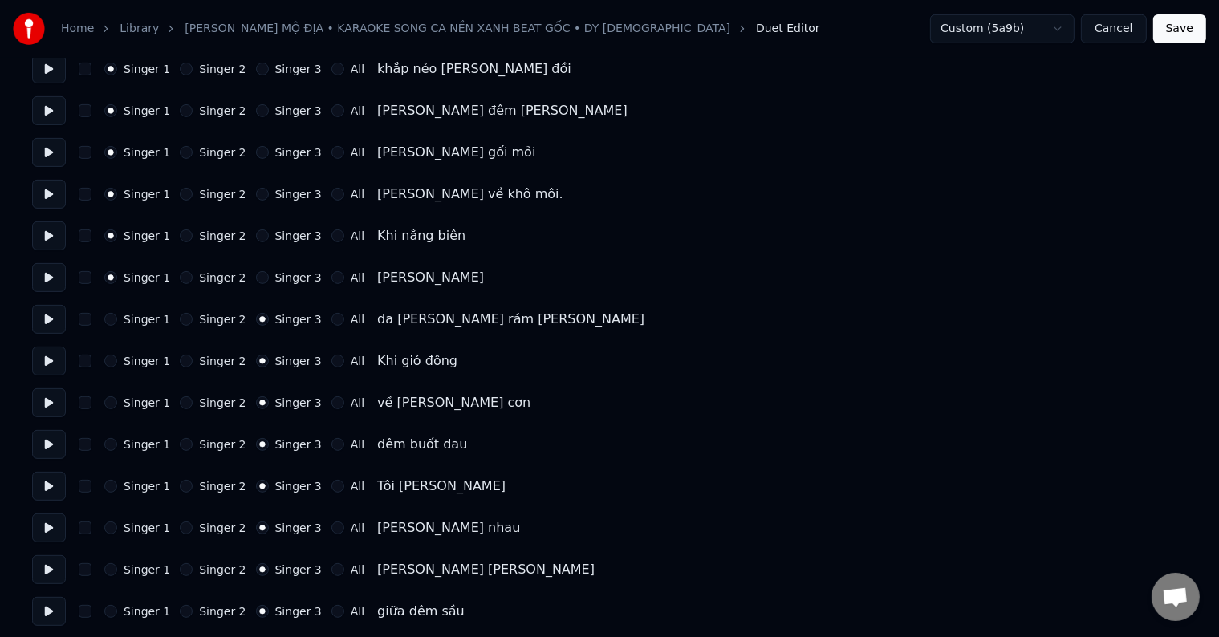
click at [117, 321] on button "Singer 1" at bounding box center [110, 319] width 13 height 13
click at [141, 321] on label "Singer 1" at bounding box center [147, 319] width 47 height 11
click at [117, 321] on button "Singer 1" at bounding box center [110, 319] width 13 height 13
click at [141, 356] on label "Singer 1" at bounding box center [147, 361] width 47 height 11
click at [117, 355] on button "Singer 1" at bounding box center [110, 361] width 13 height 13
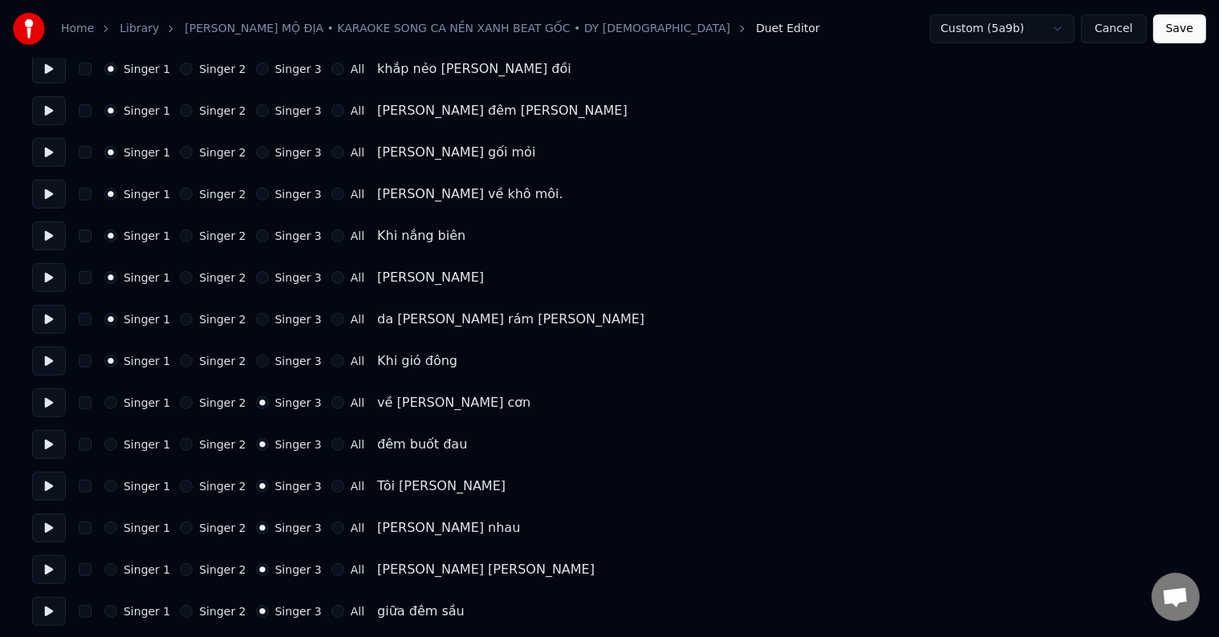
click at [141, 356] on label "Singer 1" at bounding box center [147, 361] width 47 height 11
click at [117, 355] on button "Singer 1" at bounding box center [110, 361] width 13 height 13
click at [141, 398] on label "Singer 1" at bounding box center [147, 402] width 47 height 11
click at [117, 398] on button "Singer 1" at bounding box center [110, 403] width 13 height 13
click at [141, 398] on label "Singer 1" at bounding box center [147, 402] width 47 height 11
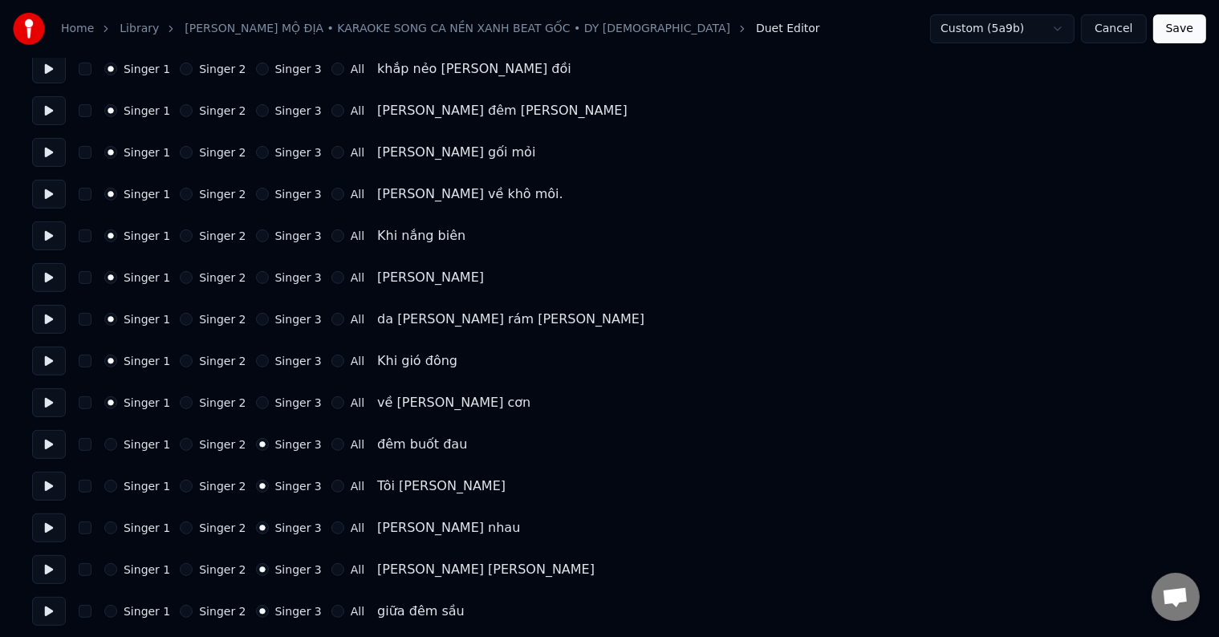
click at [117, 398] on button "Singer 1" at bounding box center [110, 403] width 13 height 13
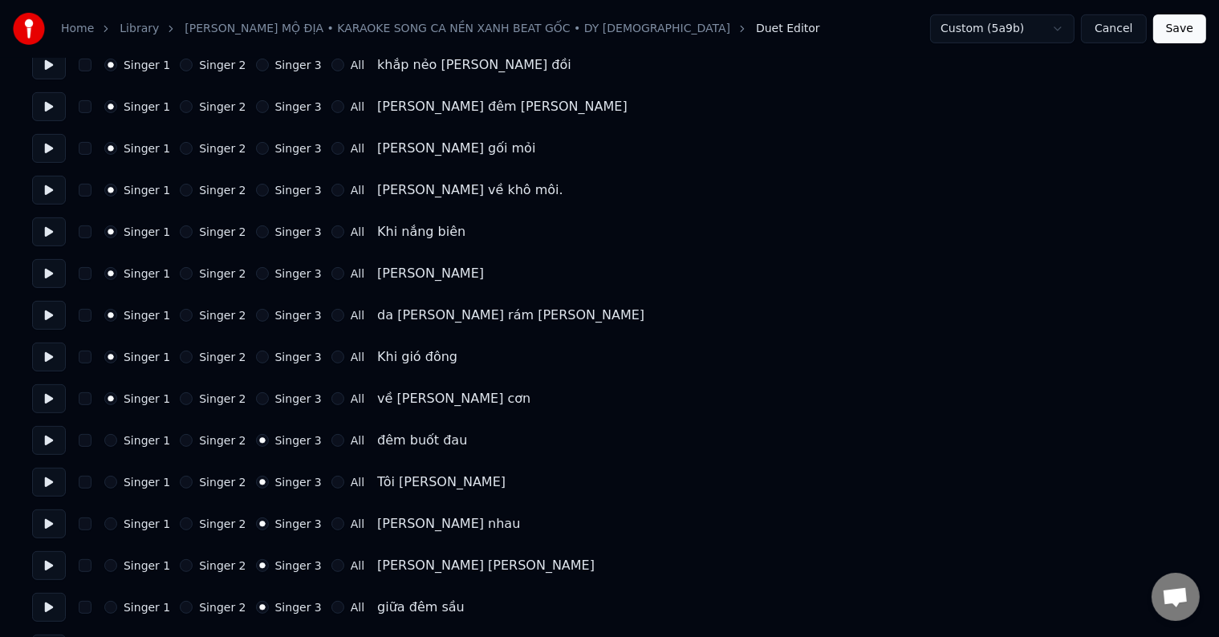
scroll to position [723, 0]
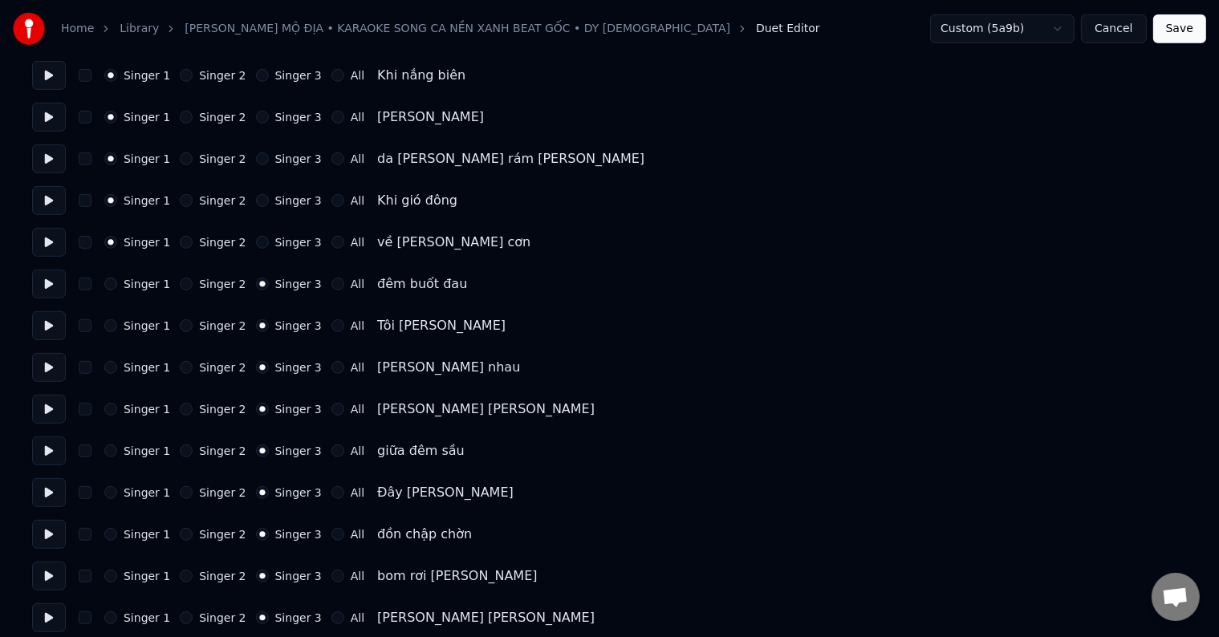
click at [138, 280] on label "Singer 1" at bounding box center [147, 284] width 47 height 11
click at [117, 280] on button "Singer 1" at bounding box center [110, 284] width 13 height 13
click at [138, 280] on label "Singer 1" at bounding box center [147, 284] width 47 height 11
click at [117, 280] on button "Singer 1" at bounding box center [110, 284] width 13 height 13
click at [138, 334] on div "Singer 1 Singer 2 Singer 3 All Tôi [PERSON_NAME]" at bounding box center [609, 325] width 1155 height 29
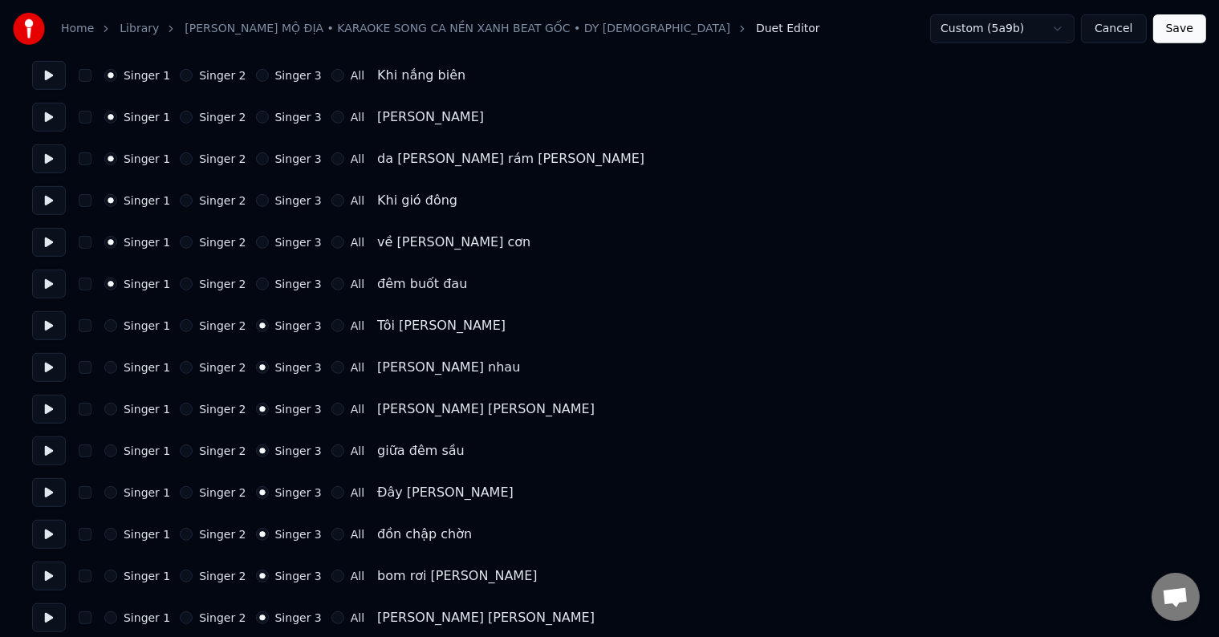
click at [142, 324] on label "Singer 1" at bounding box center [147, 325] width 47 height 11
click at [117, 324] on button "Singer 1" at bounding box center [110, 326] width 13 height 13
click at [142, 324] on label "Singer 1" at bounding box center [147, 325] width 47 height 11
click at [117, 324] on button "Singer 1" at bounding box center [110, 326] width 13 height 13
click at [140, 366] on label "Singer 1" at bounding box center [147, 367] width 47 height 11
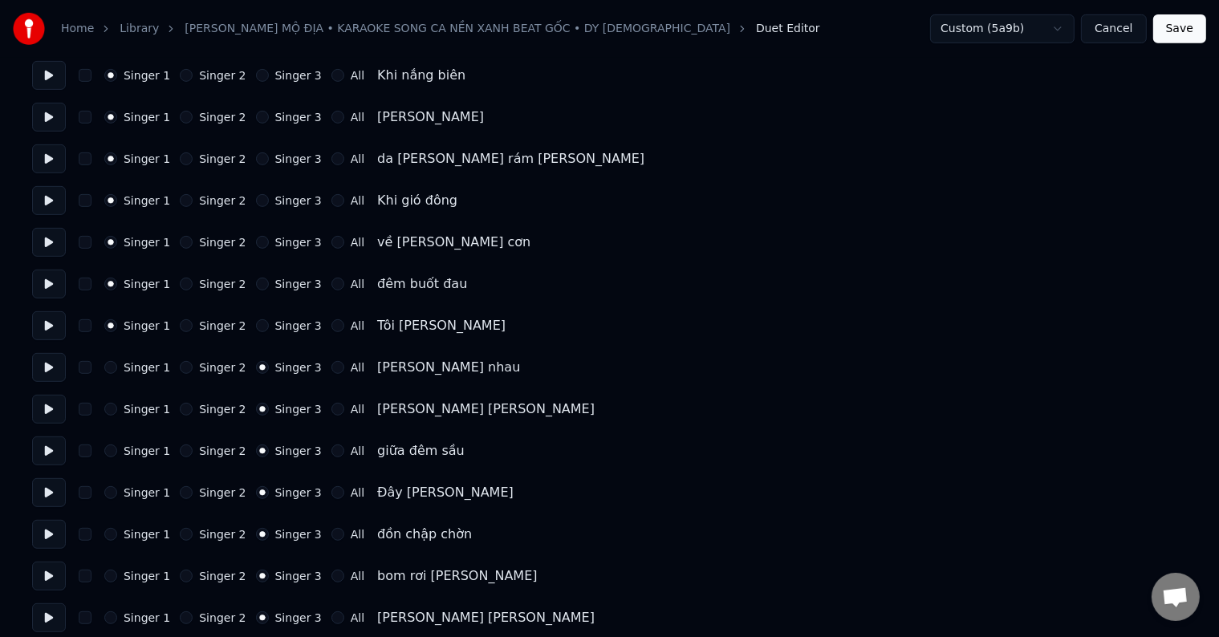
click at [117, 366] on button "Singer 1" at bounding box center [110, 367] width 13 height 13
click at [140, 366] on label "Singer 1" at bounding box center [147, 367] width 47 height 11
click at [117, 366] on button "Singer 1" at bounding box center [110, 367] width 13 height 13
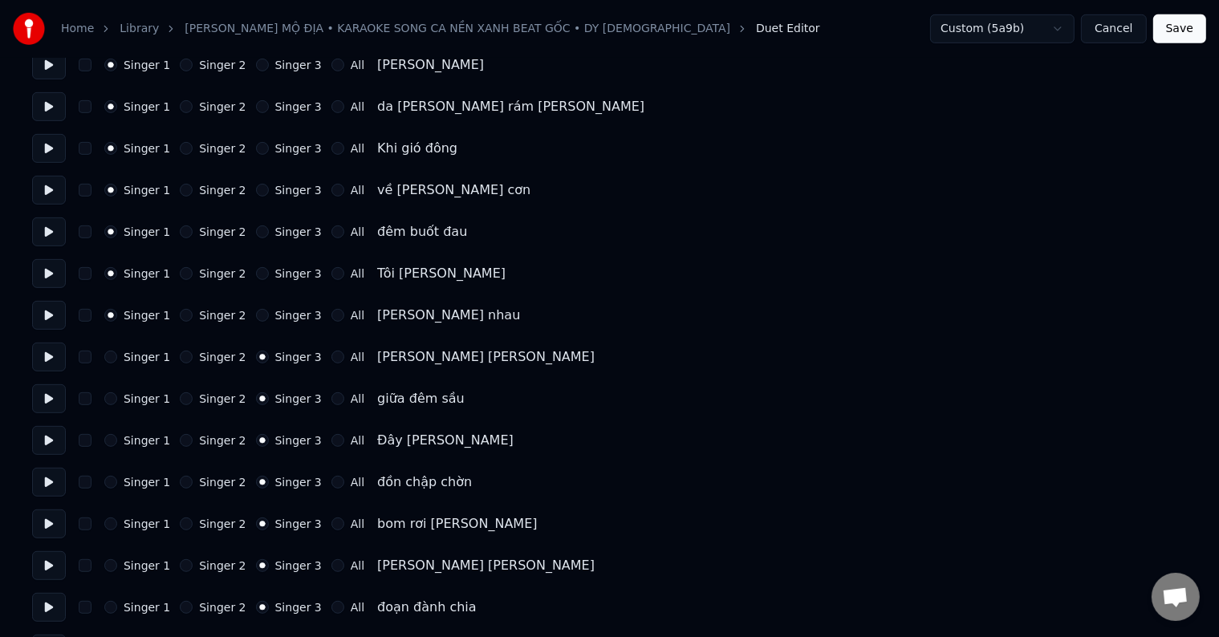
scroll to position [803, 0]
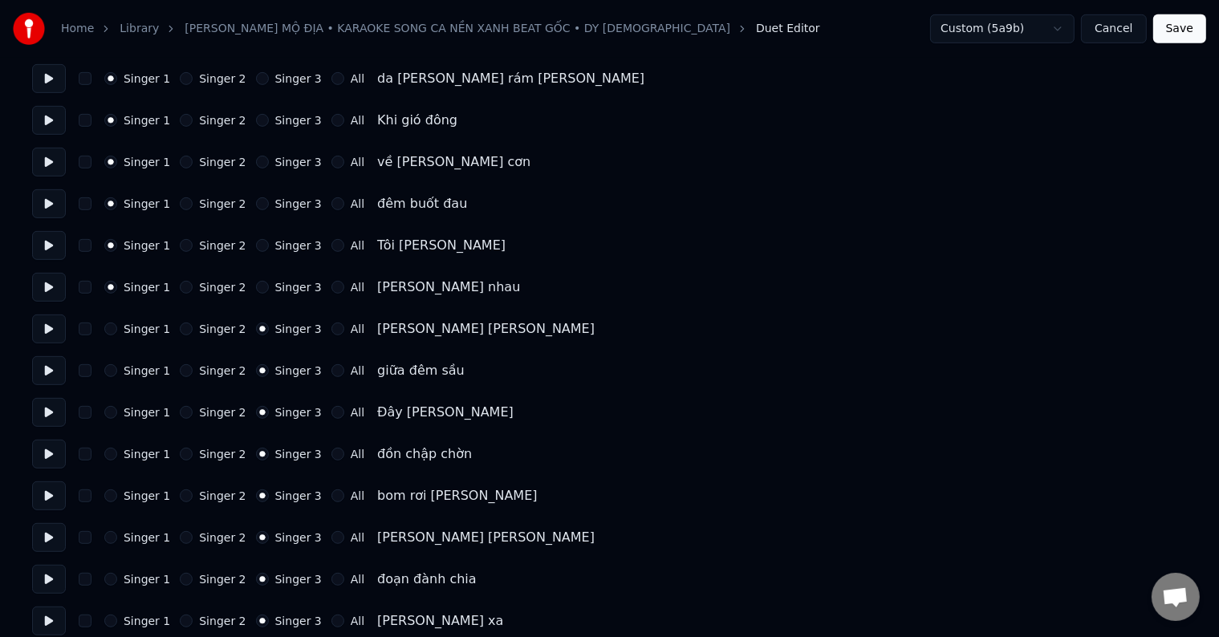
click at [141, 328] on label "Singer 1" at bounding box center [147, 329] width 47 height 11
click at [117, 328] on button "Singer 1" at bounding box center [110, 329] width 13 height 13
click at [141, 328] on label "Singer 1" at bounding box center [147, 329] width 47 height 11
click at [117, 328] on button "Singer 1" at bounding box center [110, 329] width 13 height 13
click at [140, 366] on label "Singer 1" at bounding box center [147, 370] width 47 height 11
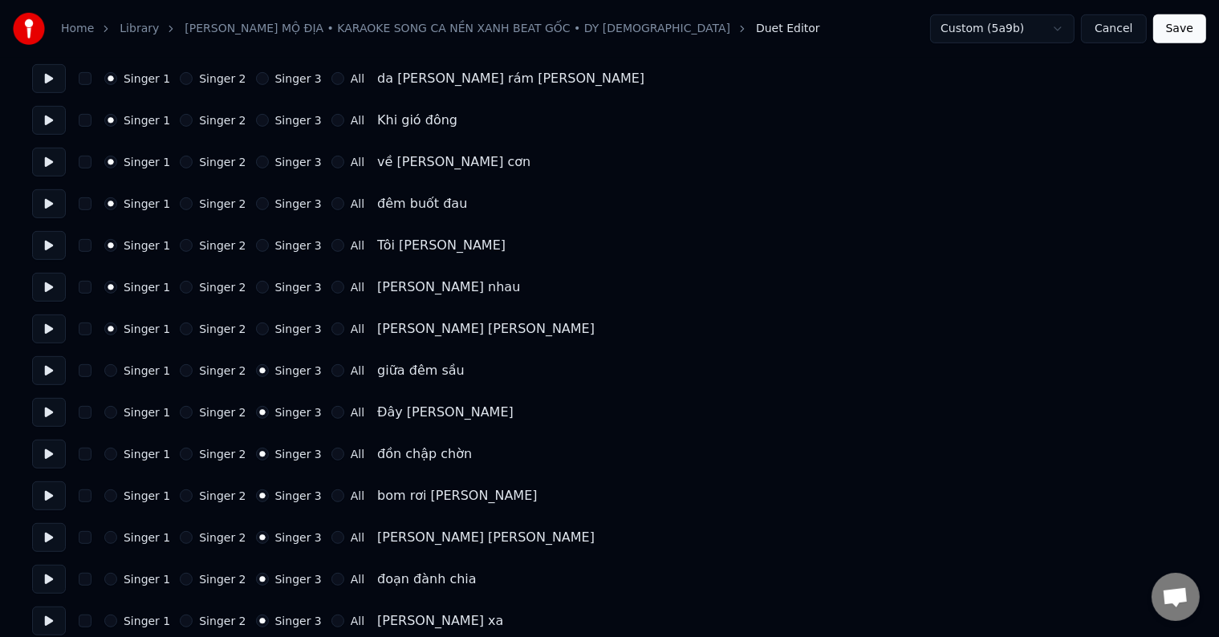
click at [117, 366] on button "Singer 1" at bounding box center [110, 370] width 13 height 13
click at [140, 366] on label "Singer 1" at bounding box center [147, 370] width 47 height 11
click at [117, 366] on button "Singer 1" at bounding box center [110, 370] width 13 height 13
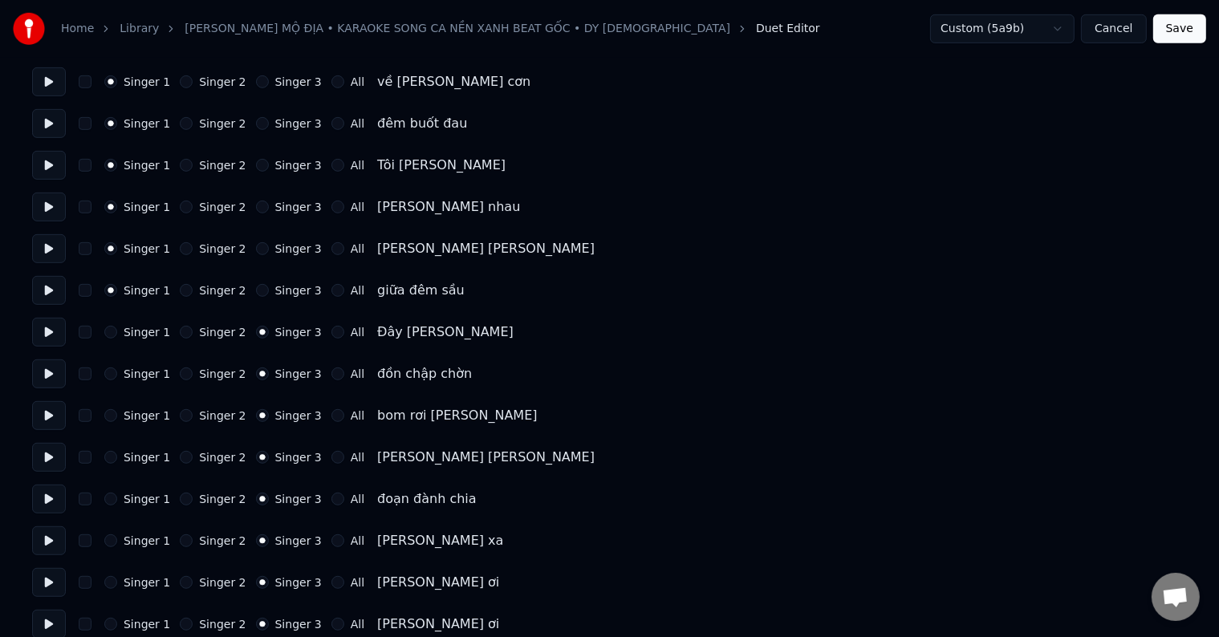
click at [138, 335] on label "Singer 1" at bounding box center [147, 332] width 47 height 11
click at [117, 335] on button "Singer 1" at bounding box center [110, 332] width 13 height 13
click at [138, 335] on label "Singer 1" at bounding box center [147, 332] width 47 height 11
click at [117, 335] on button "Singer 1" at bounding box center [110, 332] width 13 height 13
click at [137, 381] on div "Singer 1 Singer 2 Singer 3 All đồn chập chờn" at bounding box center [609, 374] width 1155 height 29
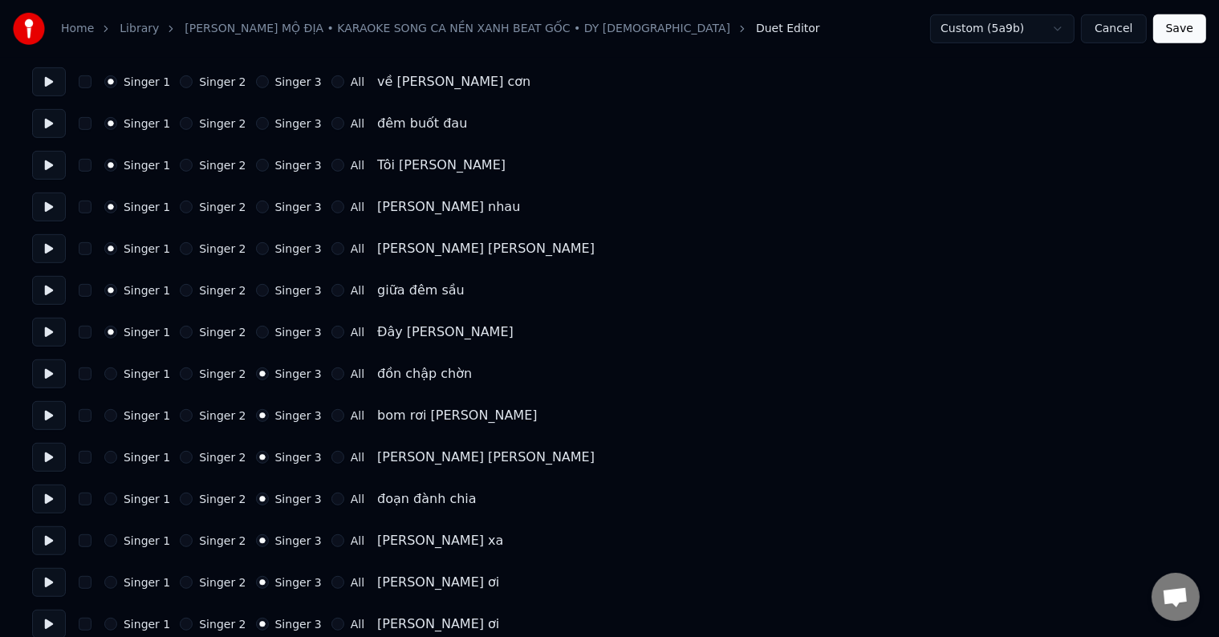
click at [138, 373] on label "Singer 1" at bounding box center [147, 373] width 47 height 11
click at [117, 373] on button "Singer 1" at bounding box center [110, 374] width 13 height 13
click at [138, 373] on label "Singer 1" at bounding box center [147, 373] width 47 height 11
click at [117, 373] on button "Singer 1" at bounding box center [110, 374] width 13 height 13
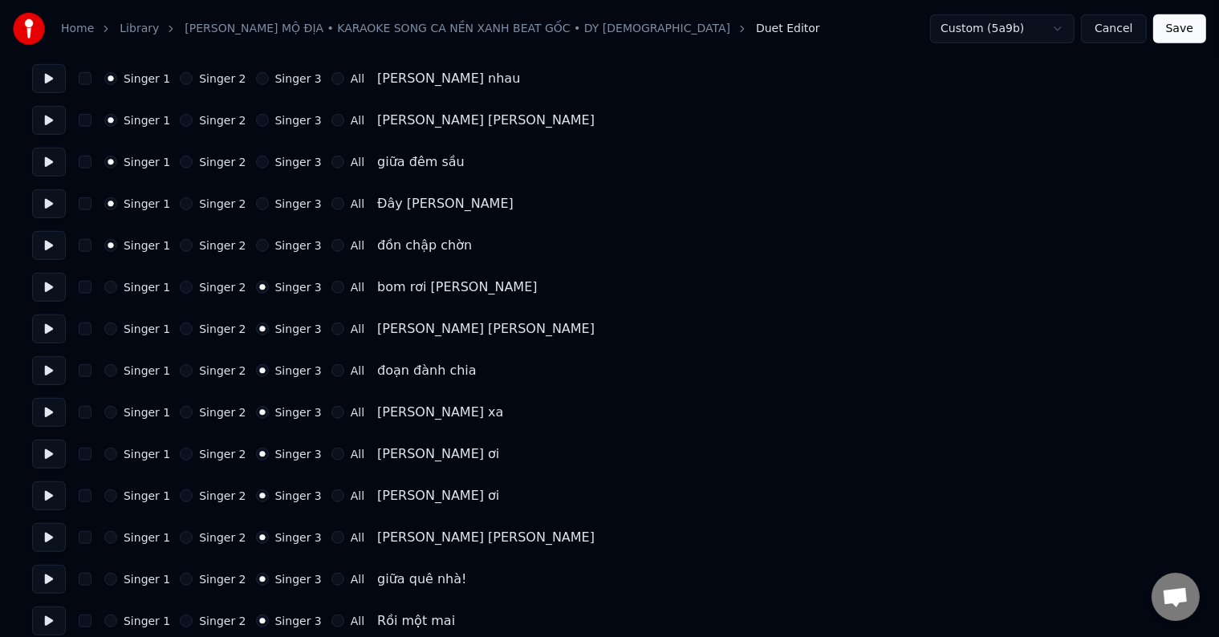
scroll to position [1124, 0]
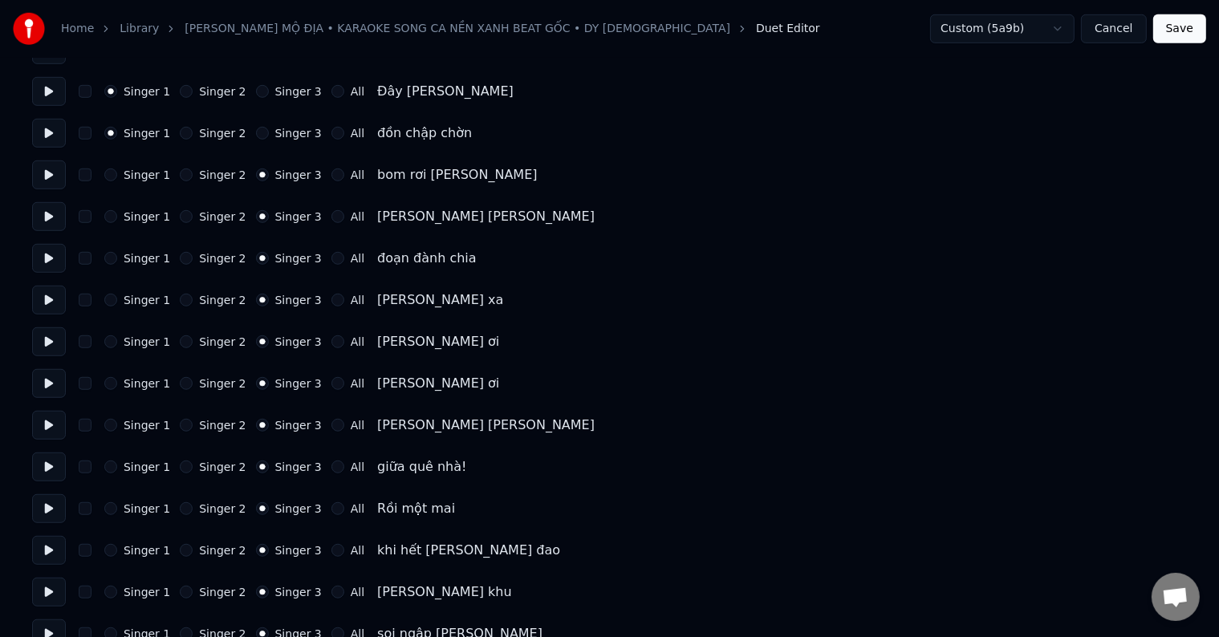
click at [132, 171] on label "Singer 1" at bounding box center [147, 174] width 47 height 11
click at [117, 171] on button "Singer 1" at bounding box center [110, 175] width 13 height 13
click at [132, 171] on label "Singer 1" at bounding box center [147, 174] width 47 height 11
click at [117, 171] on button "Singer 1" at bounding box center [110, 175] width 13 height 13
click at [136, 226] on div "Singer 1 Singer 2 Singer 3 All [PERSON_NAME] [PERSON_NAME]" at bounding box center [609, 216] width 1155 height 29
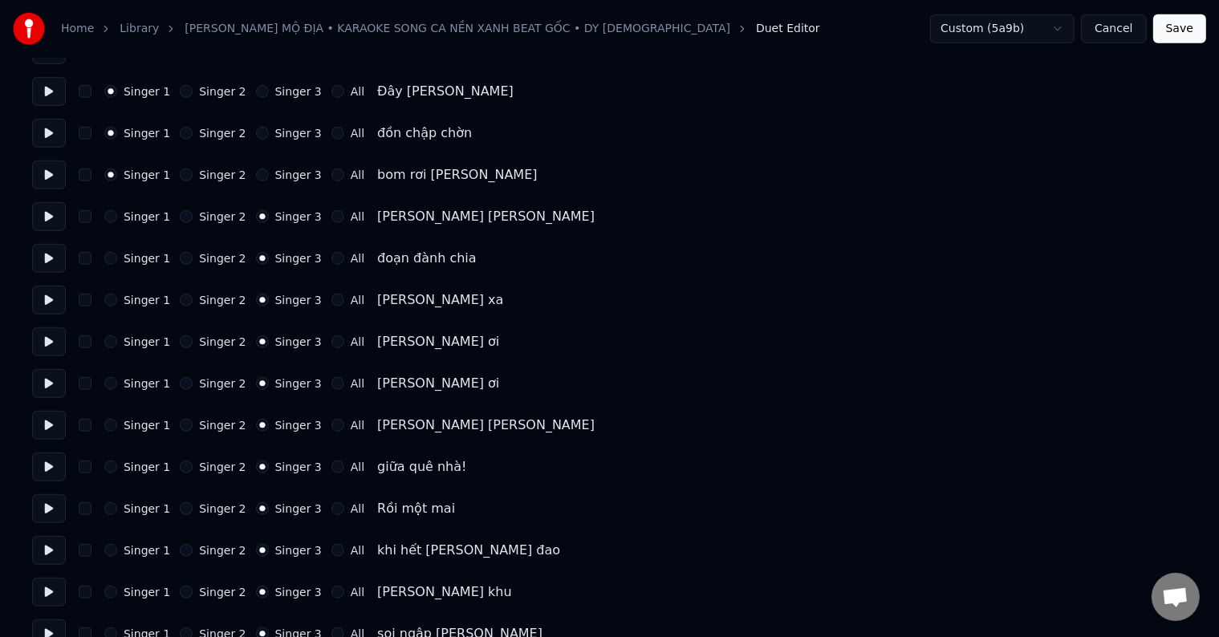
click at [144, 217] on label "Singer 1" at bounding box center [147, 216] width 47 height 11
click at [117, 217] on button "Singer 1" at bounding box center [110, 216] width 13 height 13
click at [144, 217] on label "Singer 1" at bounding box center [147, 216] width 47 height 11
click at [117, 217] on button "Singer 1" at bounding box center [110, 216] width 13 height 13
click at [141, 259] on label "Singer 1" at bounding box center [147, 258] width 47 height 11
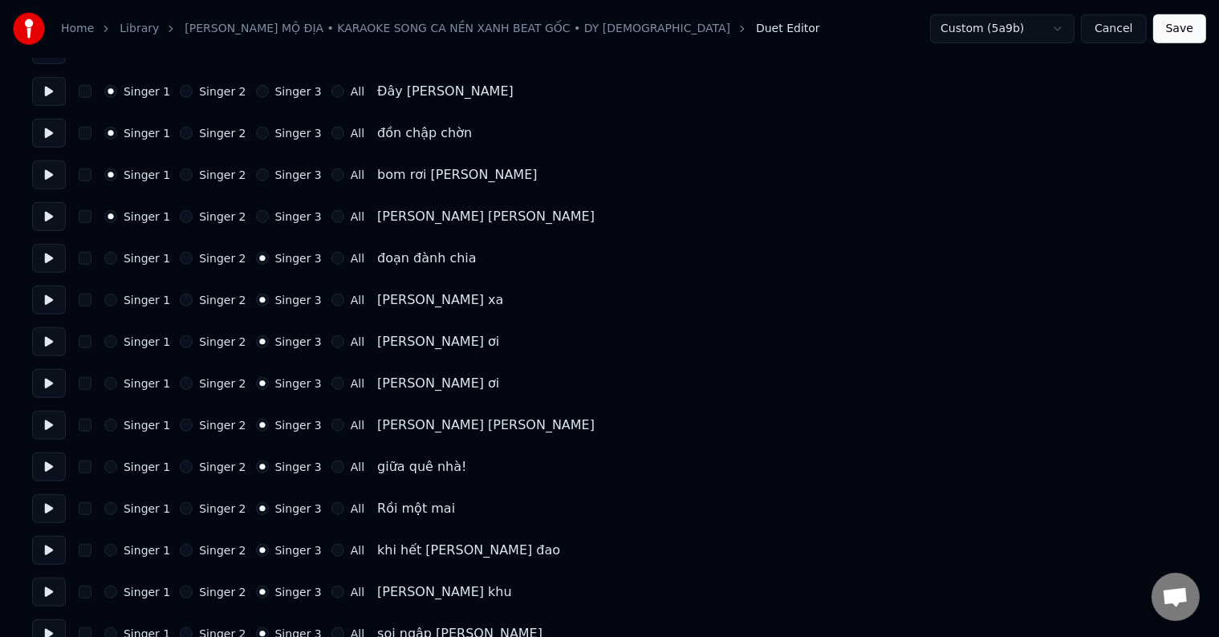
click at [117, 259] on button "Singer 1" at bounding box center [110, 258] width 13 height 13
click at [141, 259] on label "Singer 1" at bounding box center [147, 258] width 47 height 11
click at [117, 259] on button "Singer 1" at bounding box center [110, 258] width 13 height 13
click at [141, 304] on label "Singer 1" at bounding box center [147, 300] width 47 height 11
click at [117, 304] on button "Singer 1" at bounding box center [110, 300] width 13 height 13
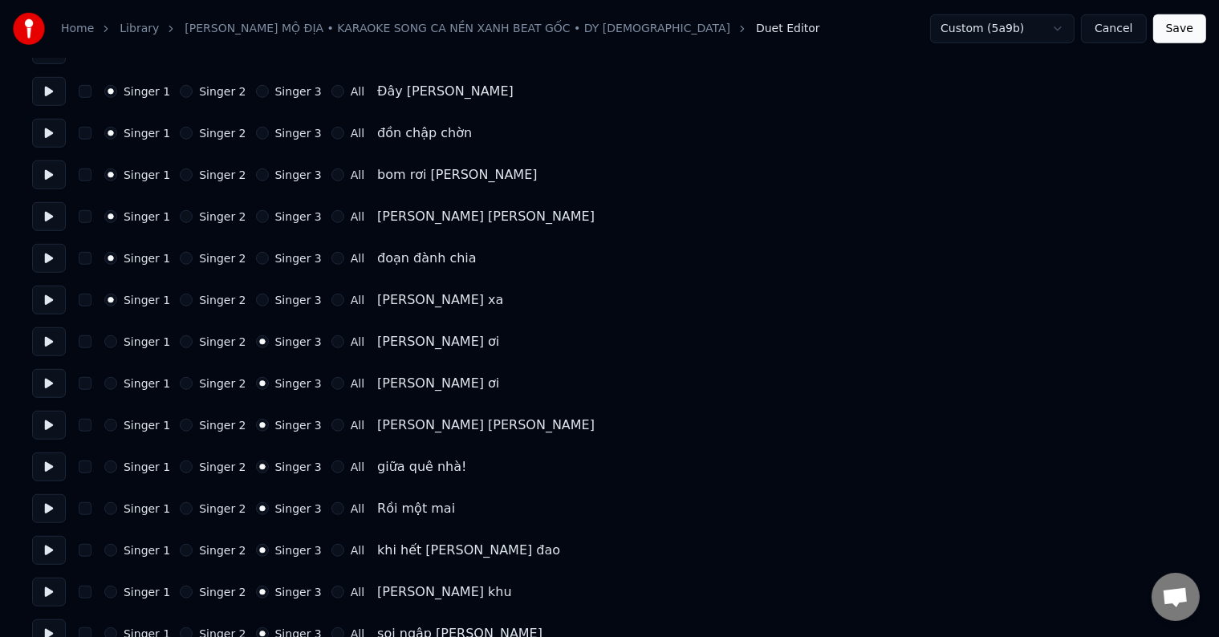
click at [141, 304] on label "Singer 1" at bounding box center [147, 300] width 47 height 11
click at [117, 304] on button "Singer 1" at bounding box center [110, 300] width 13 height 13
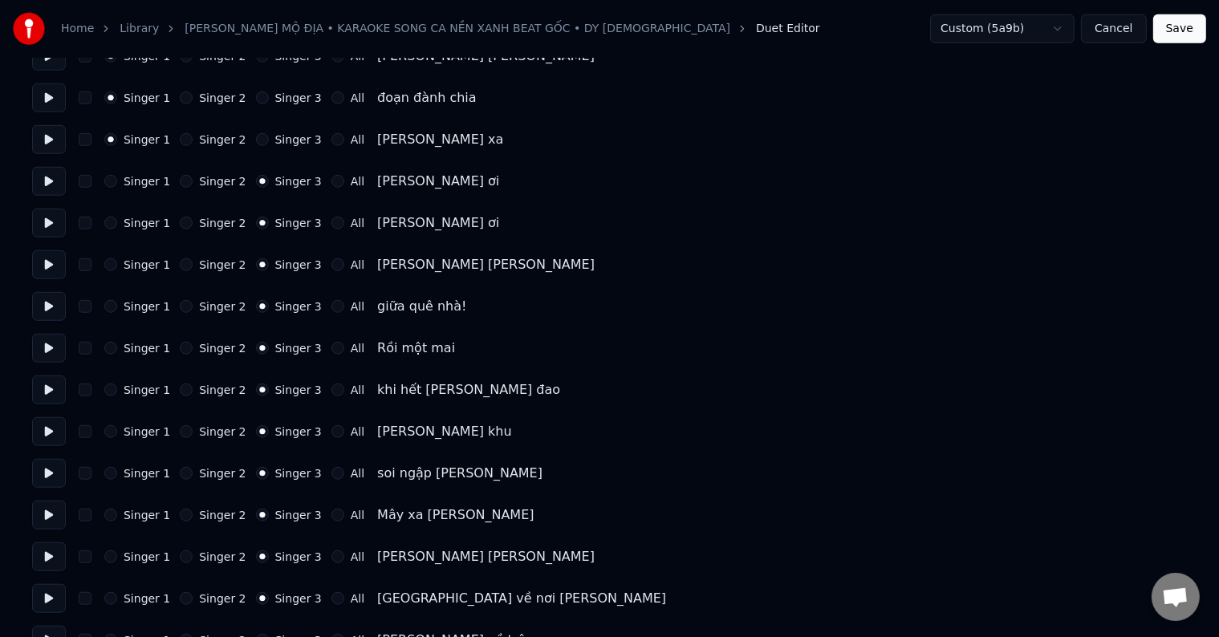
click at [145, 176] on label "Singer 1" at bounding box center [147, 181] width 47 height 11
click at [117, 175] on button "Singer 1" at bounding box center [110, 181] width 13 height 13
click at [145, 176] on label "Singer 1" at bounding box center [147, 181] width 47 height 11
click at [117, 175] on button "Singer 1" at bounding box center [110, 181] width 13 height 13
click at [145, 222] on label "Singer 1" at bounding box center [147, 223] width 47 height 11
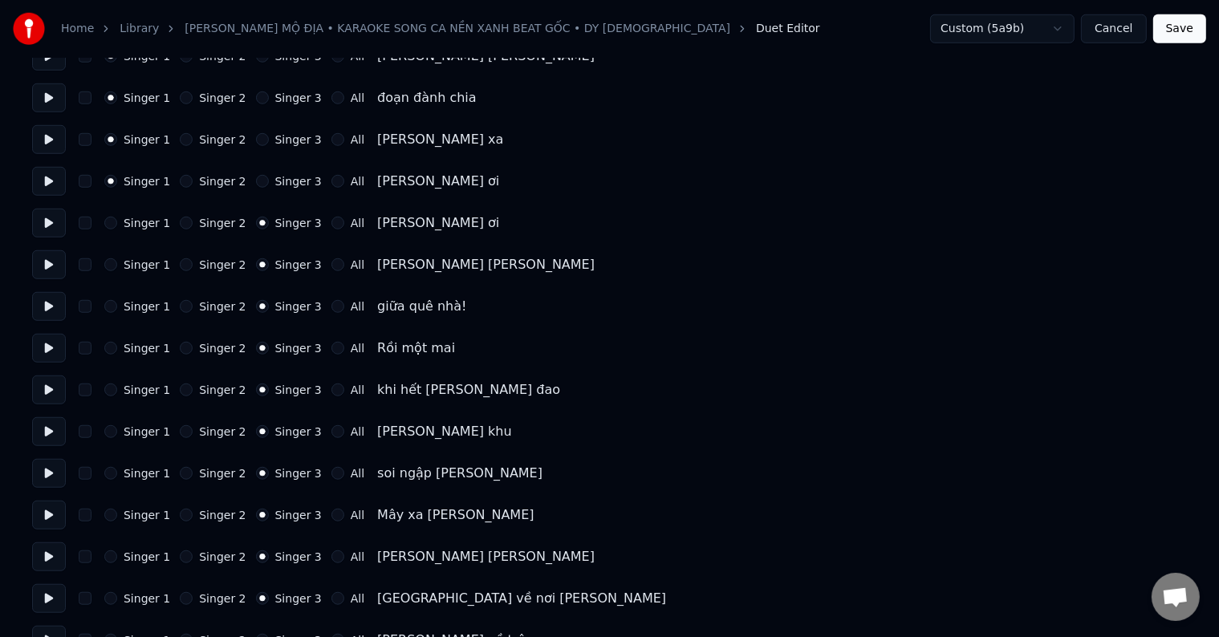
click at [117, 222] on button "Singer 1" at bounding box center [110, 223] width 13 height 13
click at [145, 222] on label "Singer 1" at bounding box center [147, 223] width 47 height 11
click at [117, 222] on button "Singer 1" at bounding box center [110, 223] width 13 height 13
click at [145, 263] on label "Singer 1" at bounding box center [147, 264] width 47 height 11
click at [117, 263] on button "Singer 1" at bounding box center [110, 265] width 13 height 13
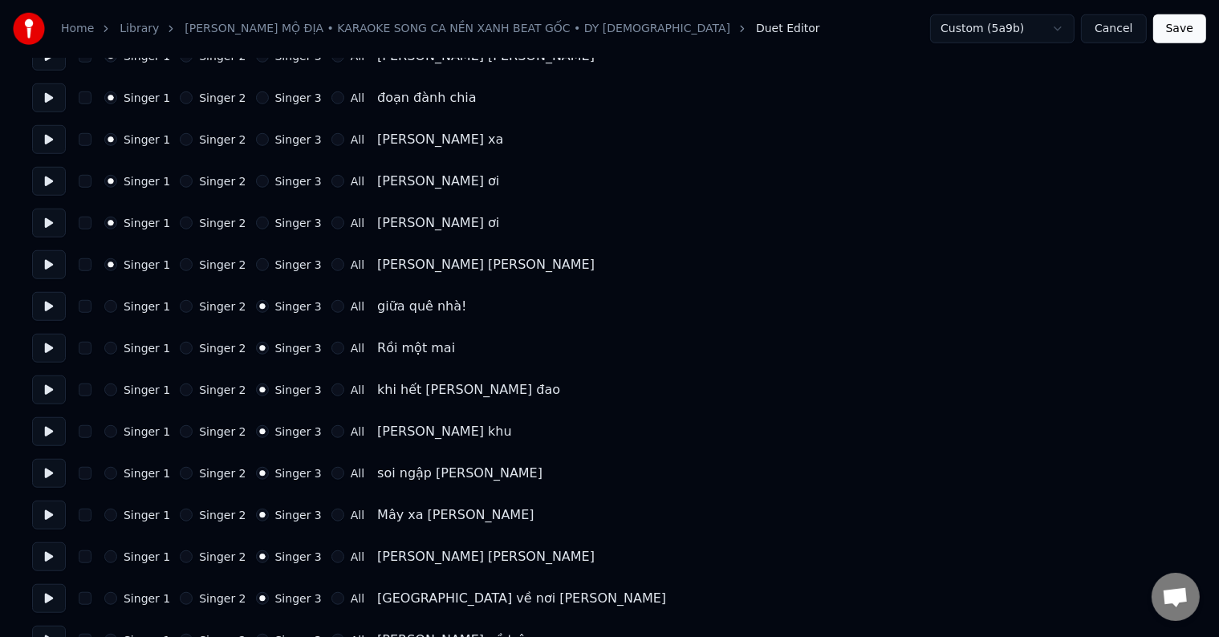
click at [145, 263] on label "Singer 1" at bounding box center [147, 264] width 47 height 11
click at [117, 263] on button "Singer 1" at bounding box center [110, 265] width 13 height 13
click at [140, 302] on label "Singer 1" at bounding box center [147, 306] width 47 height 11
click at [117, 302] on button "Singer 1" at bounding box center [110, 306] width 13 height 13
click at [140, 302] on label "Singer 1" at bounding box center [147, 306] width 47 height 11
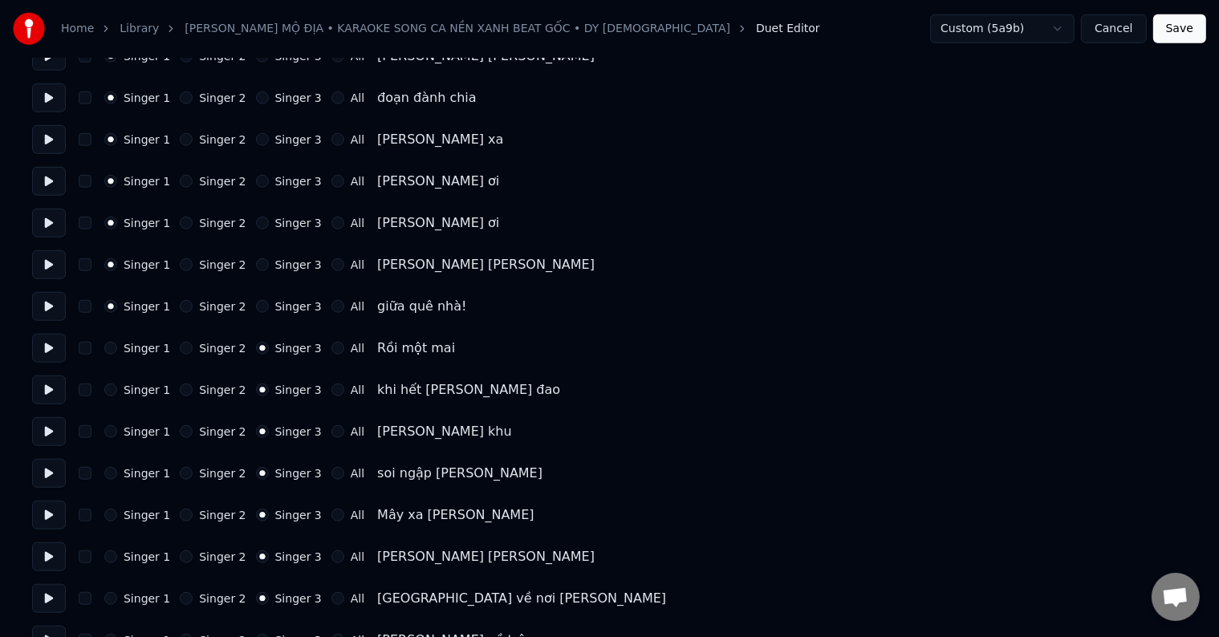
click at [117, 302] on button "Singer 1" at bounding box center [110, 306] width 13 height 13
click at [141, 352] on label "Singer 1" at bounding box center [147, 348] width 47 height 11
click at [117, 352] on button "Singer 1" at bounding box center [110, 348] width 13 height 13
click at [141, 352] on label "Singer 1" at bounding box center [147, 348] width 47 height 11
click at [117, 352] on button "Singer 1" at bounding box center [110, 348] width 13 height 13
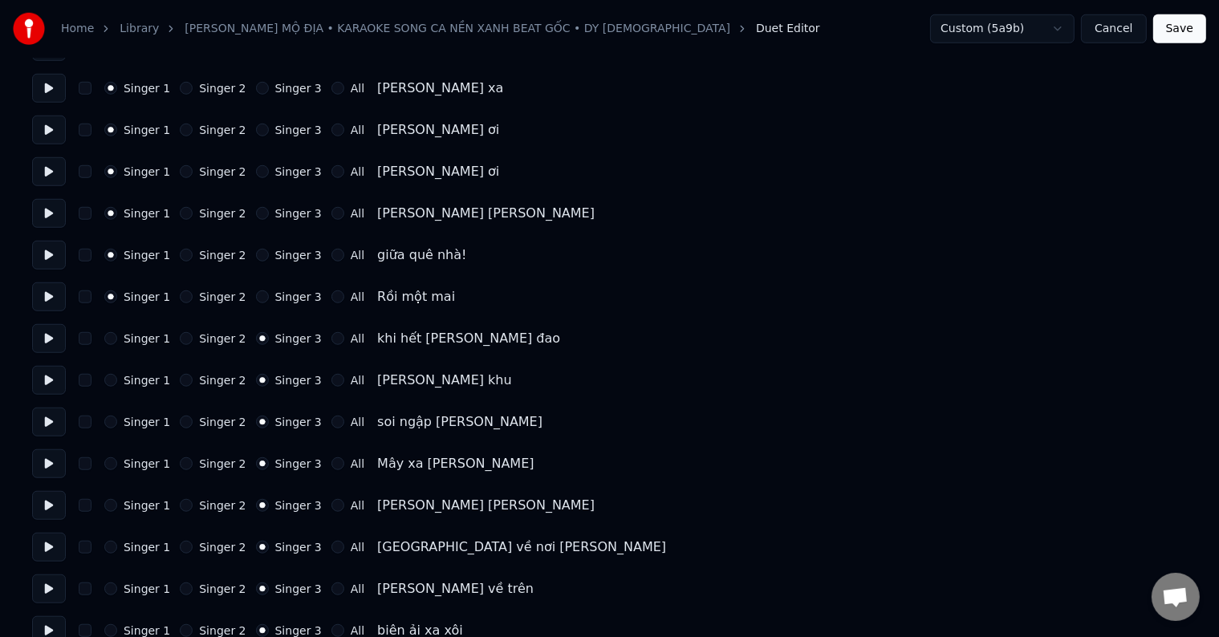
scroll to position [1365, 0]
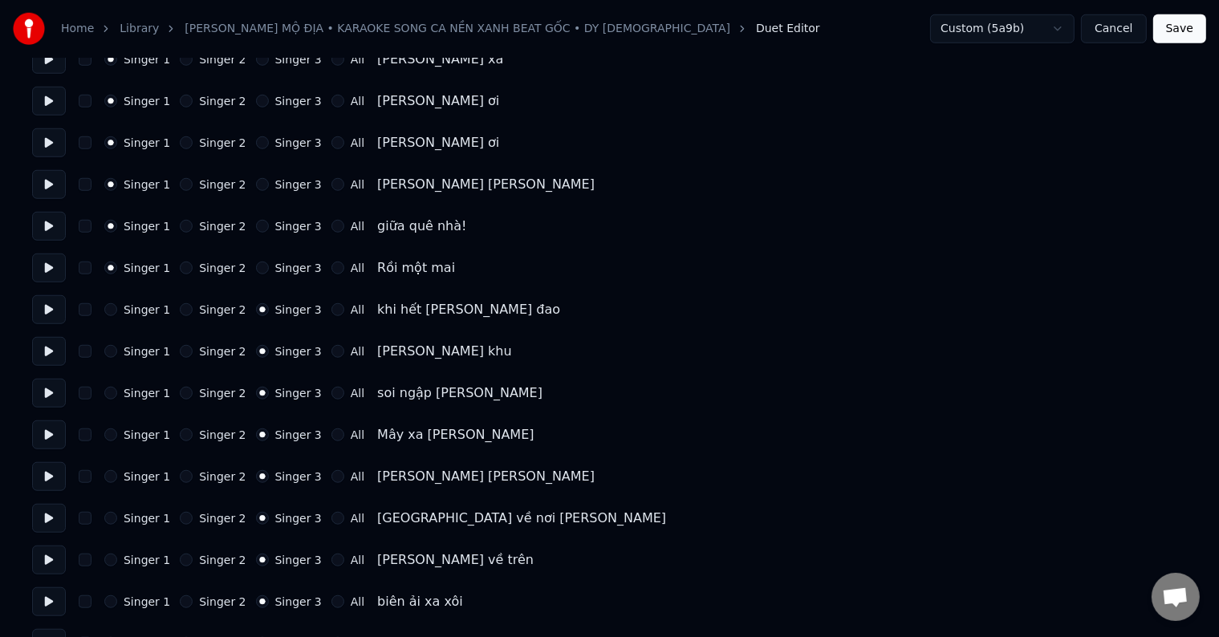
click at [142, 267] on label "Singer 1" at bounding box center [147, 268] width 47 height 11
click at [117, 267] on button "Singer 1" at bounding box center [110, 268] width 13 height 13
click at [138, 308] on label "Singer 1" at bounding box center [147, 309] width 47 height 11
click at [117, 308] on button "Singer 1" at bounding box center [110, 309] width 13 height 13
click at [138, 308] on label "Singer 1" at bounding box center [147, 309] width 47 height 11
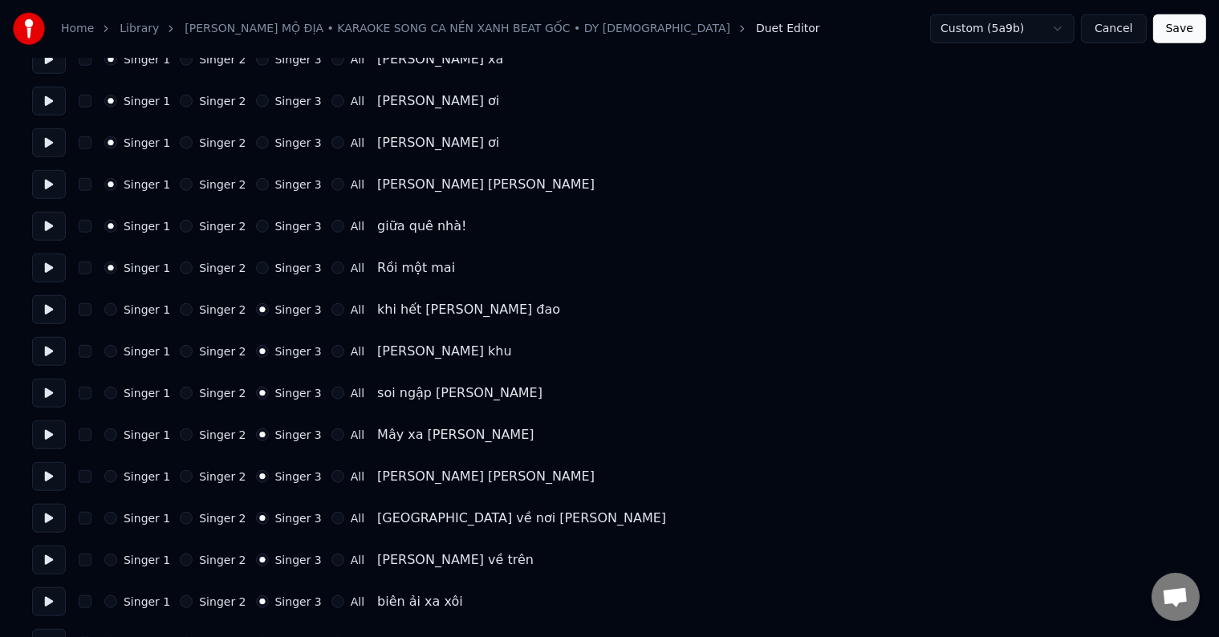
click at [117, 308] on button "Singer 1" at bounding box center [110, 309] width 13 height 13
click at [138, 346] on label "Singer 1" at bounding box center [147, 351] width 47 height 11
click at [117, 345] on button "Singer 1" at bounding box center [110, 351] width 13 height 13
click at [138, 346] on label "Singer 1" at bounding box center [147, 351] width 47 height 11
click at [117, 345] on button "Singer 1" at bounding box center [110, 351] width 13 height 13
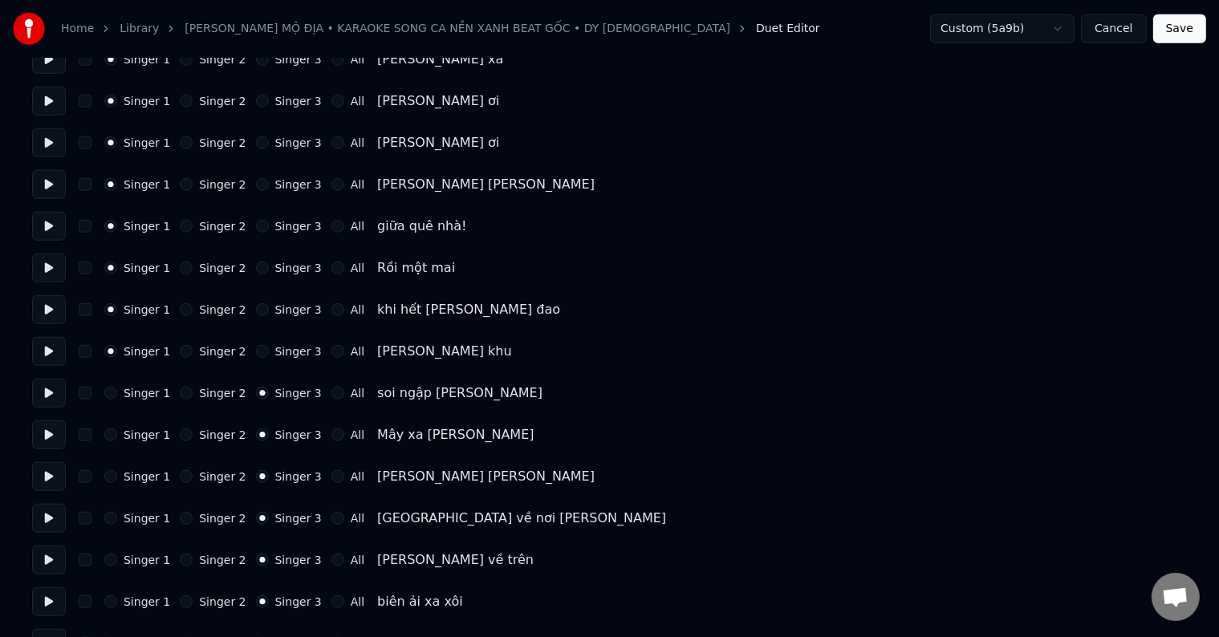
scroll to position [1525, 0]
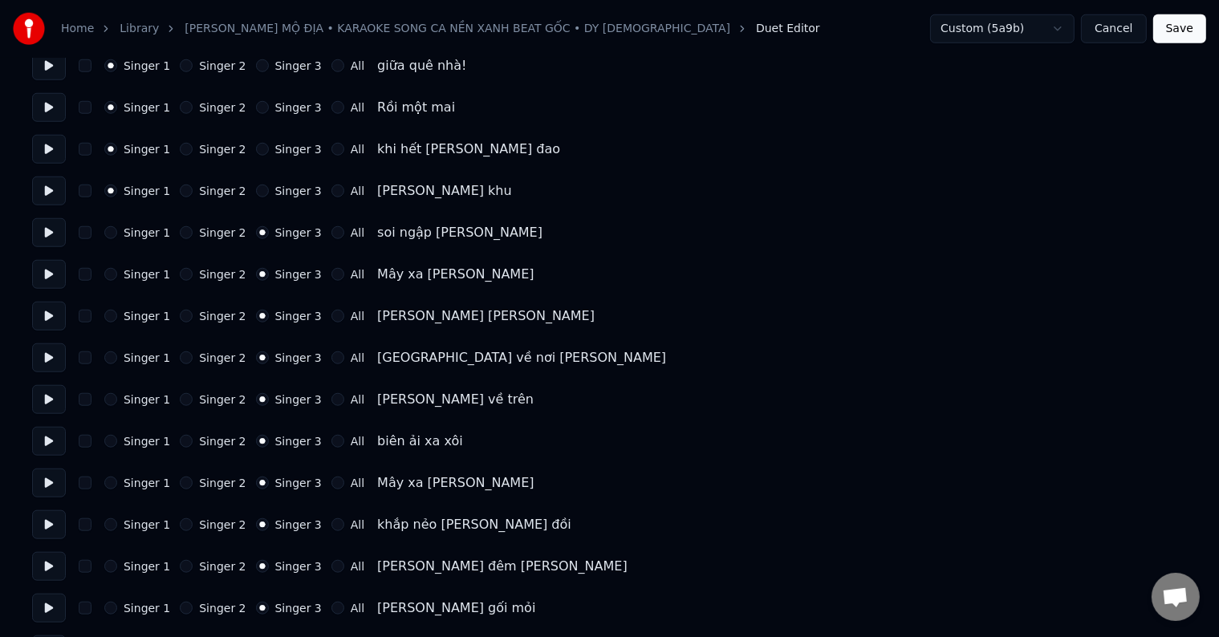
click at [148, 235] on label "Singer 1" at bounding box center [147, 232] width 47 height 11
click at [117, 235] on button "Singer 1" at bounding box center [110, 232] width 13 height 13
click at [148, 235] on label "Singer 1" at bounding box center [147, 232] width 47 height 11
click at [117, 235] on button "Singer 1" at bounding box center [110, 232] width 13 height 13
click at [141, 269] on label "Singer 1" at bounding box center [147, 274] width 47 height 11
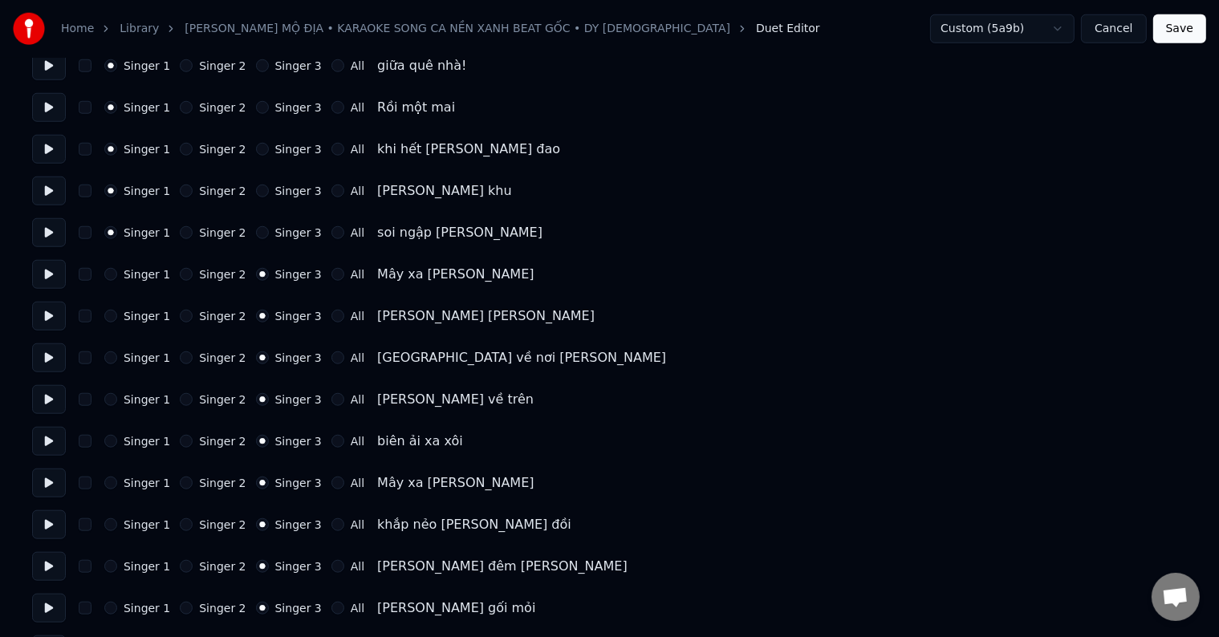
click at [117, 268] on button "Singer 1" at bounding box center [110, 274] width 13 height 13
click at [141, 269] on label "Singer 1" at bounding box center [147, 274] width 47 height 11
click at [117, 268] on button "Singer 1" at bounding box center [110, 274] width 13 height 13
click at [141, 311] on label "Singer 1" at bounding box center [147, 316] width 47 height 11
click at [117, 310] on button "Singer 1" at bounding box center [110, 316] width 13 height 13
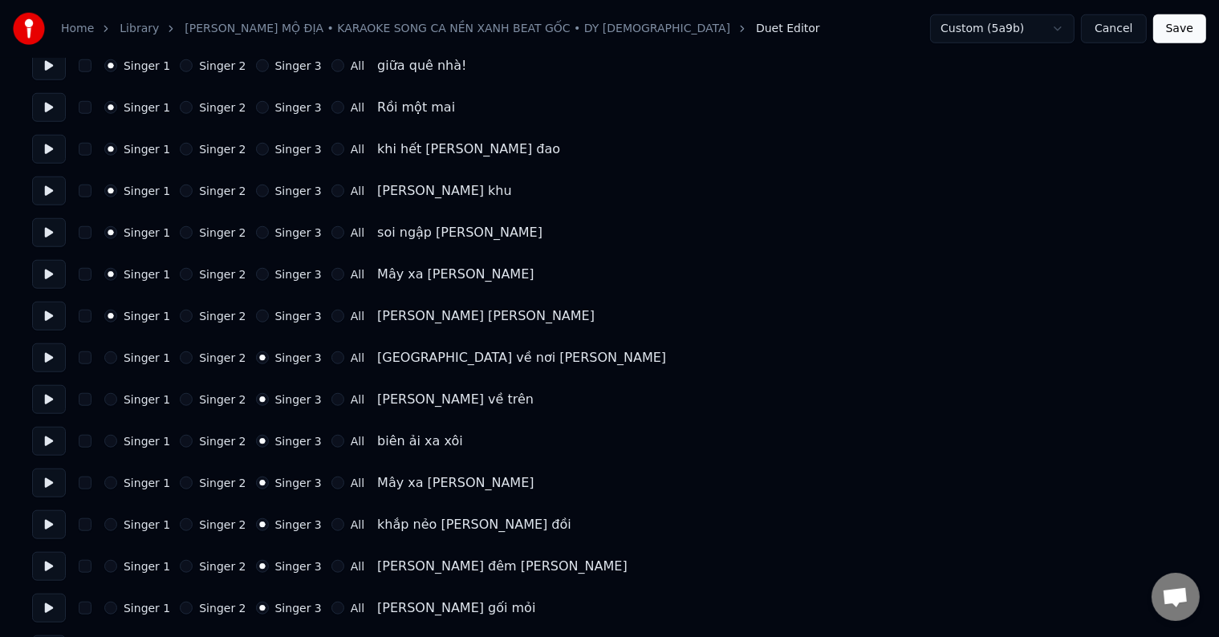
click at [141, 311] on label "Singer 1" at bounding box center [147, 316] width 47 height 11
click at [117, 310] on button "Singer 1" at bounding box center [110, 316] width 13 height 13
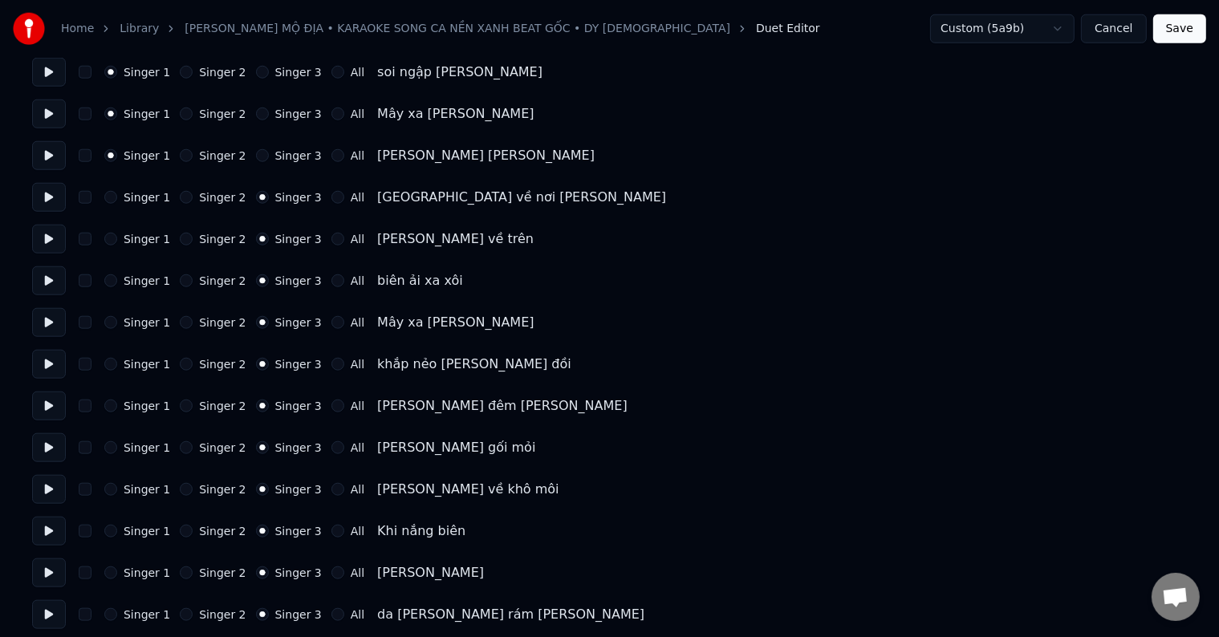
click at [140, 193] on label "Singer 1" at bounding box center [147, 197] width 47 height 11
click at [117, 193] on button "Singer 1" at bounding box center [110, 197] width 13 height 13
click at [140, 193] on label "Singer 1" at bounding box center [147, 197] width 47 height 11
click at [117, 193] on button "Singer 1" at bounding box center [110, 197] width 13 height 13
click at [140, 234] on label "Singer 1" at bounding box center [147, 239] width 47 height 11
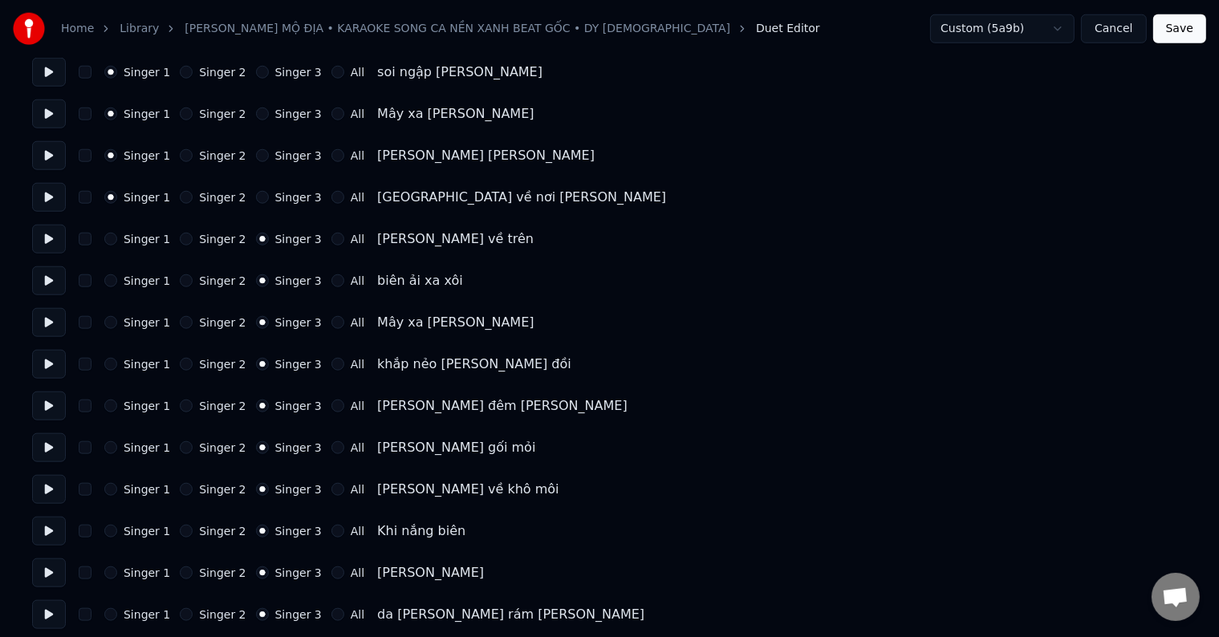
click at [117, 234] on button "Singer 1" at bounding box center [110, 239] width 13 height 13
click at [140, 234] on label "Singer 1" at bounding box center [147, 239] width 47 height 11
click at [117, 234] on button "Singer 1" at bounding box center [110, 239] width 13 height 13
click at [141, 276] on label "Singer 1" at bounding box center [147, 280] width 47 height 11
click at [117, 276] on button "Singer 1" at bounding box center [110, 281] width 13 height 13
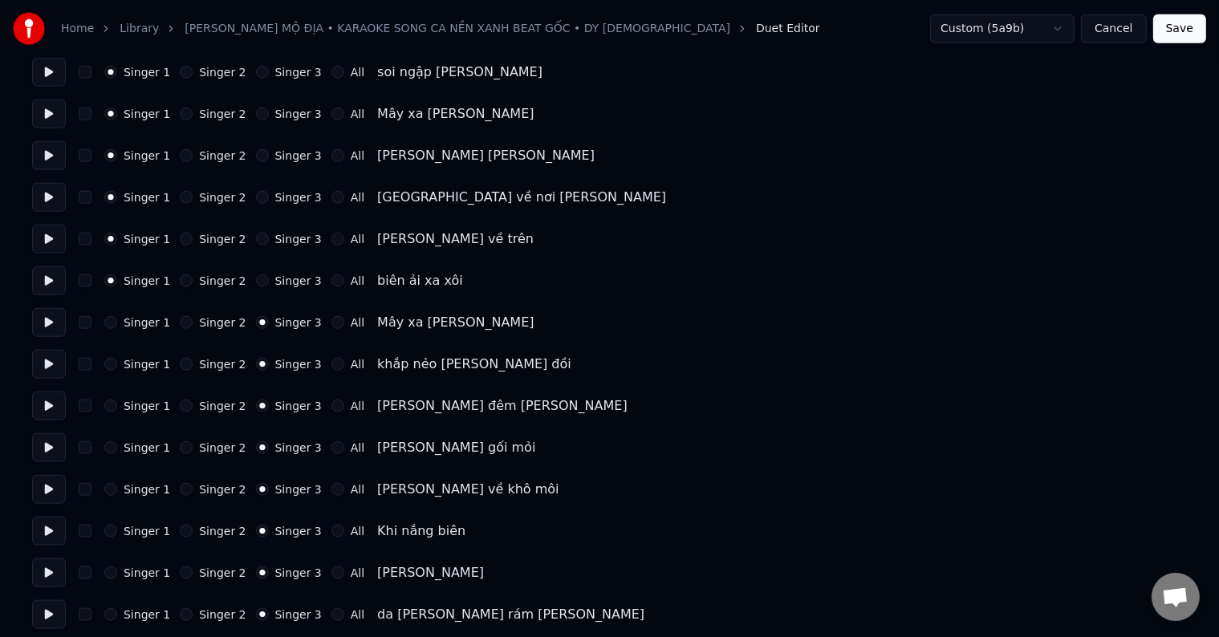
click at [141, 276] on label "Singer 1" at bounding box center [147, 280] width 47 height 11
click at [117, 276] on button "Singer 1" at bounding box center [110, 281] width 13 height 13
click at [143, 322] on label "Singer 1" at bounding box center [147, 322] width 47 height 11
click at [117, 322] on button "Singer 1" at bounding box center [110, 322] width 13 height 13
click at [143, 322] on label "Singer 1" at bounding box center [147, 322] width 47 height 11
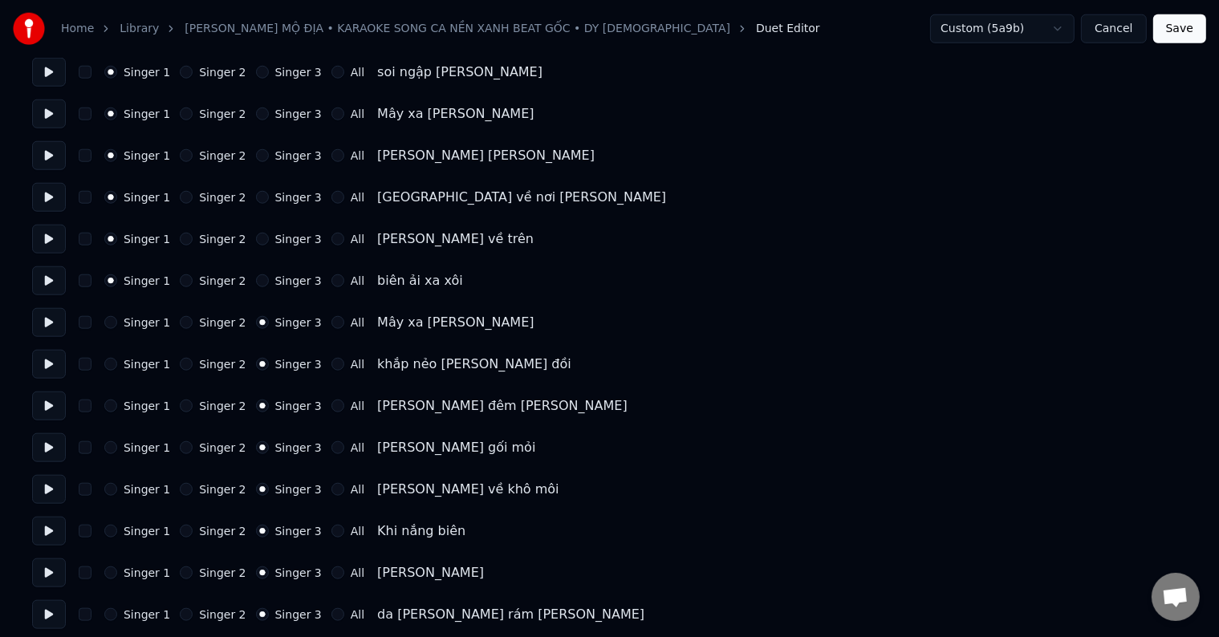
click at [117, 322] on button "Singer 1" at bounding box center [110, 322] width 13 height 13
click at [141, 360] on label "Singer 1" at bounding box center [147, 364] width 47 height 11
click at [117, 360] on button "Singer 1" at bounding box center [110, 364] width 13 height 13
click at [141, 360] on label "Singer 1" at bounding box center [147, 364] width 47 height 11
click at [117, 360] on button "Singer 1" at bounding box center [110, 364] width 13 height 13
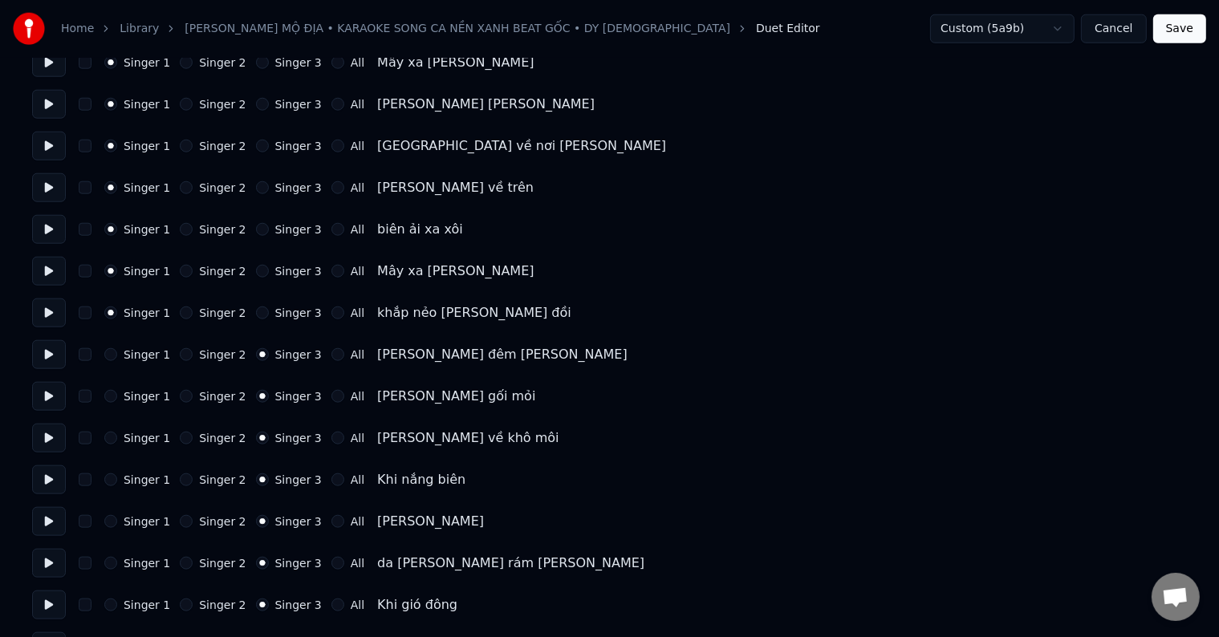
scroll to position [1766, 0]
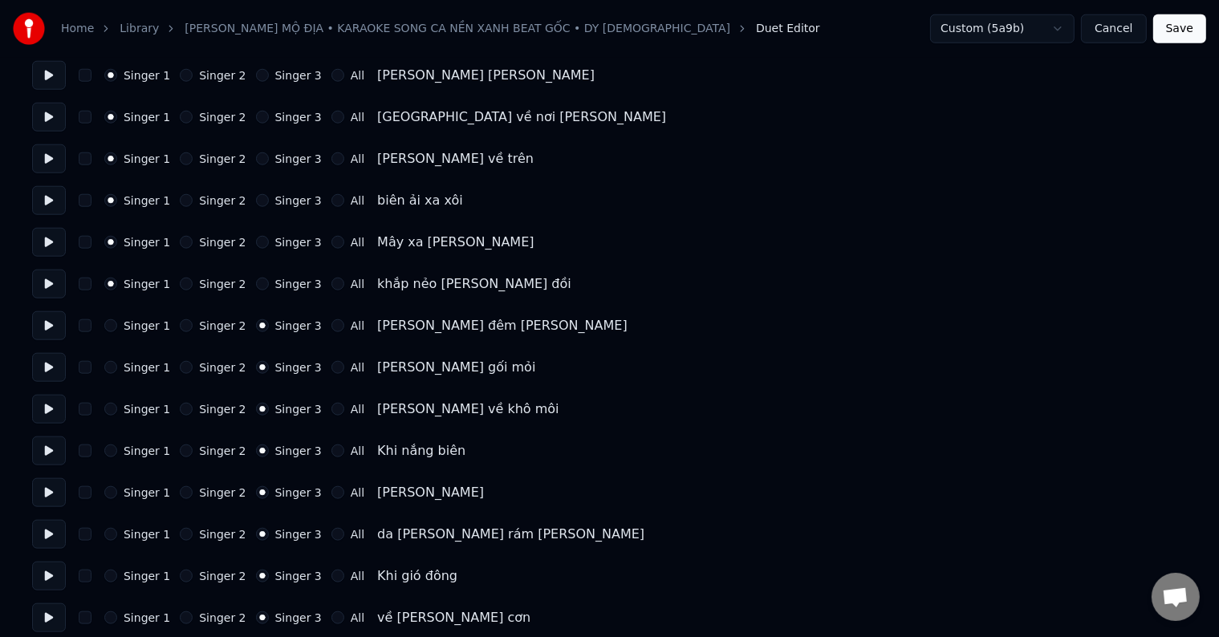
click at [129, 326] on label "Singer 1" at bounding box center [147, 325] width 47 height 11
click at [117, 326] on button "Singer 1" at bounding box center [110, 326] width 13 height 13
click at [129, 326] on label "Singer 1" at bounding box center [147, 325] width 47 height 11
click at [117, 326] on button "Singer 1" at bounding box center [110, 326] width 13 height 13
click at [138, 364] on label "Singer 1" at bounding box center [147, 367] width 47 height 11
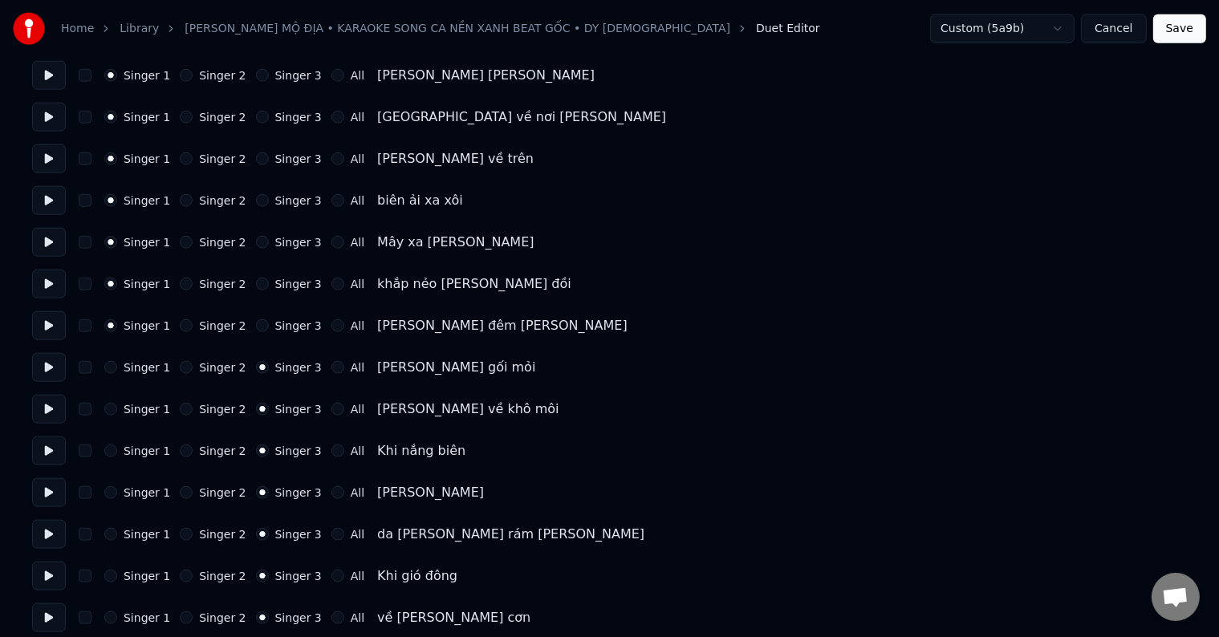
click at [117, 364] on button "Singer 1" at bounding box center [110, 367] width 13 height 13
click at [138, 364] on label "Singer 1" at bounding box center [147, 367] width 47 height 11
click at [117, 364] on button "Singer 1" at bounding box center [110, 367] width 13 height 13
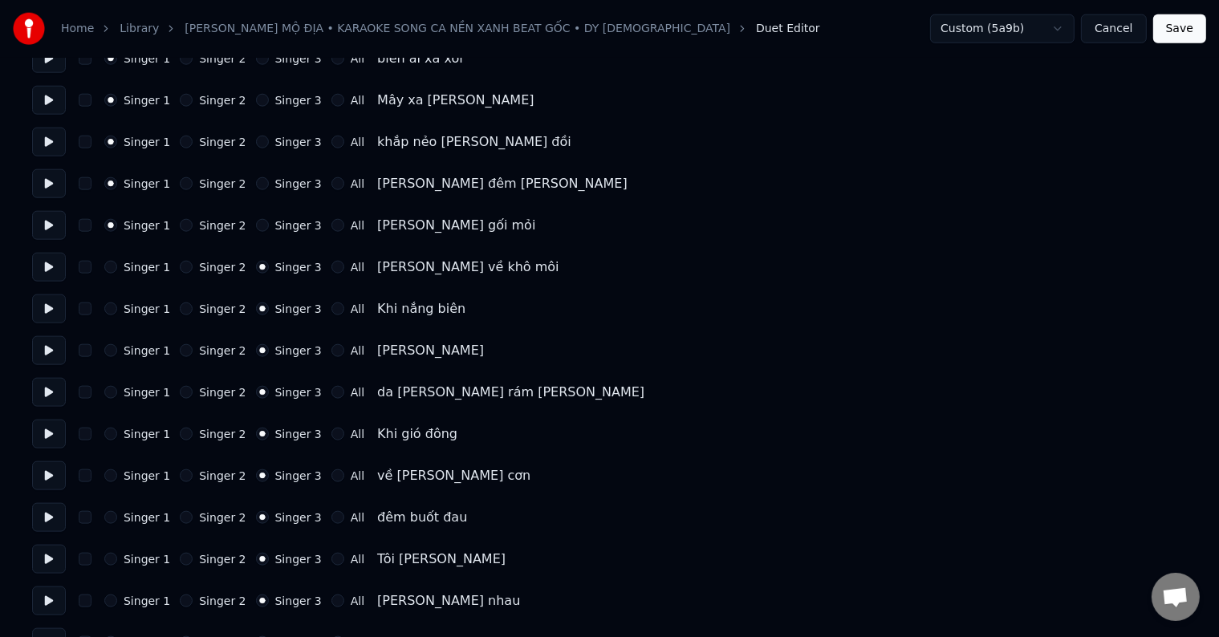
scroll to position [2007, 0]
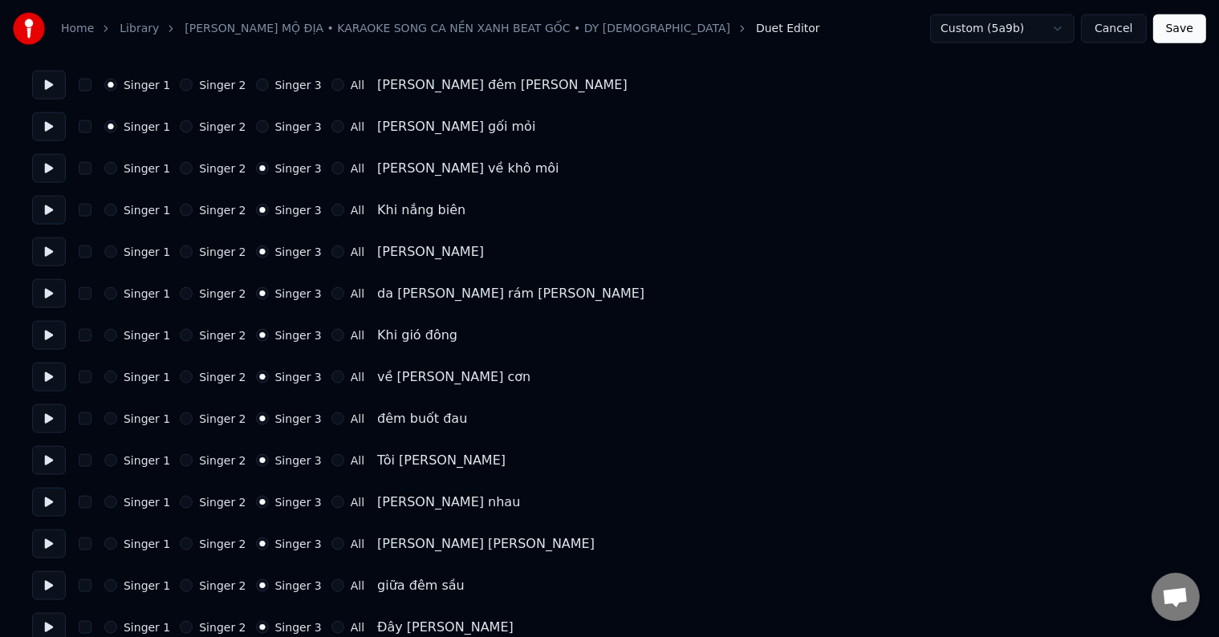
click at [141, 174] on label "Singer 1" at bounding box center [147, 168] width 47 height 11
click at [117, 174] on button "Singer 1" at bounding box center [110, 168] width 13 height 13
click at [141, 174] on label "Singer 1" at bounding box center [147, 168] width 47 height 11
click at [117, 174] on button "Singer 1" at bounding box center [110, 168] width 13 height 13
click at [141, 218] on div "Singer 1 Singer 2 Singer 3 All Khi nắng biên" at bounding box center [609, 210] width 1155 height 29
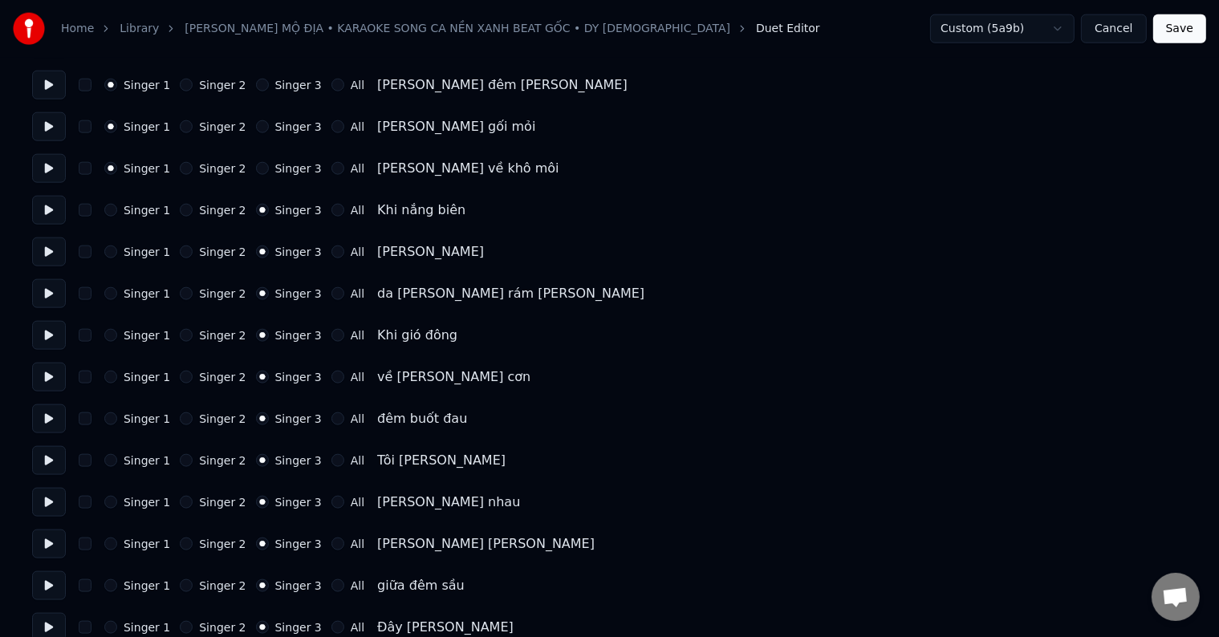
click at [141, 218] on div "Singer 1 Singer 2 Singer 3 All Khi nắng biên" at bounding box center [609, 210] width 1155 height 29
click at [144, 213] on label "Singer 1" at bounding box center [147, 210] width 47 height 11
click at [117, 213] on button "Singer 1" at bounding box center [110, 210] width 13 height 13
click at [144, 213] on label "Singer 1" at bounding box center [147, 210] width 47 height 11
click at [117, 213] on button "Singer 1" at bounding box center [110, 210] width 13 height 13
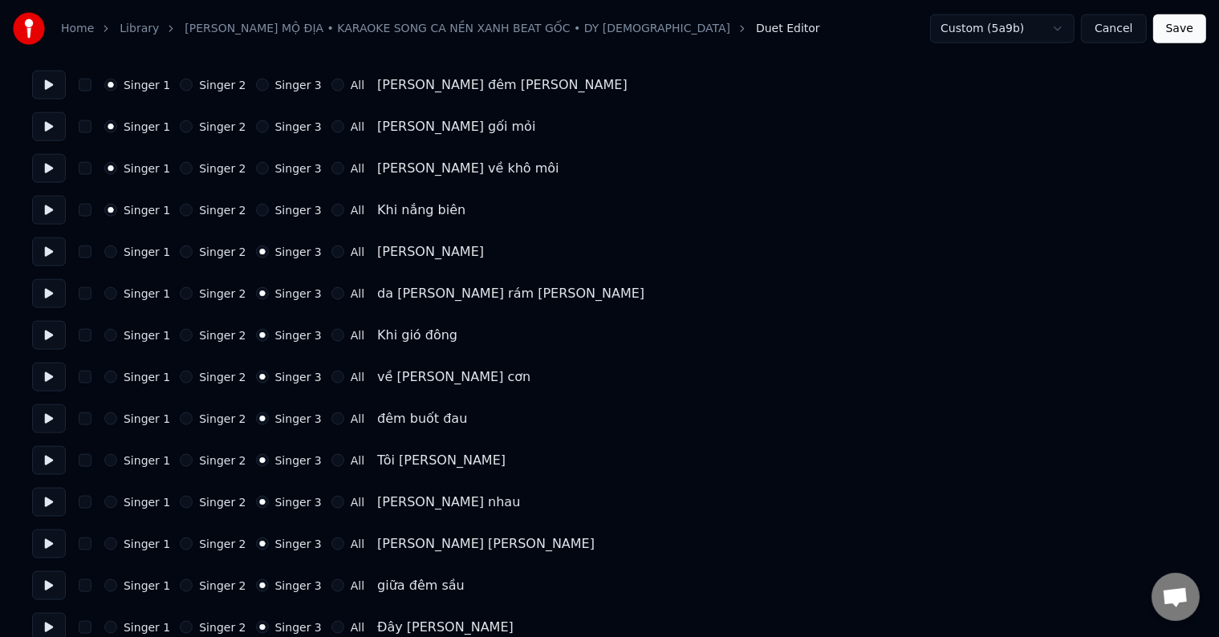
click at [141, 254] on label "Singer 1" at bounding box center [147, 251] width 47 height 11
click at [117, 254] on button "Singer 1" at bounding box center [110, 252] width 13 height 13
click at [141, 254] on label "Singer 1" at bounding box center [147, 251] width 47 height 11
click at [117, 254] on button "Singer 1" at bounding box center [110, 252] width 13 height 13
click at [141, 302] on div "Singer 1 Singer 2 Singer 3 All da [PERSON_NAME] rám [PERSON_NAME]" at bounding box center [609, 293] width 1155 height 29
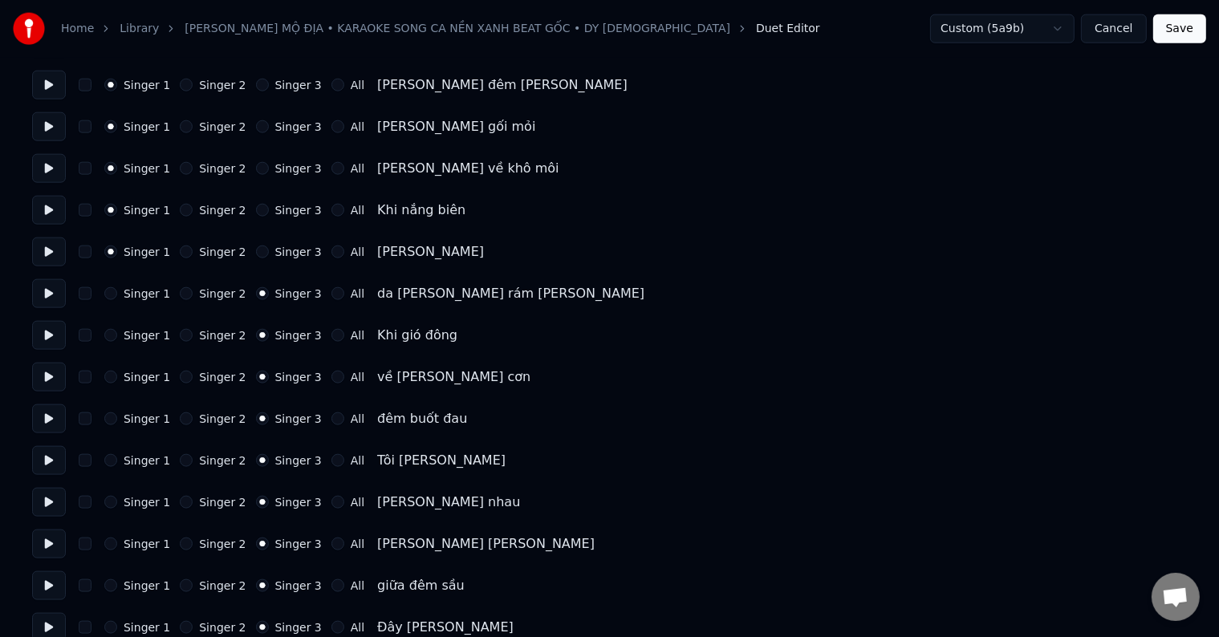
click at [141, 302] on div "Singer 1 Singer 2 Singer 3 All da [PERSON_NAME] rám [PERSON_NAME]" at bounding box center [609, 293] width 1155 height 29
click at [141, 295] on label "Singer 1" at bounding box center [147, 293] width 47 height 11
click at [117, 295] on button "Singer 1" at bounding box center [110, 293] width 13 height 13
click at [141, 295] on label "Singer 1" at bounding box center [147, 293] width 47 height 11
click at [117, 295] on button "Singer 1" at bounding box center [110, 293] width 13 height 13
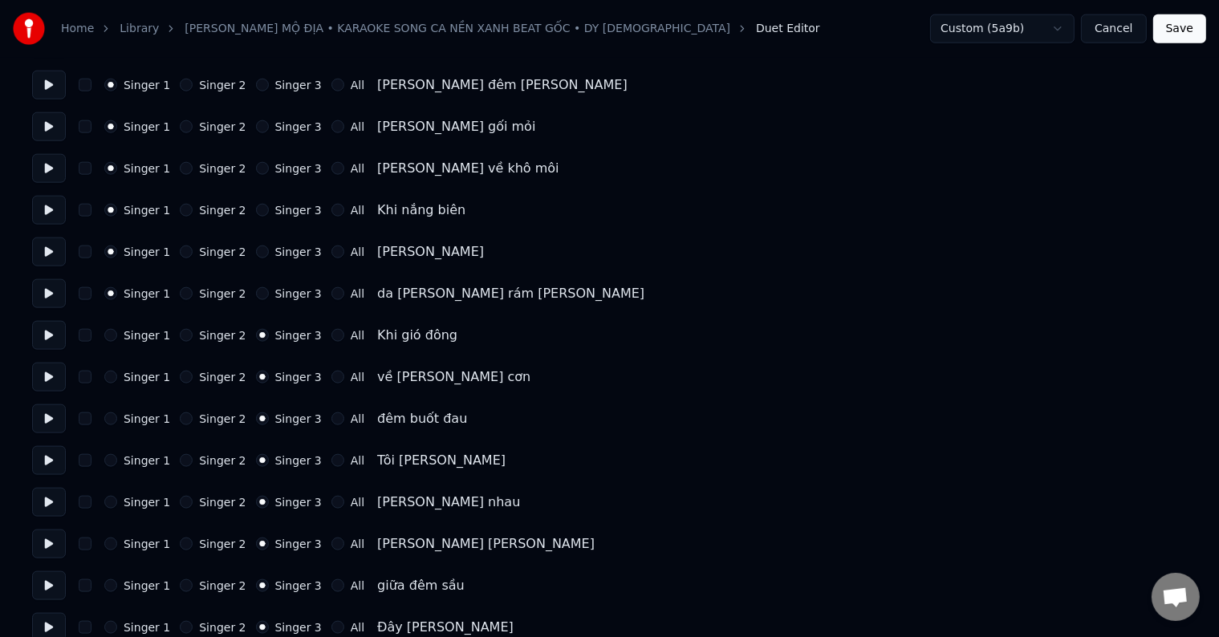
click at [138, 330] on label "Singer 1" at bounding box center [147, 335] width 47 height 11
click at [117, 329] on button "Singer 1" at bounding box center [110, 335] width 13 height 13
click at [138, 330] on label "Singer 1" at bounding box center [147, 335] width 47 height 11
click at [117, 329] on button "Singer 1" at bounding box center [110, 335] width 13 height 13
click at [150, 373] on label "Singer 1" at bounding box center [147, 377] width 47 height 11
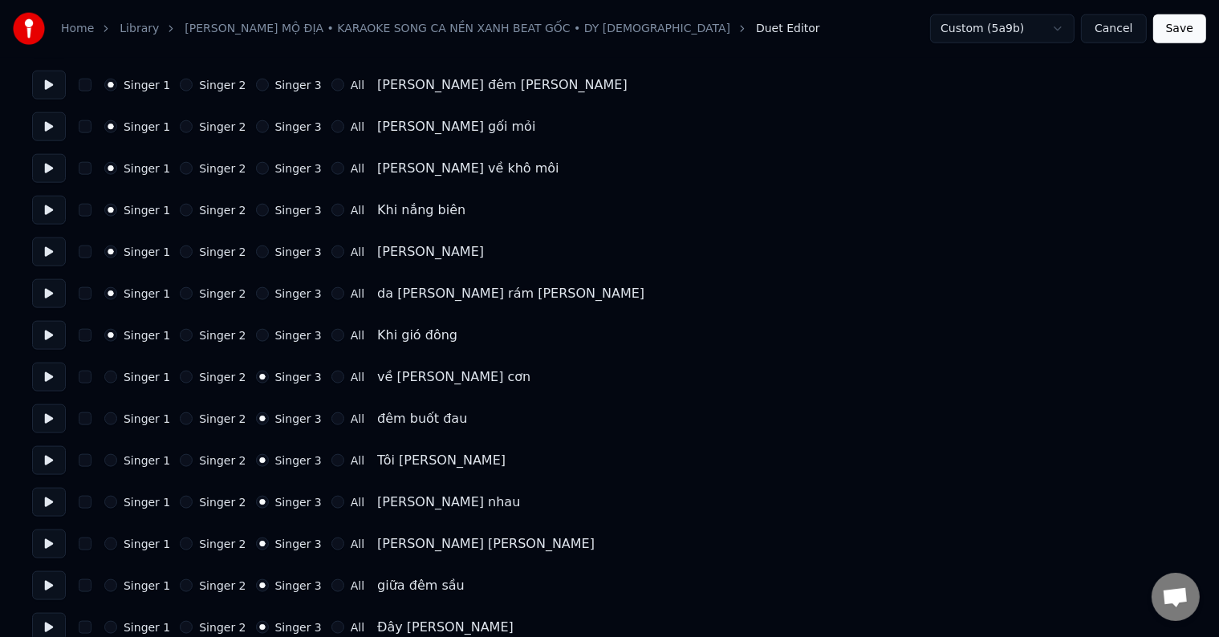
click at [117, 373] on button "Singer 1" at bounding box center [110, 377] width 13 height 13
click at [150, 373] on label "Singer 1" at bounding box center [147, 377] width 47 height 11
click at [117, 373] on button "Singer 1" at bounding box center [110, 377] width 13 height 13
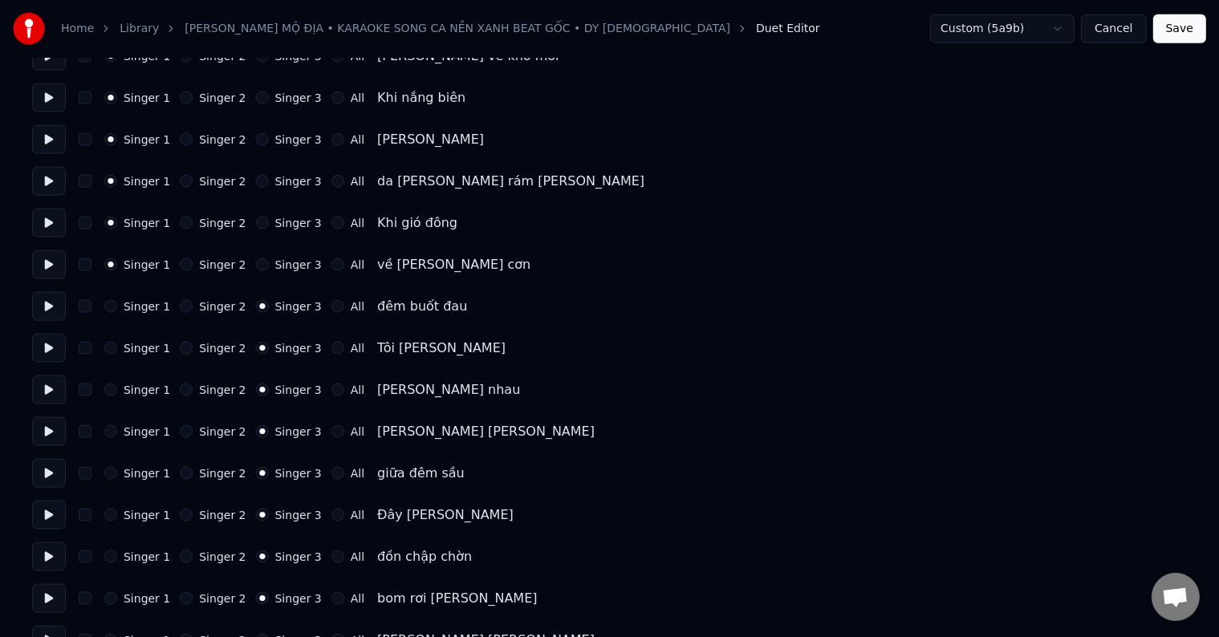
scroll to position [2168, 0]
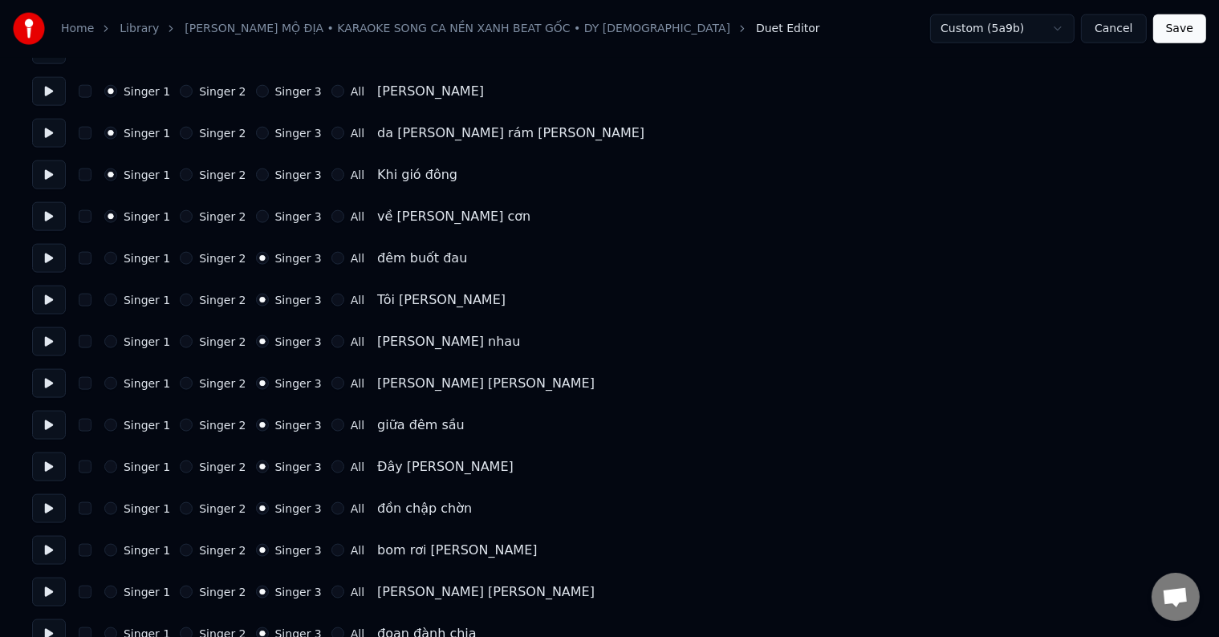
click at [137, 258] on label "Singer 1" at bounding box center [147, 258] width 47 height 11
click at [117, 258] on button "Singer 1" at bounding box center [110, 258] width 13 height 13
click at [137, 258] on label "Singer 1" at bounding box center [147, 258] width 47 height 11
click at [117, 258] on button "Singer 1" at bounding box center [110, 258] width 13 height 13
click at [139, 301] on label "Singer 1" at bounding box center [147, 300] width 47 height 11
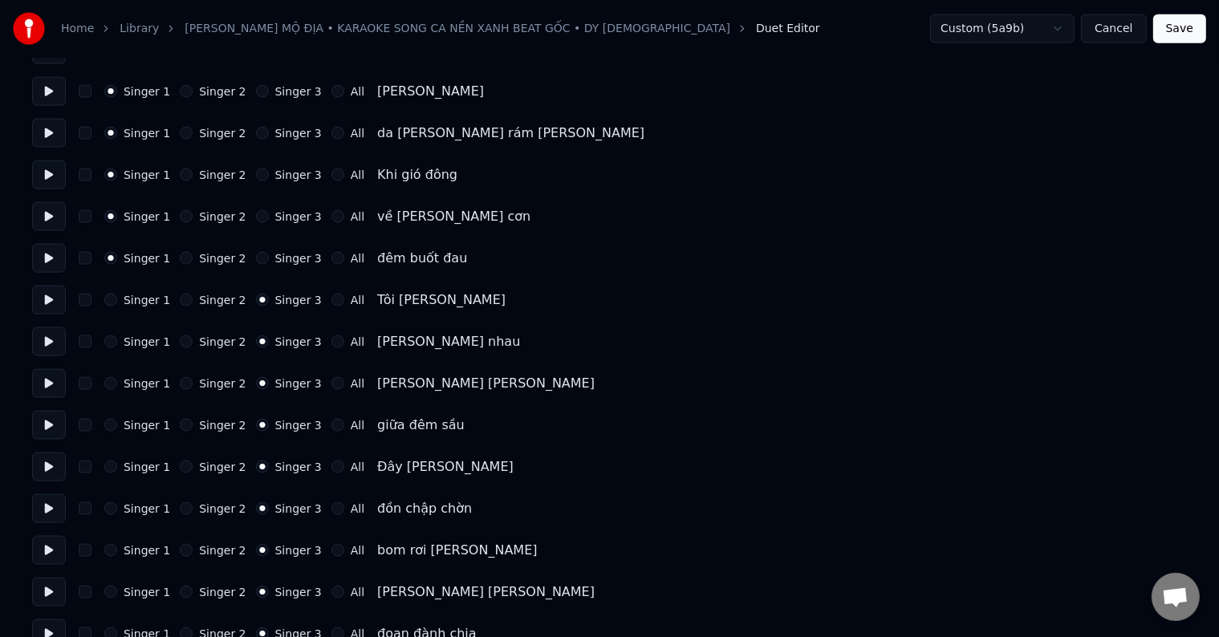
click at [117, 301] on button "Singer 1" at bounding box center [110, 300] width 13 height 13
click at [139, 301] on label "Singer 1" at bounding box center [147, 300] width 47 height 11
click at [117, 301] on button "Singer 1" at bounding box center [110, 300] width 13 height 13
click at [142, 340] on label "Singer 1" at bounding box center [147, 341] width 47 height 11
click at [117, 340] on button "Singer 1" at bounding box center [110, 342] width 13 height 13
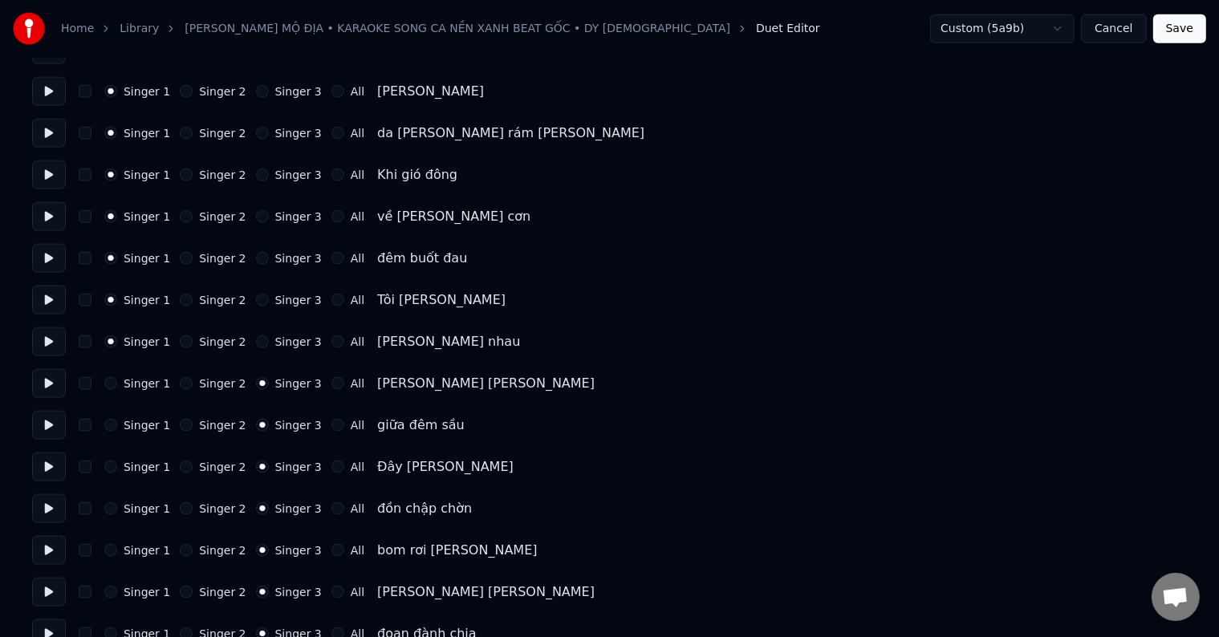
click at [142, 340] on label "Singer 1" at bounding box center [147, 341] width 47 height 11
click at [117, 340] on button "Singer 1" at bounding box center [110, 342] width 13 height 13
click at [141, 376] on div "Singer 1 Singer 2 Singer 3 All [PERSON_NAME] [PERSON_NAME]" at bounding box center [609, 383] width 1155 height 29
click at [141, 381] on label "Singer 1" at bounding box center [147, 383] width 47 height 11
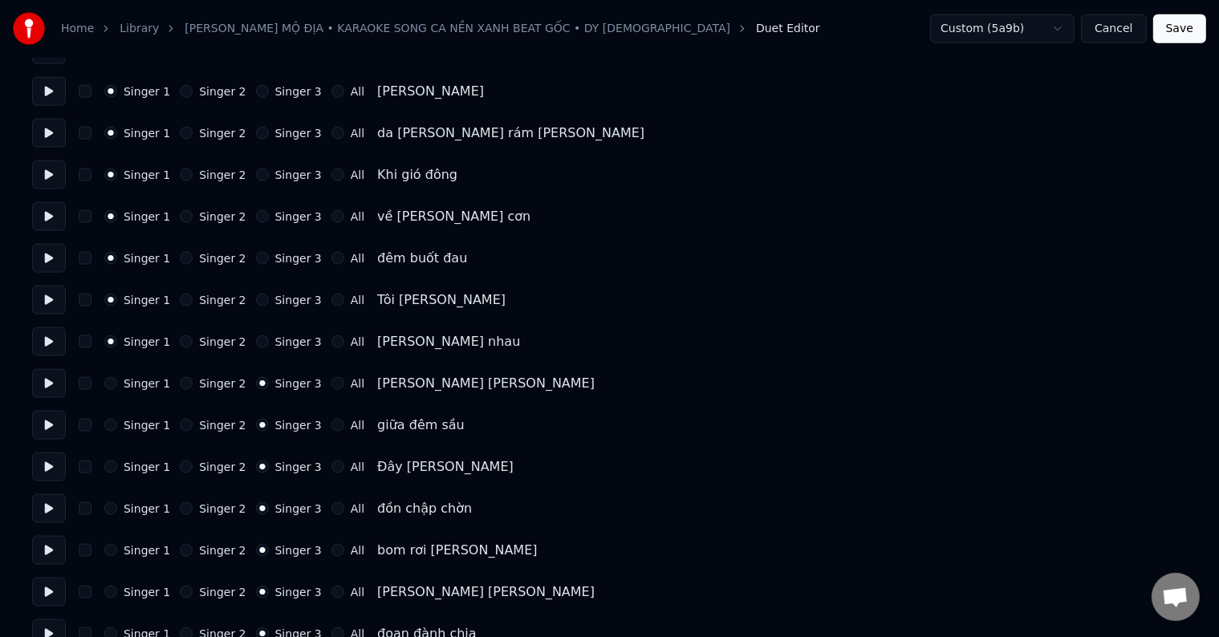
click at [117, 381] on button "Singer 1" at bounding box center [110, 383] width 13 height 13
click at [141, 381] on label "Singer 1" at bounding box center [147, 383] width 47 height 11
click at [117, 381] on button "Singer 1" at bounding box center [110, 383] width 13 height 13
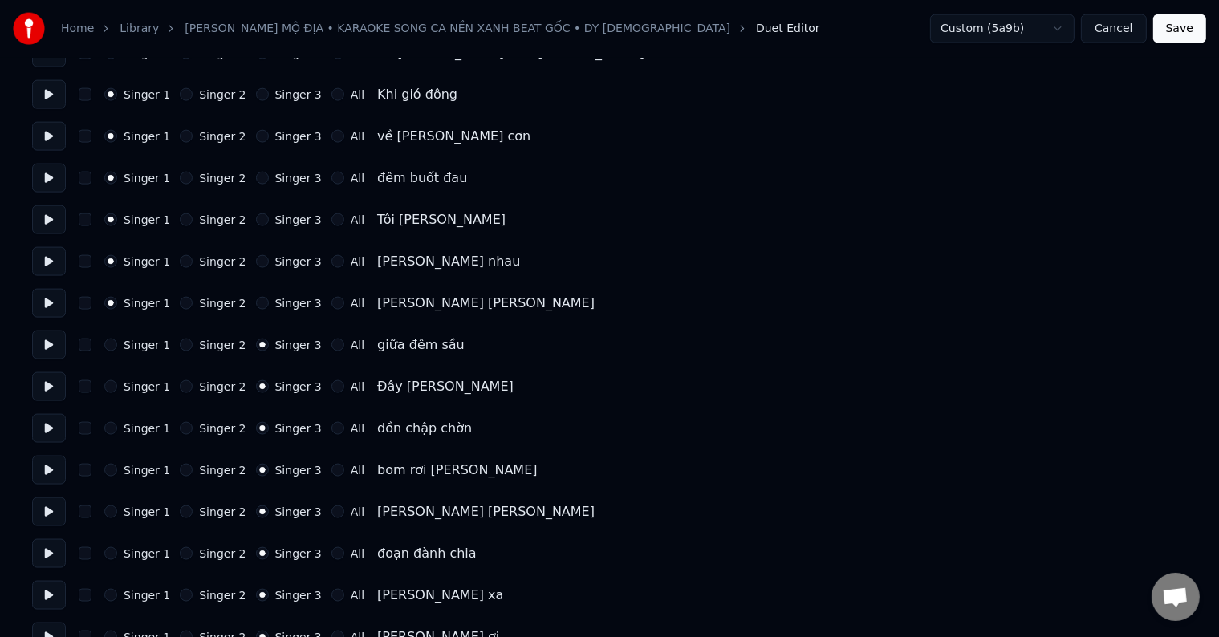
click at [135, 350] on label "Singer 1" at bounding box center [147, 345] width 47 height 11
click at [117, 350] on button "Singer 1" at bounding box center [110, 345] width 13 height 13
click at [135, 350] on label "Singer 1" at bounding box center [147, 345] width 47 height 11
click at [117, 350] on button "Singer 1" at bounding box center [110, 345] width 13 height 13
click at [139, 389] on label "Singer 1" at bounding box center [147, 386] width 47 height 11
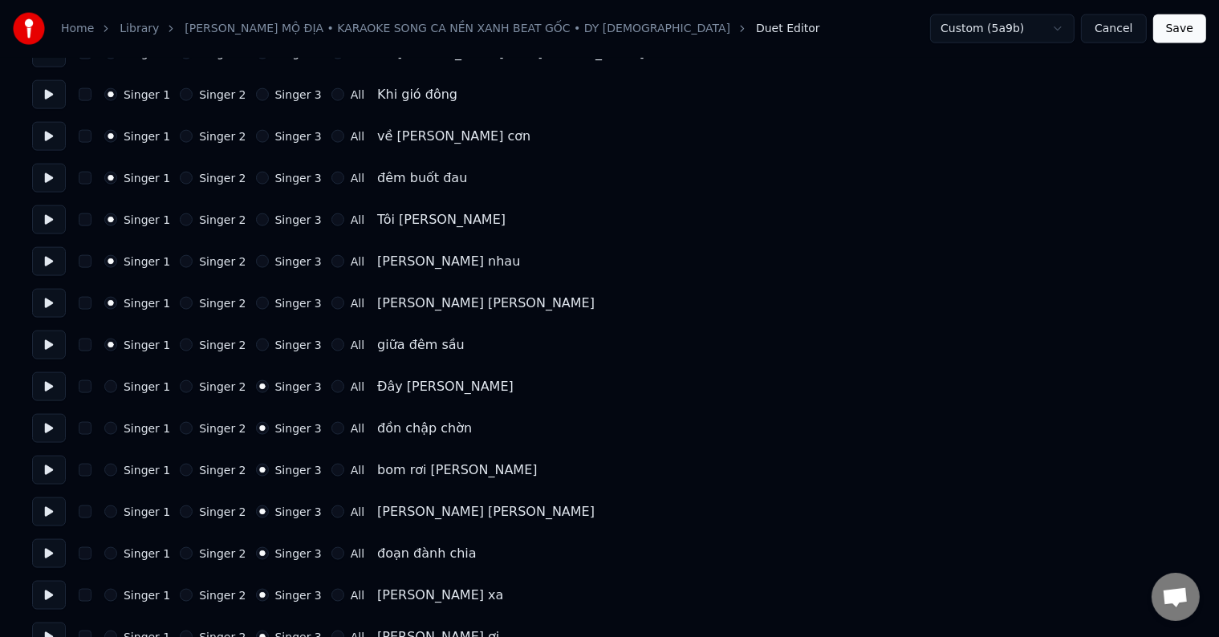
click at [117, 389] on button "Singer 1" at bounding box center [110, 387] width 13 height 13
click at [139, 389] on label "Singer 1" at bounding box center [147, 386] width 47 height 11
click at [117, 389] on button "Singer 1" at bounding box center [110, 387] width 13 height 13
click at [140, 432] on label "Singer 1" at bounding box center [147, 428] width 47 height 11
click at [117, 432] on button "Singer 1" at bounding box center [110, 428] width 13 height 13
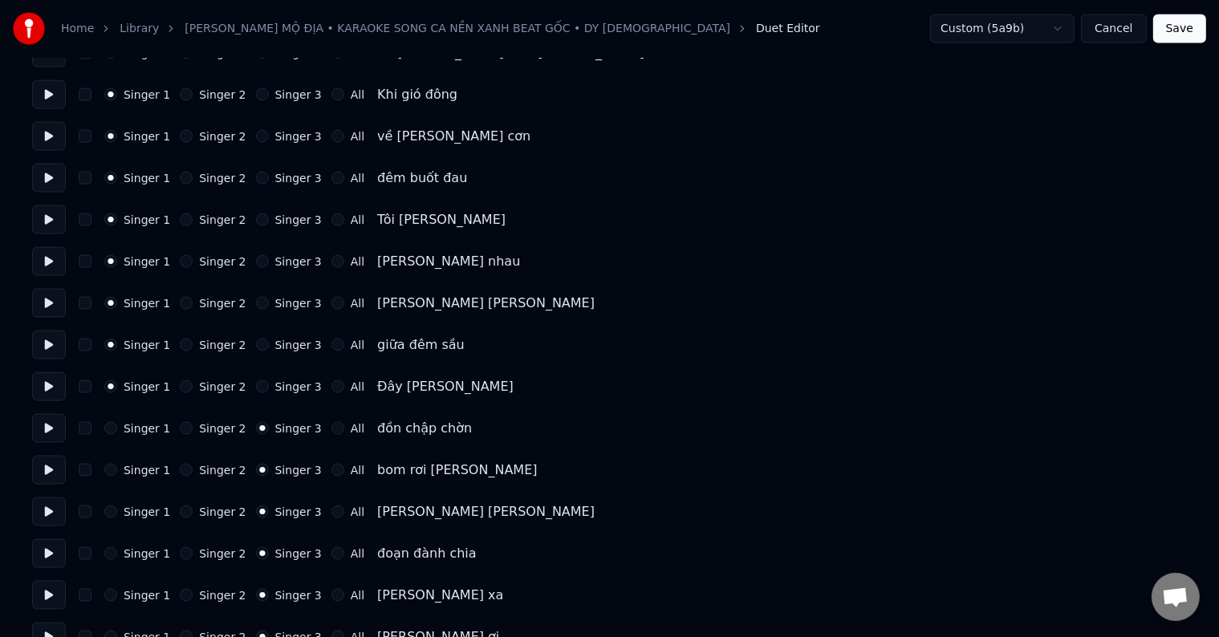
click at [140, 432] on label "Singer 1" at bounding box center [147, 428] width 47 height 11
click at [117, 432] on button "Singer 1" at bounding box center [110, 428] width 13 height 13
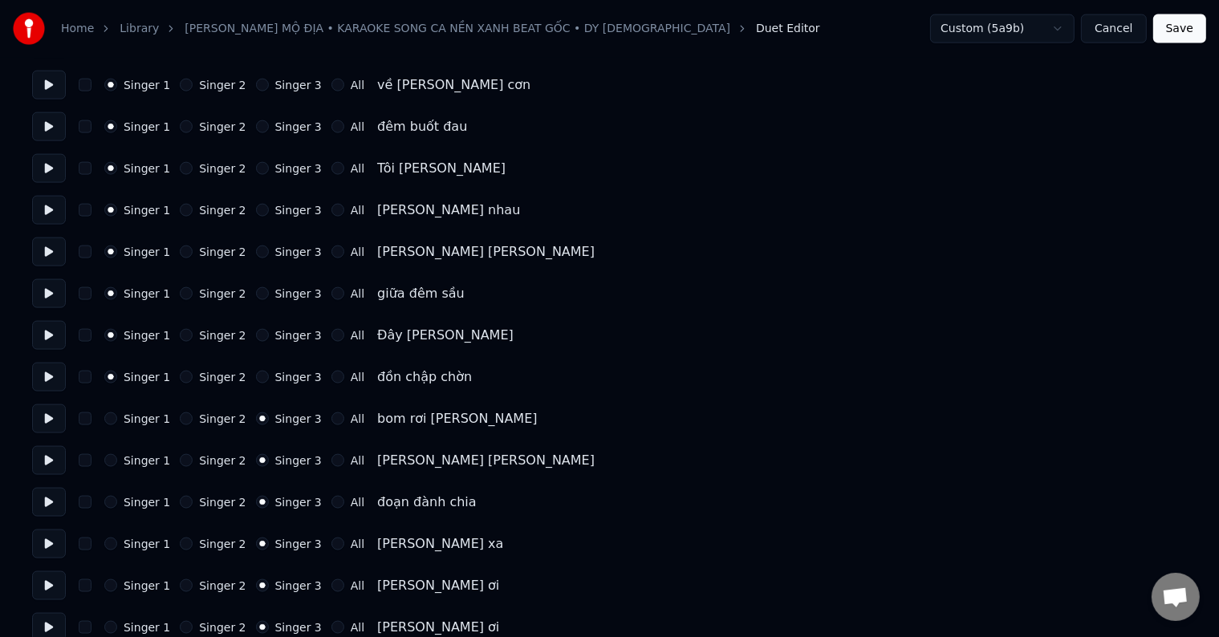
scroll to position [2328, 0]
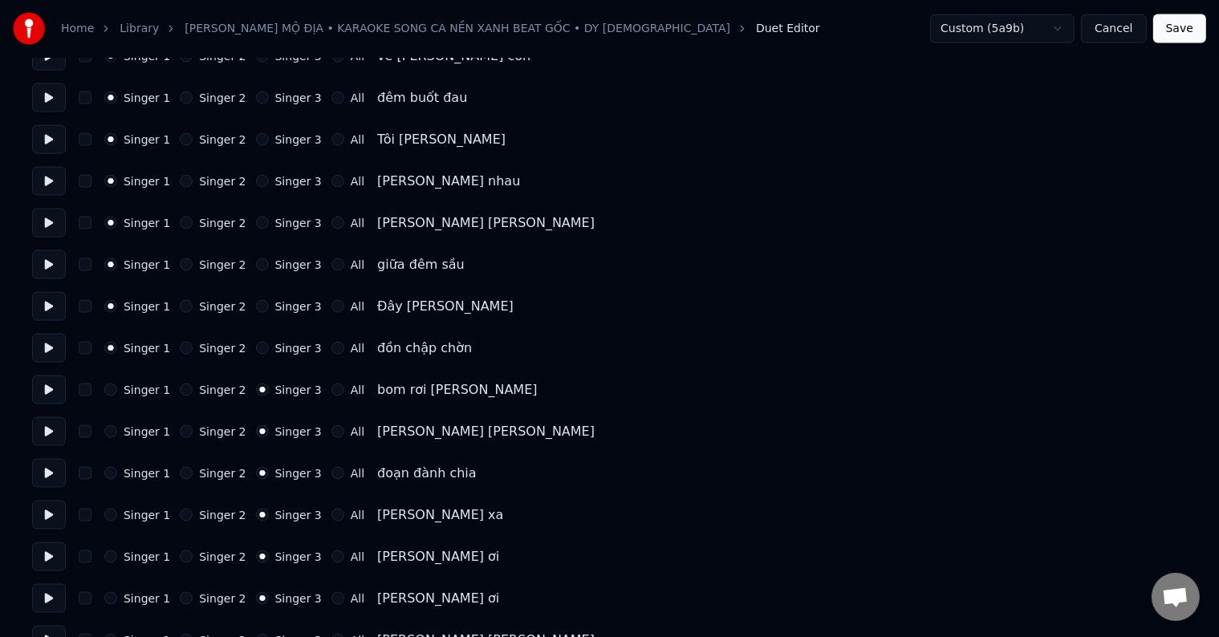
click at [137, 385] on label "Singer 1" at bounding box center [147, 390] width 47 height 11
click at [117, 384] on button "Singer 1" at bounding box center [110, 390] width 13 height 13
click at [137, 385] on label "Singer 1" at bounding box center [147, 390] width 47 height 11
click at [117, 384] on button "Singer 1" at bounding box center [110, 390] width 13 height 13
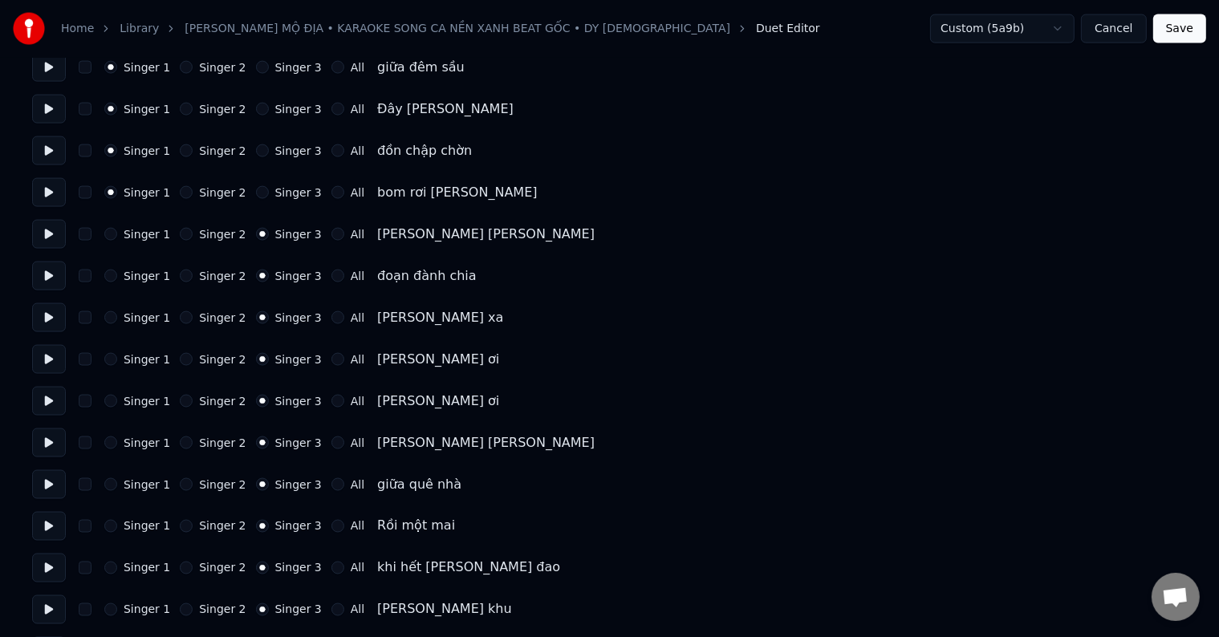
scroll to position [2569, 0]
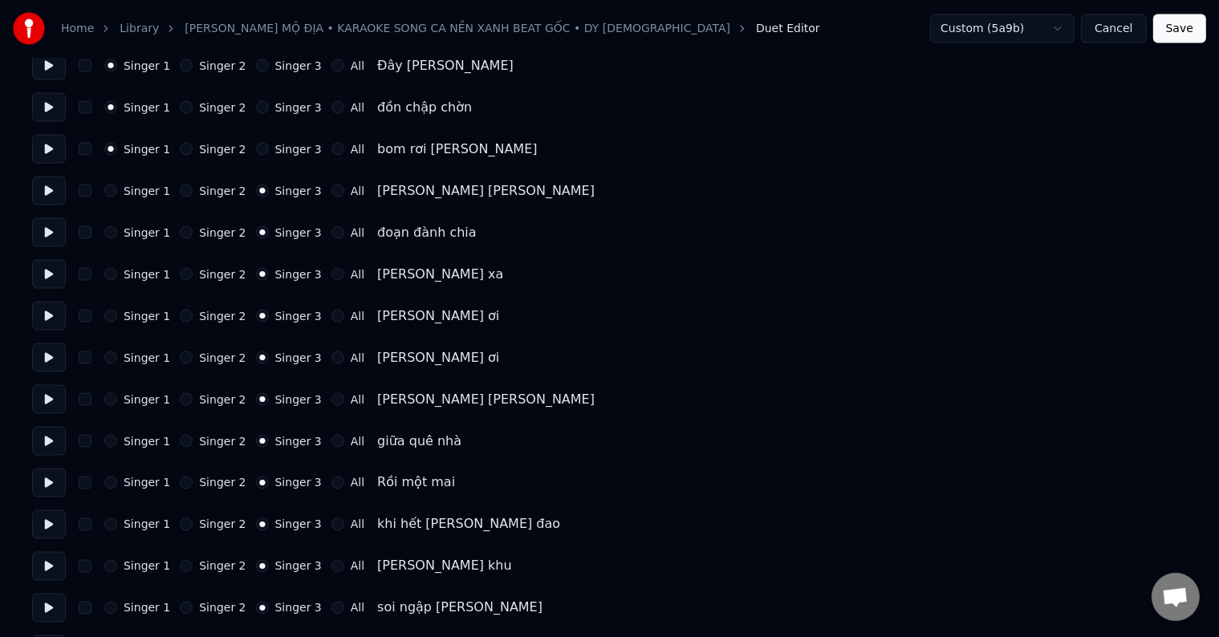
click at [146, 189] on label "Singer 1" at bounding box center [147, 190] width 47 height 11
click at [117, 189] on button "Singer 1" at bounding box center [110, 191] width 13 height 13
click at [146, 189] on label "Singer 1" at bounding box center [147, 190] width 47 height 11
click at [117, 189] on button "Singer 1" at bounding box center [110, 191] width 13 height 13
click at [136, 234] on label "Singer 1" at bounding box center [147, 232] width 47 height 11
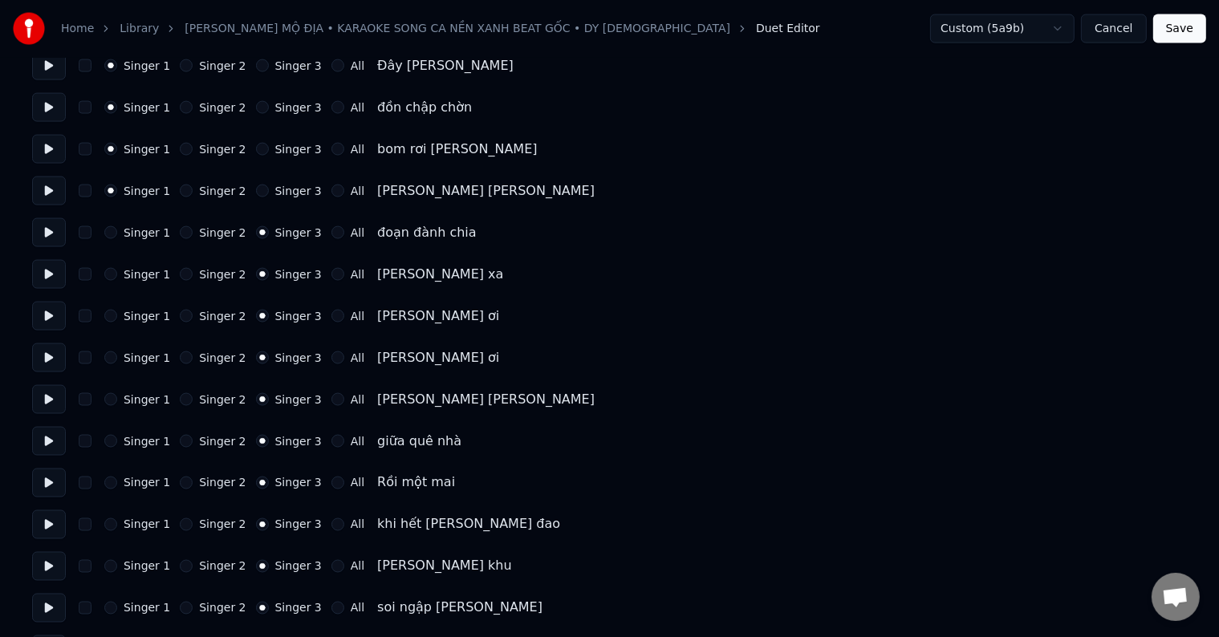
click at [117, 234] on button "Singer 1" at bounding box center [110, 232] width 13 height 13
click at [136, 234] on label "Singer 1" at bounding box center [147, 232] width 47 height 11
click at [117, 234] on button "Singer 1" at bounding box center [110, 232] width 13 height 13
click at [142, 271] on label "Singer 1" at bounding box center [147, 274] width 47 height 11
click at [117, 271] on button "Singer 1" at bounding box center [110, 274] width 13 height 13
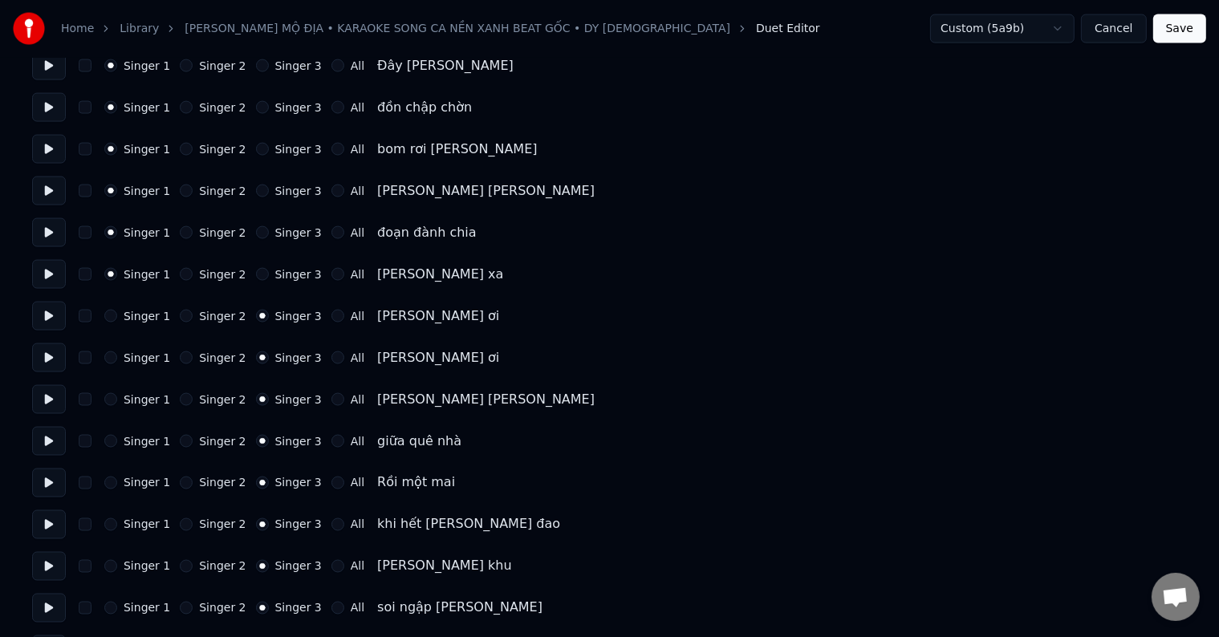
click at [142, 271] on label "Singer 1" at bounding box center [147, 274] width 47 height 11
click at [117, 271] on button "Singer 1" at bounding box center [110, 274] width 13 height 13
click at [151, 316] on label "Singer 1" at bounding box center [147, 316] width 47 height 11
click at [117, 316] on button "Singer 1" at bounding box center [110, 316] width 13 height 13
drag, startPoint x: 151, startPoint y: 316, endPoint x: 151, endPoint y: 349, distance: 33.7
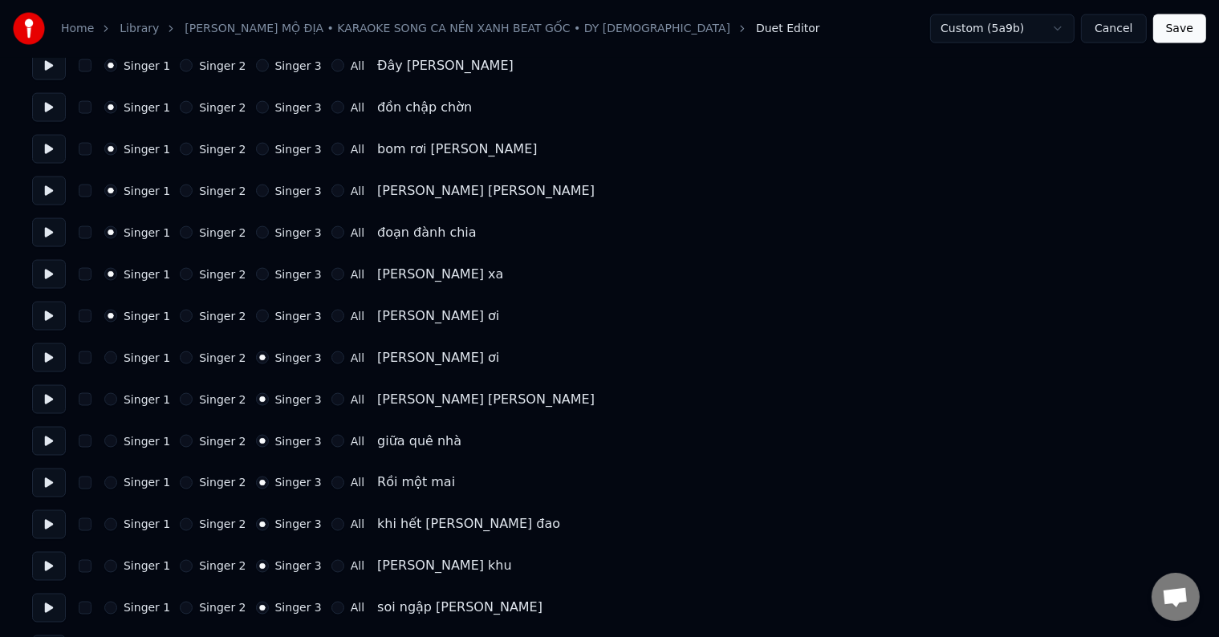
click at [151, 319] on label "Singer 1" at bounding box center [147, 316] width 47 height 11
click at [117, 319] on button "Singer 1" at bounding box center [110, 316] width 13 height 13
click at [151, 354] on label "Singer 1" at bounding box center [147, 357] width 47 height 11
click at [117, 354] on button "Singer 1" at bounding box center [110, 358] width 13 height 13
click at [151, 354] on label "Singer 1" at bounding box center [147, 357] width 47 height 11
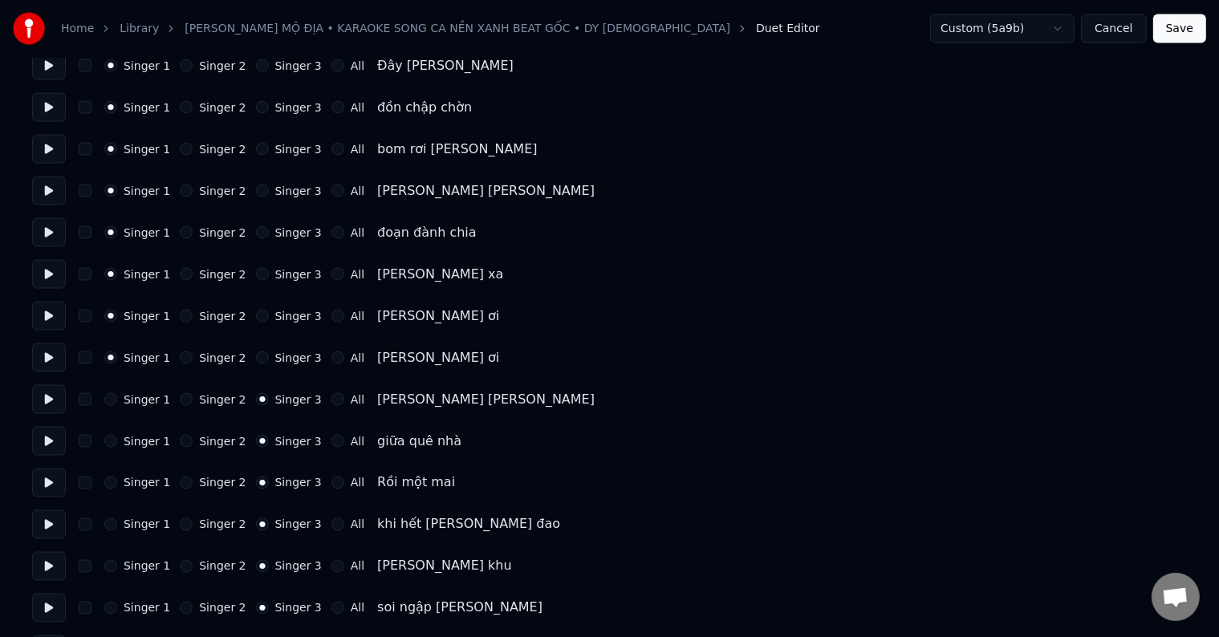
click at [117, 354] on button "Singer 1" at bounding box center [110, 358] width 13 height 13
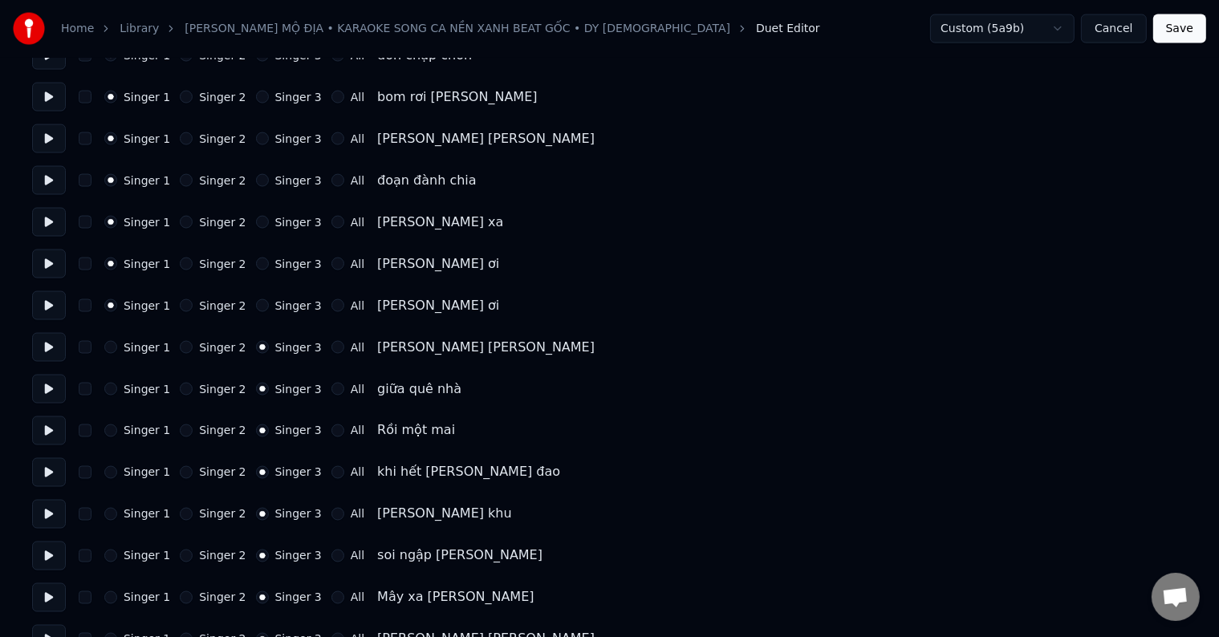
scroll to position [2649, 0]
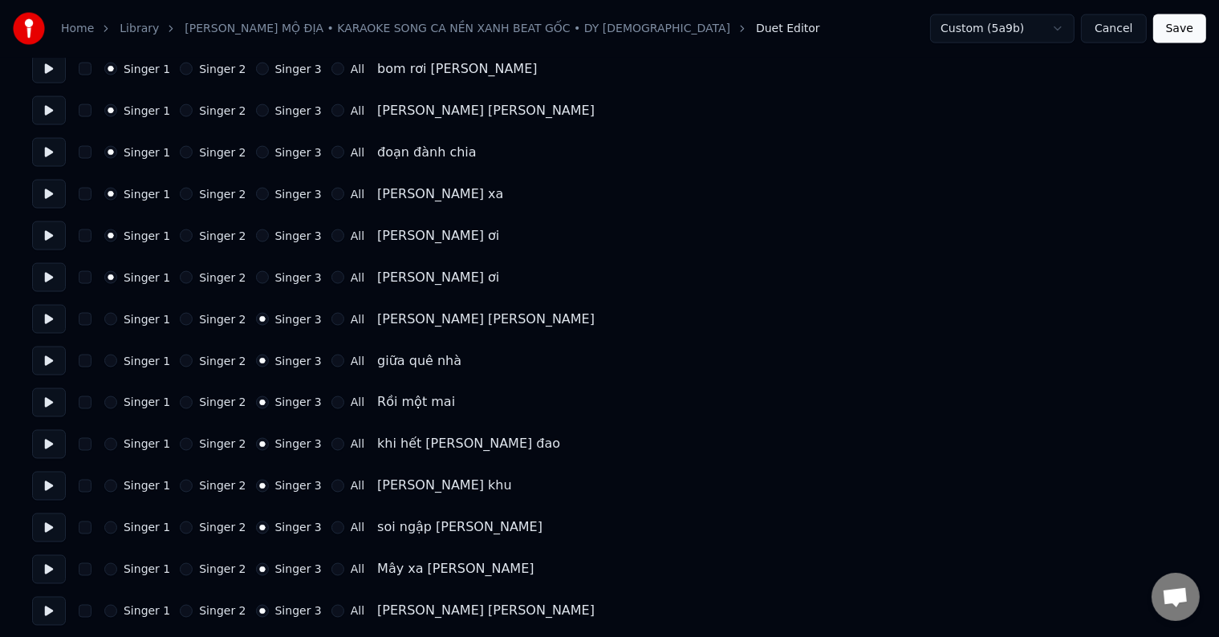
click at [132, 323] on label "Singer 1" at bounding box center [147, 319] width 47 height 11
click at [117, 323] on button "Singer 1" at bounding box center [110, 319] width 13 height 13
click at [132, 323] on label "Singer 1" at bounding box center [147, 319] width 47 height 11
click at [117, 323] on button "Singer 1" at bounding box center [110, 319] width 13 height 13
click at [135, 357] on label "Singer 1" at bounding box center [147, 361] width 47 height 11
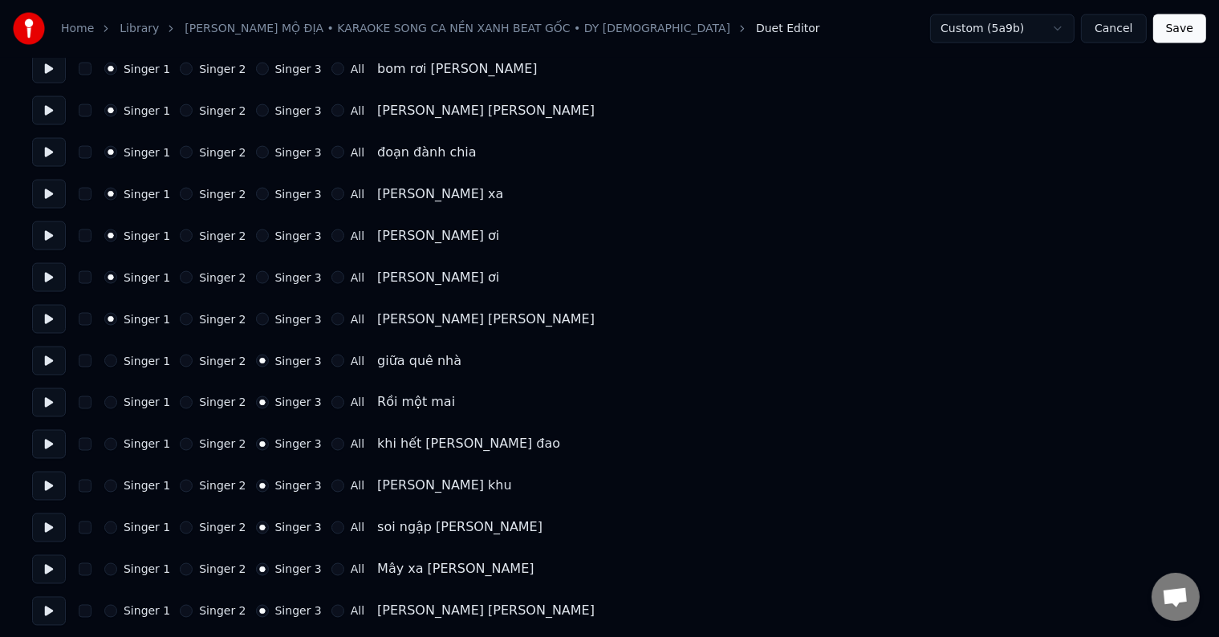
click at [117, 357] on button "Singer 1" at bounding box center [110, 361] width 13 height 13
click at [135, 357] on label "Singer 1" at bounding box center [147, 361] width 47 height 11
click at [117, 357] on button "Singer 1" at bounding box center [110, 361] width 13 height 13
click at [148, 398] on label "Singer 1" at bounding box center [147, 402] width 47 height 11
click at [117, 398] on button "Singer 1" at bounding box center [110, 403] width 13 height 13
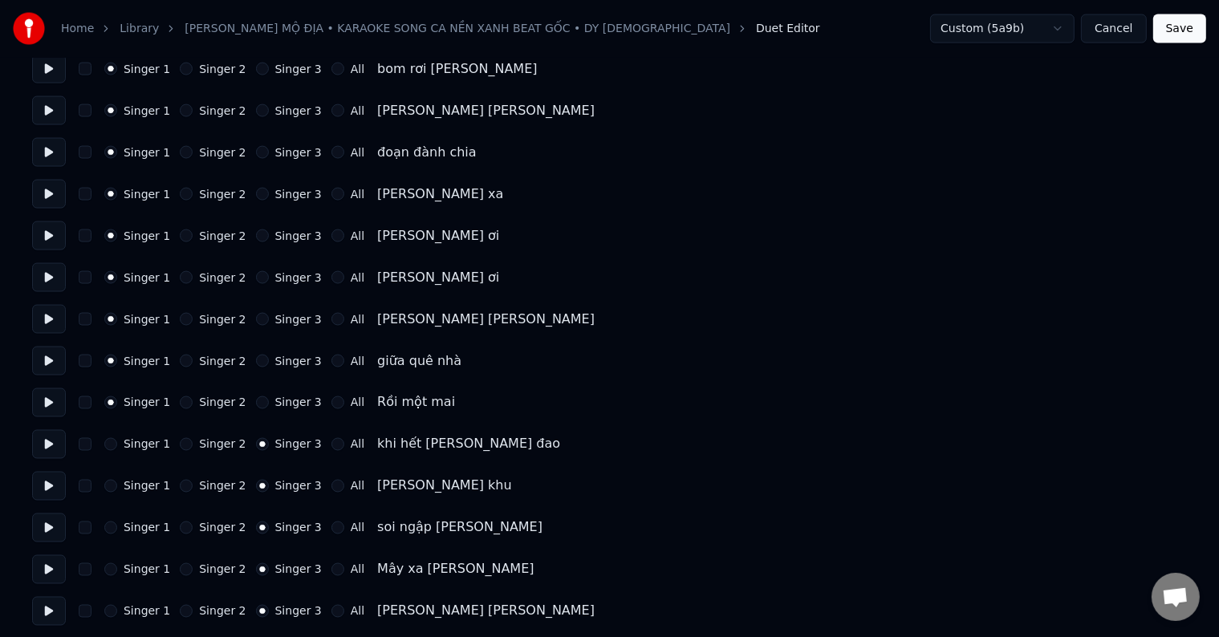
click at [148, 398] on label "Singer 1" at bounding box center [147, 402] width 47 height 11
click at [117, 398] on button "Singer 1" at bounding box center [110, 403] width 13 height 13
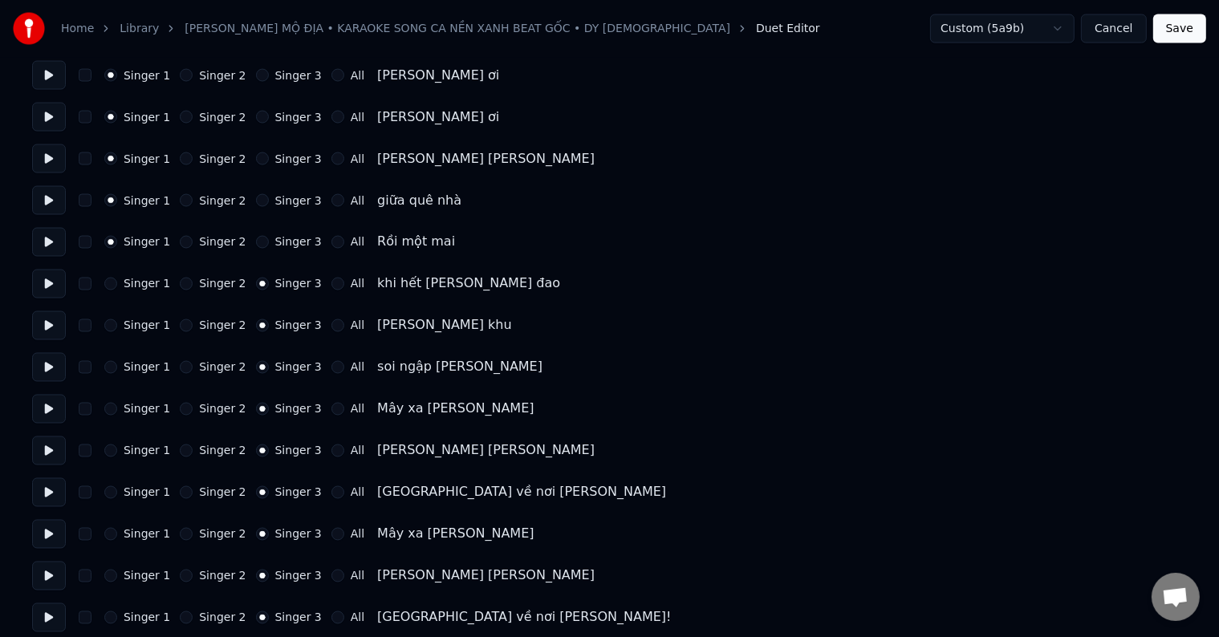
click at [153, 283] on label "Singer 1" at bounding box center [147, 284] width 47 height 11
click at [117, 283] on button "Singer 1" at bounding box center [110, 284] width 13 height 13
click at [153, 283] on label "Singer 1" at bounding box center [147, 284] width 47 height 11
click at [117, 283] on button "Singer 1" at bounding box center [110, 284] width 13 height 13
click at [149, 320] on label "Singer 1" at bounding box center [147, 325] width 47 height 11
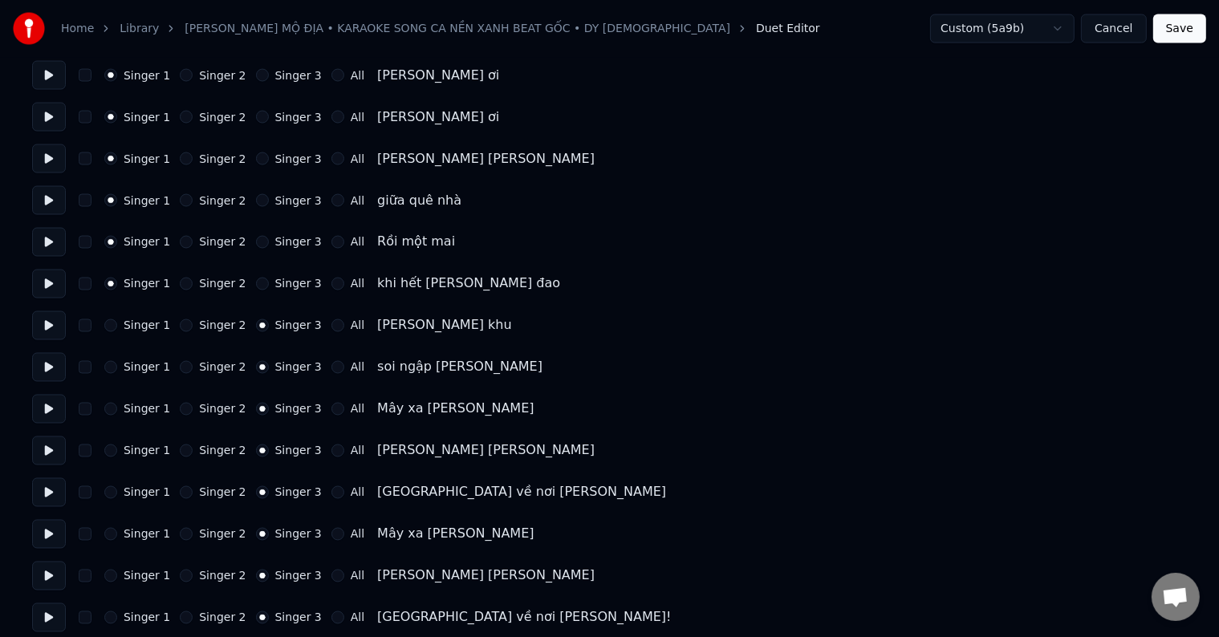
click at [117, 320] on button "Singer 1" at bounding box center [110, 326] width 13 height 13
click at [148, 371] on label "Singer 1" at bounding box center [147, 367] width 47 height 11
click at [117, 371] on button "Singer 1" at bounding box center [110, 367] width 13 height 13
click at [148, 371] on label "Singer 1" at bounding box center [147, 367] width 47 height 11
click at [117, 371] on button "Singer 1" at bounding box center [110, 367] width 13 height 13
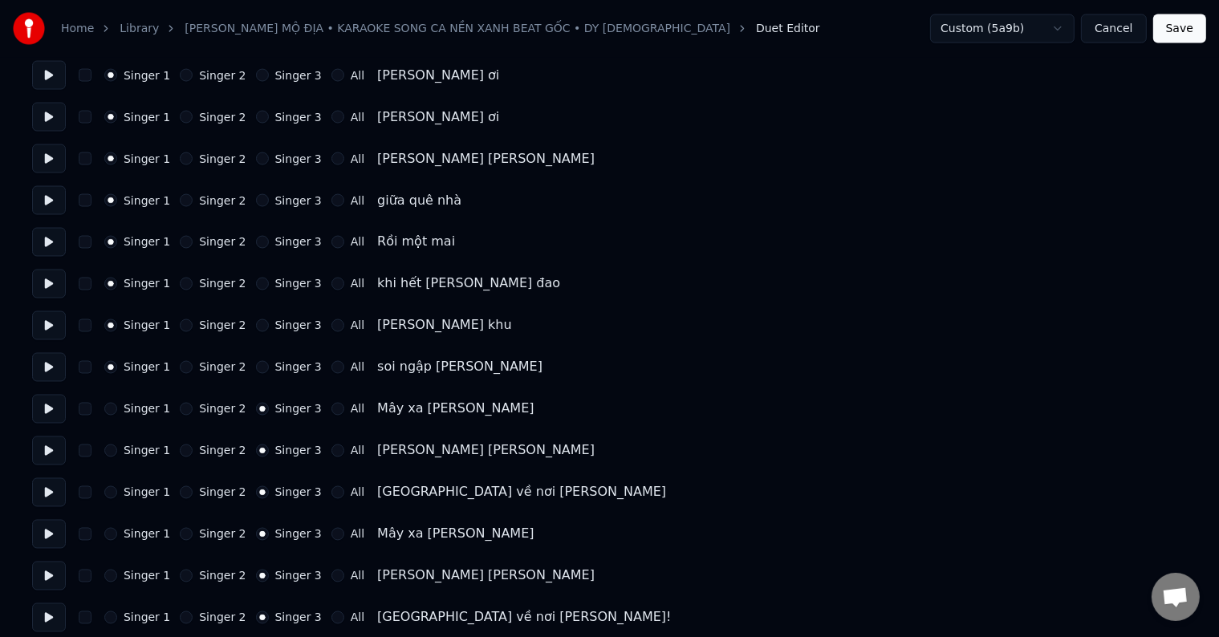
click at [137, 405] on label "Singer 1" at bounding box center [147, 409] width 47 height 11
click at [117, 405] on button "Singer 1" at bounding box center [110, 409] width 13 height 13
click at [137, 405] on label "Singer 1" at bounding box center [147, 409] width 47 height 11
click at [117, 405] on button "Singer 1" at bounding box center [110, 409] width 13 height 13
click at [137, 456] on label "Singer 1" at bounding box center [147, 451] width 47 height 11
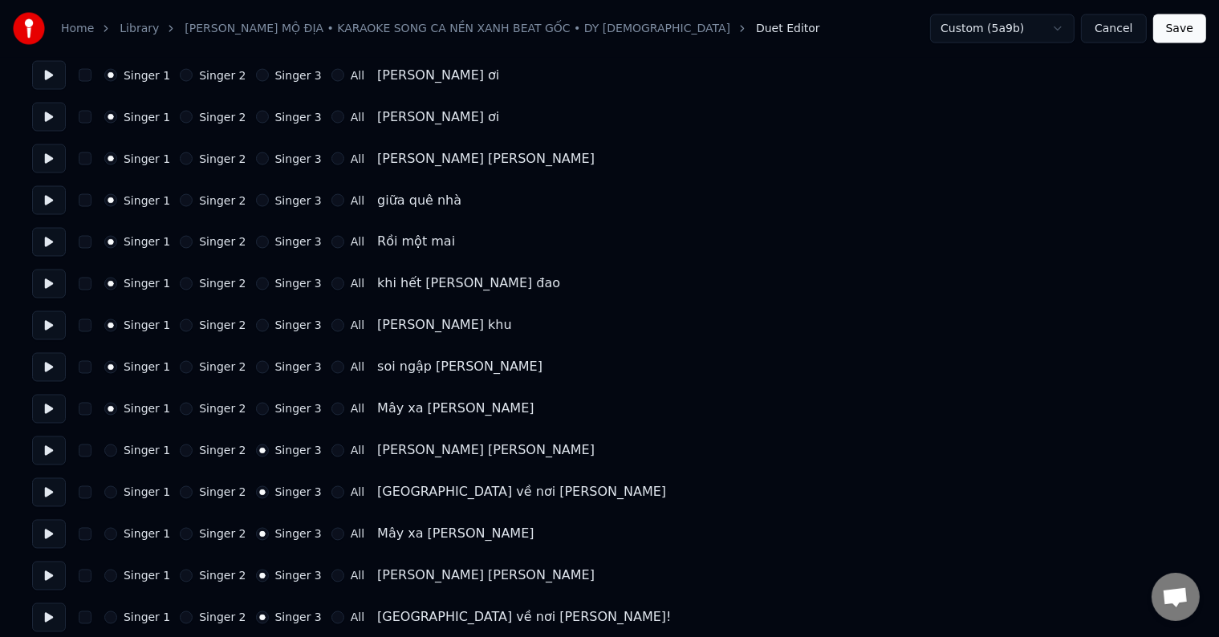
click at [117, 456] on button "Singer 1" at bounding box center [110, 451] width 13 height 13
click at [137, 456] on label "Singer 1" at bounding box center [147, 451] width 47 height 11
click at [117, 456] on button "Singer 1" at bounding box center [110, 451] width 13 height 13
click at [149, 497] on label "Singer 1" at bounding box center [147, 492] width 47 height 11
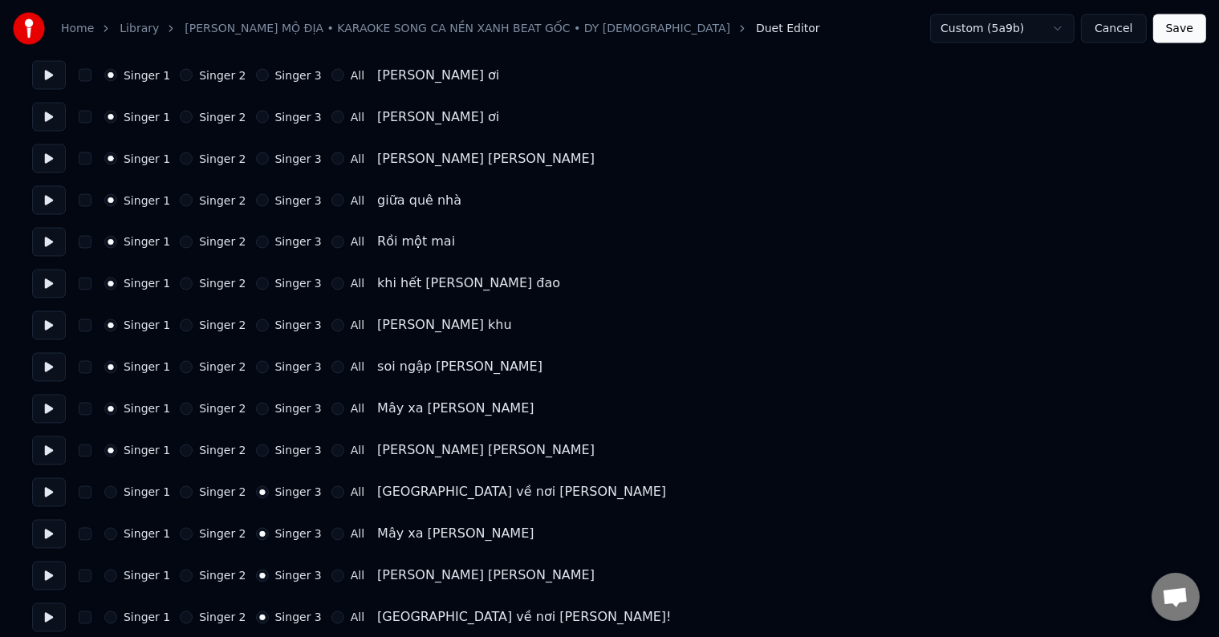
click at [117, 497] on button "Singer 1" at bounding box center [110, 493] width 13 height 13
click at [149, 497] on label "Singer 1" at bounding box center [147, 492] width 47 height 11
click at [117, 497] on button "Singer 1" at bounding box center [110, 493] width 13 height 13
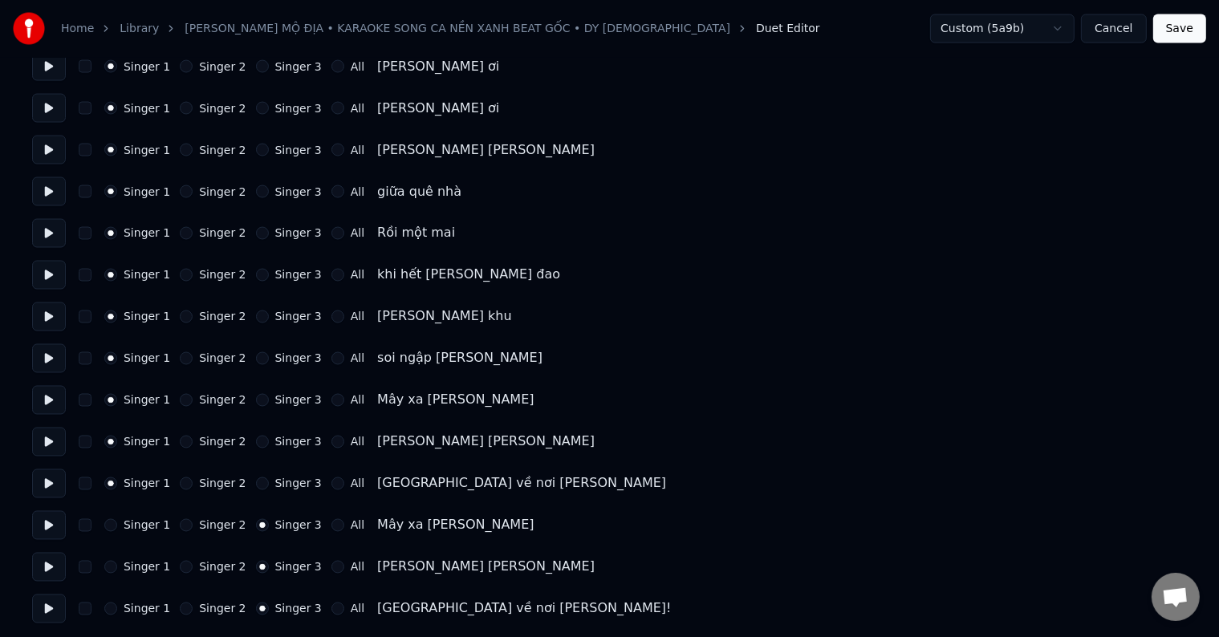
scroll to position [2821, 0]
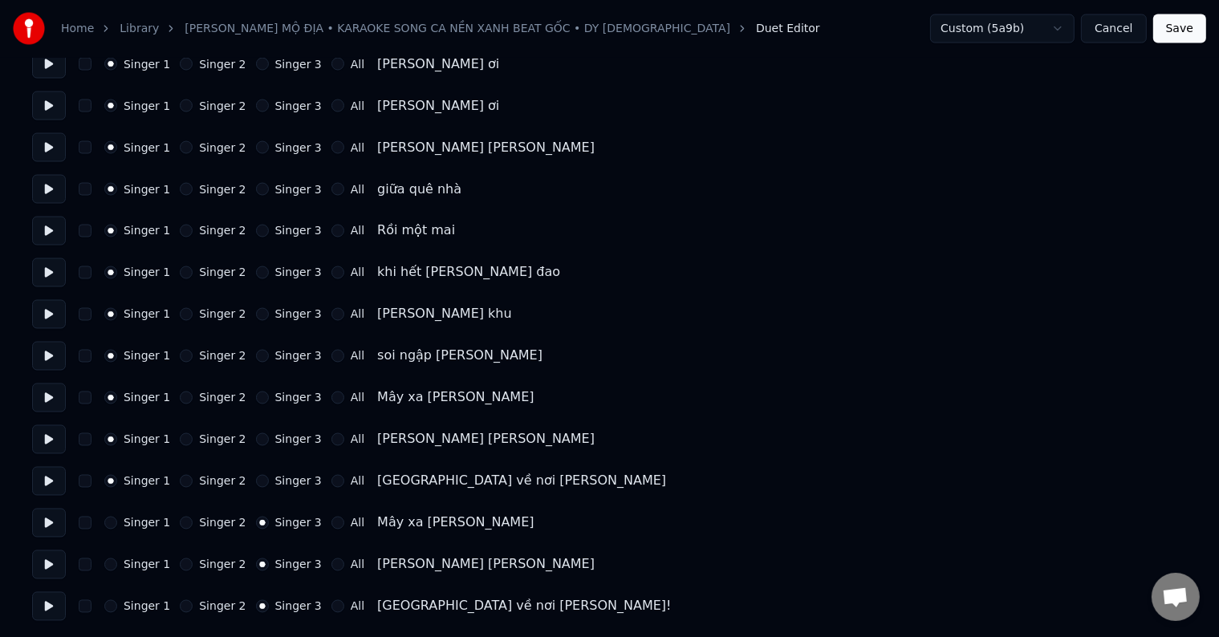
click at [136, 518] on label "Singer 1" at bounding box center [147, 523] width 47 height 11
click at [117, 517] on button "Singer 1" at bounding box center [110, 523] width 13 height 13
click at [136, 518] on label "Singer 1" at bounding box center [147, 523] width 47 height 11
click at [117, 517] on button "Singer 1" at bounding box center [110, 523] width 13 height 13
click at [136, 562] on label "Singer 1" at bounding box center [147, 565] width 47 height 11
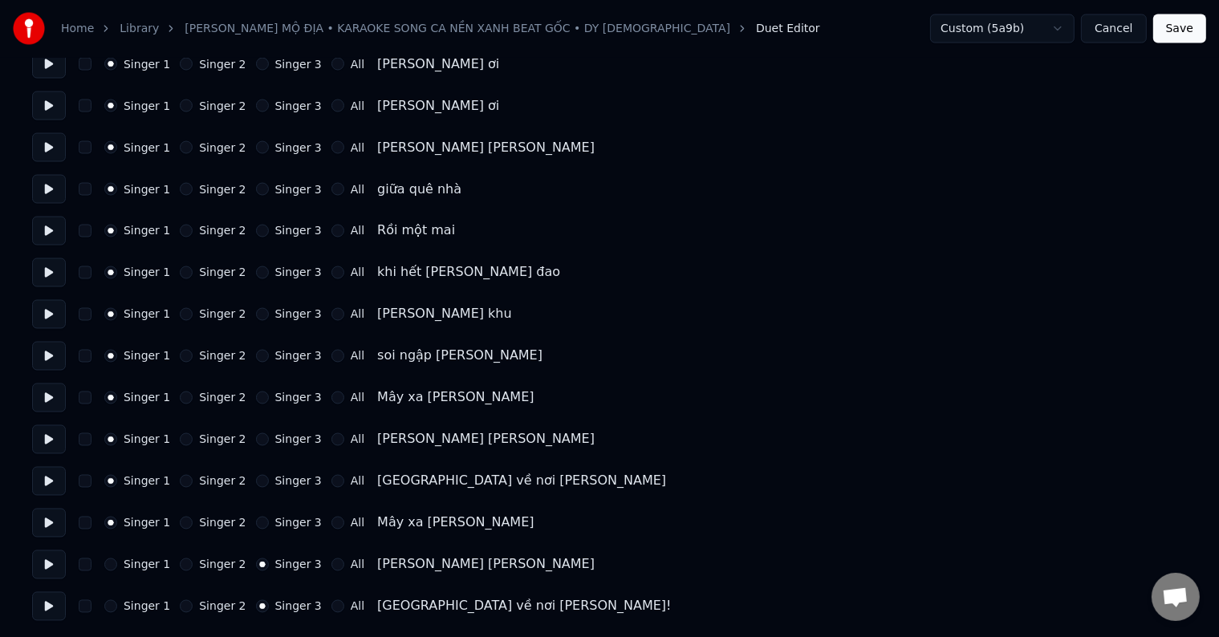
click at [117, 562] on button "Singer 1" at bounding box center [110, 565] width 13 height 13
click at [136, 562] on label "Singer 1" at bounding box center [147, 565] width 47 height 11
click at [117, 562] on button "Singer 1" at bounding box center [110, 565] width 13 height 13
click at [140, 605] on label "Singer 1" at bounding box center [147, 606] width 47 height 11
click at [117, 605] on button "Singer 1" at bounding box center [110, 607] width 13 height 13
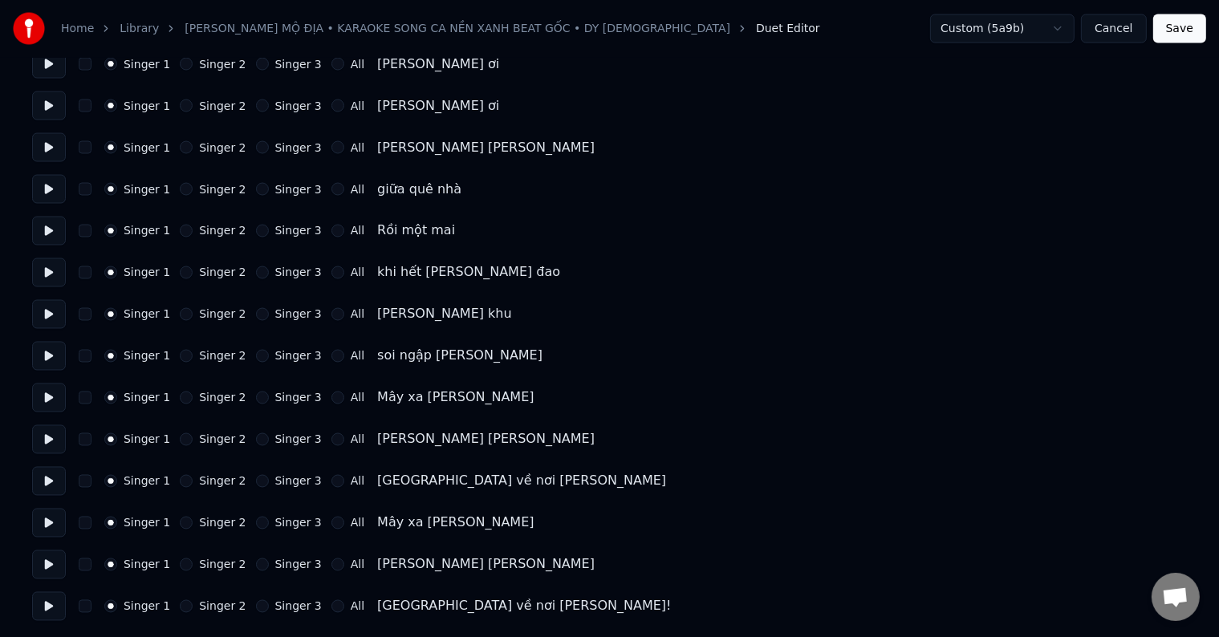
click at [140, 605] on label "Singer 1" at bounding box center [147, 606] width 47 height 11
click at [117, 605] on button "Singer 1" at bounding box center [110, 607] width 13 height 13
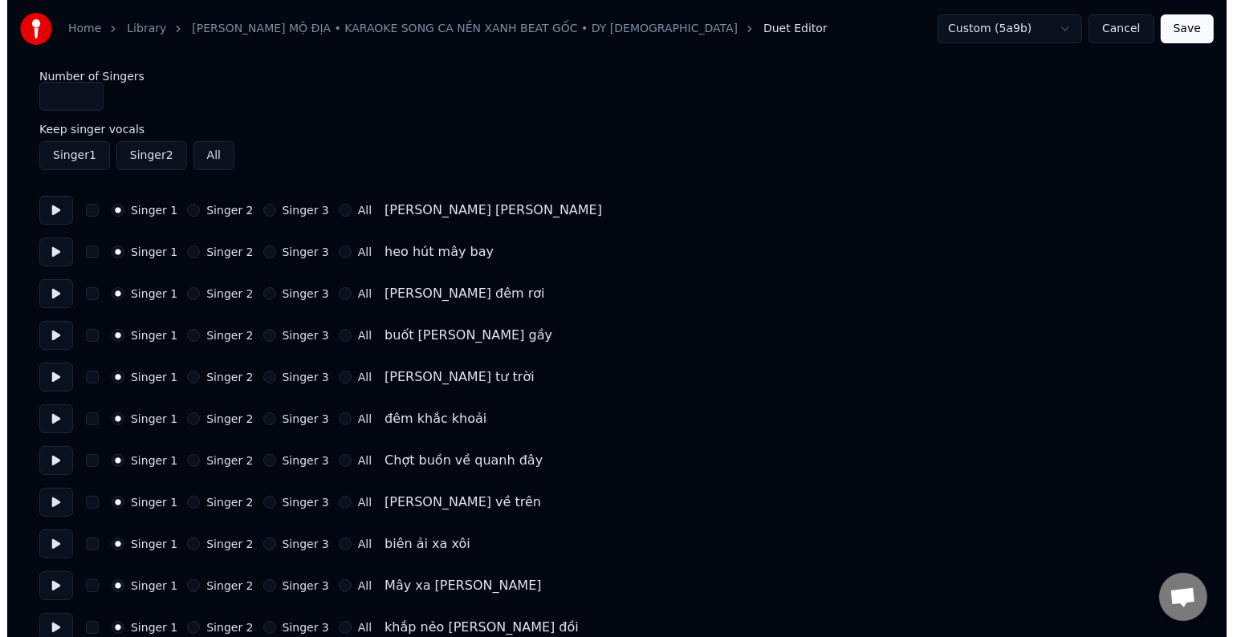
scroll to position [0, 0]
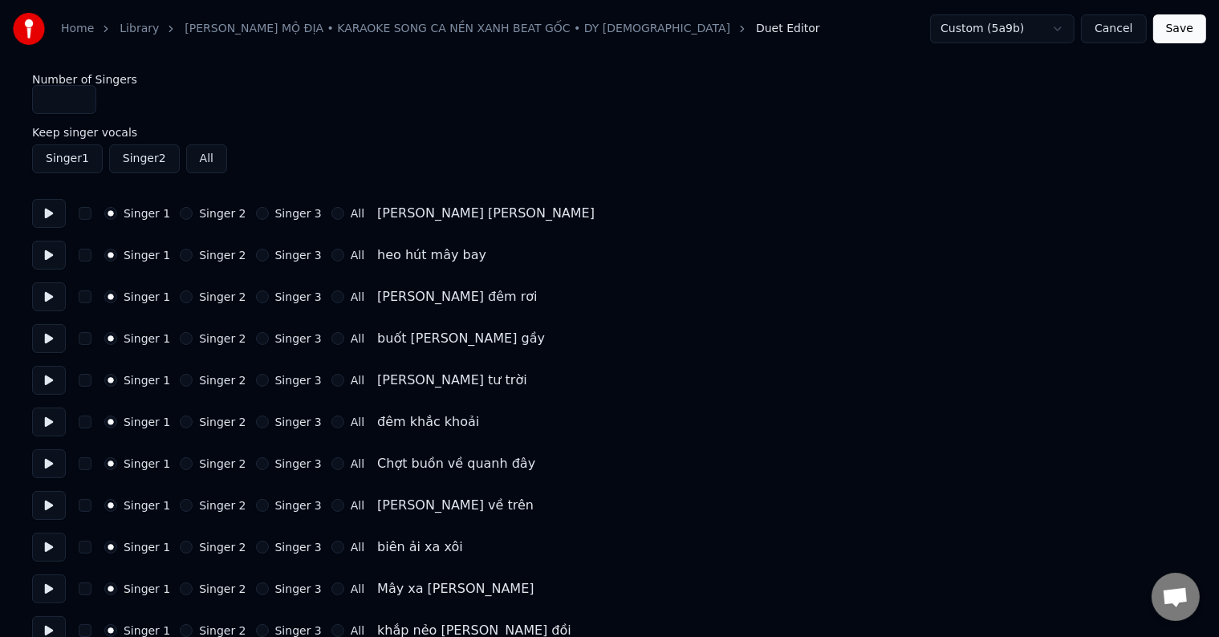
click at [1184, 29] on button "Save" at bounding box center [1180, 28] width 53 height 29
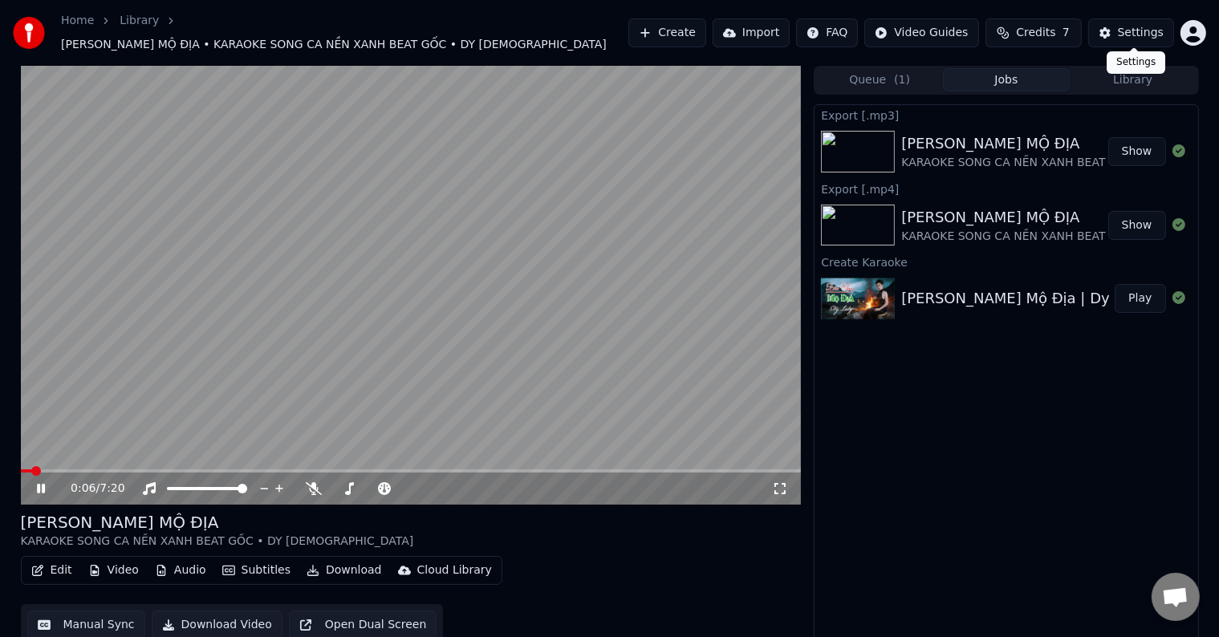
click at [1141, 27] on div "Settings" at bounding box center [1141, 33] width 46 height 16
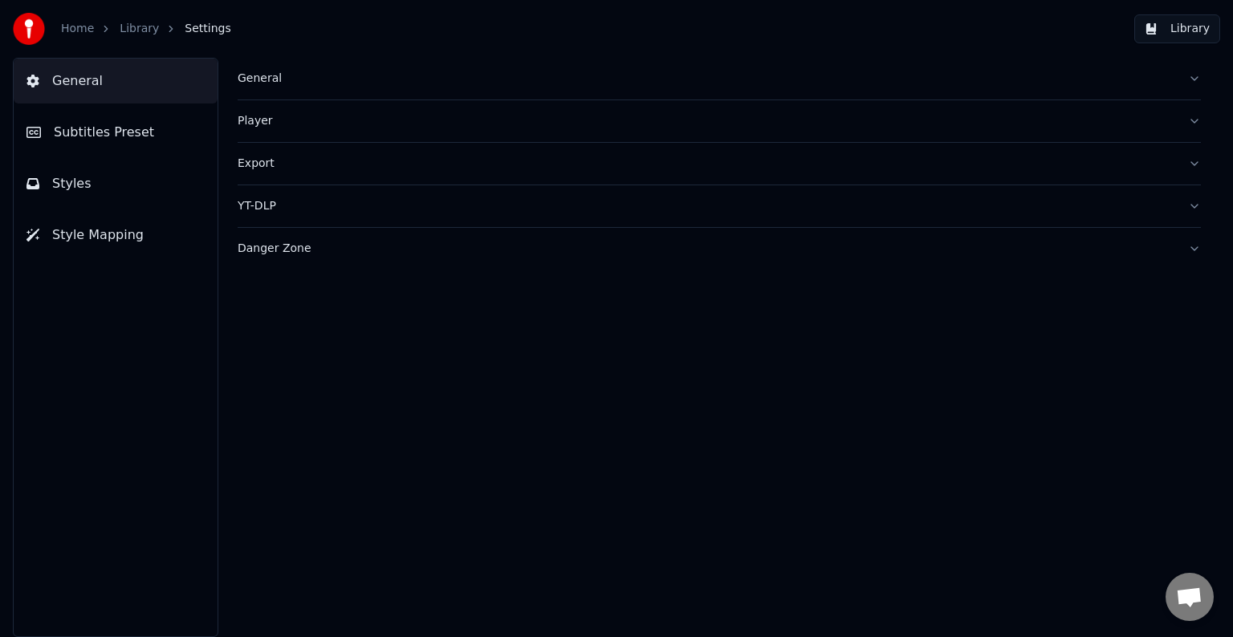
click at [129, 134] on span "Subtitles Preset" at bounding box center [104, 132] width 100 height 19
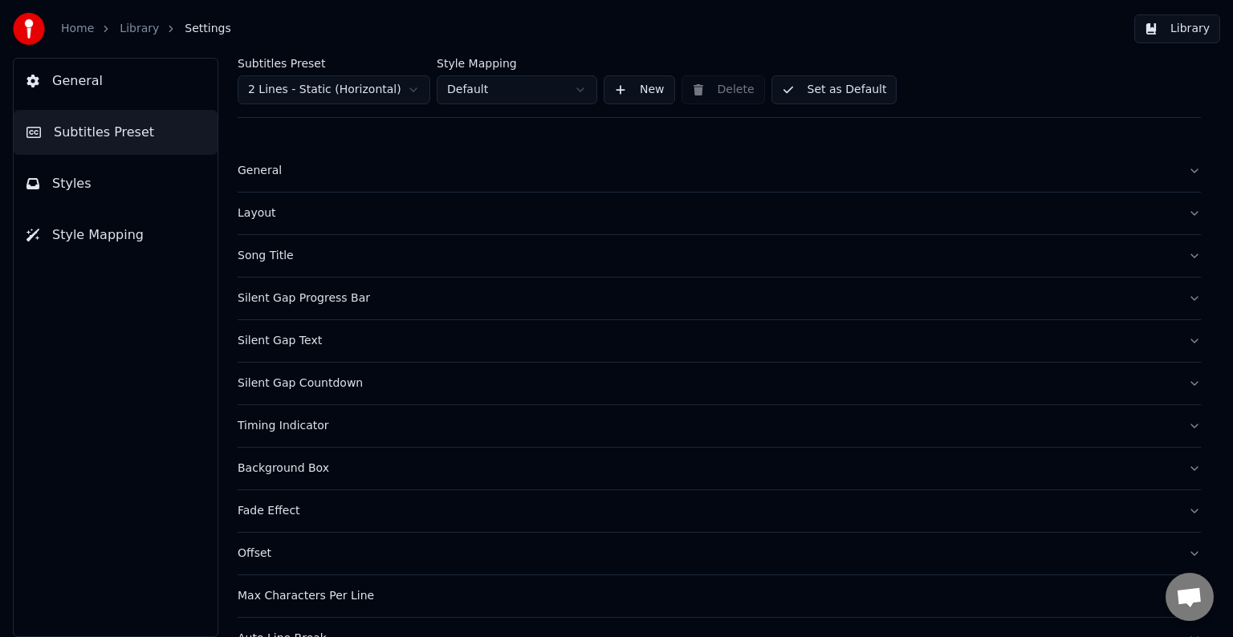
click at [257, 254] on div "Song Title" at bounding box center [707, 256] width 938 height 16
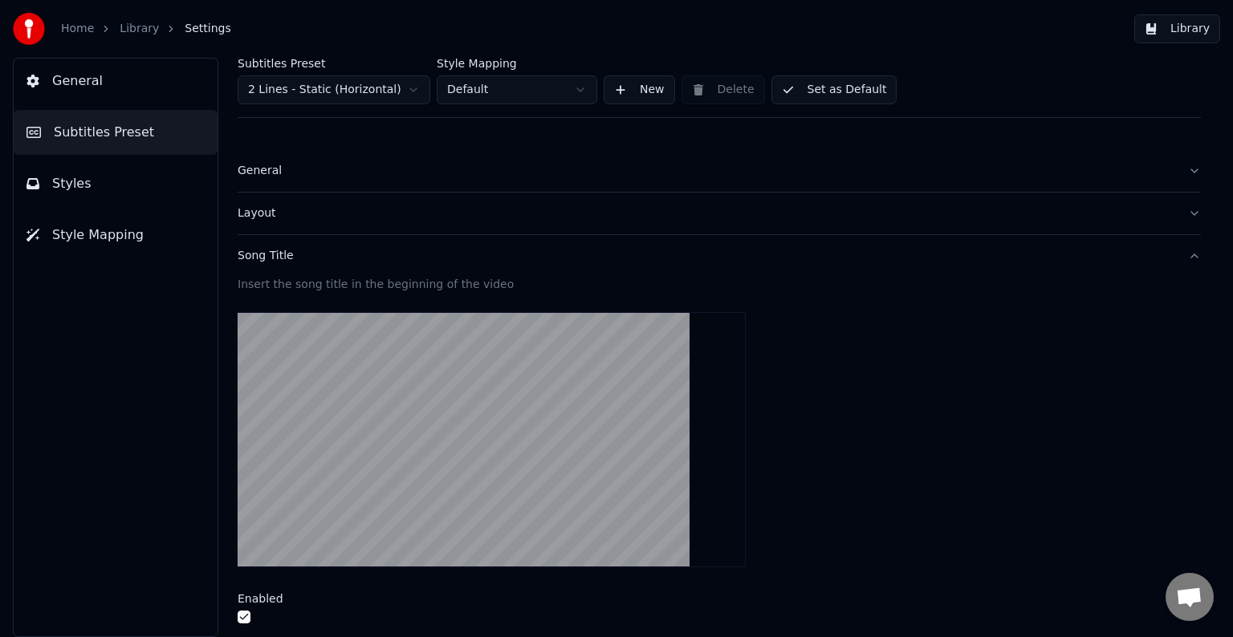
scroll to position [321, 0]
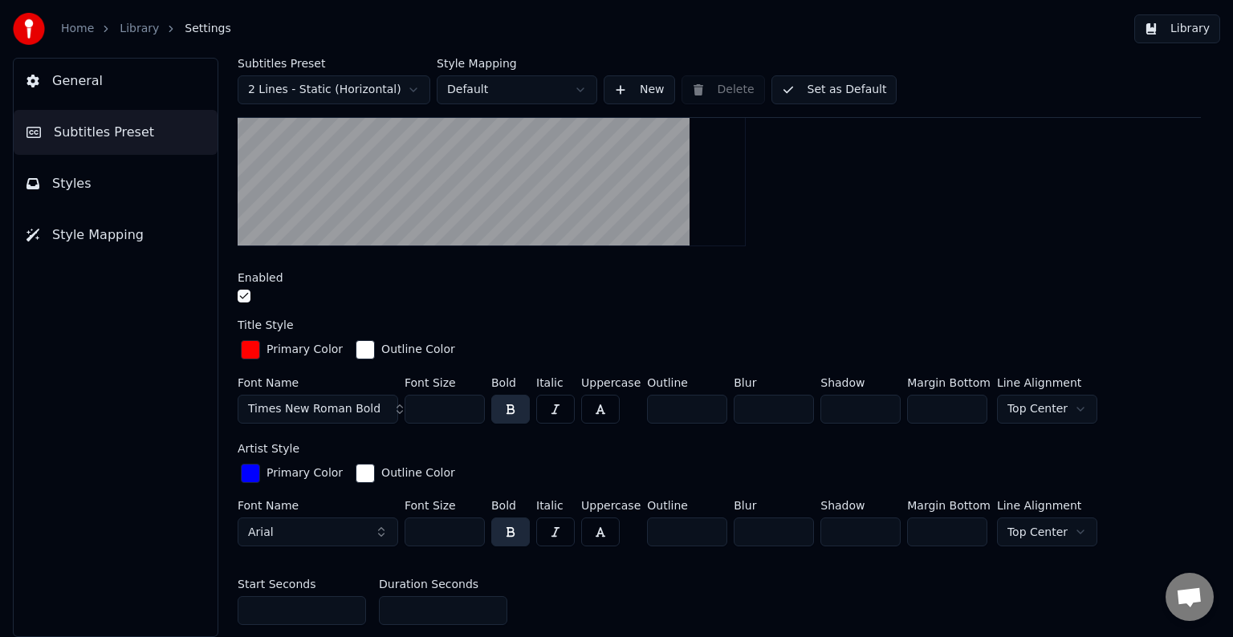
click at [248, 464] on div "button" at bounding box center [250, 473] width 19 height 19
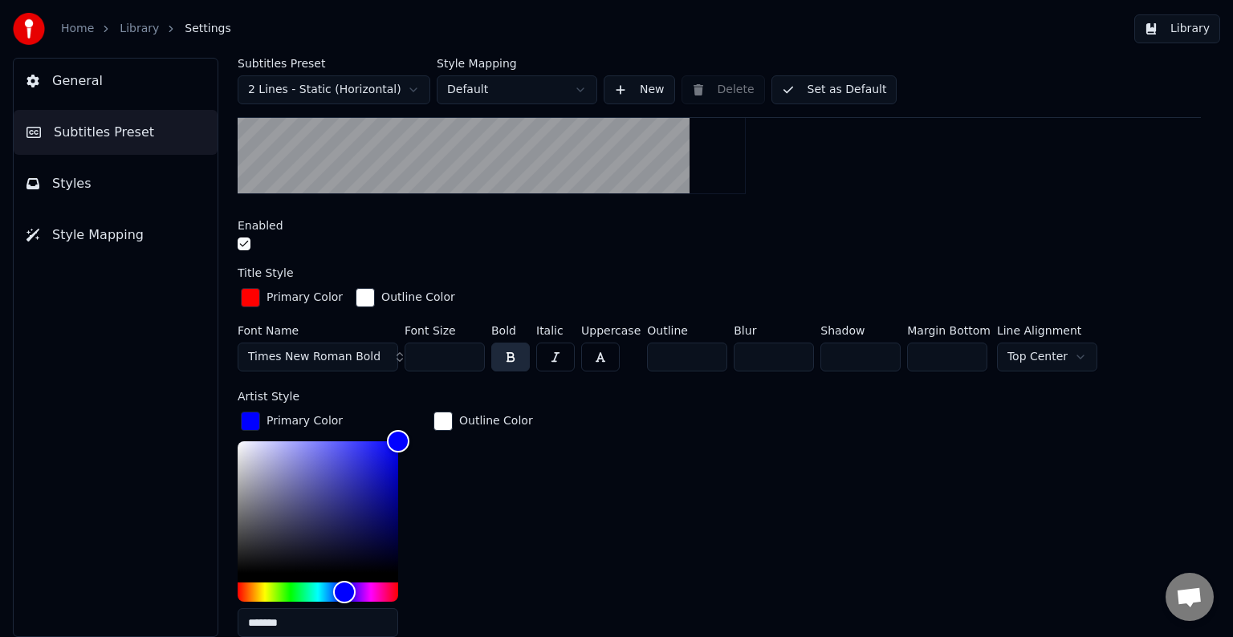
scroll to position [401, 0]
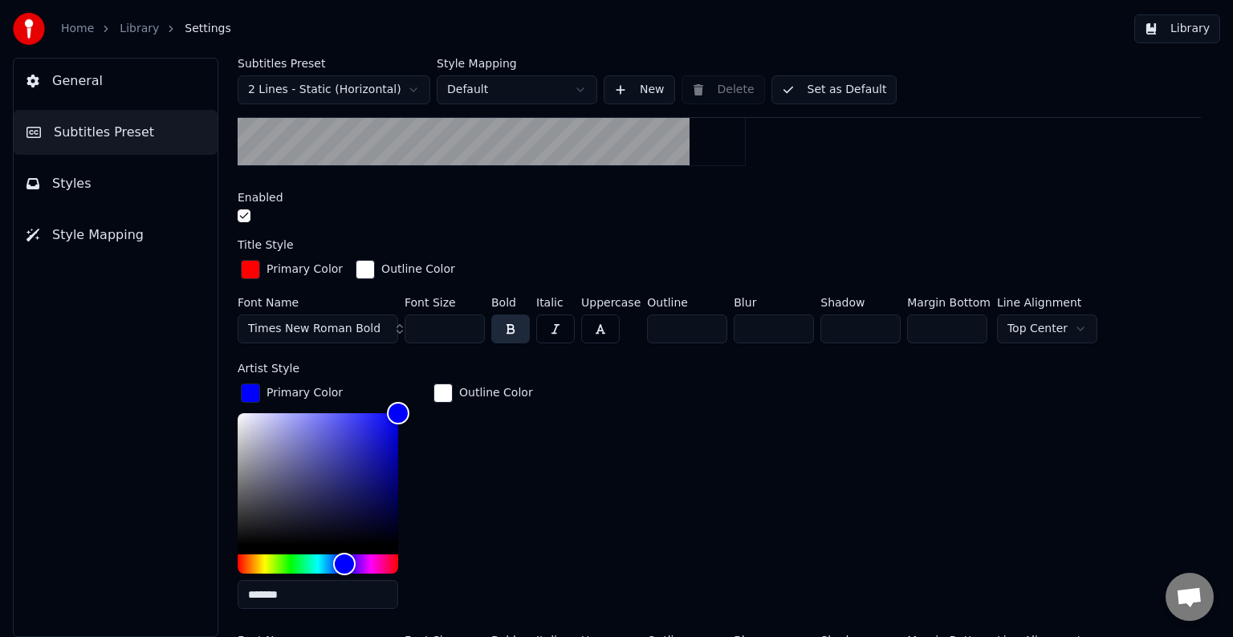
click at [255, 263] on div "button" at bounding box center [250, 269] width 19 height 19
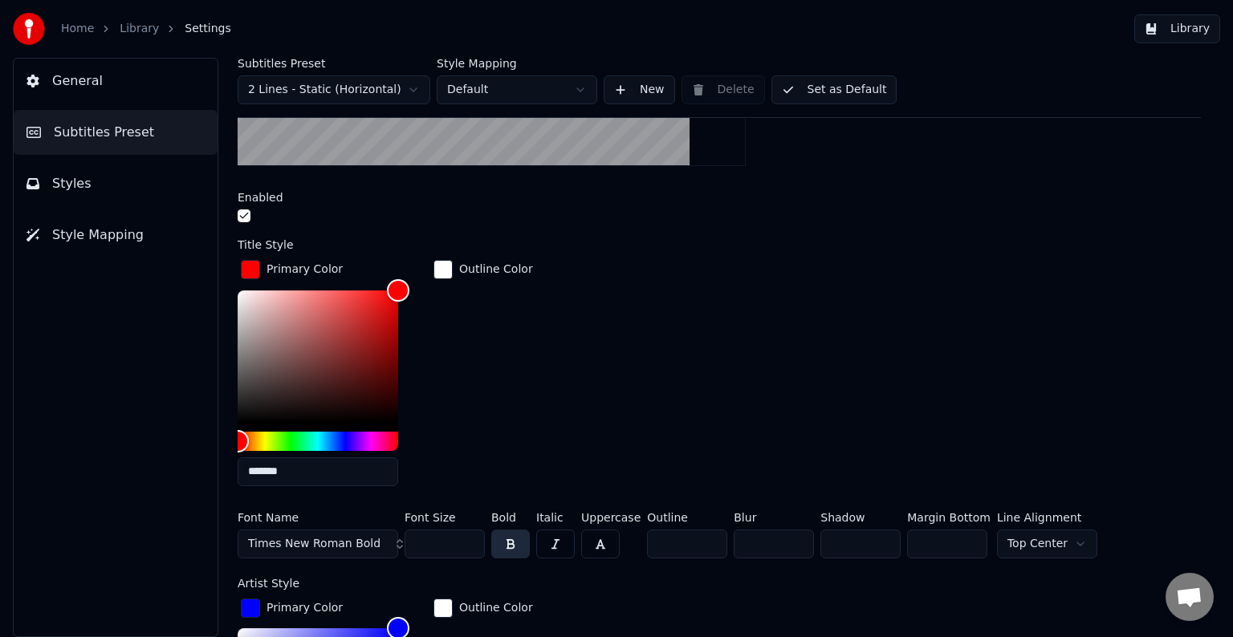
drag, startPoint x: 299, startPoint y: 470, endPoint x: 230, endPoint y: 468, distance: 68.3
click at [230, 468] on div "Subtitles Preset 2 Lines - Static (Horizontal) Style Mapping Default New Delete…" at bounding box center [720, 348] width 1028 height 580
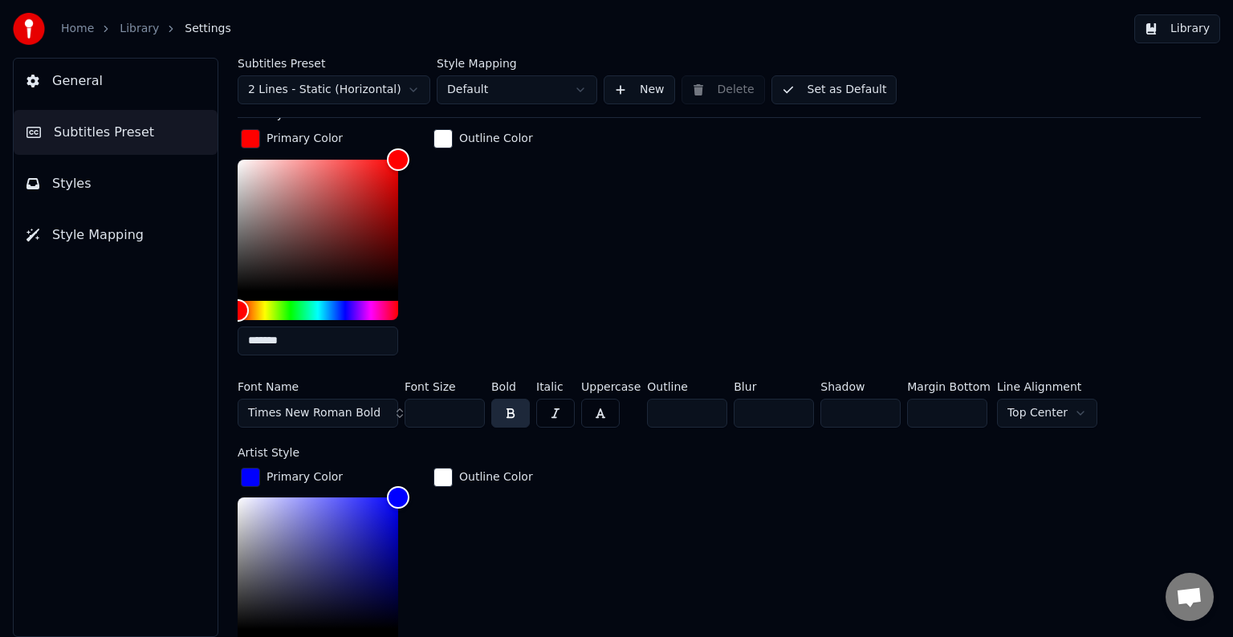
scroll to position [642, 0]
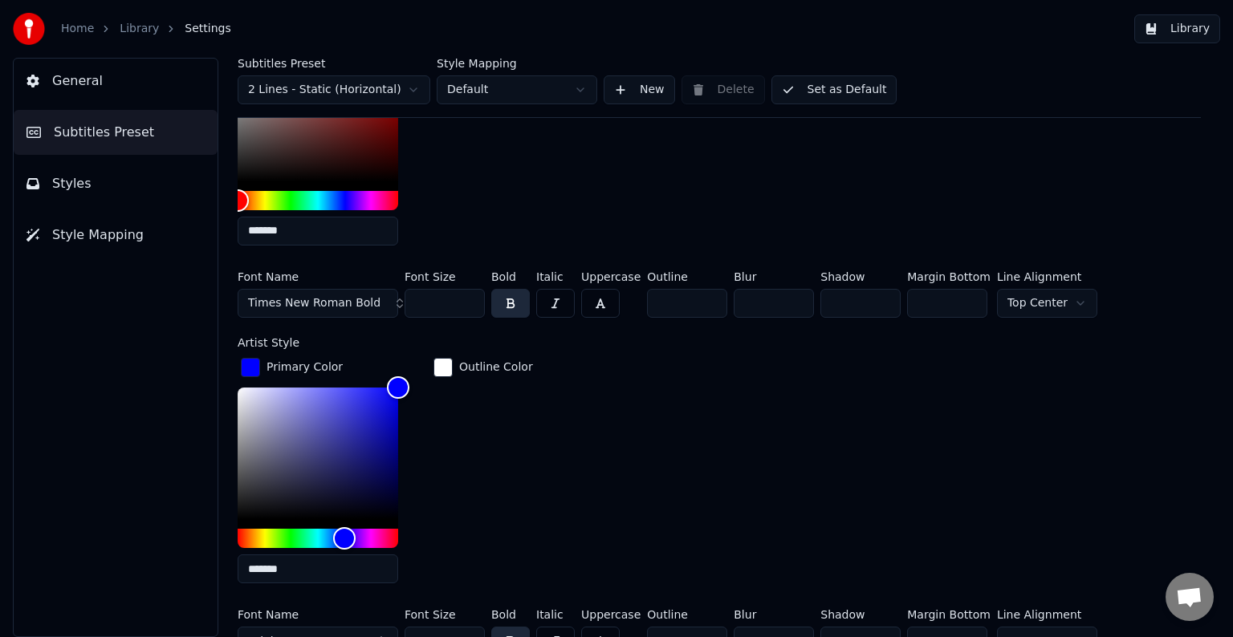
click at [318, 566] on input "*******" at bounding box center [318, 569] width 161 height 29
paste input "*********"
drag, startPoint x: 289, startPoint y: 568, endPoint x: 210, endPoint y: 568, distance: 78.7
click at [210, 568] on div "**********" at bounding box center [720, 348] width 1028 height 580
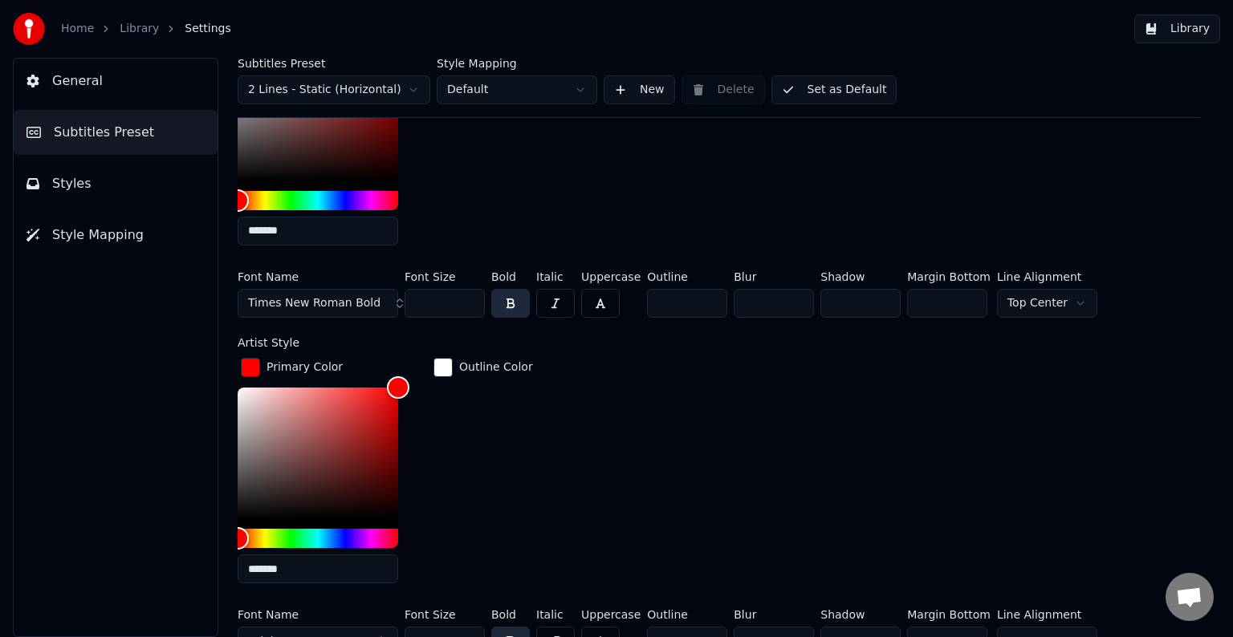
scroll to position [482, 0]
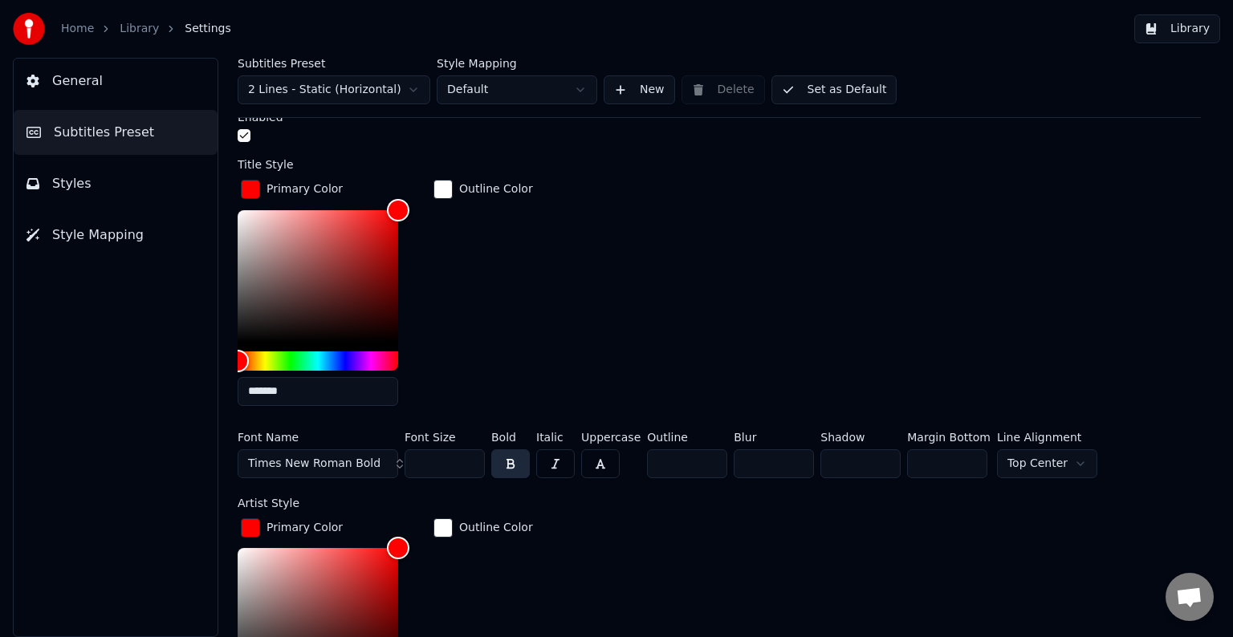
type input "*******"
drag, startPoint x: 292, startPoint y: 389, endPoint x: 215, endPoint y: 389, distance: 77.1
click at [215, 389] on div "Subtitles Preset 2 Lines - Static (Horizontal) Style Mapping Default New Delete…" at bounding box center [720, 348] width 1028 height 580
paste input "text"
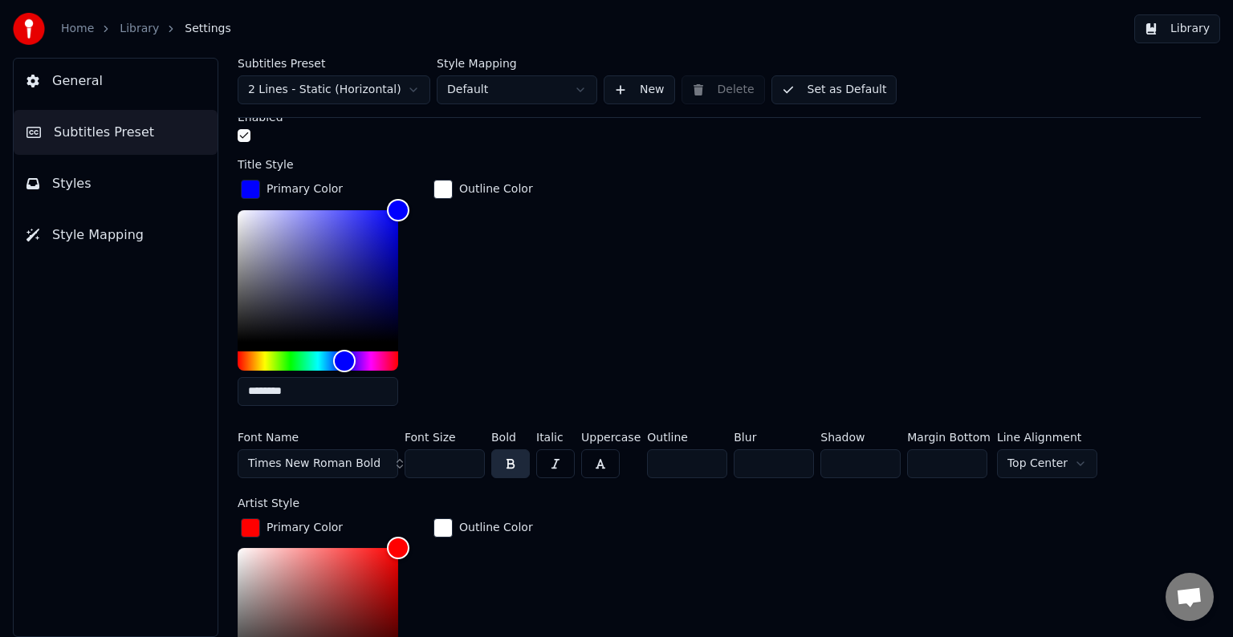
click at [247, 387] on input "*******" at bounding box center [318, 391] width 161 height 29
type input "*******"
click at [1192, 29] on button "Library" at bounding box center [1177, 28] width 86 height 29
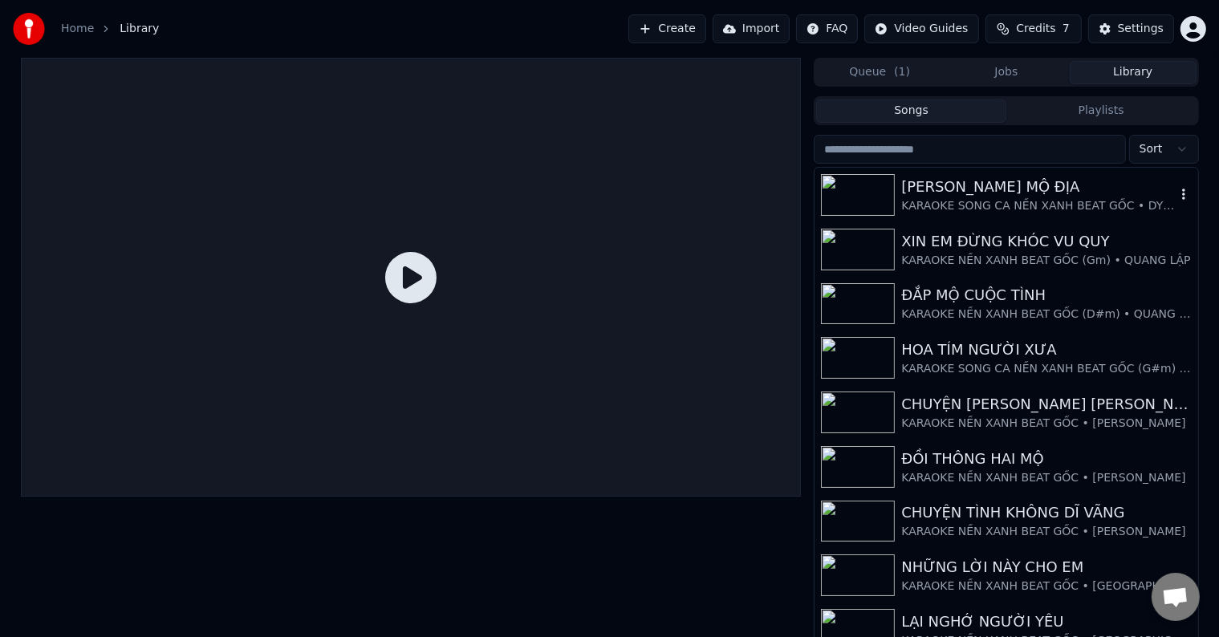
click at [1003, 171] on div "[PERSON_NAME] MỘ ĐỊA KARAOKE SONG CA NỀN XANH BEAT GỐC • DY [DEMOGRAPHIC_DATA]" at bounding box center [1006, 195] width 383 height 55
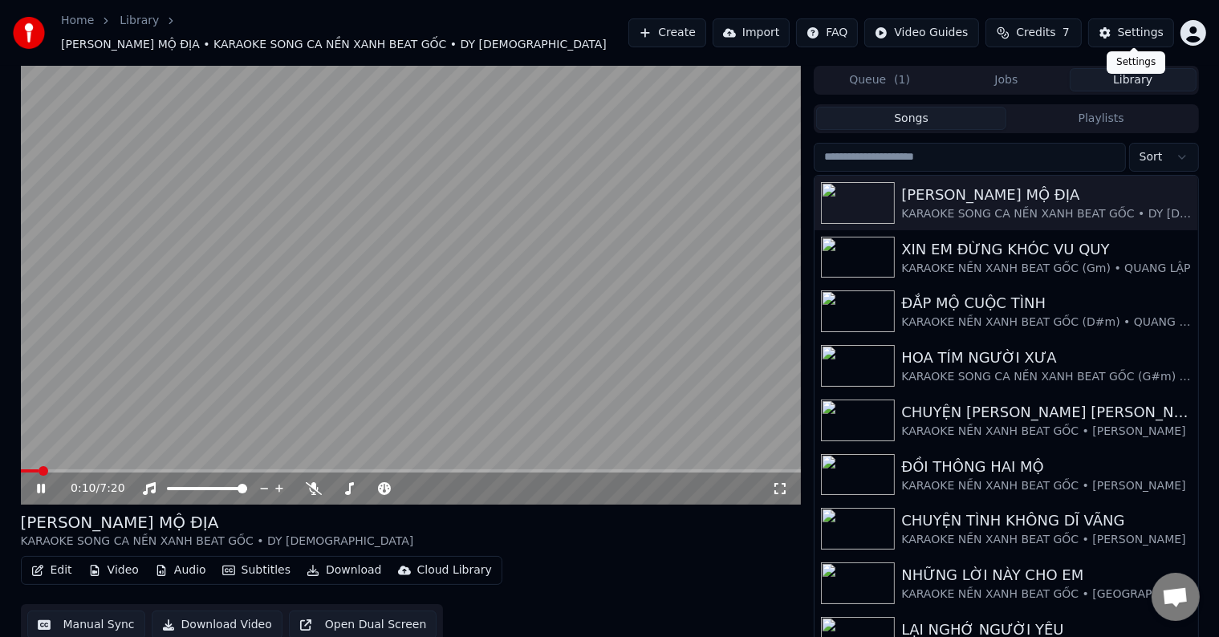
click at [1138, 29] on div "Settings" at bounding box center [1141, 33] width 46 height 16
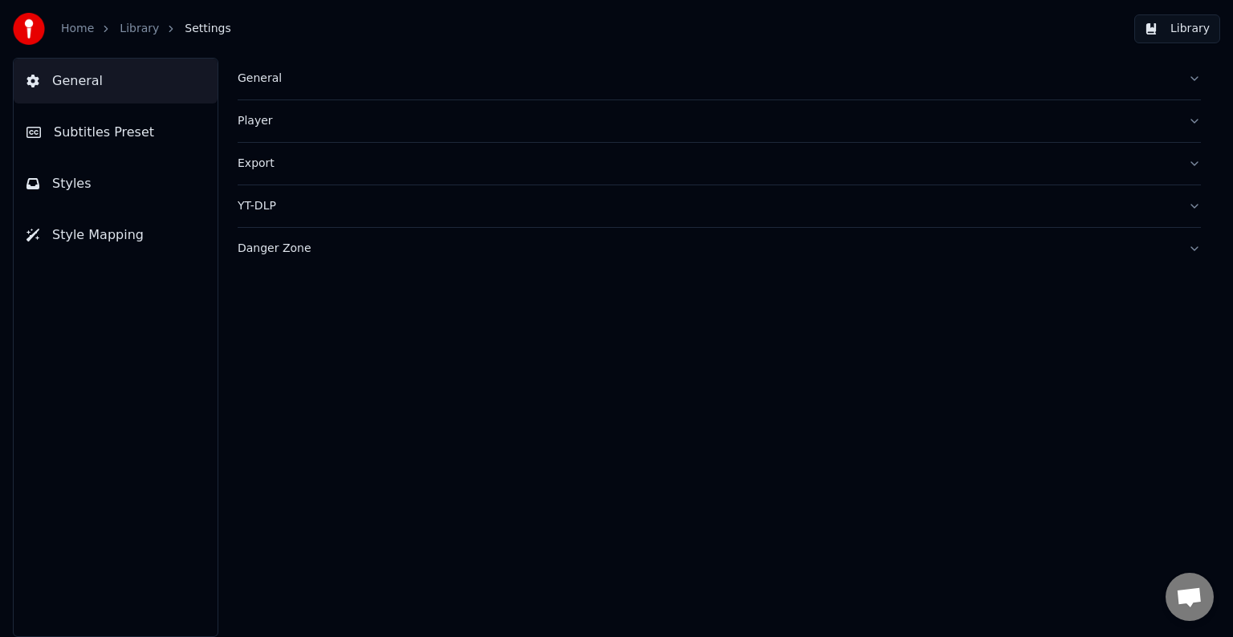
click at [129, 127] on span "Subtitles Preset" at bounding box center [104, 132] width 100 height 19
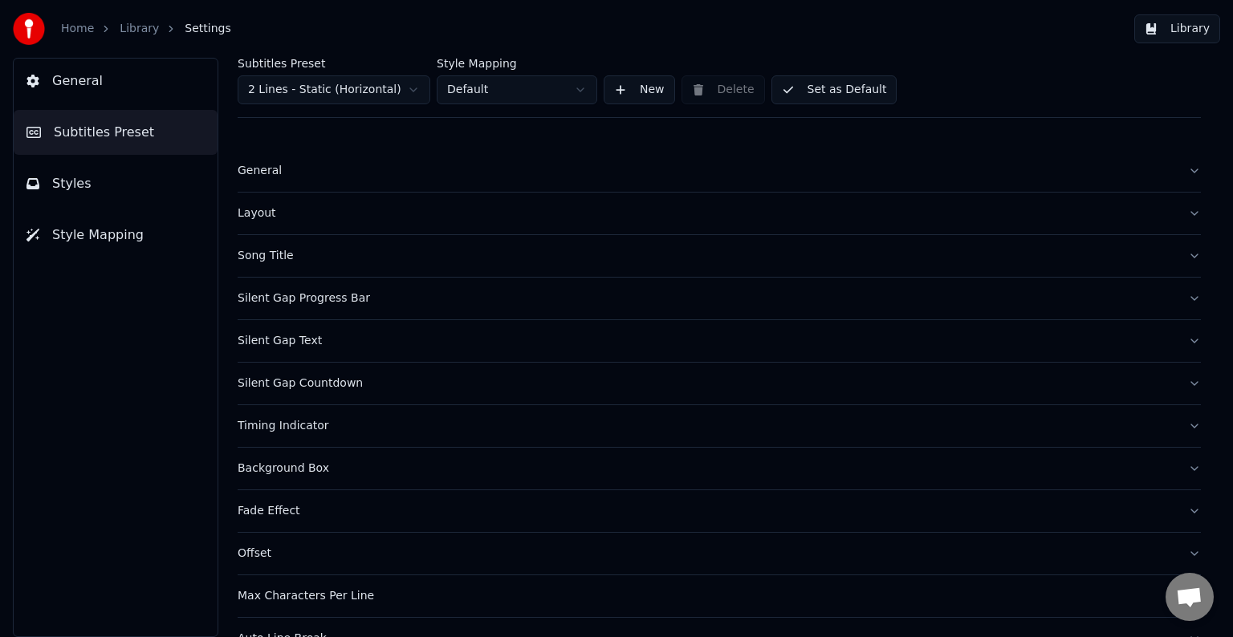
click at [270, 256] on div "Song Title" at bounding box center [707, 256] width 938 height 16
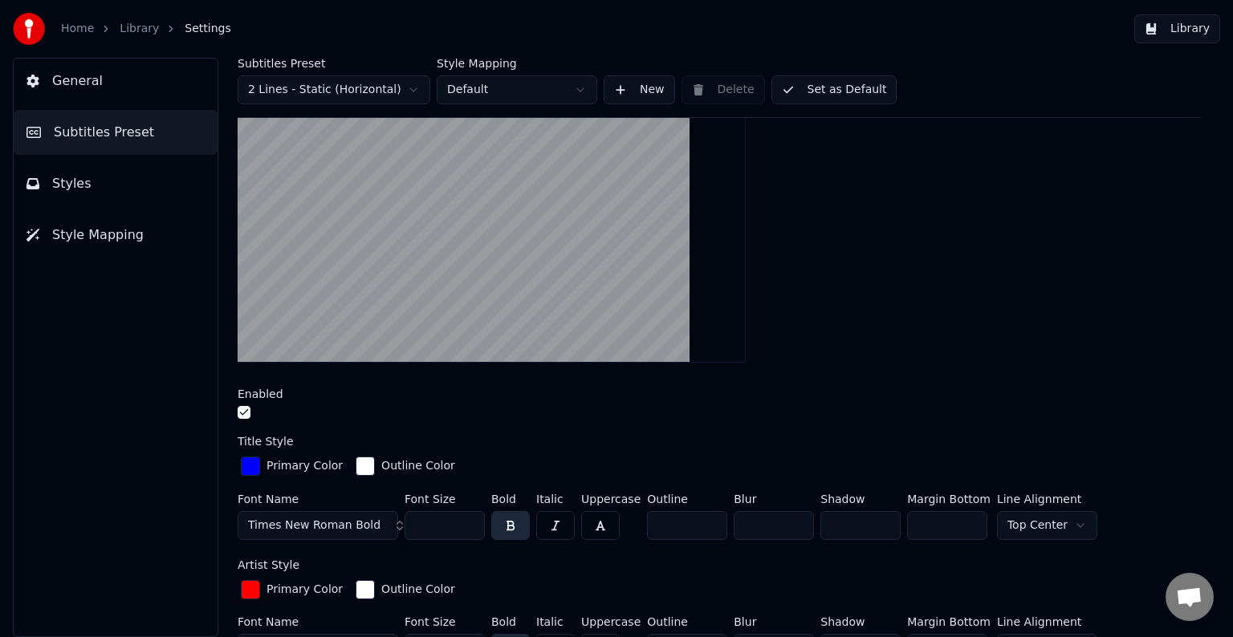
scroll to position [321, 0]
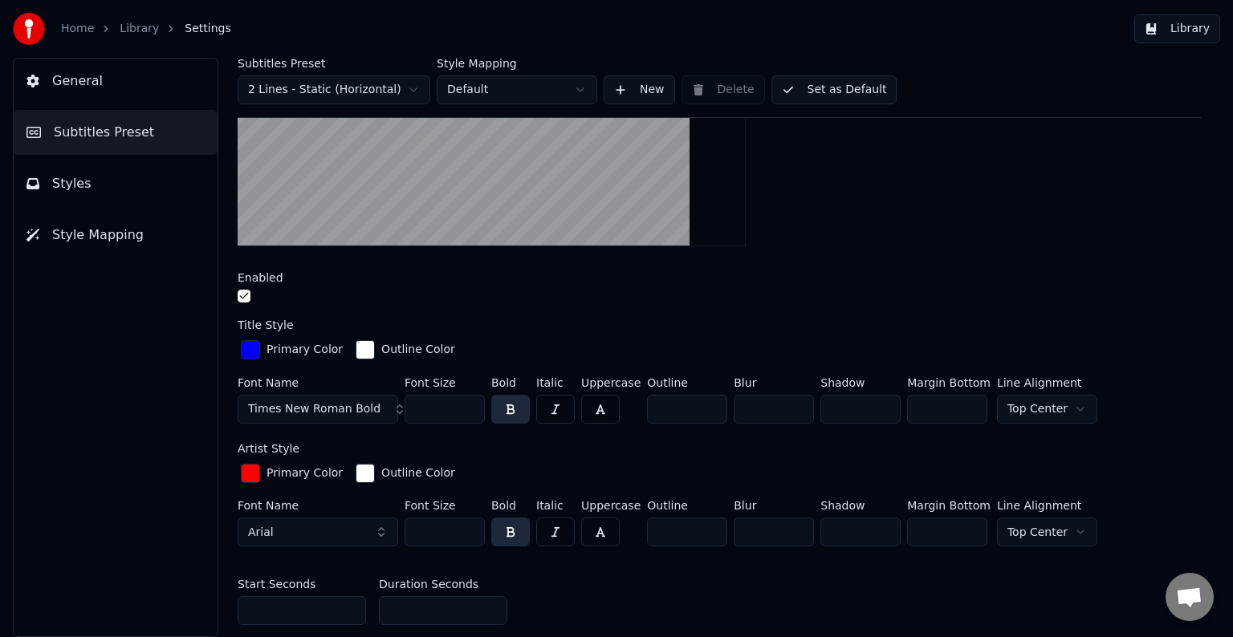
click at [250, 350] on div "button" at bounding box center [250, 349] width 19 height 19
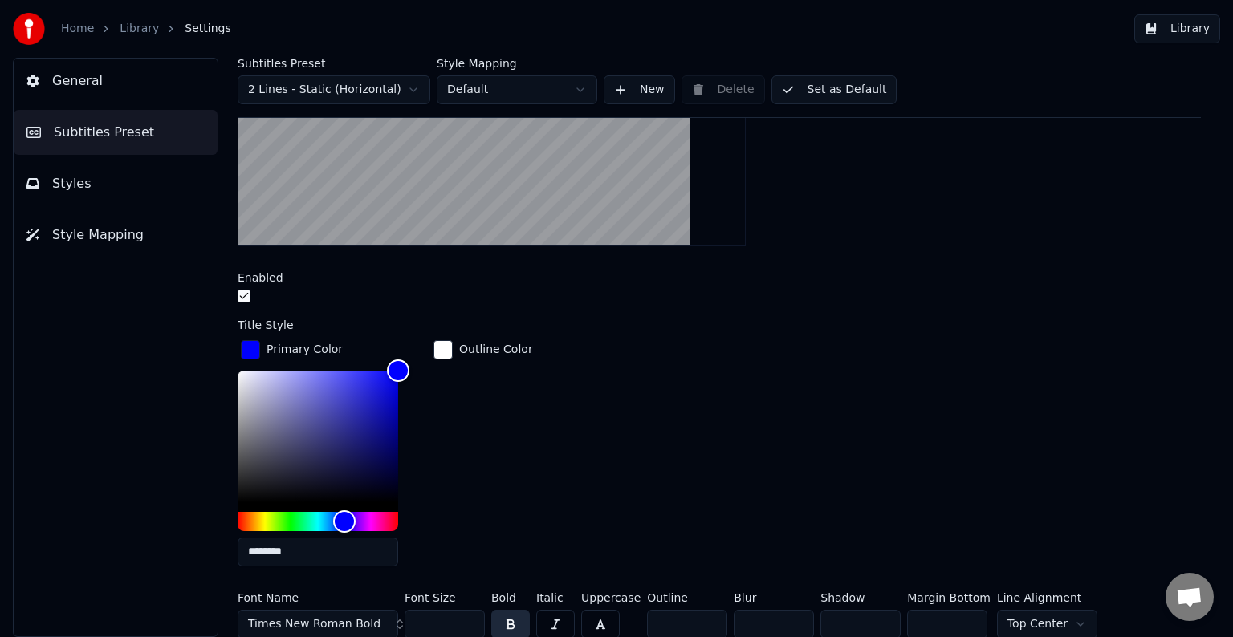
click at [1182, 27] on button "Library" at bounding box center [1177, 28] width 86 height 29
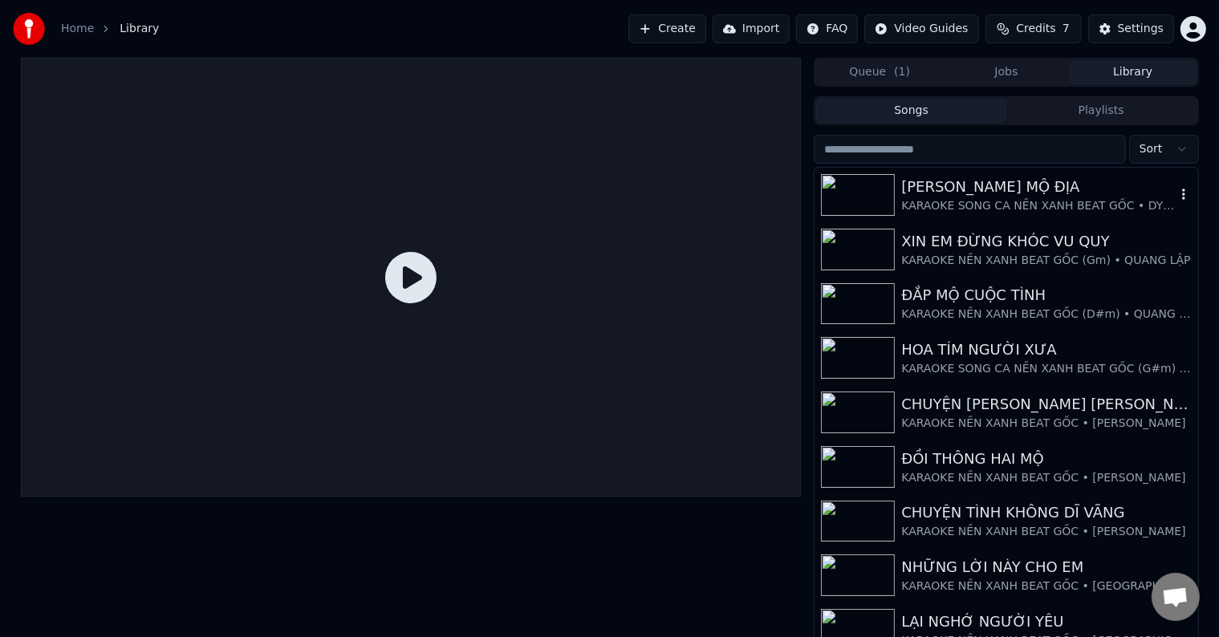
click at [995, 193] on div "[PERSON_NAME] MỘ ĐỊA" at bounding box center [1039, 187] width 274 height 22
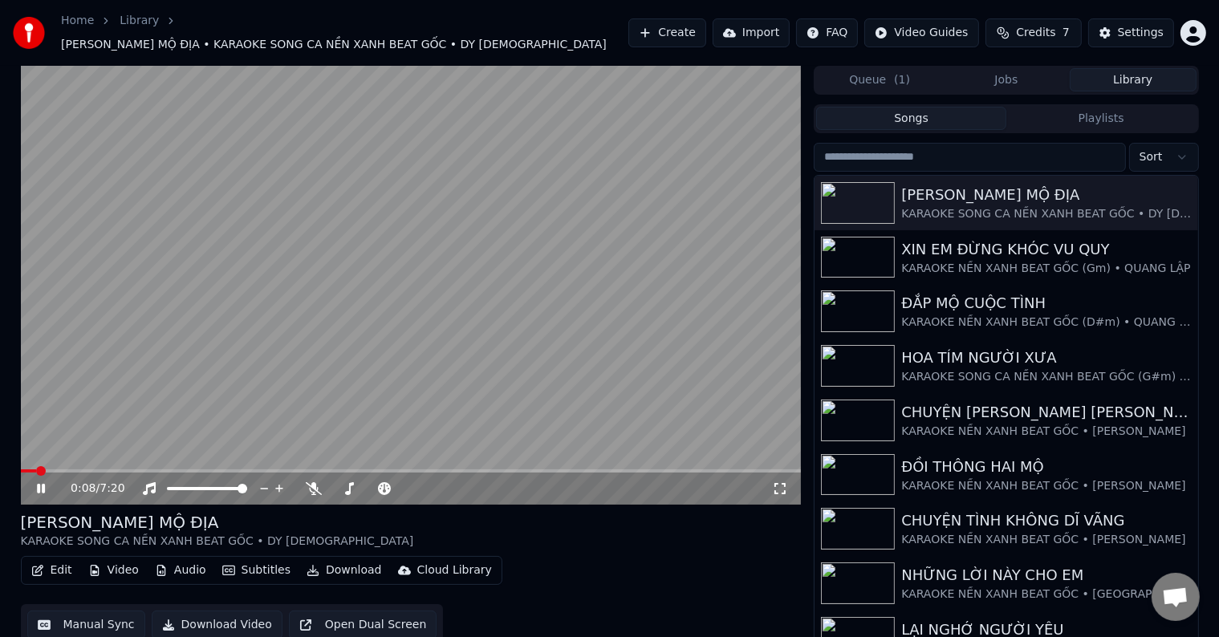
drag, startPoint x: 33, startPoint y: 459, endPoint x: 55, endPoint y: 459, distance: 22.5
click at [55, 459] on video at bounding box center [411, 285] width 781 height 439
click at [92, 466] on span at bounding box center [97, 471] width 10 height 10
click at [37, 483] on icon at bounding box center [41, 488] width 10 height 11
click at [1139, 26] on div "Settings" at bounding box center [1141, 33] width 46 height 16
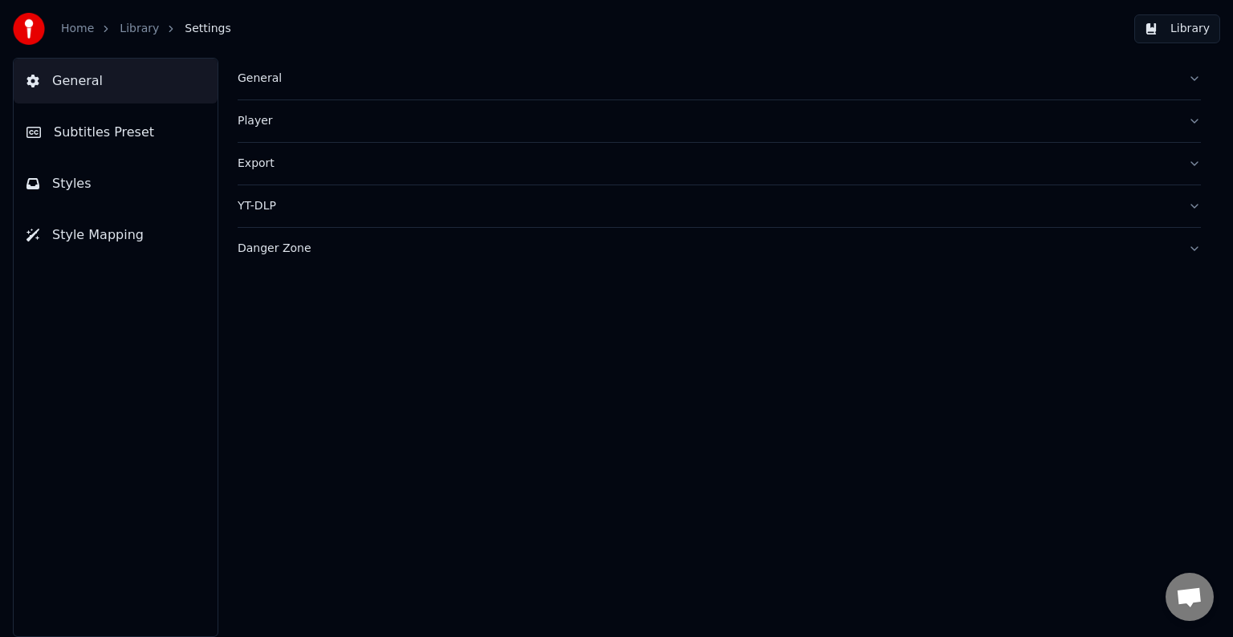
click at [133, 129] on span "Subtitles Preset" at bounding box center [104, 132] width 100 height 19
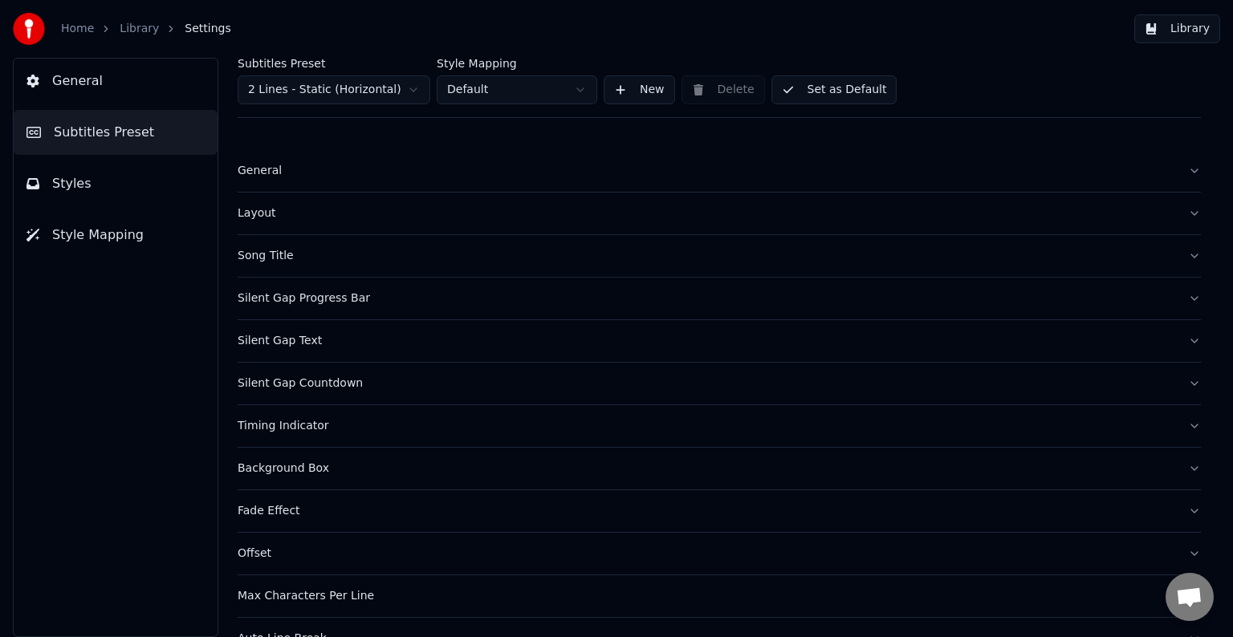
click at [273, 257] on div "Song Title" at bounding box center [707, 256] width 938 height 16
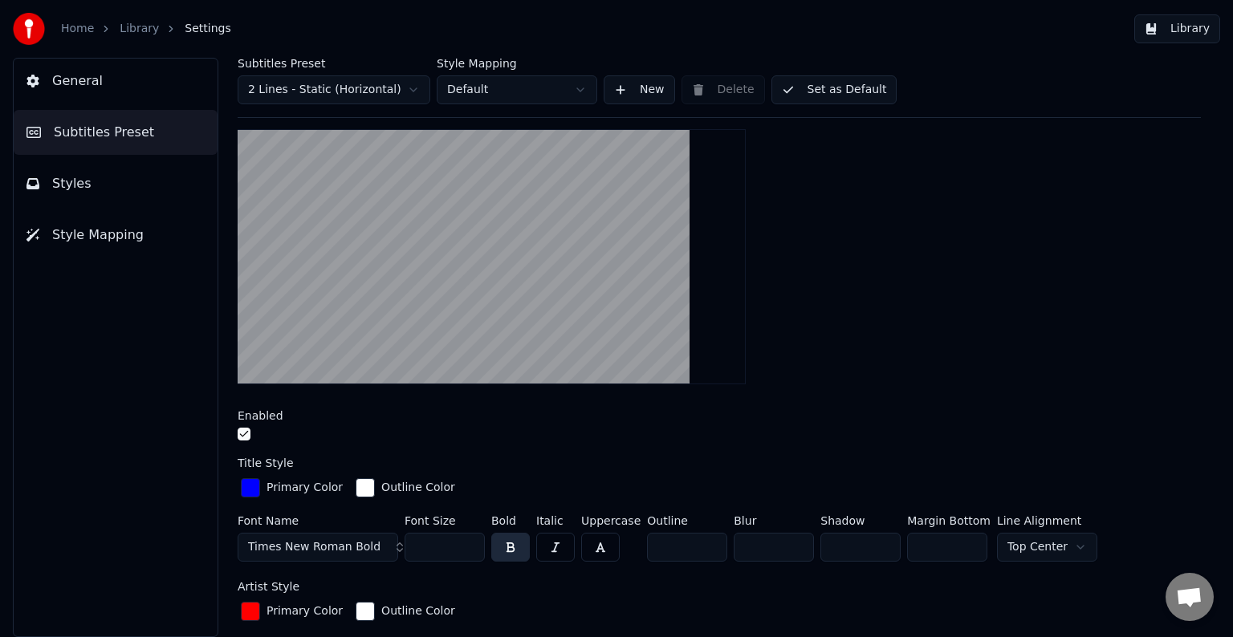
scroll to position [74, 0]
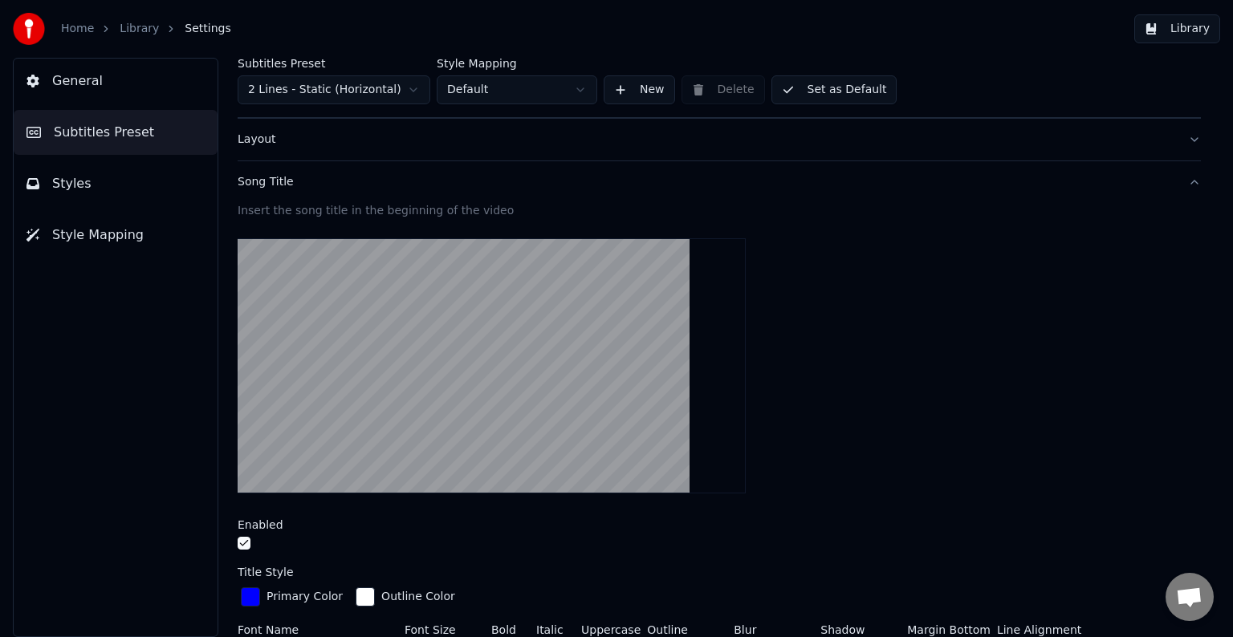
click at [250, 594] on div "button" at bounding box center [250, 597] width 19 height 19
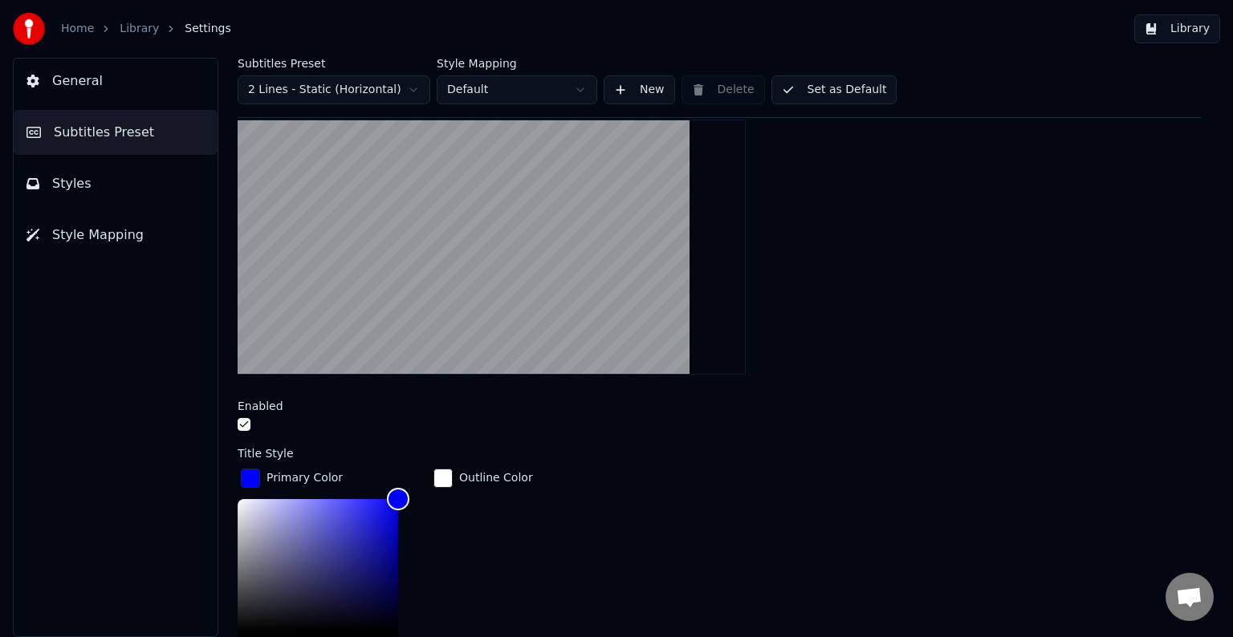
scroll to position [315, 0]
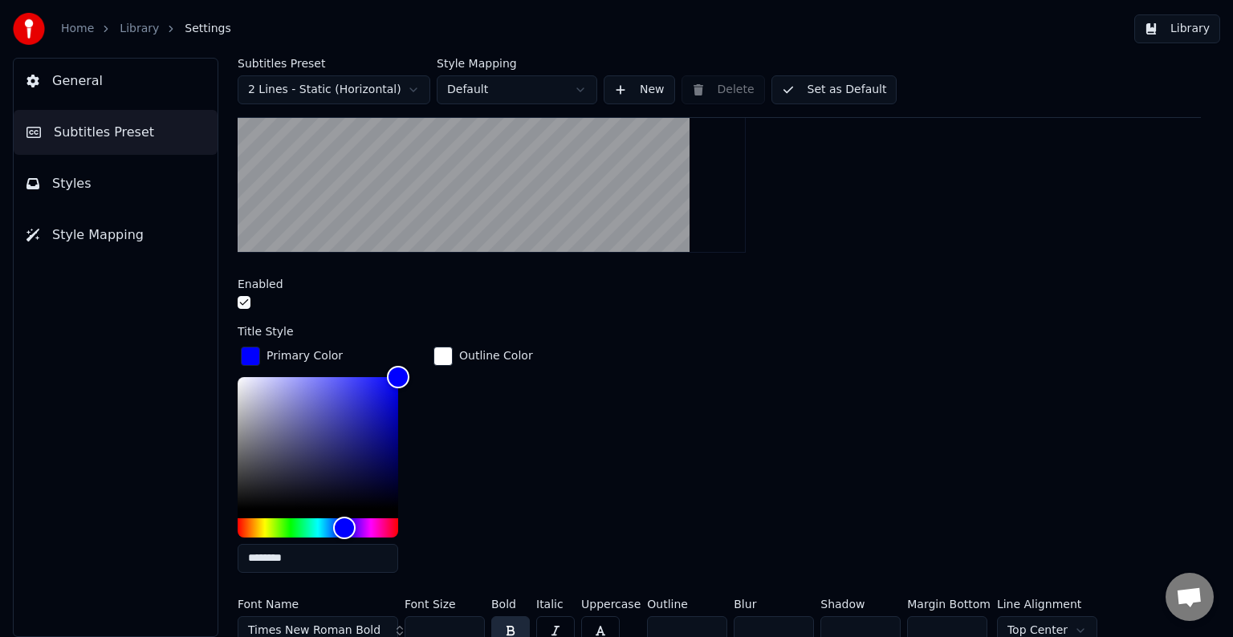
click at [292, 552] on input "*******" at bounding box center [318, 558] width 161 height 29
click at [247, 556] on input "*******" at bounding box center [318, 558] width 161 height 29
click at [295, 559] on input "*******" at bounding box center [318, 558] width 161 height 29
type input "*******"
click at [845, 89] on button "Set as Default" at bounding box center [835, 89] width 126 height 29
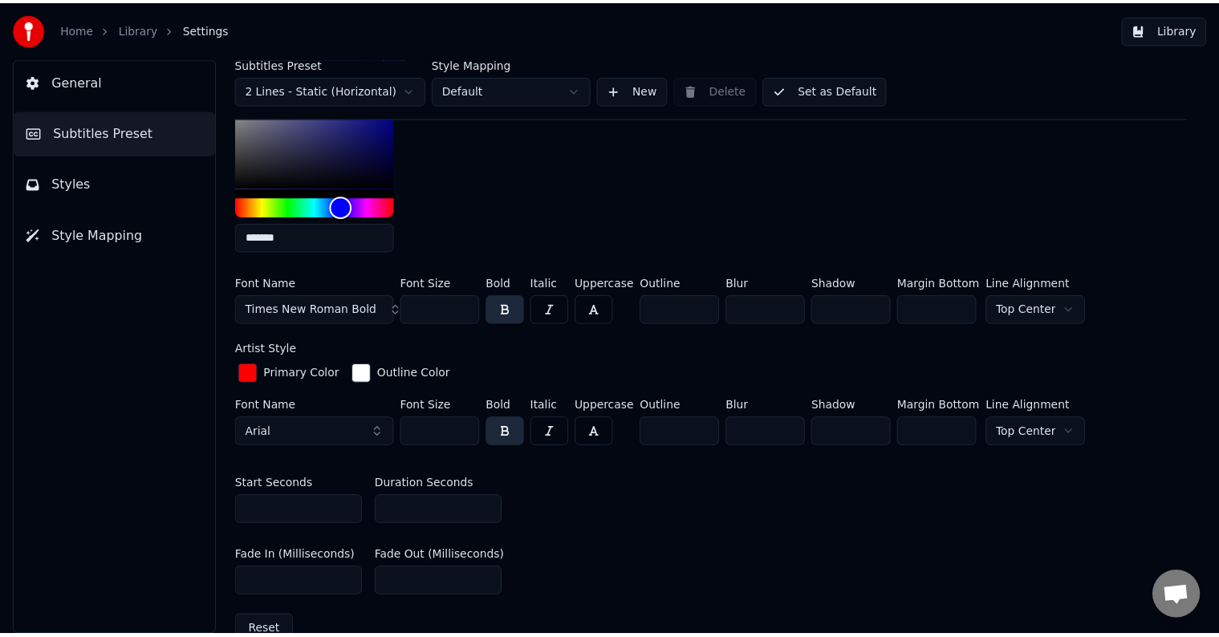
scroll to position [395, 0]
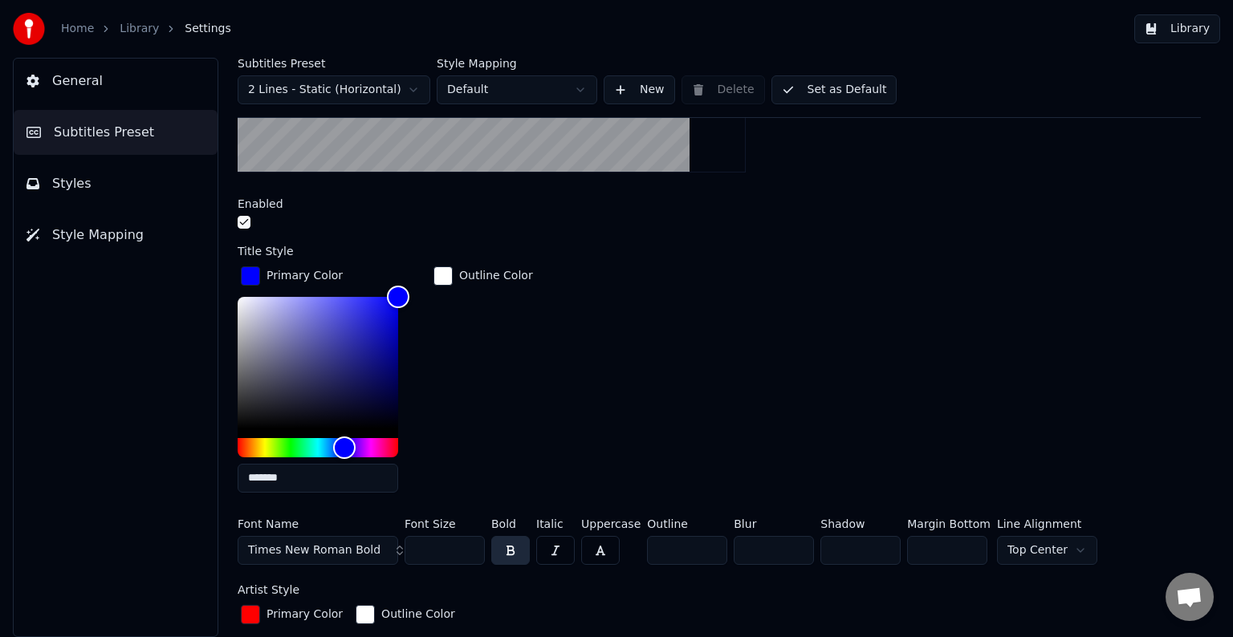
click at [1193, 29] on button "Library" at bounding box center [1177, 28] width 86 height 29
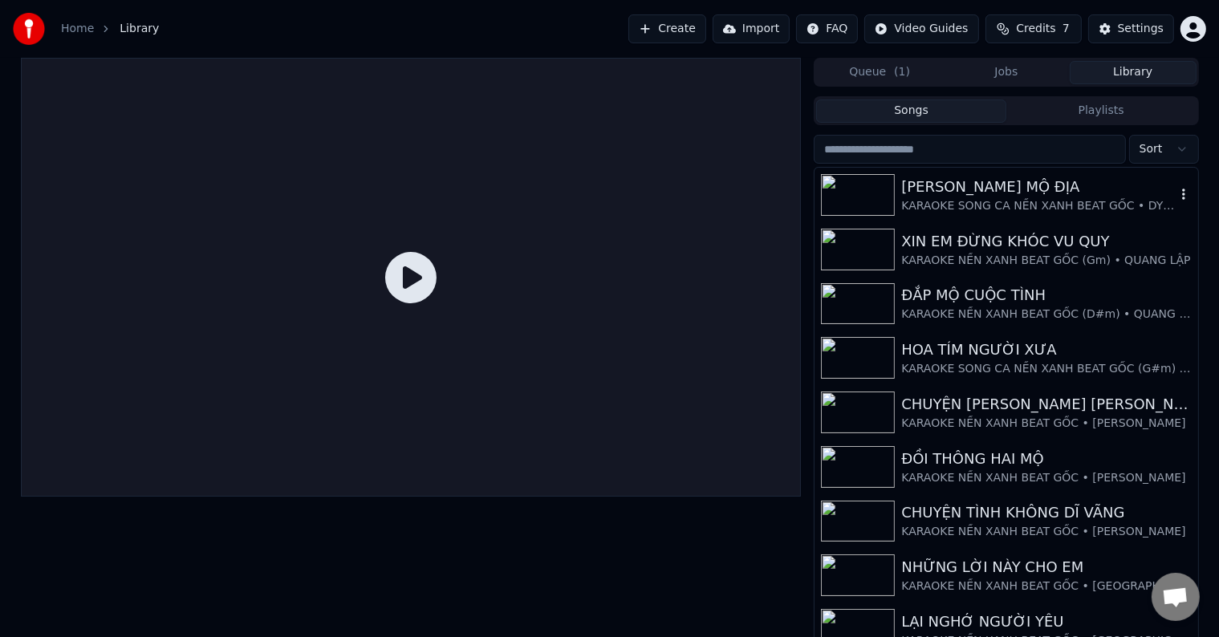
click at [1015, 181] on div "[PERSON_NAME] MỘ ĐỊA" at bounding box center [1039, 187] width 274 height 22
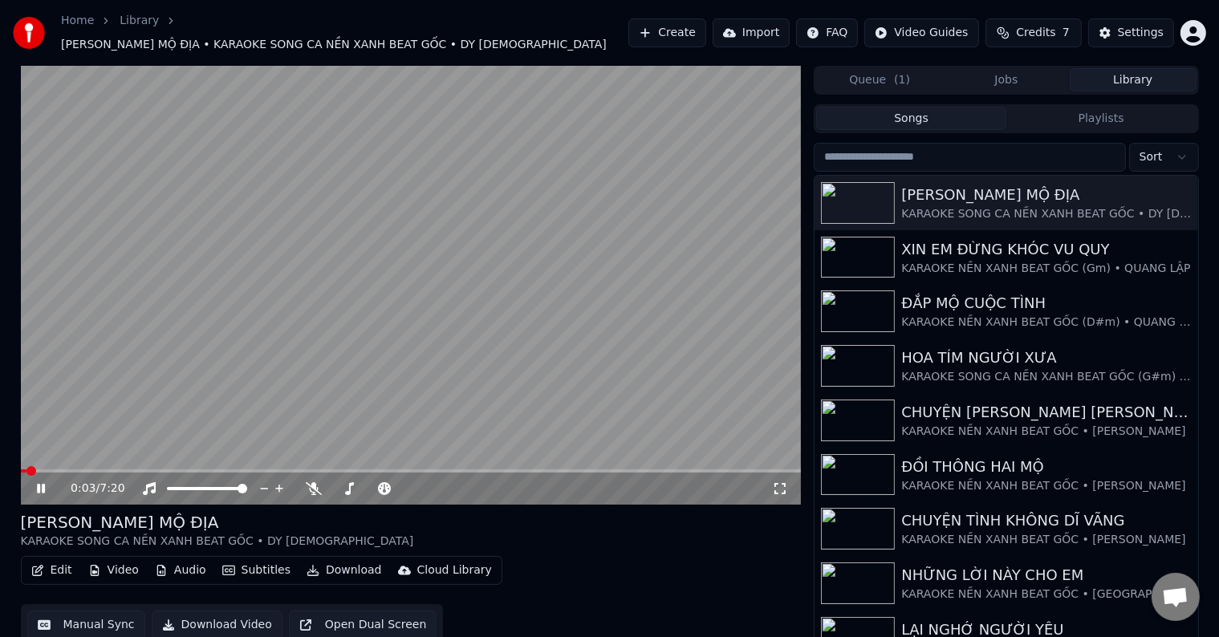
click at [96, 458] on video at bounding box center [411, 285] width 781 height 439
click at [96, 470] on span at bounding box center [411, 471] width 781 height 3
click at [37, 483] on icon at bounding box center [41, 488] width 10 height 11
click at [213, 617] on button "Download Video" at bounding box center [217, 625] width 131 height 29
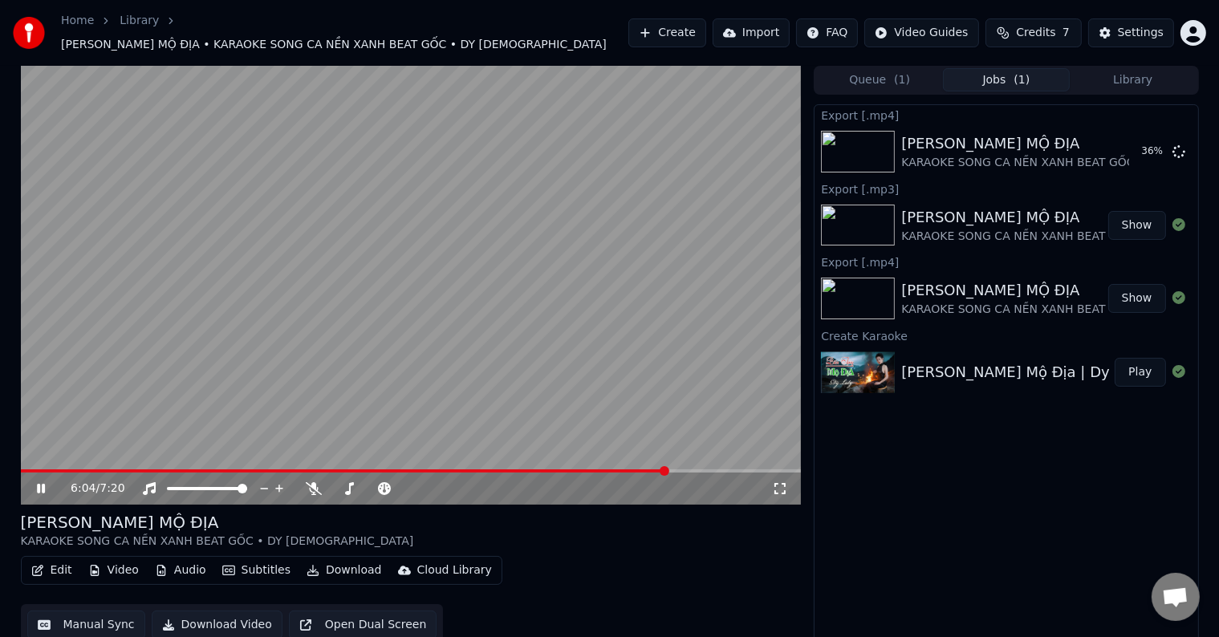
click at [292, 265] on video at bounding box center [411, 285] width 781 height 439
